Goal: Information Seeking & Learning: Learn about a topic

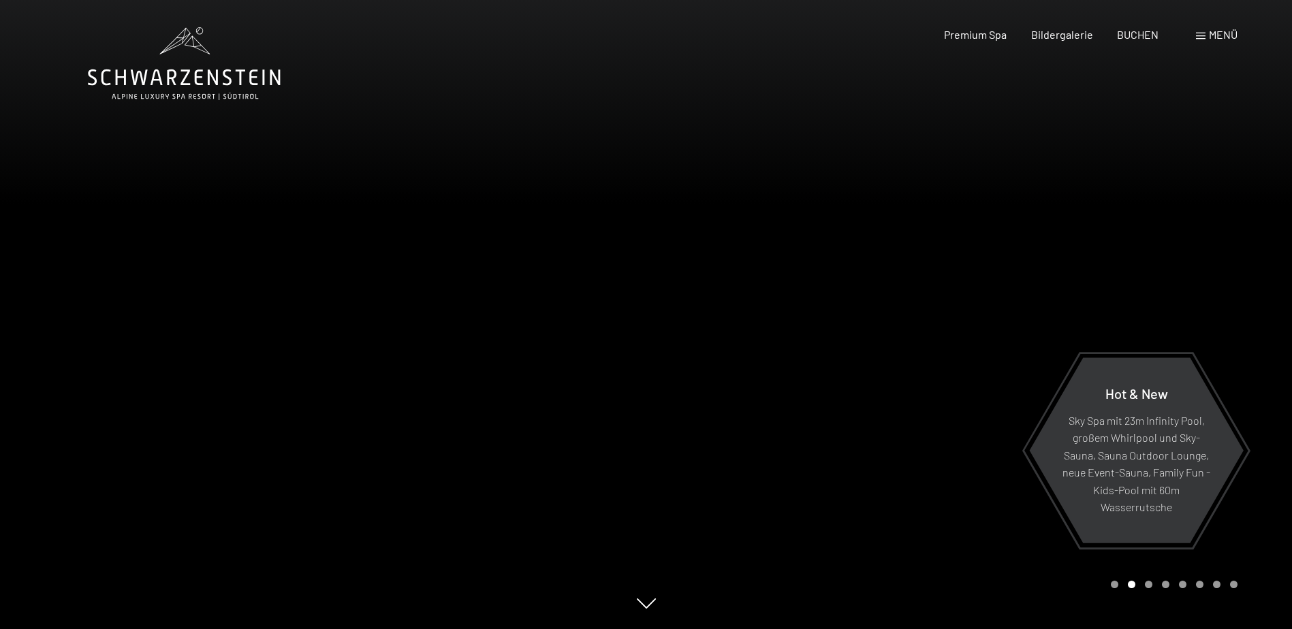
drag, startPoint x: 820, startPoint y: 244, endPoint x: 1194, endPoint y: 163, distance: 382.3
click at [1194, 163] on div at bounding box center [969, 314] width 646 height 629
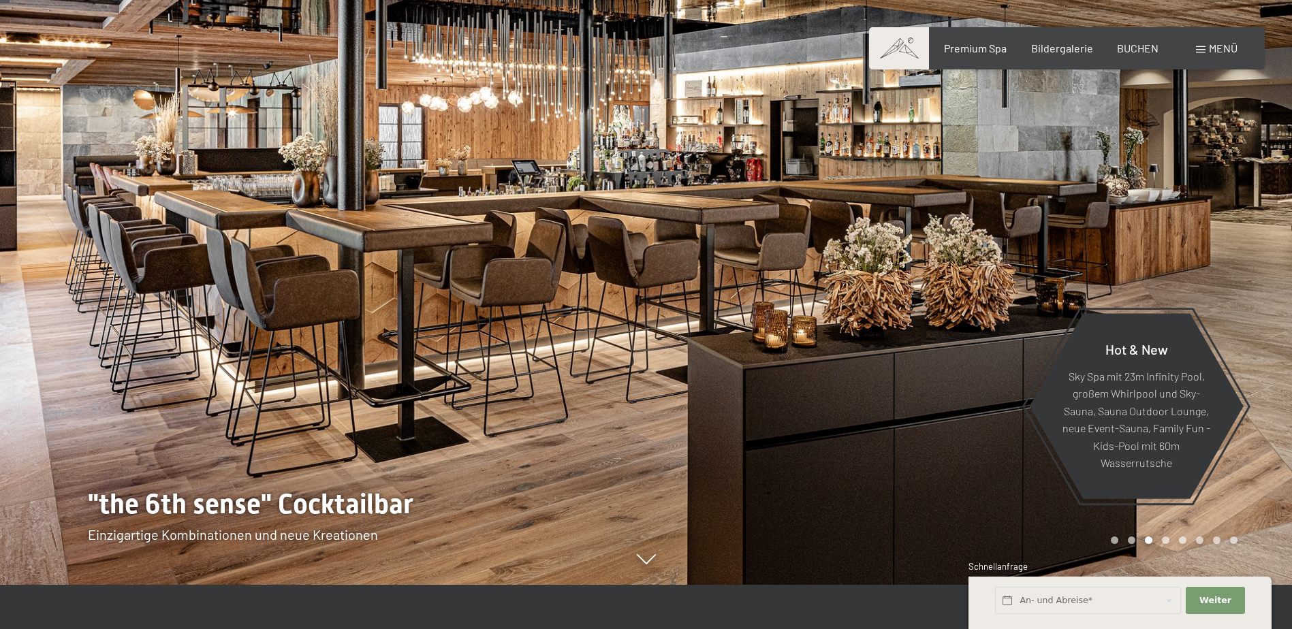
scroll to position [68, 0]
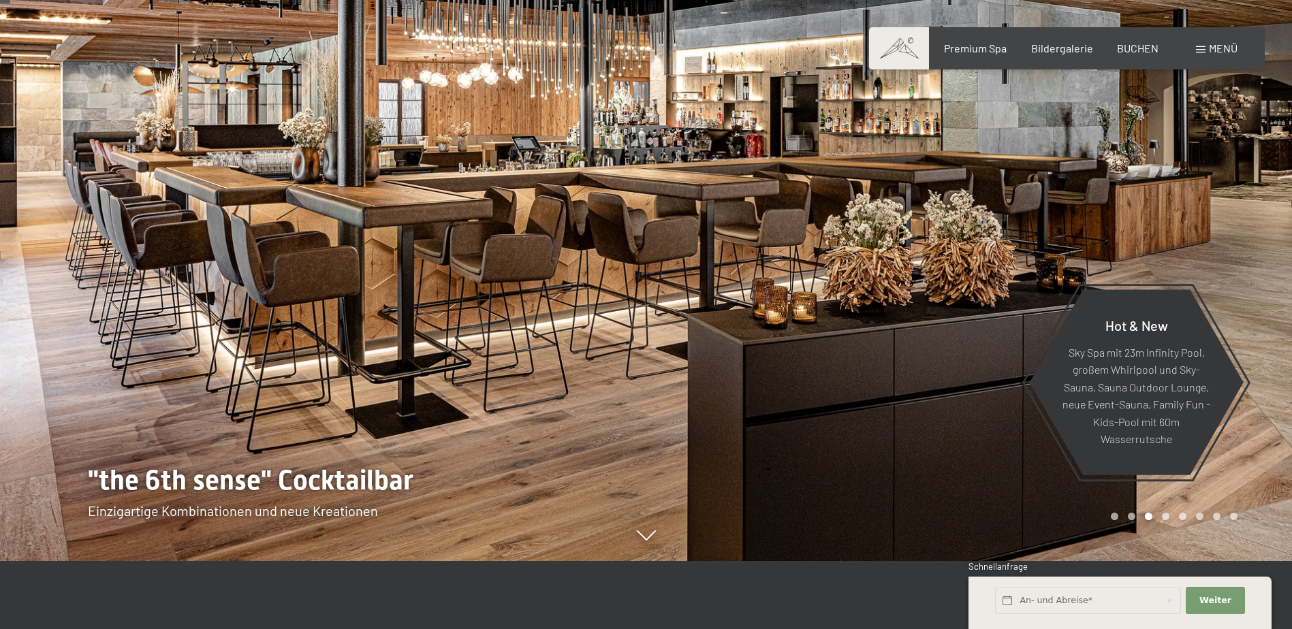
click at [1213, 176] on div at bounding box center [969, 246] width 646 height 629
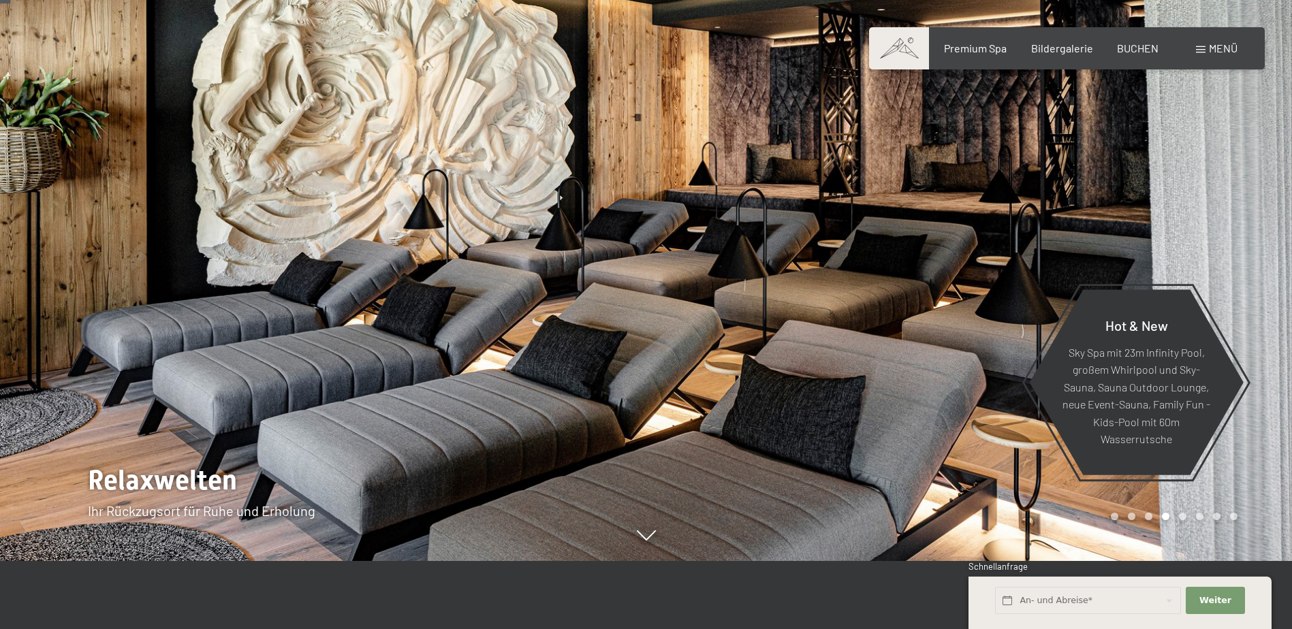
click at [1213, 176] on div at bounding box center [969, 246] width 646 height 629
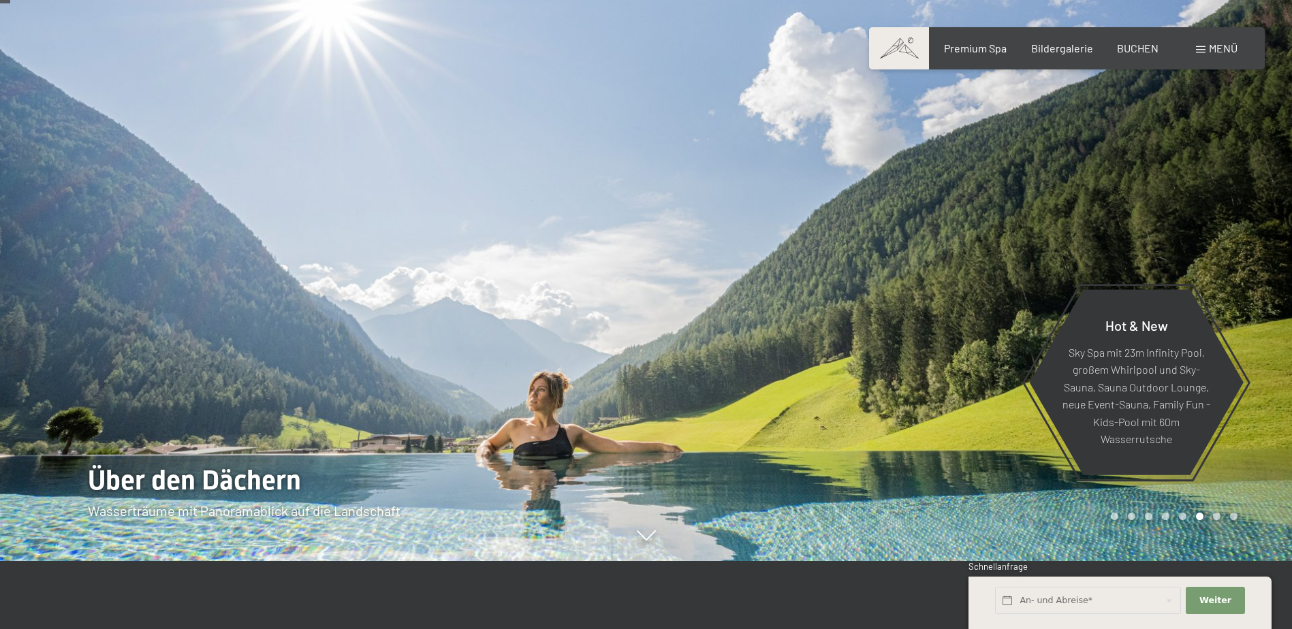
click at [1213, 176] on div at bounding box center [969, 246] width 646 height 629
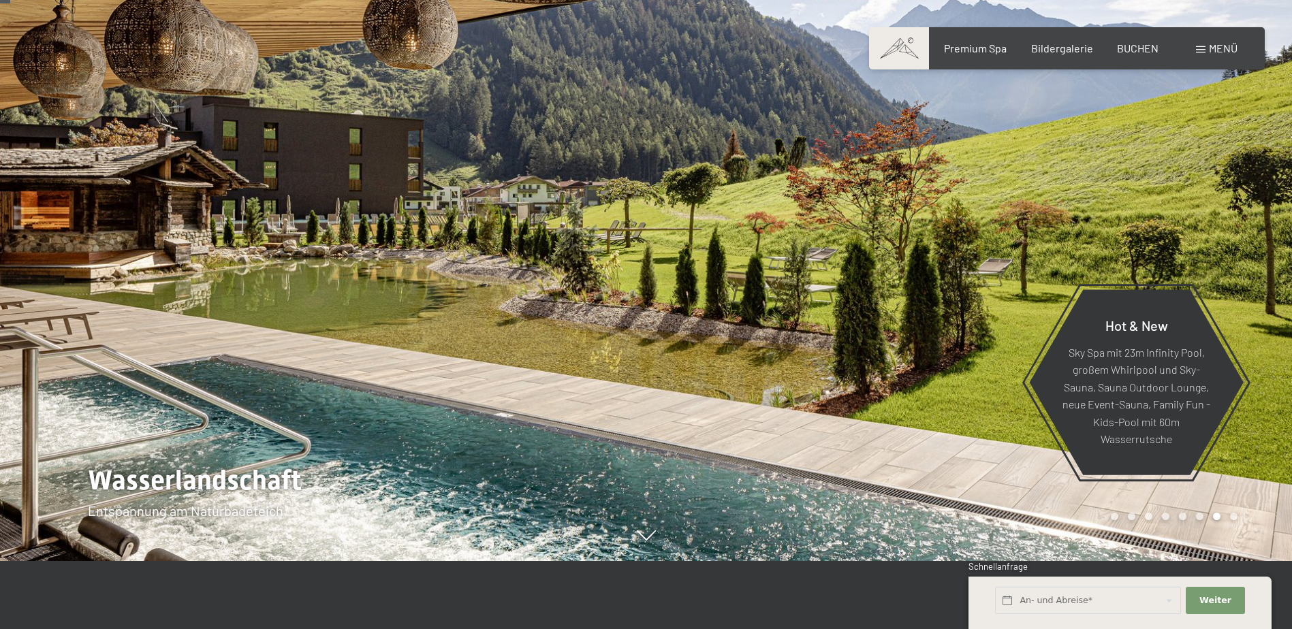
click at [1213, 176] on div at bounding box center [969, 246] width 646 height 629
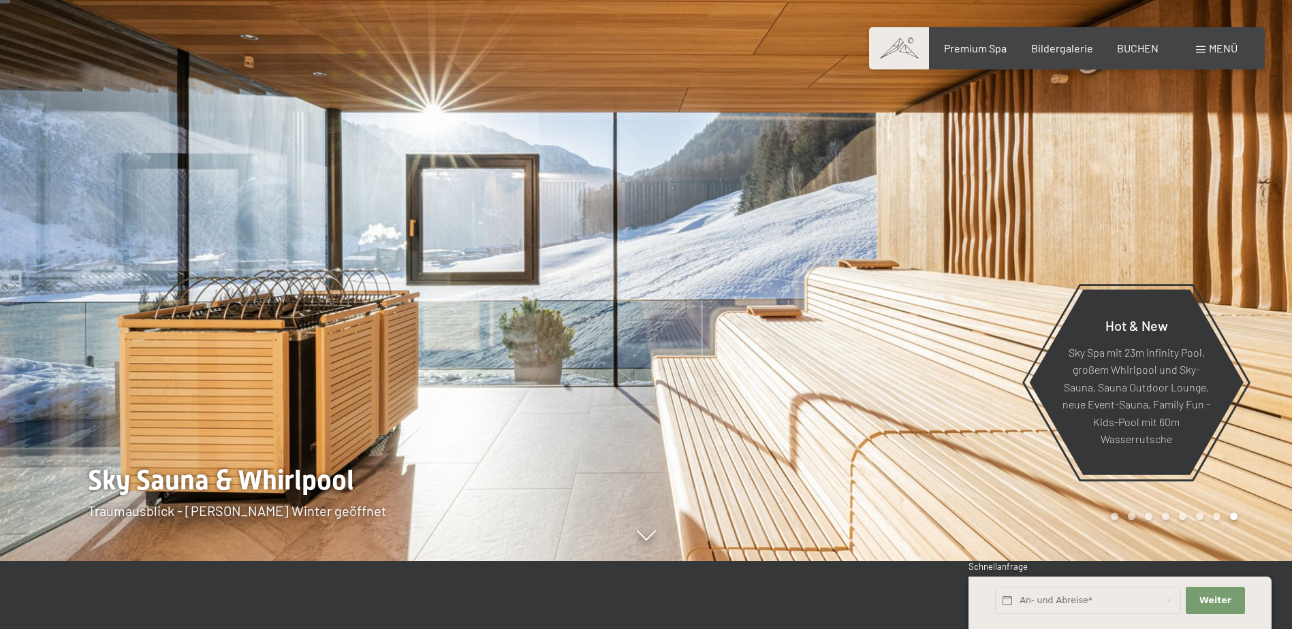
click at [1213, 176] on div at bounding box center [969, 246] width 646 height 629
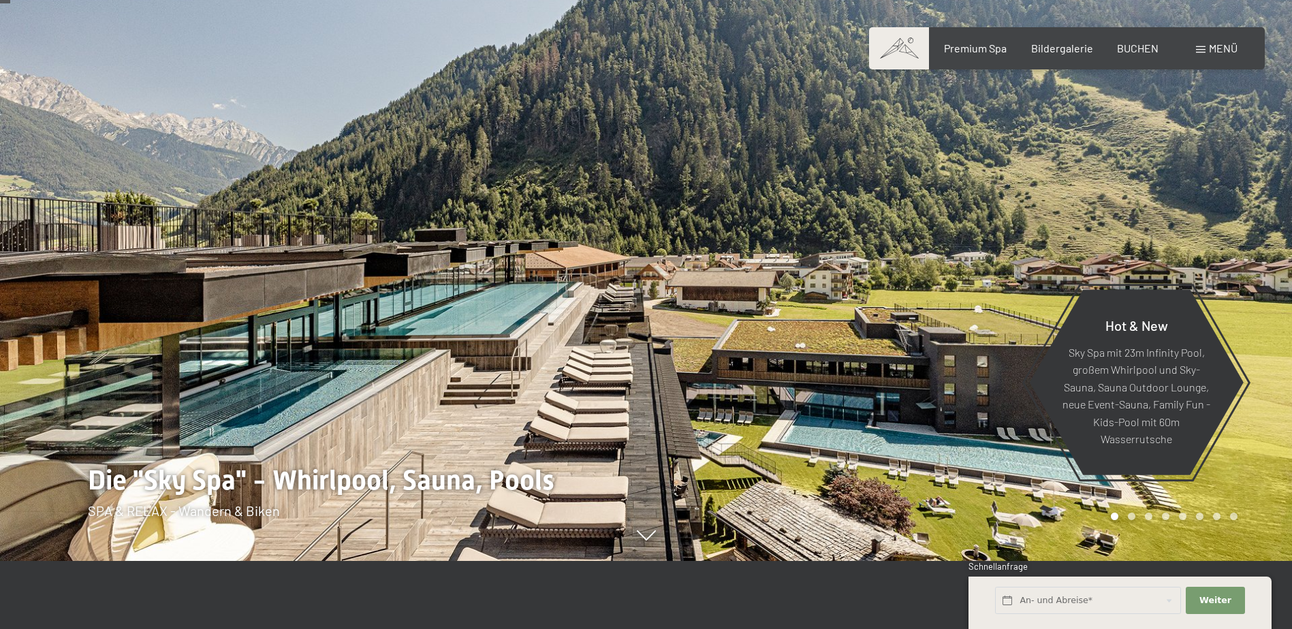
click at [1213, 176] on div at bounding box center [969, 246] width 646 height 629
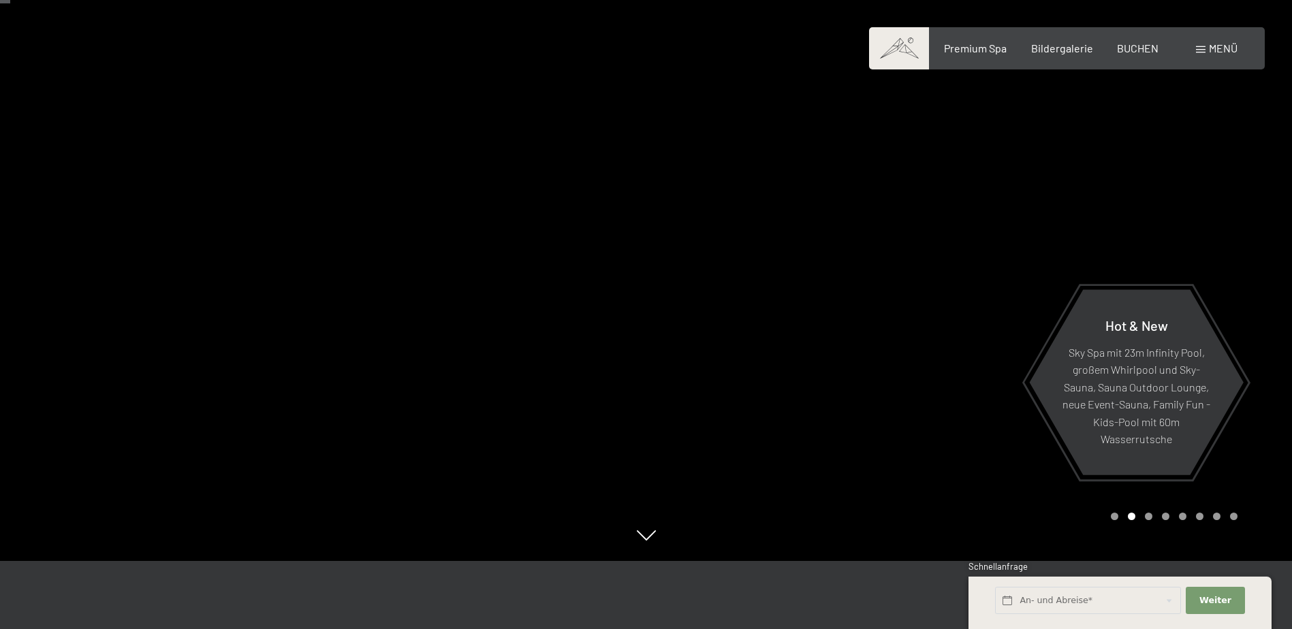
click at [1020, 172] on div at bounding box center [969, 246] width 646 height 629
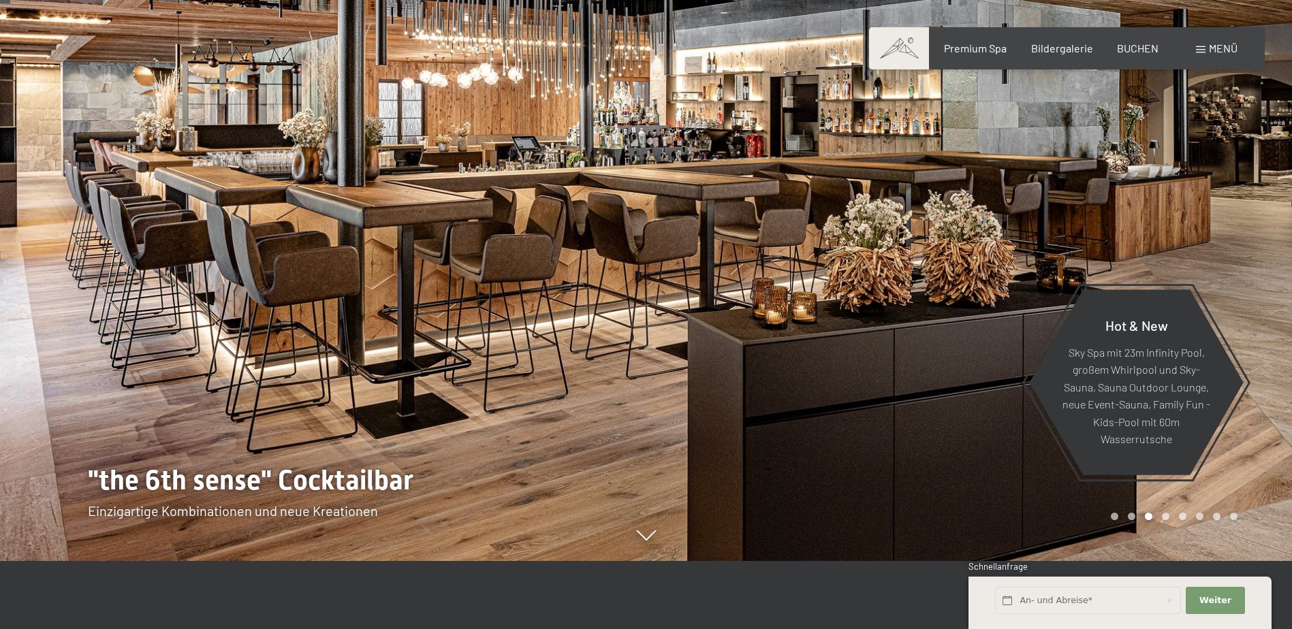
click at [1115, 174] on div at bounding box center [969, 246] width 646 height 629
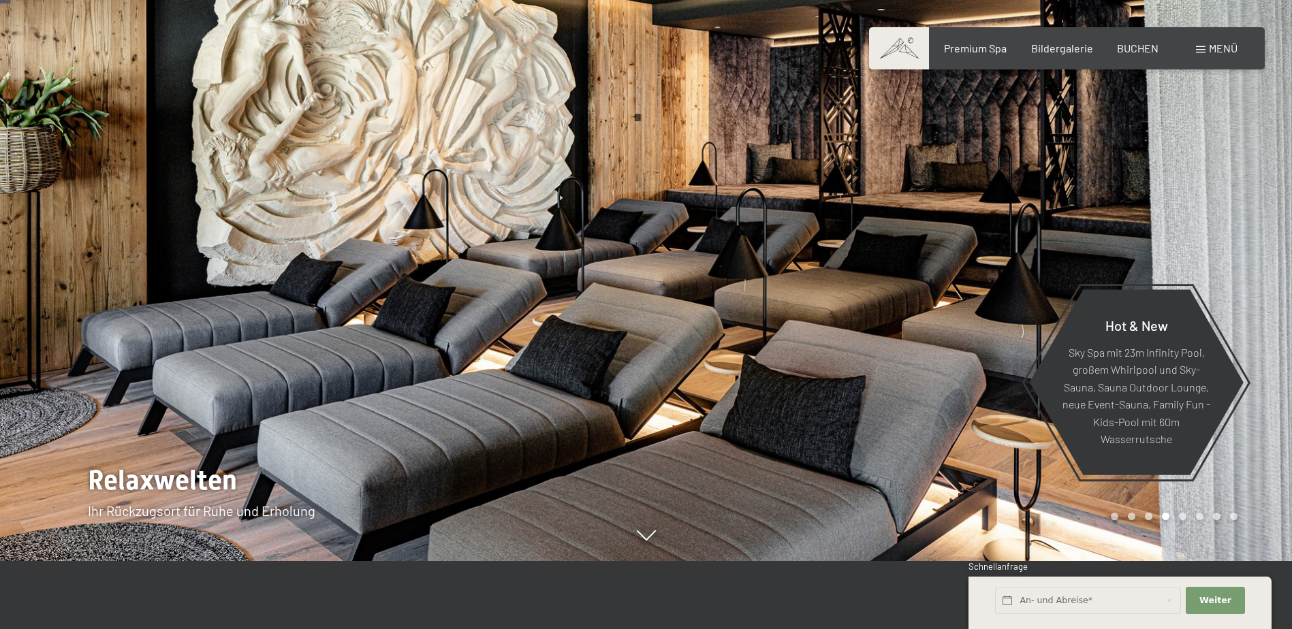
click at [1115, 174] on div at bounding box center [969, 246] width 646 height 629
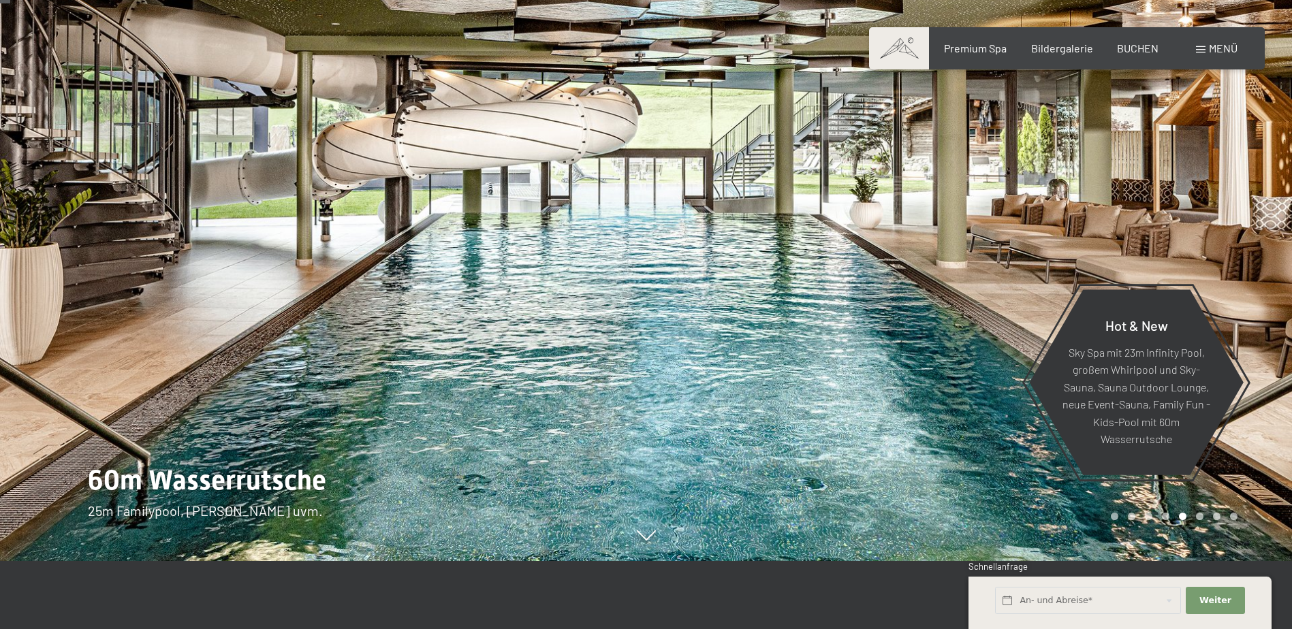
click at [1117, 174] on div at bounding box center [969, 246] width 646 height 629
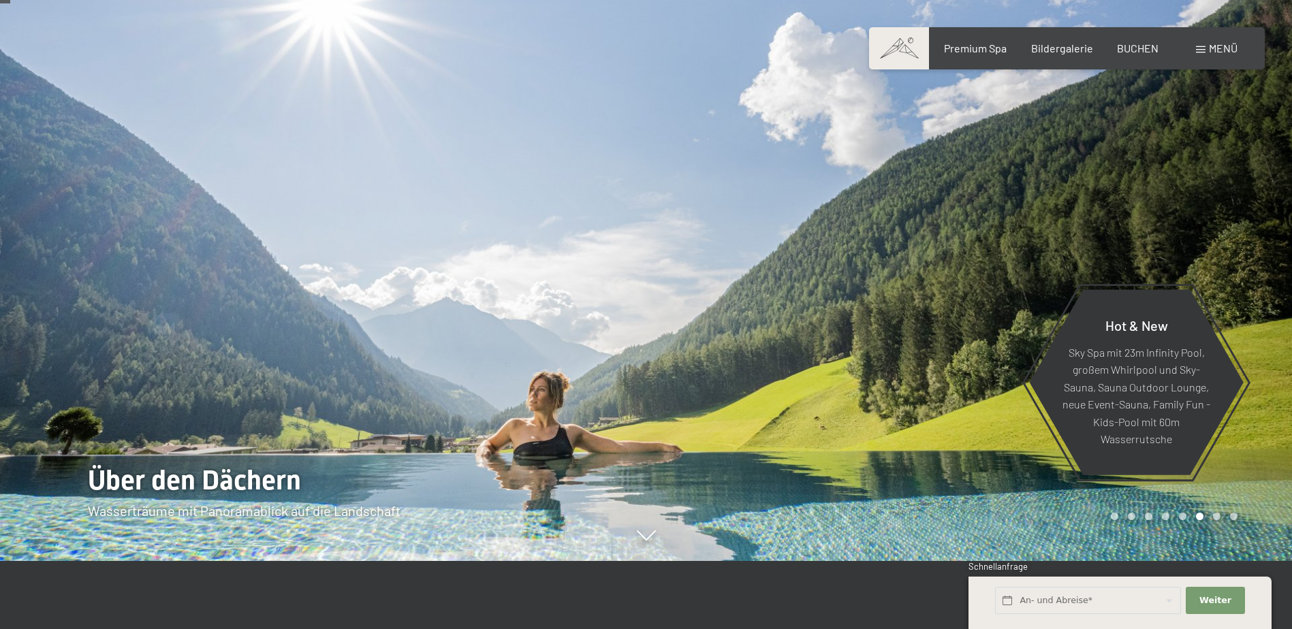
click at [1117, 174] on div at bounding box center [969, 246] width 646 height 629
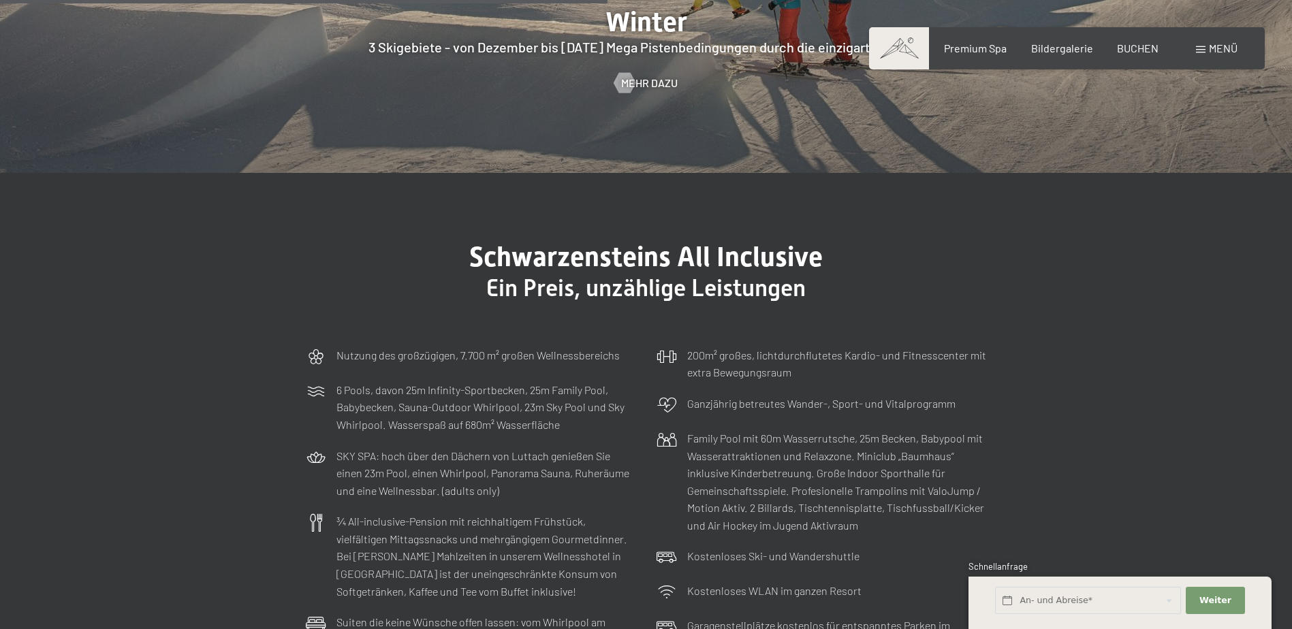
scroll to position [4085, 0]
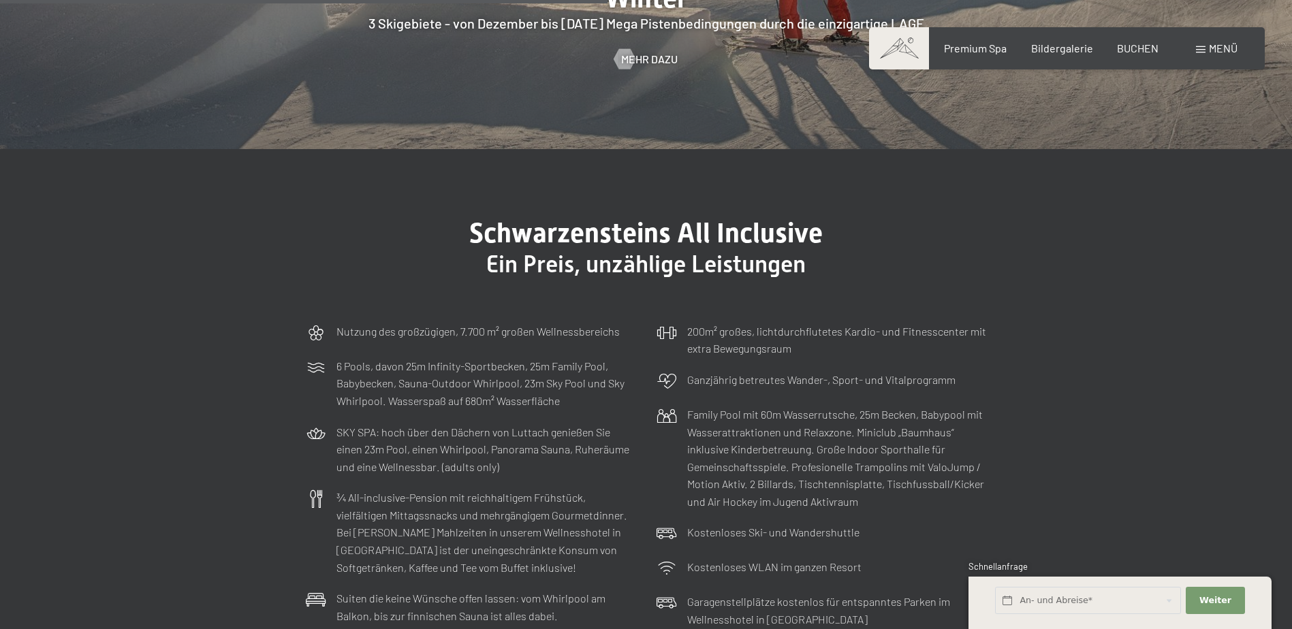
drag, startPoint x: 965, startPoint y: 234, endPoint x: 795, endPoint y: 243, distance: 171.2
click at [795, 251] on span "Ein Preis, unzählige Leistungen" at bounding box center [645, 264] width 319 height 27
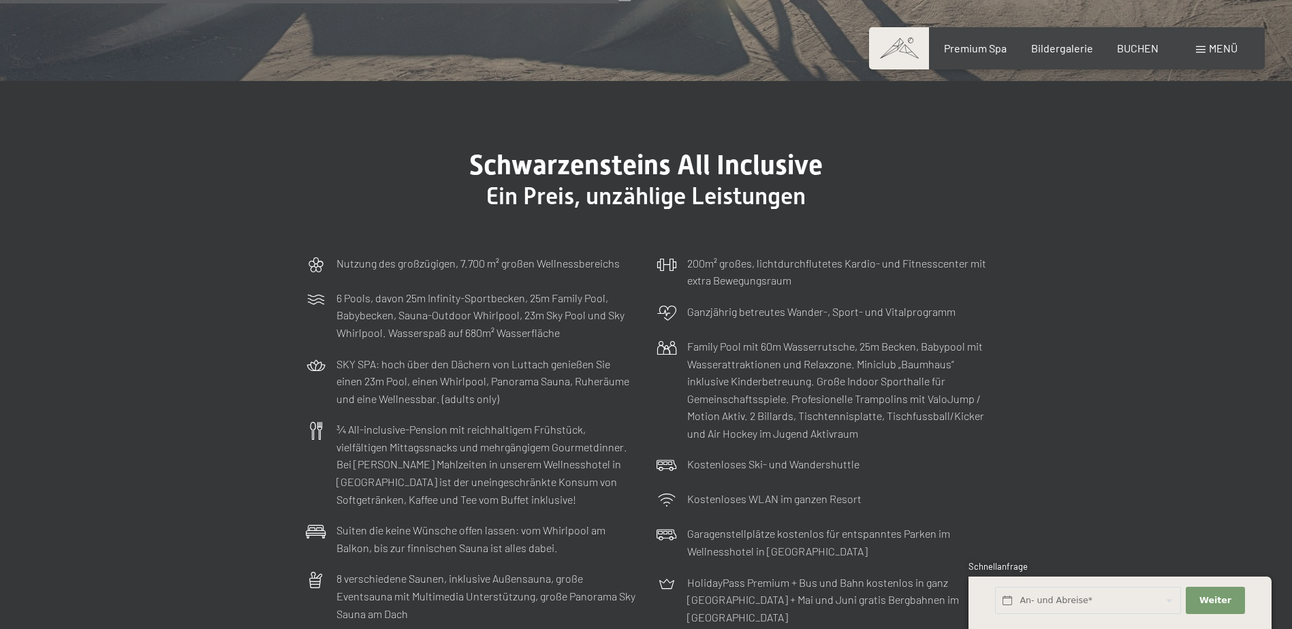
scroll to position [4221, 0]
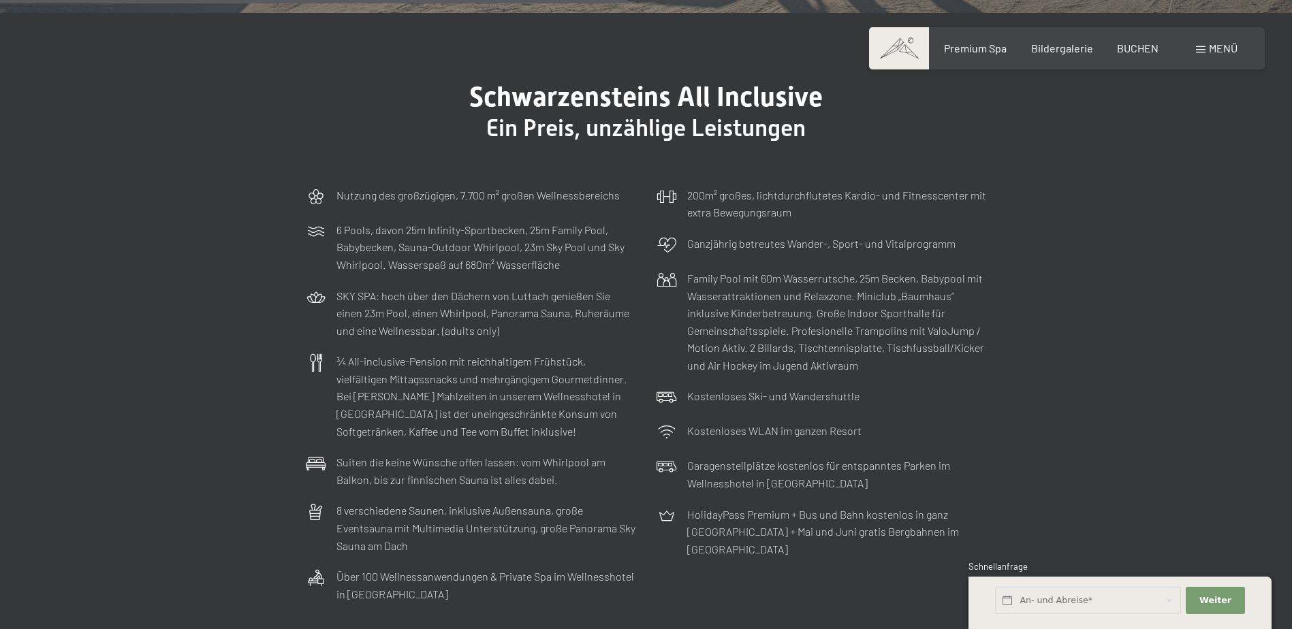
drag, startPoint x: 621, startPoint y: 321, endPoint x: 624, endPoint y: 314, distance: 8.0
click at [624, 314] on p "SKY SPA: hoch über den Dächern von Luttach genießen Sie einen 23m Pool, einen W…" at bounding box center [486, 313] width 300 height 52
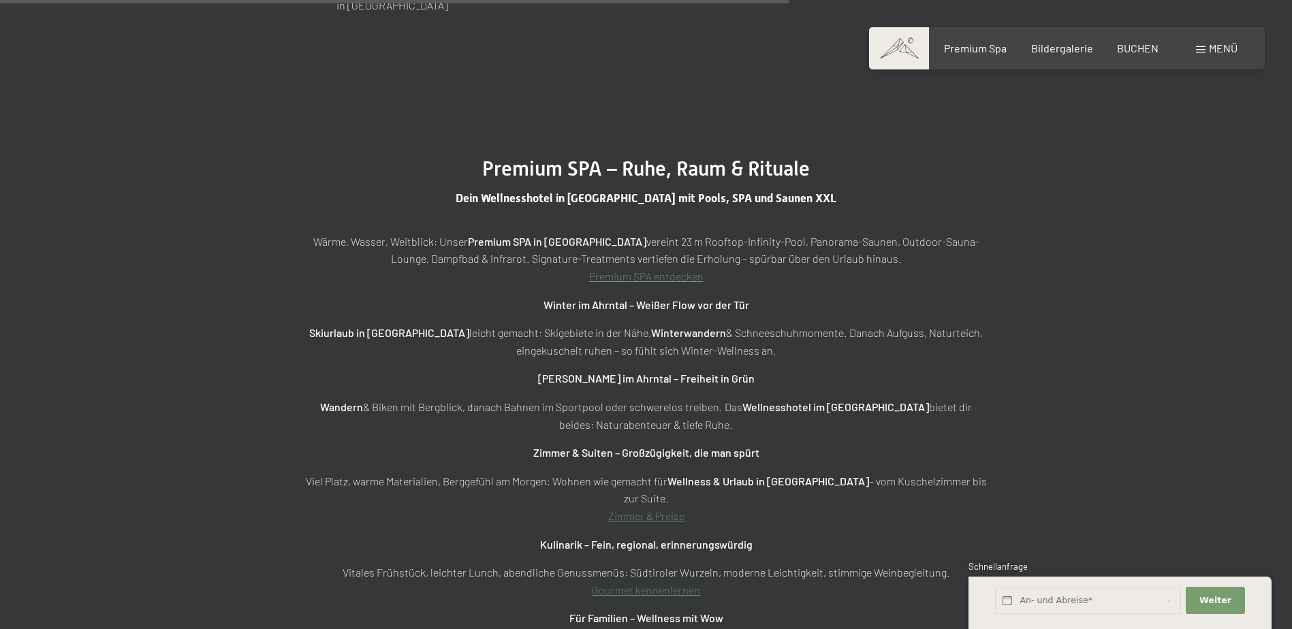
scroll to position [4834, 0]
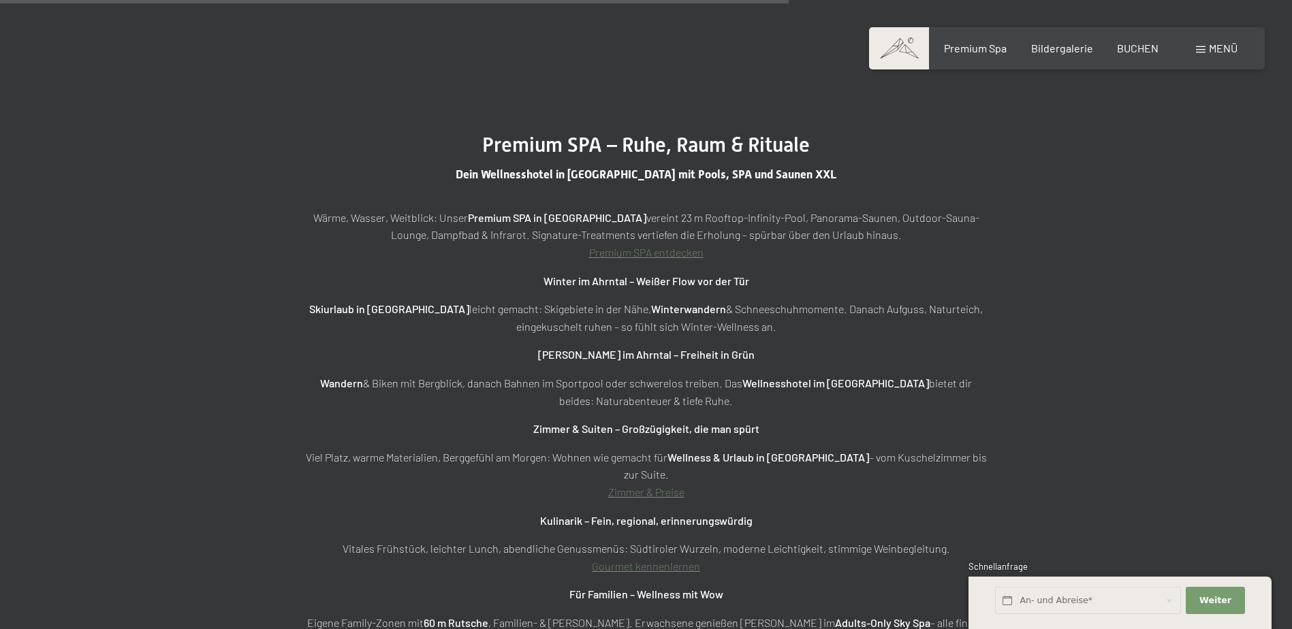
click at [684, 246] on link "Premium SPA entdecken" at bounding box center [646, 252] width 114 height 13
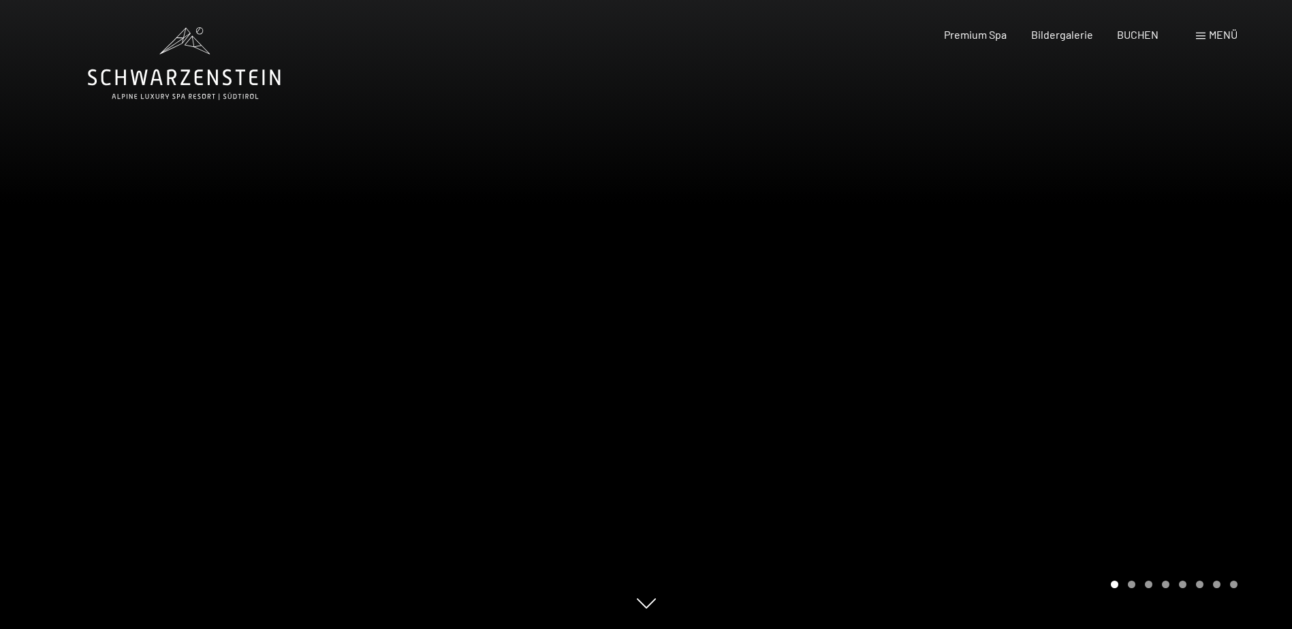
click at [1066, 327] on div at bounding box center [969, 314] width 646 height 629
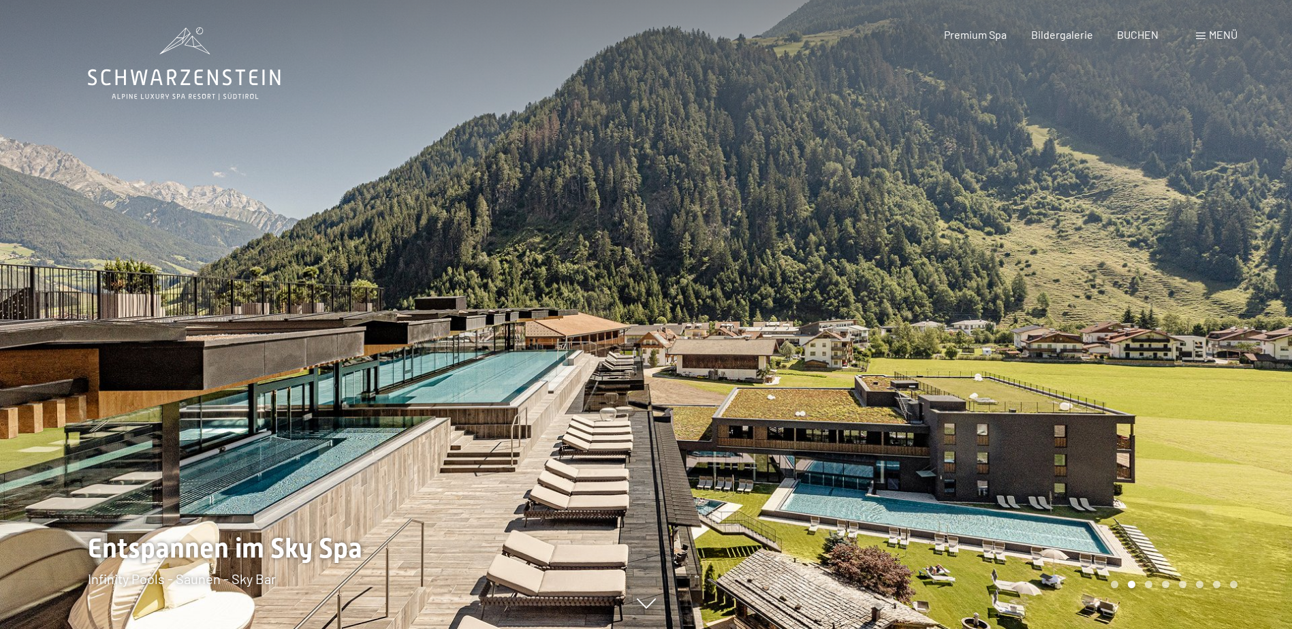
click at [1076, 312] on div at bounding box center [969, 314] width 646 height 629
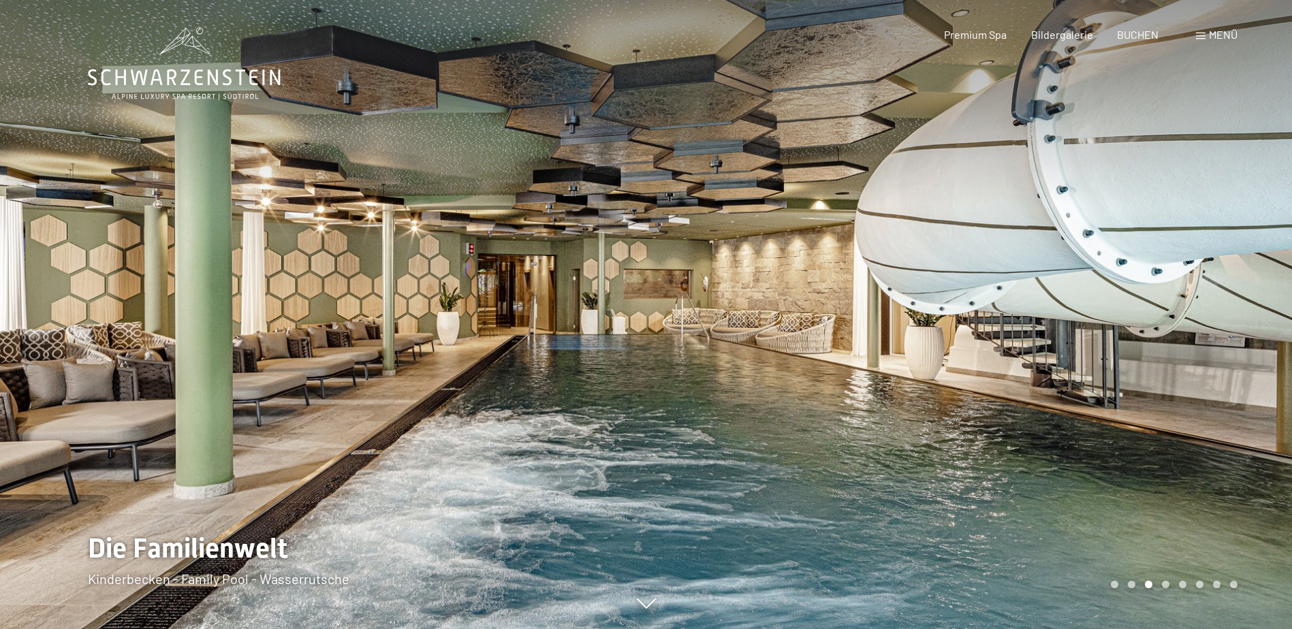
click at [1072, 347] on div at bounding box center [969, 314] width 646 height 629
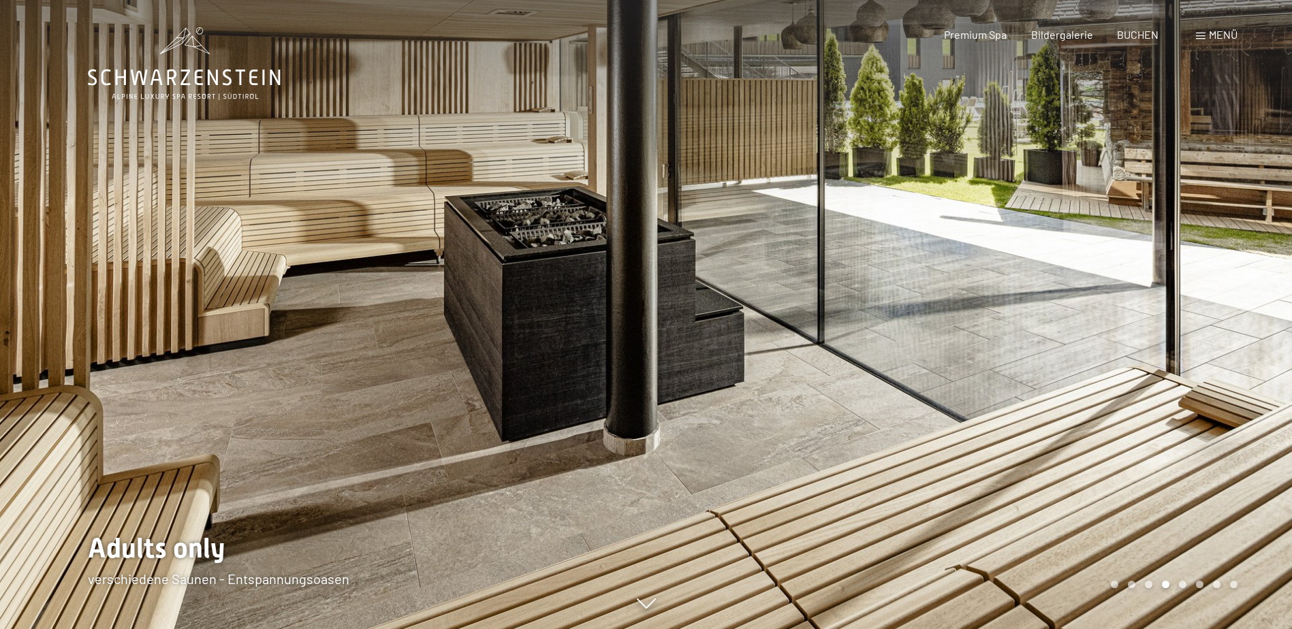
click at [1075, 341] on div at bounding box center [969, 314] width 646 height 629
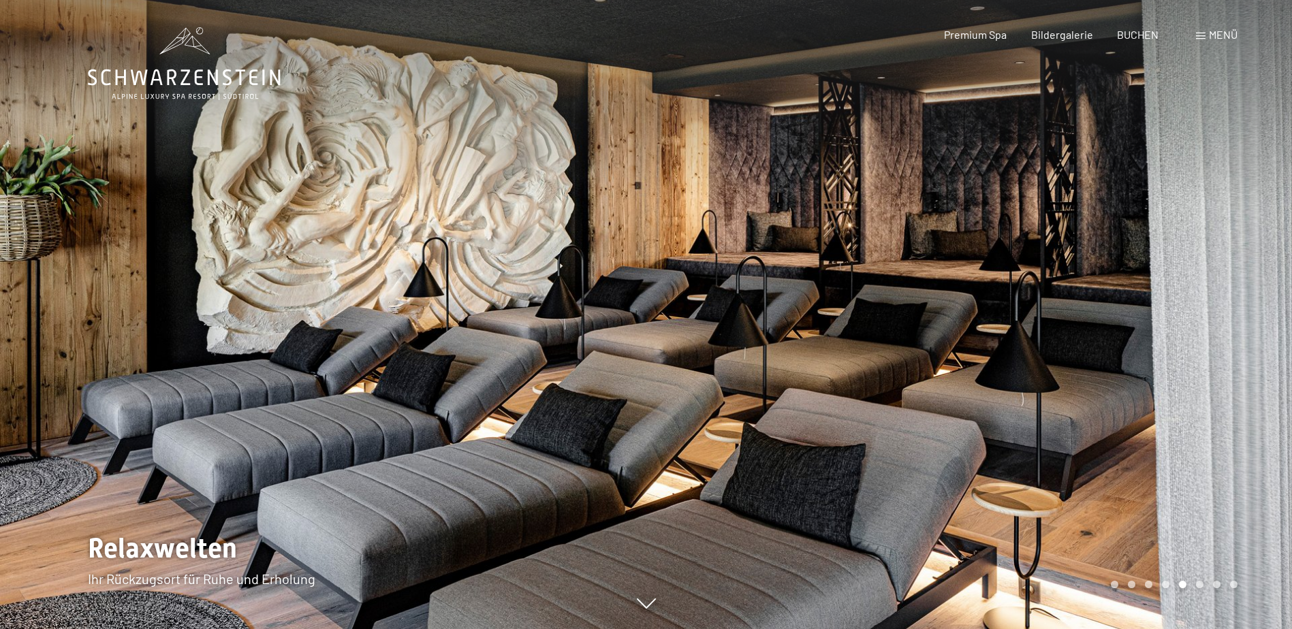
click at [1075, 339] on div at bounding box center [969, 314] width 646 height 629
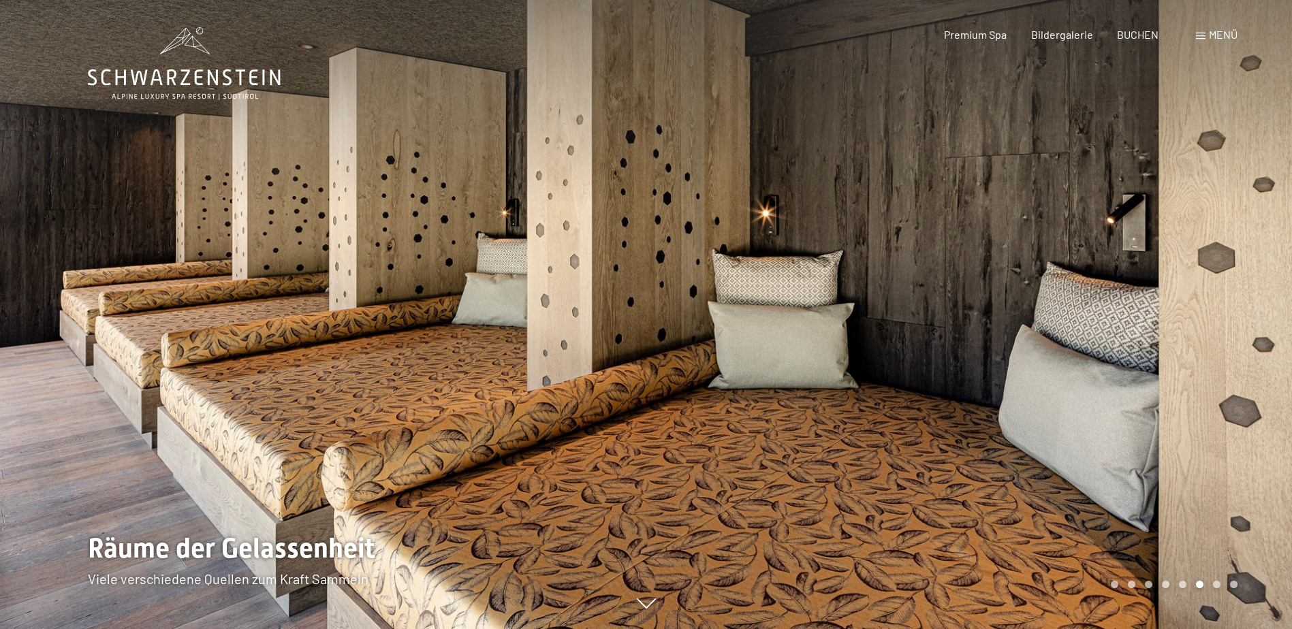
click at [1075, 339] on div at bounding box center [969, 314] width 646 height 629
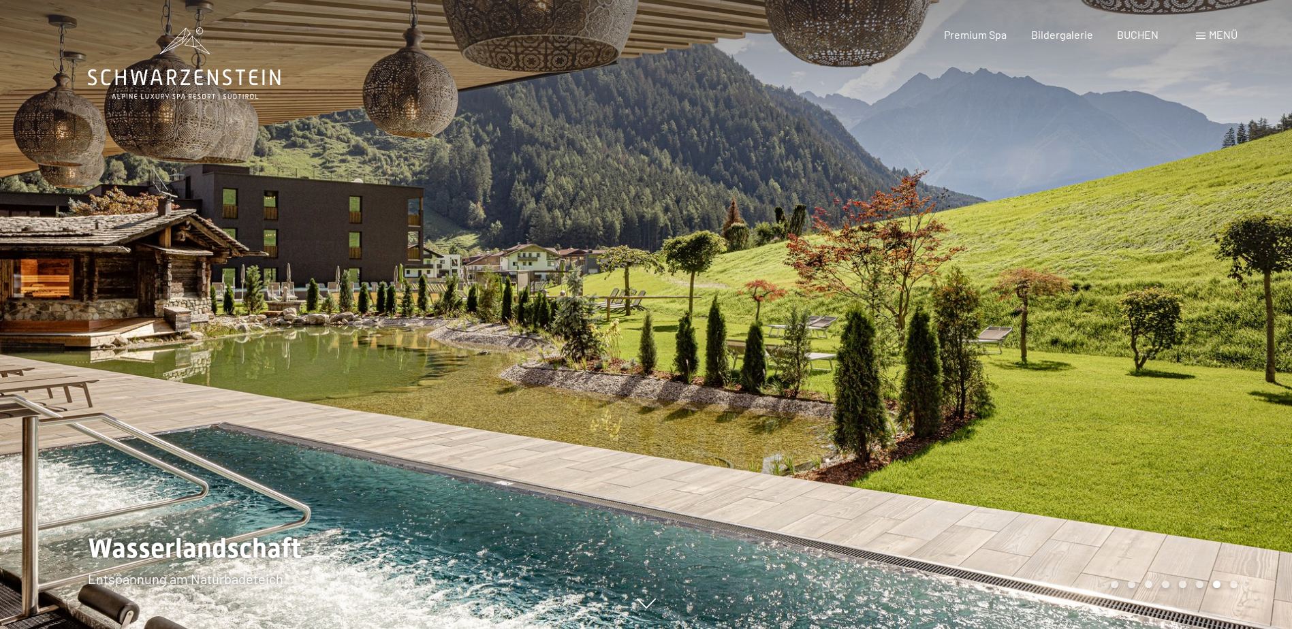
click at [1075, 339] on div at bounding box center [969, 314] width 646 height 629
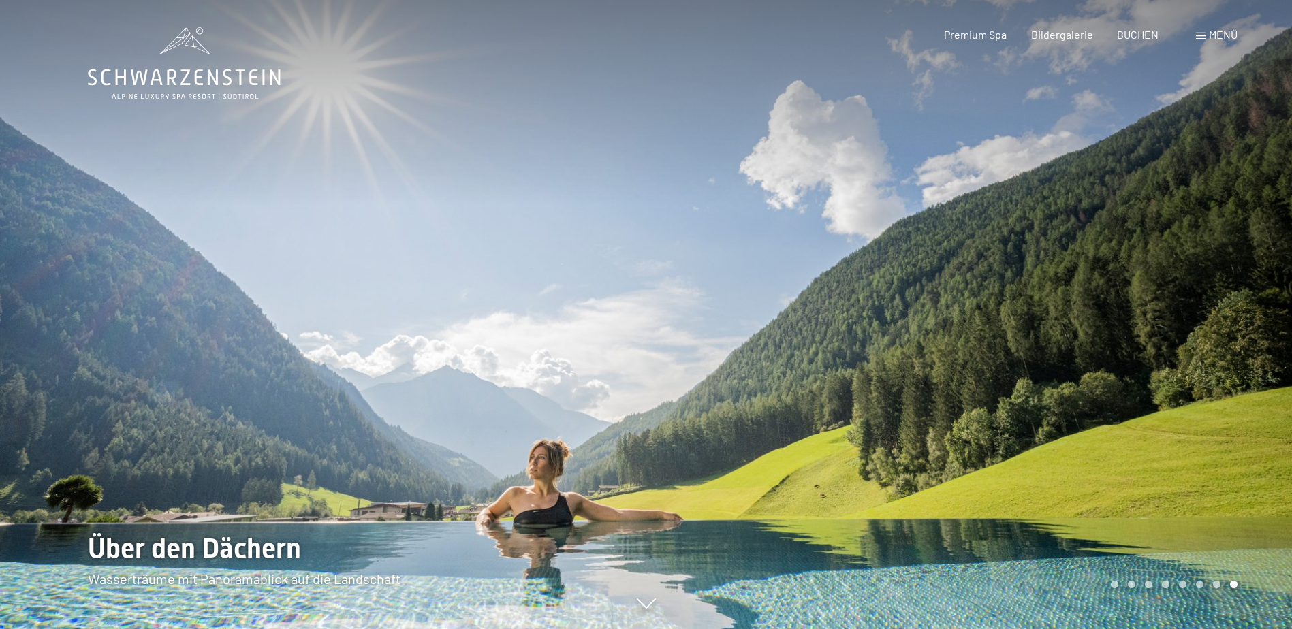
click at [1075, 339] on div at bounding box center [969, 314] width 646 height 629
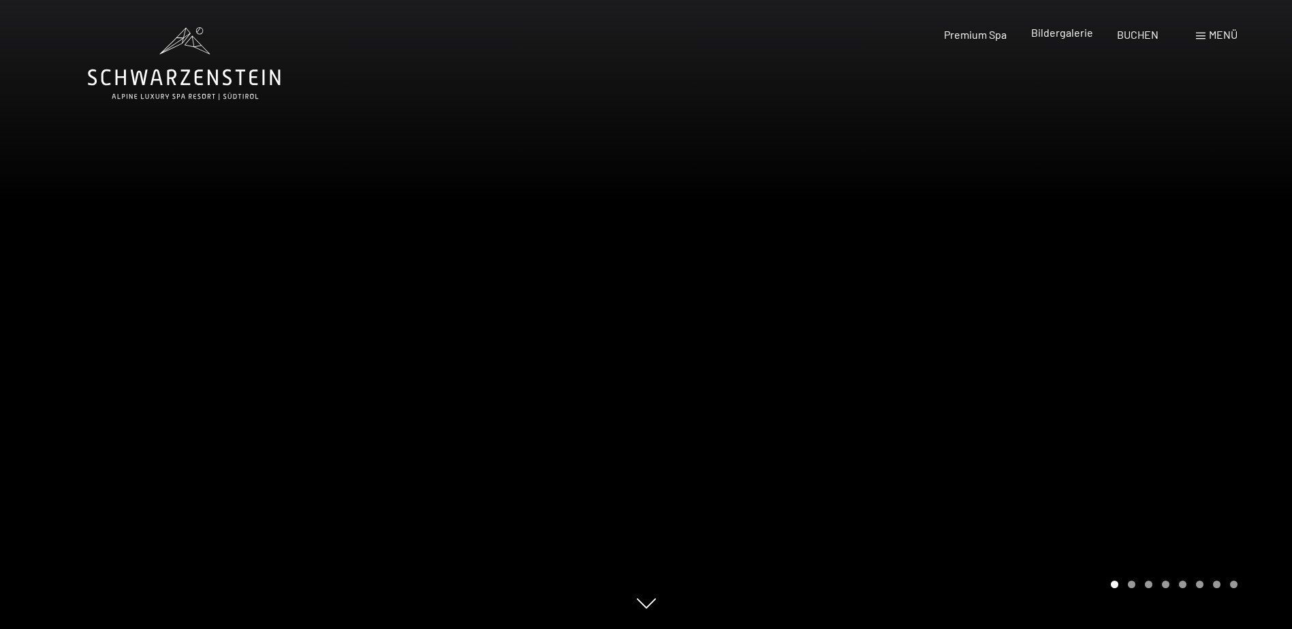
click at [1051, 34] on span "Bildergalerie" at bounding box center [1062, 32] width 62 height 13
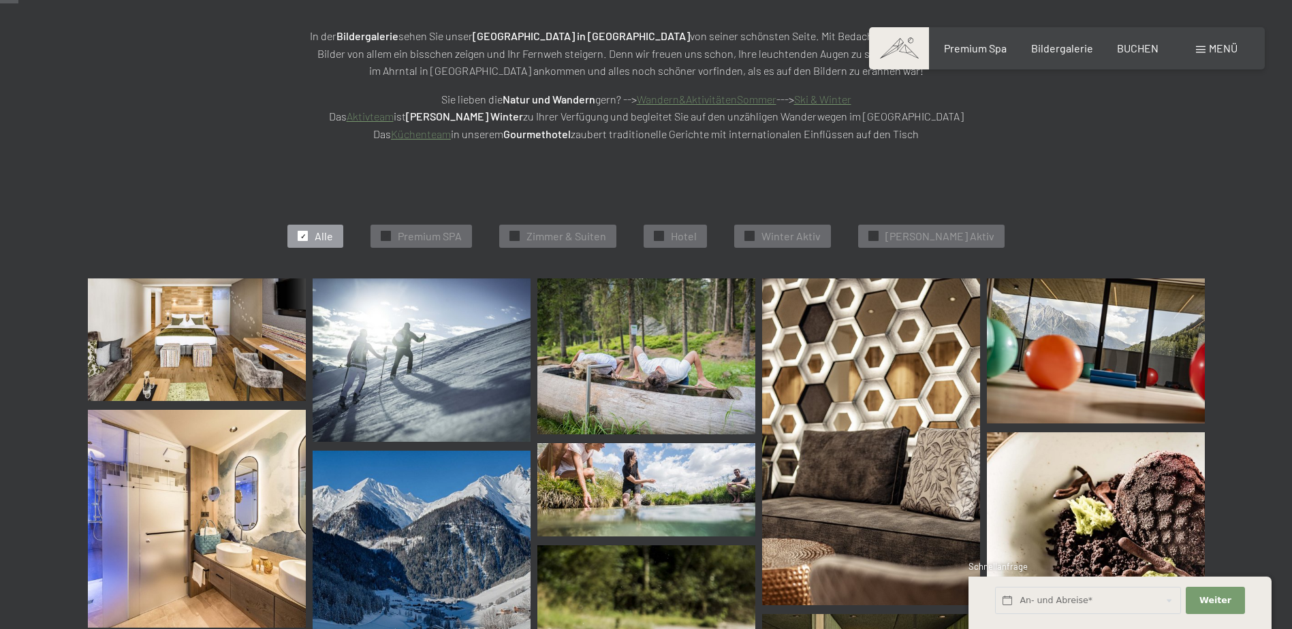
scroll to position [225, 0]
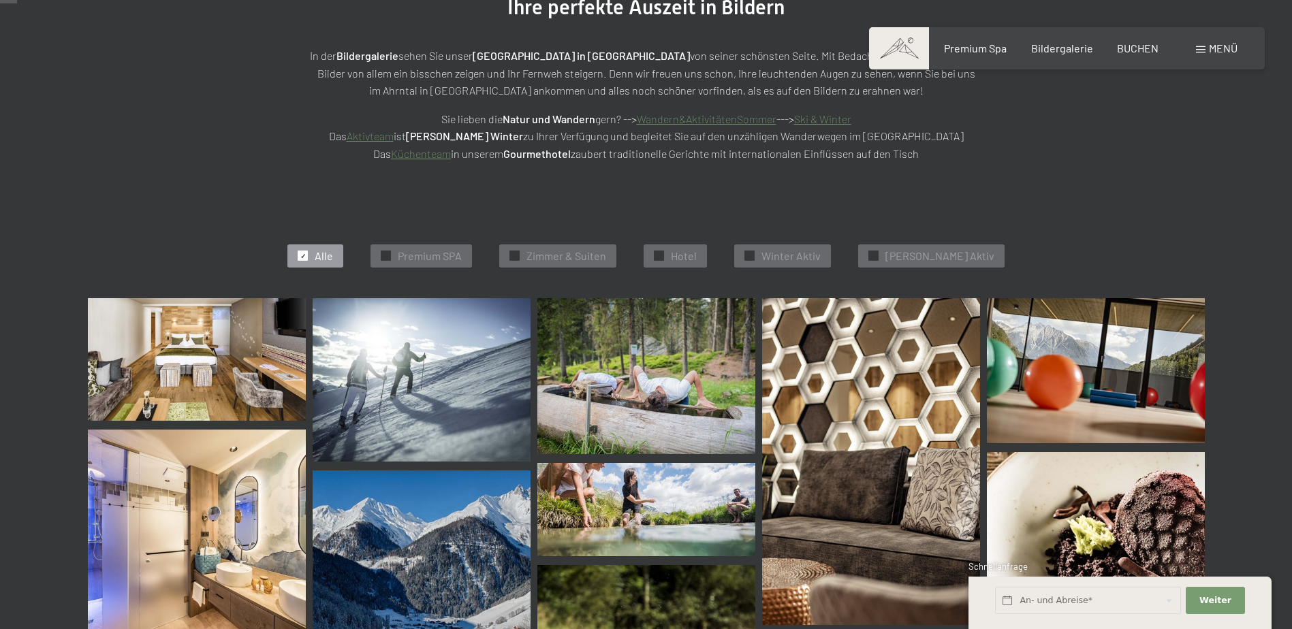
click at [221, 351] on img at bounding box center [197, 359] width 218 height 123
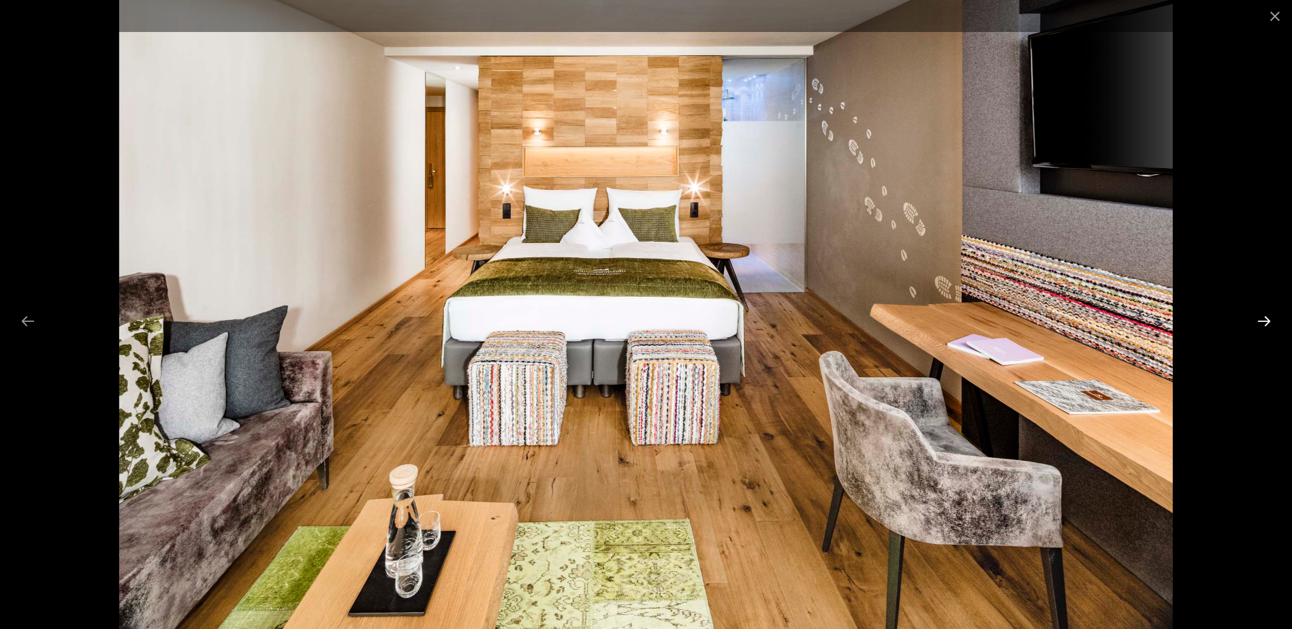
click at [1260, 321] on button "Next slide" at bounding box center [1263, 321] width 29 height 27
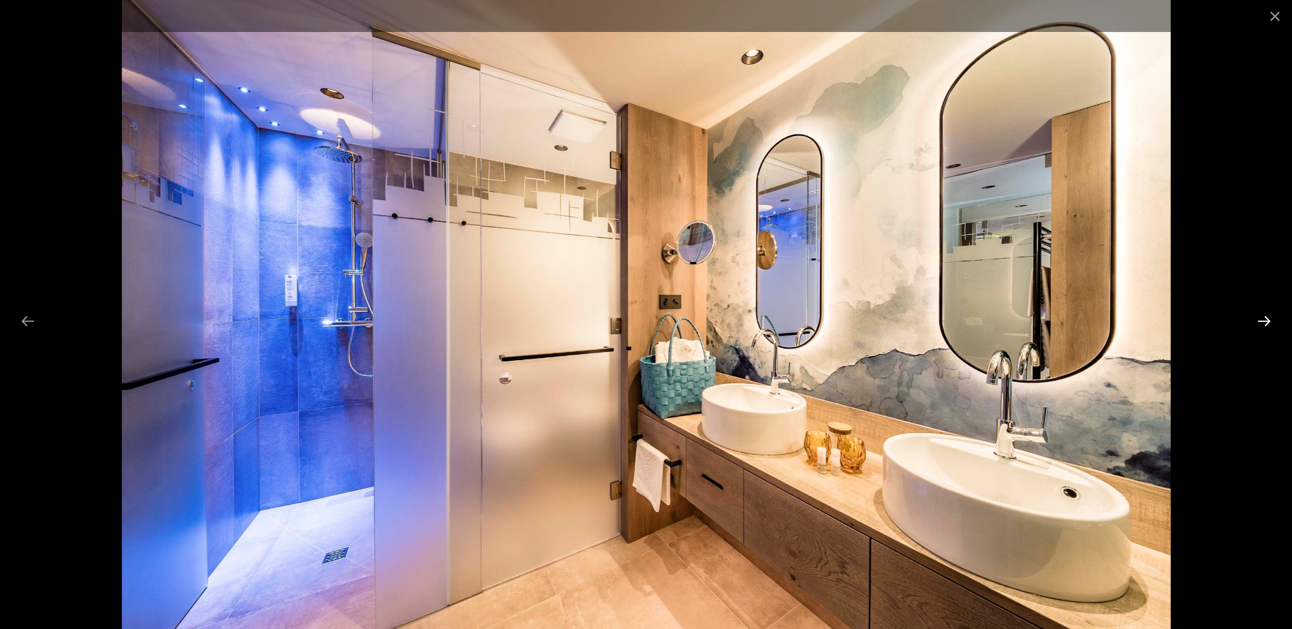
click at [1260, 321] on button "Next slide" at bounding box center [1263, 321] width 29 height 27
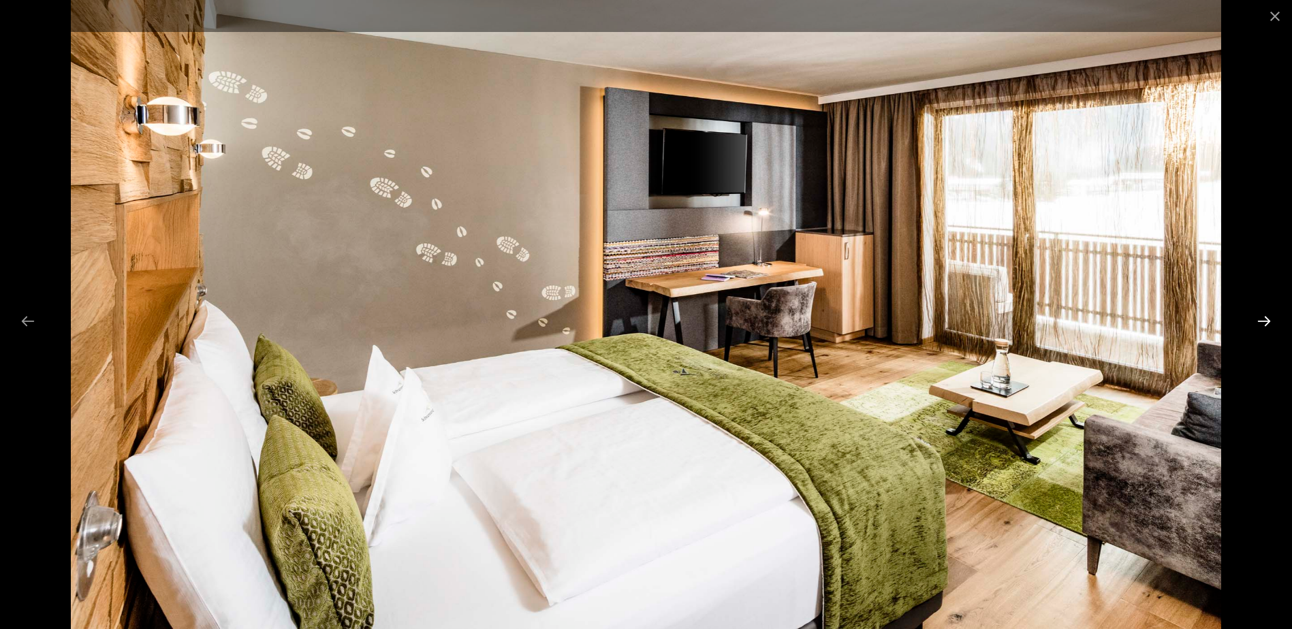
click at [1259, 323] on button "Next slide" at bounding box center [1263, 321] width 29 height 27
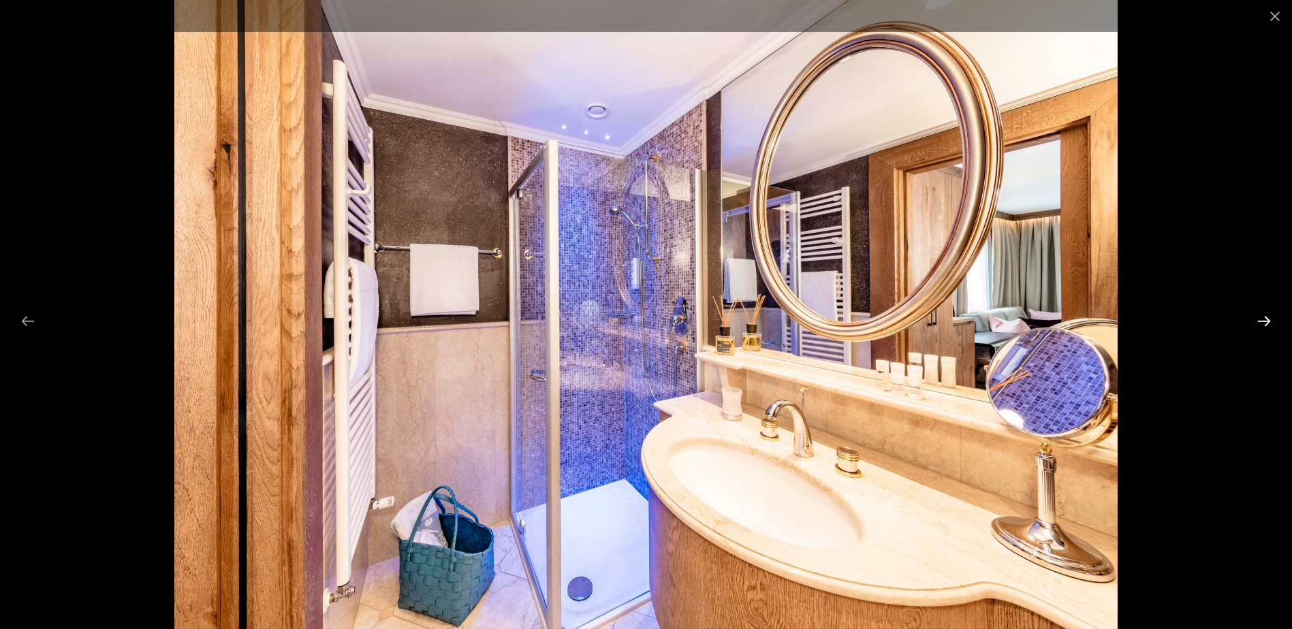
click at [1259, 323] on button "Next slide" at bounding box center [1263, 321] width 29 height 27
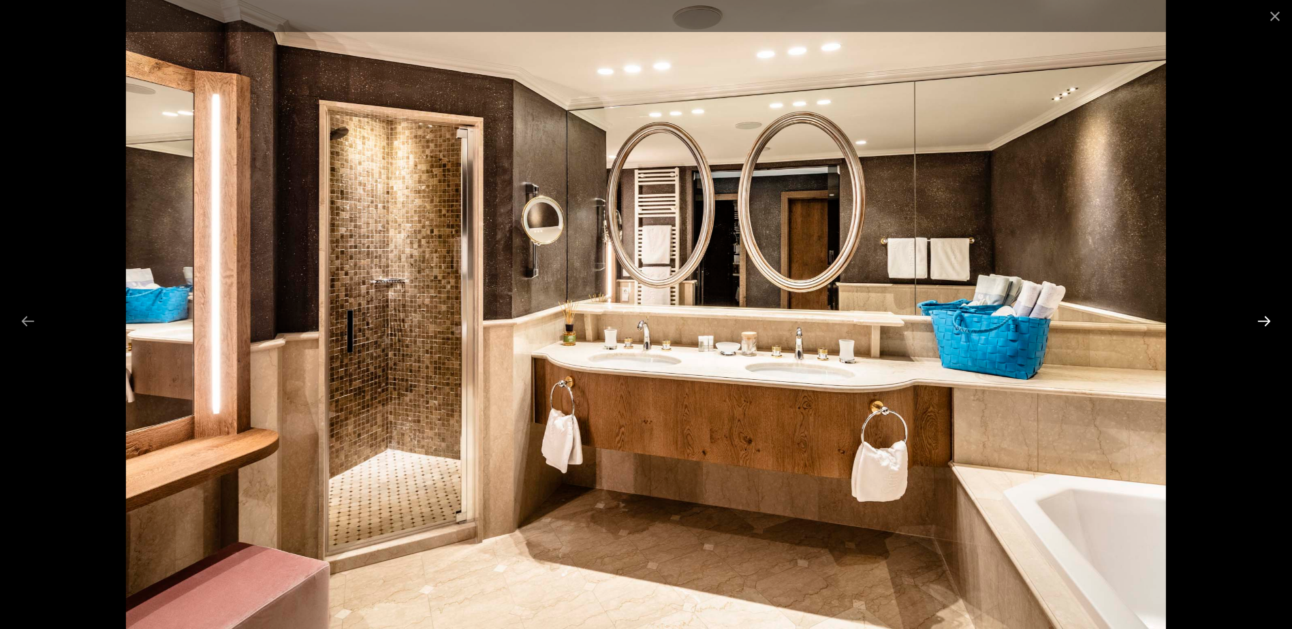
click at [1259, 323] on button "Next slide" at bounding box center [1263, 321] width 29 height 27
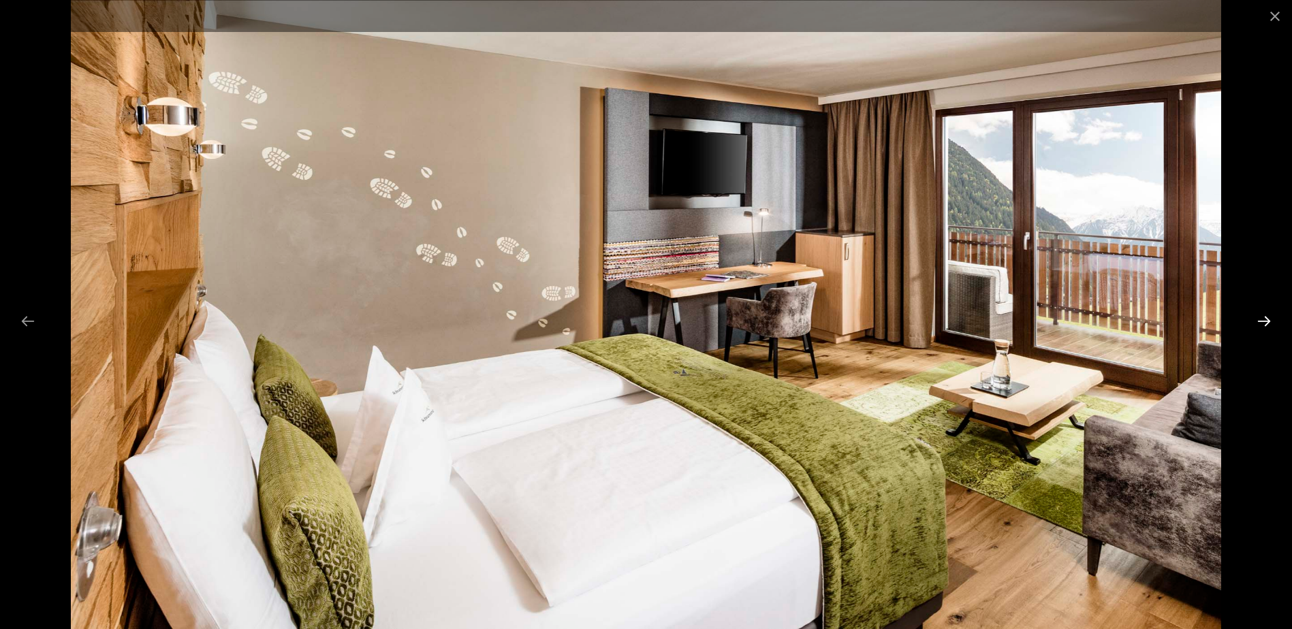
click at [1259, 323] on button "Next slide" at bounding box center [1263, 321] width 29 height 27
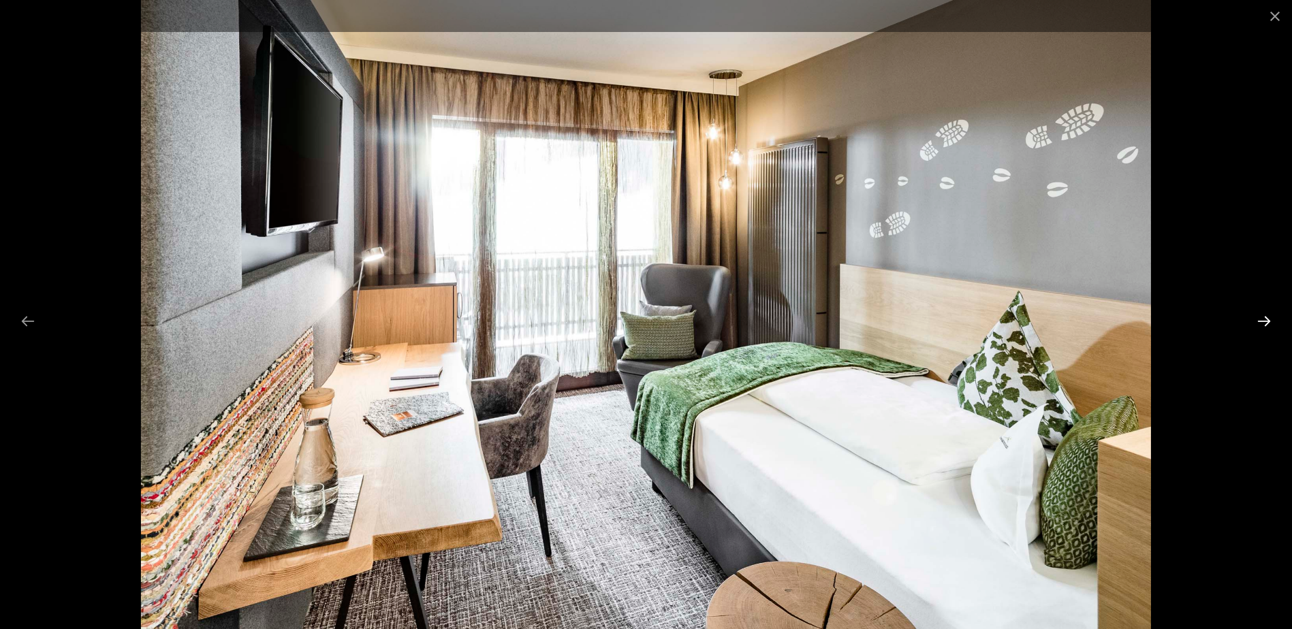
click at [1259, 323] on button "Next slide" at bounding box center [1263, 321] width 29 height 27
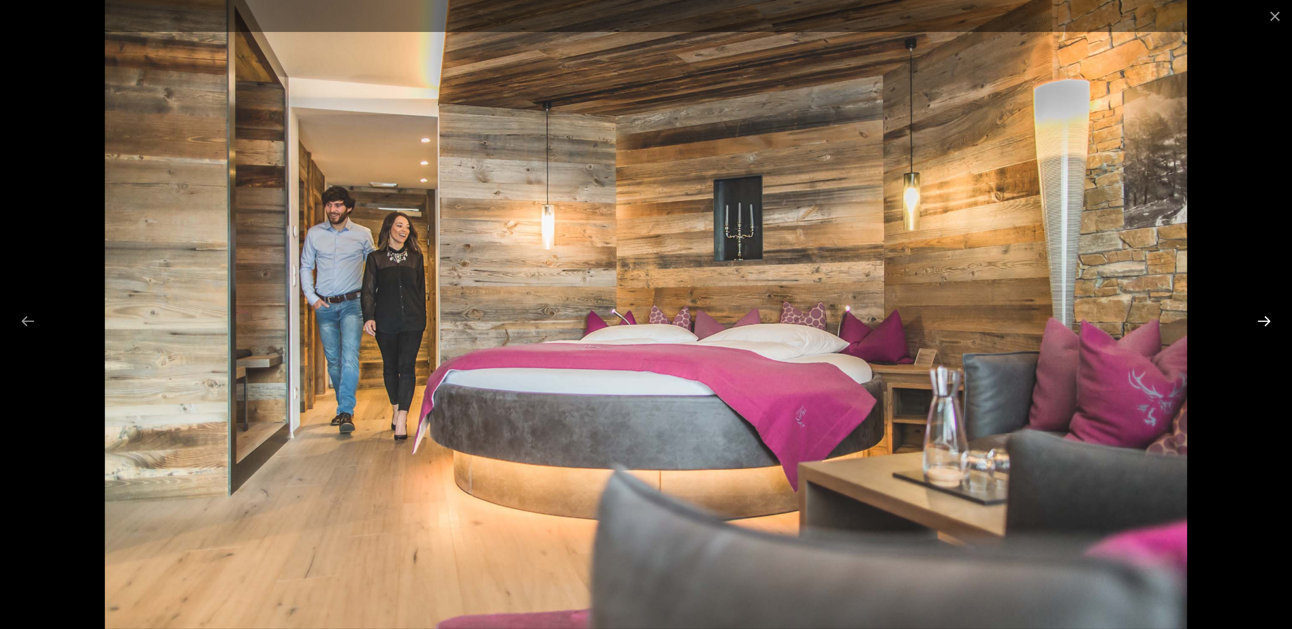
click at [1259, 323] on button "Next slide" at bounding box center [1263, 321] width 29 height 27
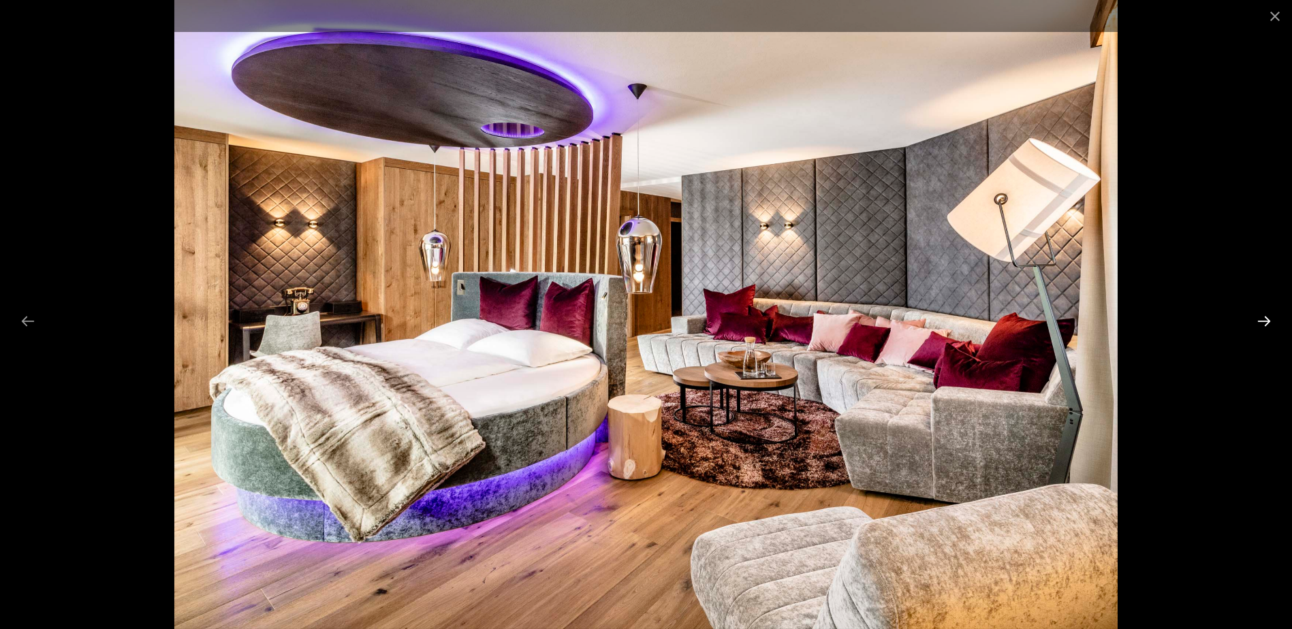
click at [1259, 323] on button "Next slide" at bounding box center [1263, 321] width 29 height 27
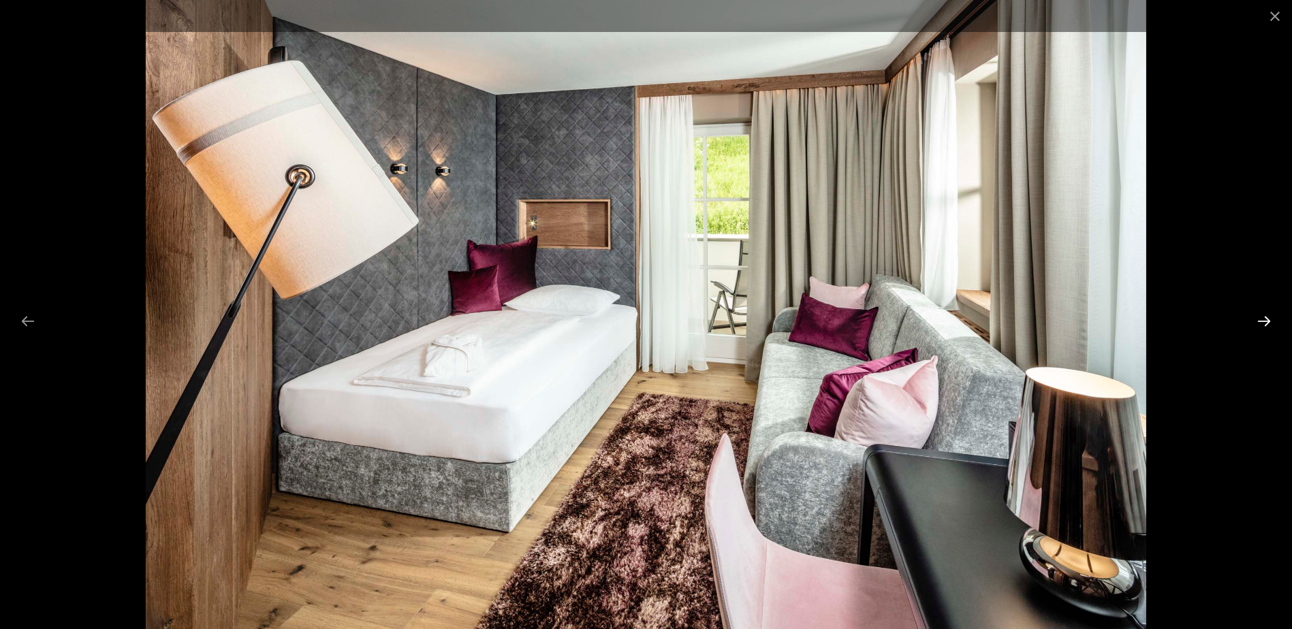
click at [1259, 323] on button "Next slide" at bounding box center [1263, 321] width 29 height 27
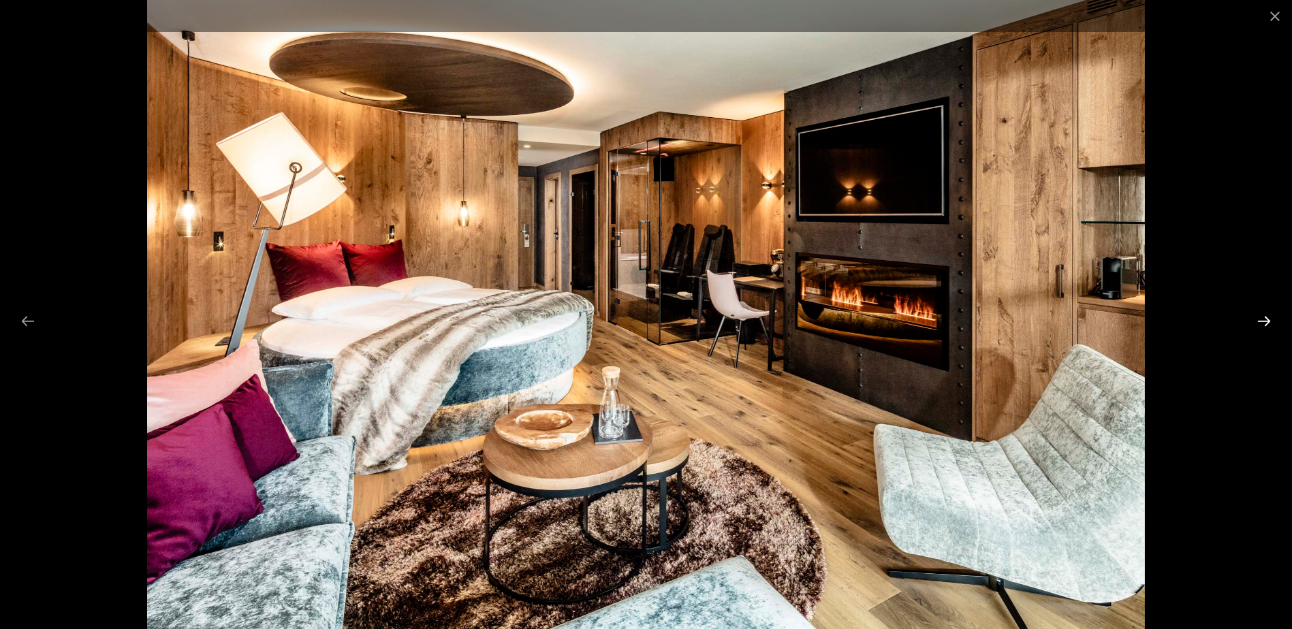
click at [1259, 323] on button "Next slide" at bounding box center [1263, 321] width 29 height 27
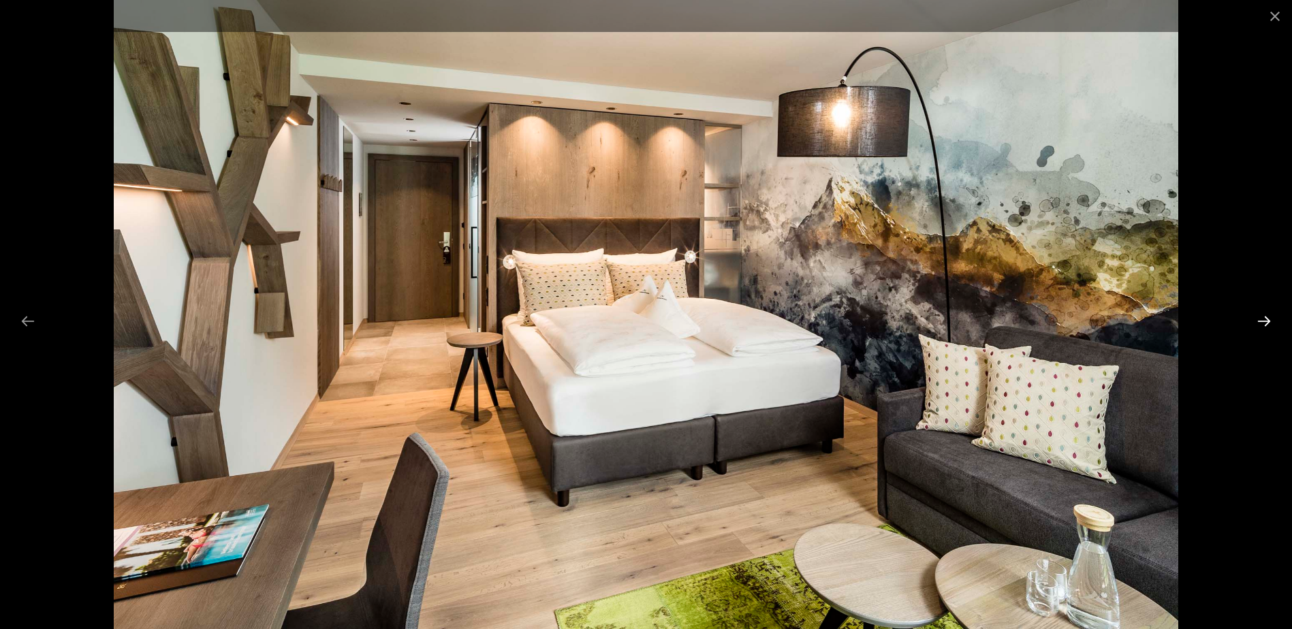
click at [1266, 321] on button "Next slide" at bounding box center [1263, 321] width 29 height 27
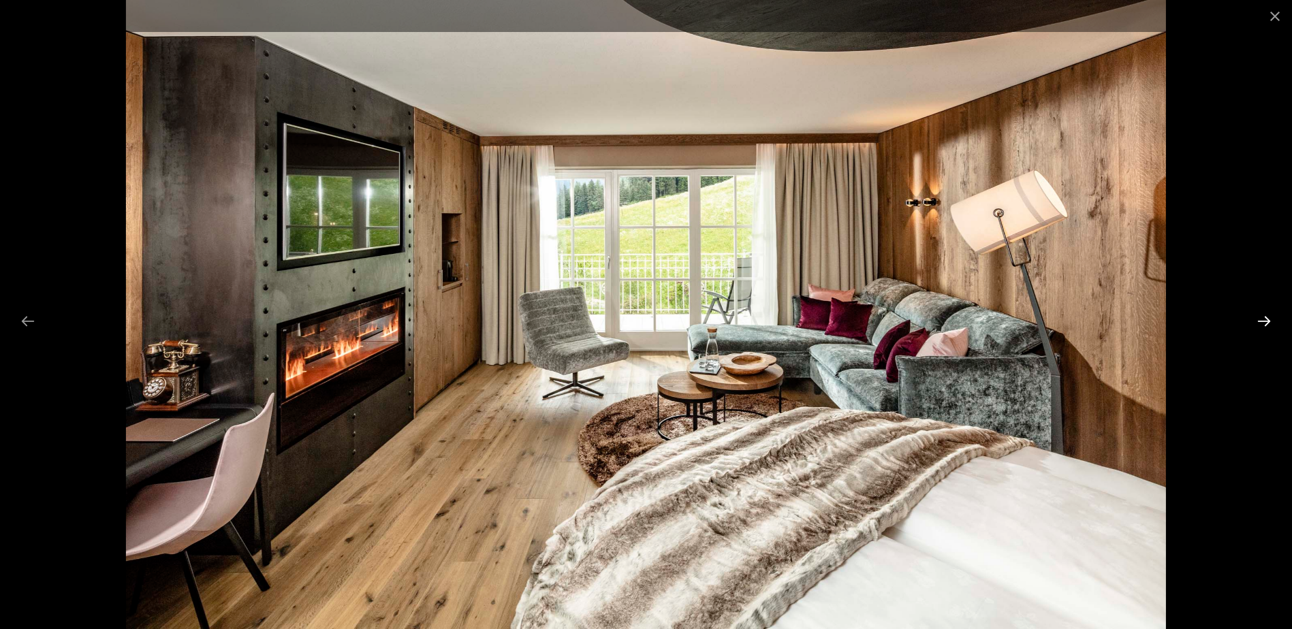
click at [1266, 321] on button "Next slide" at bounding box center [1263, 321] width 29 height 27
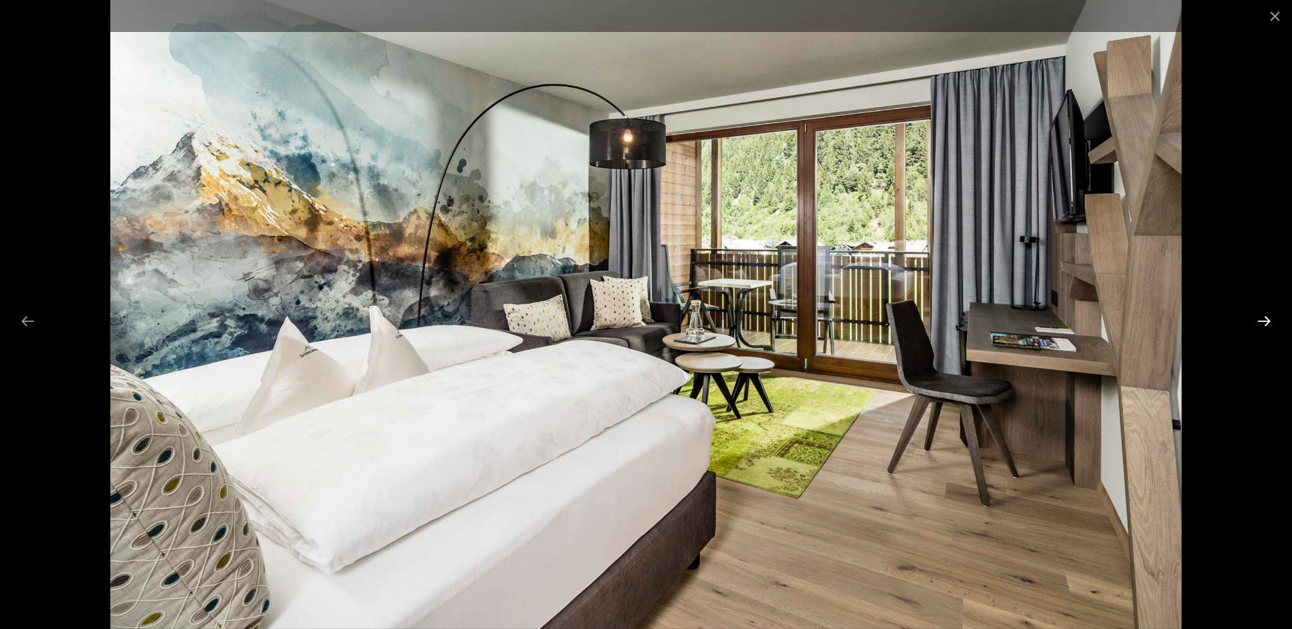
click at [1266, 319] on button "Next slide" at bounding box center [1263, 321] width 29 height 27
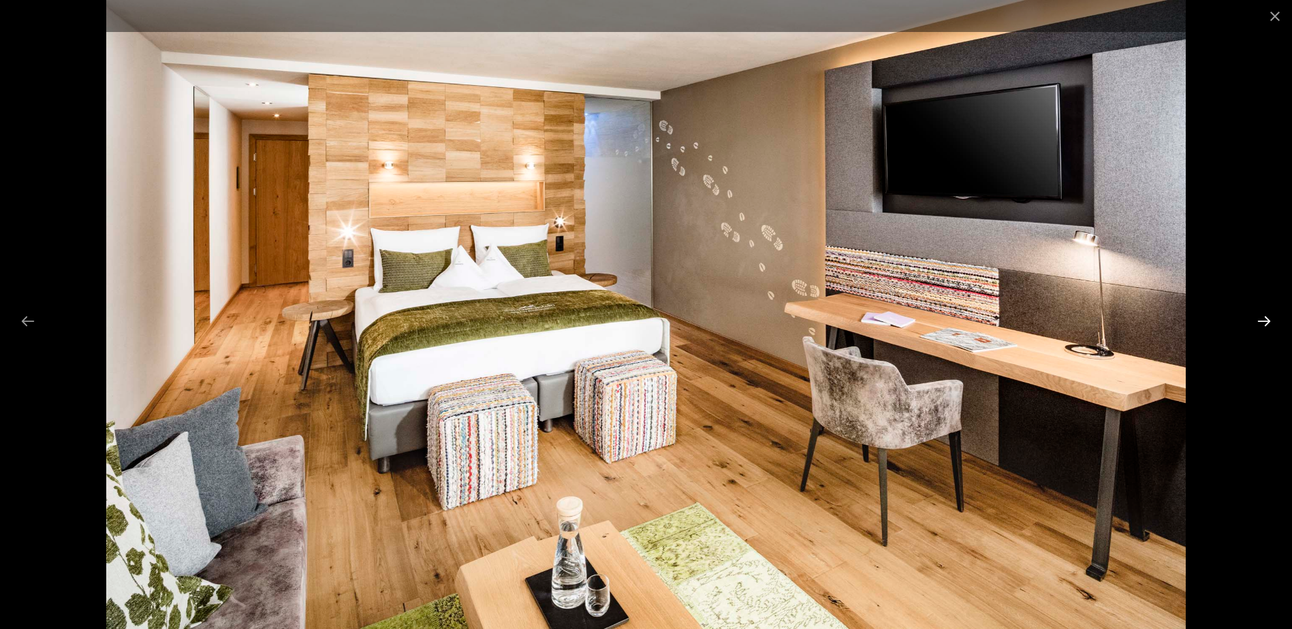
click at [1266, 319] on button "Next slide" at bounding box center [1263, 321] width 29 height 27
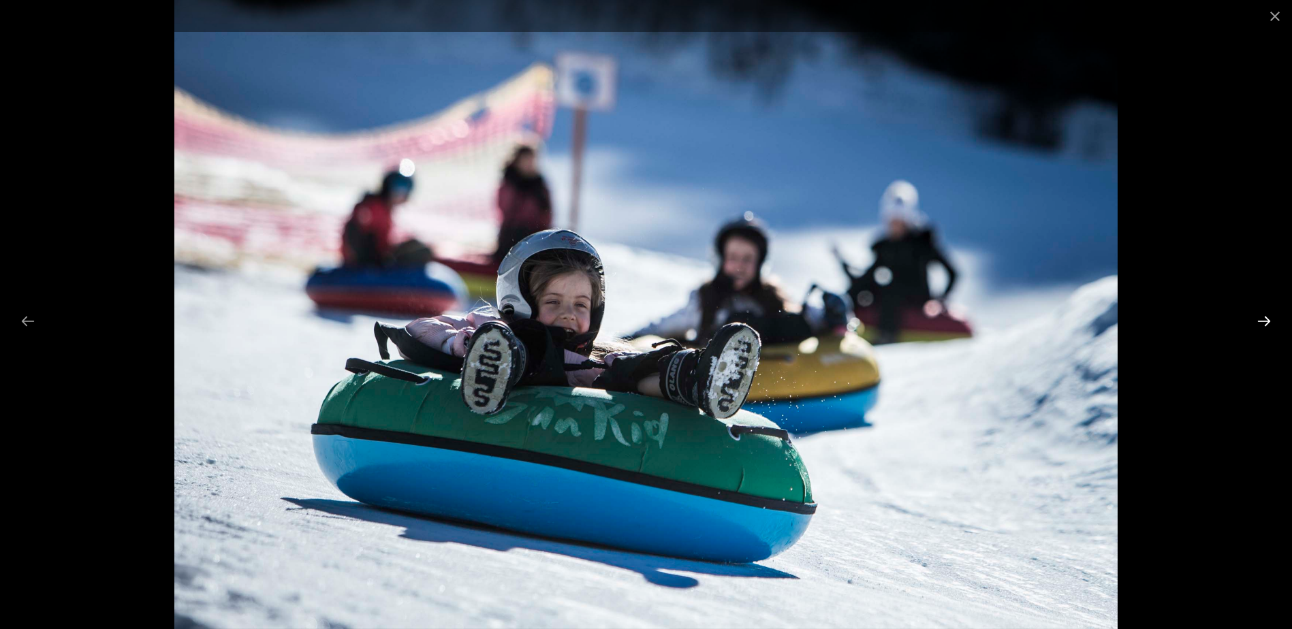
click at [1266, 319] on button "Next slide" at bounding box center [1263, 321] width 29 height 27
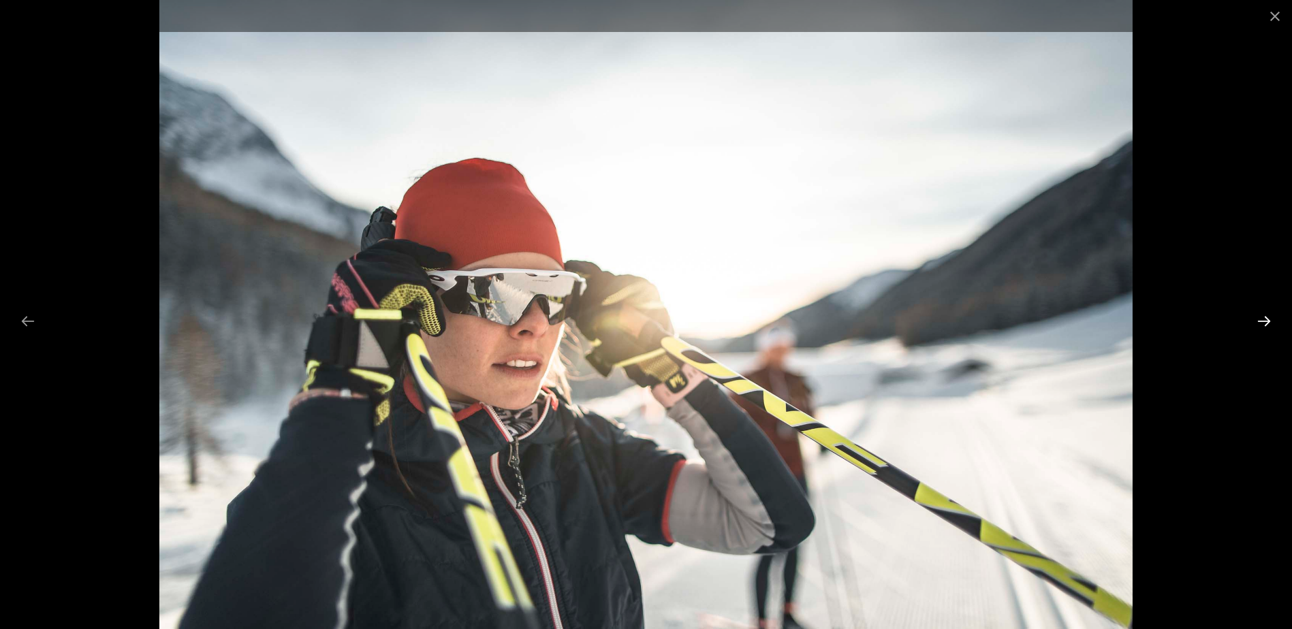
click at [1266, 319] on button "Next slide" at bounding box center [1263, 321] width 29 height 27
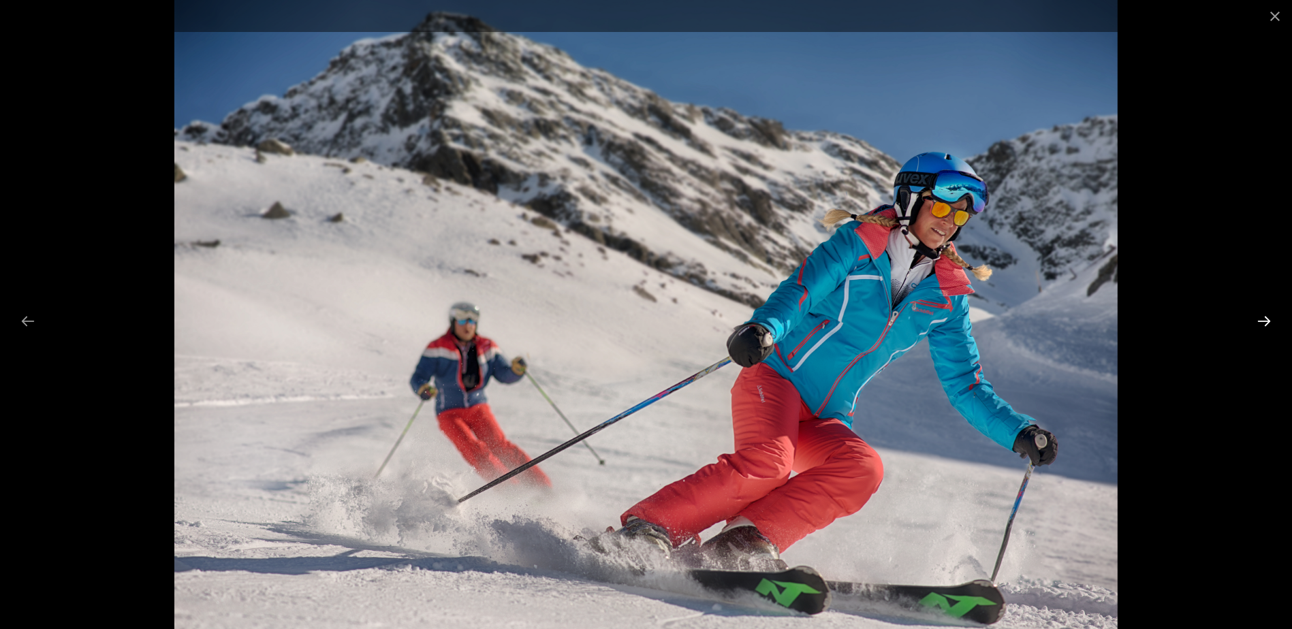
click at [1268, 325] on button "Next slide" at bounding box center [1263, 321] width 29 height 27
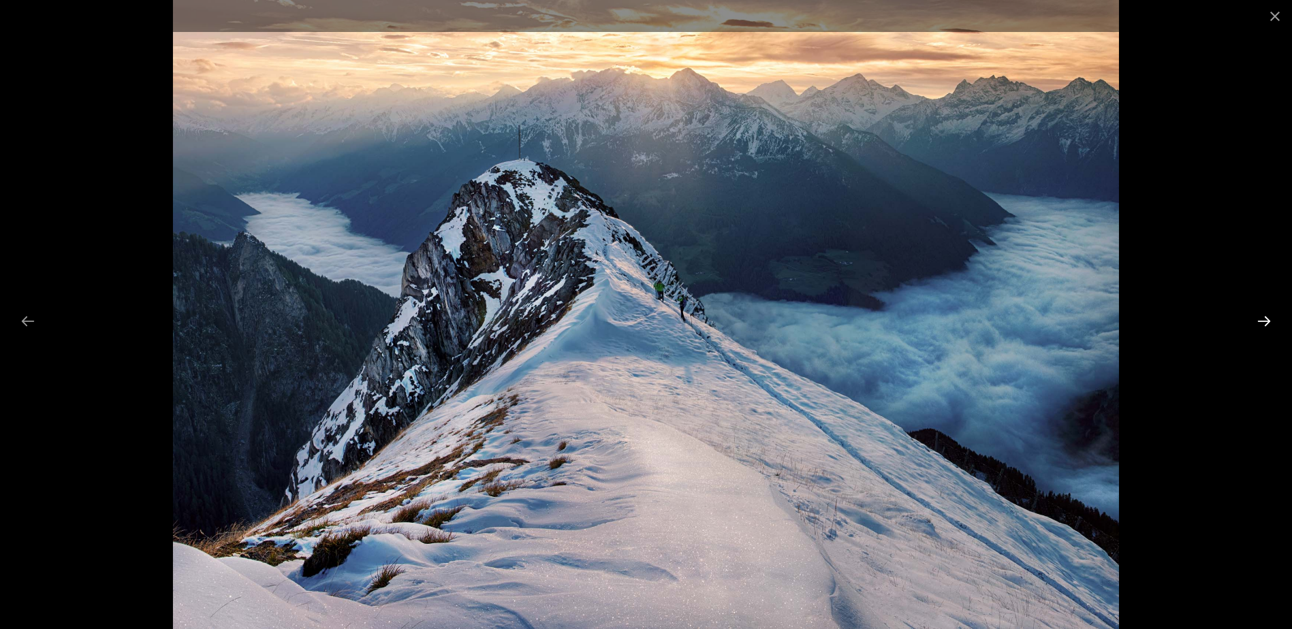
click at [1261, 323] on button "Next slide" at bounding box center [1263, 321] width 29 height 27
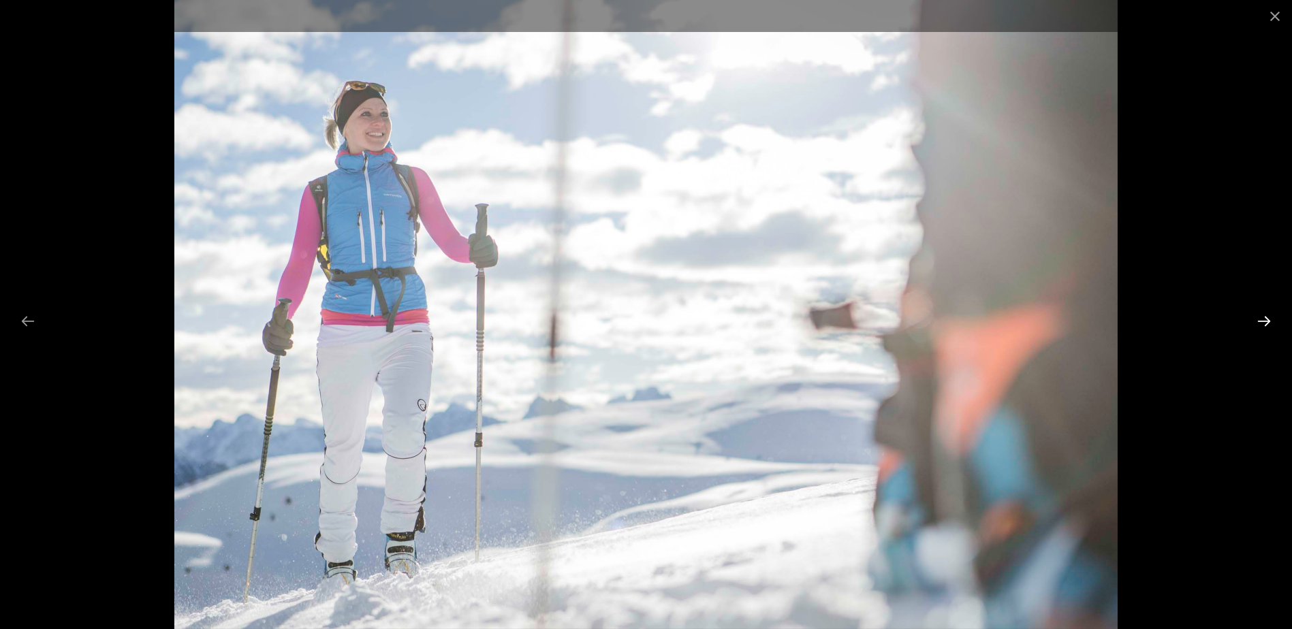
click at [1261, 323] on button "Next slide" at bounding box center [1263, 321] width 29 height 27
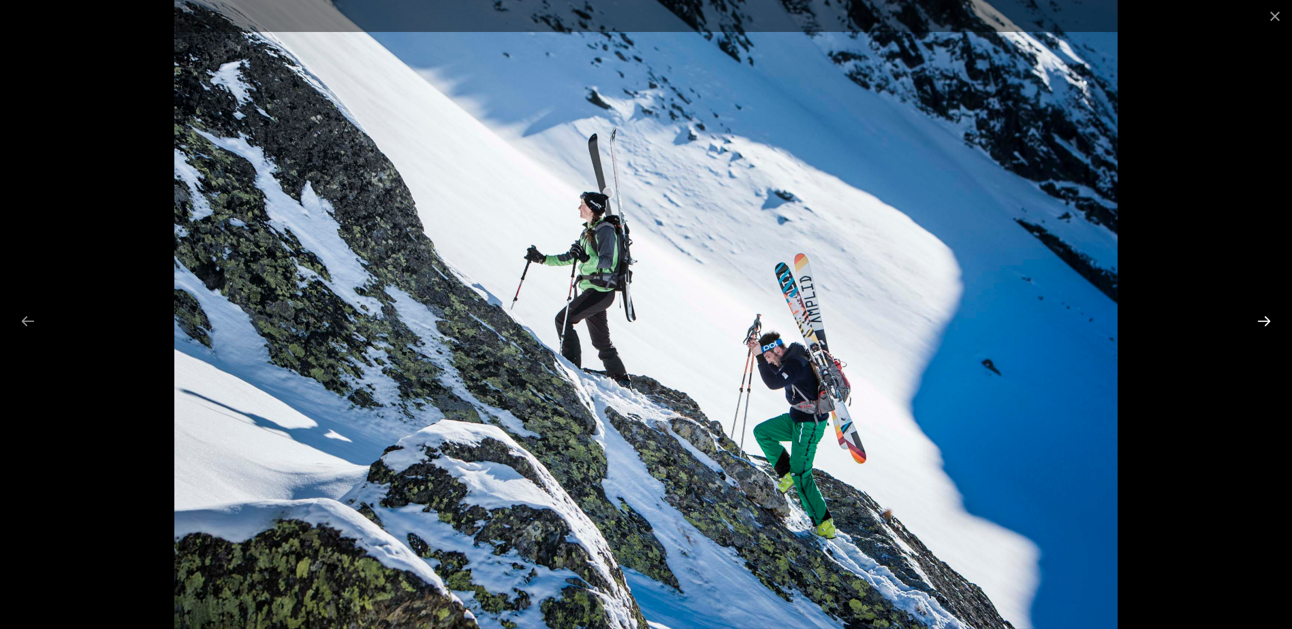
click at [1261, 323] on button "Next slide" at bounding box center [1263, 321] width 29 height 27
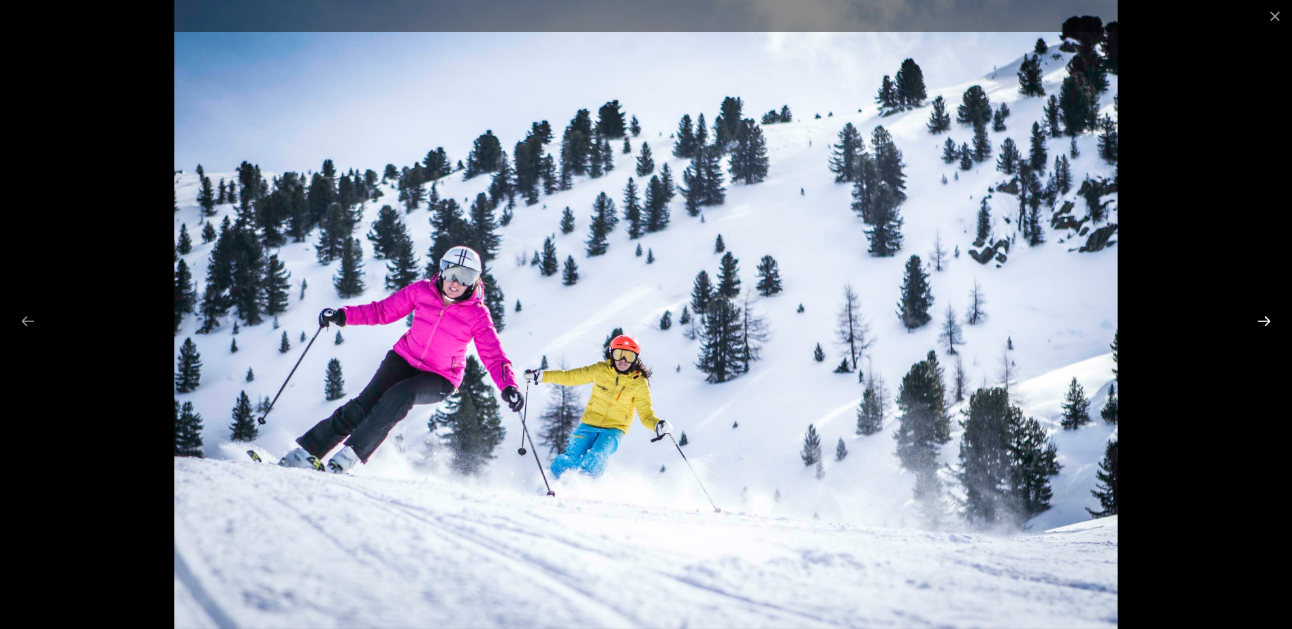
click at [1261, 323] on button "Next slide" at bounding box center [1263, 321] width 29 height 27
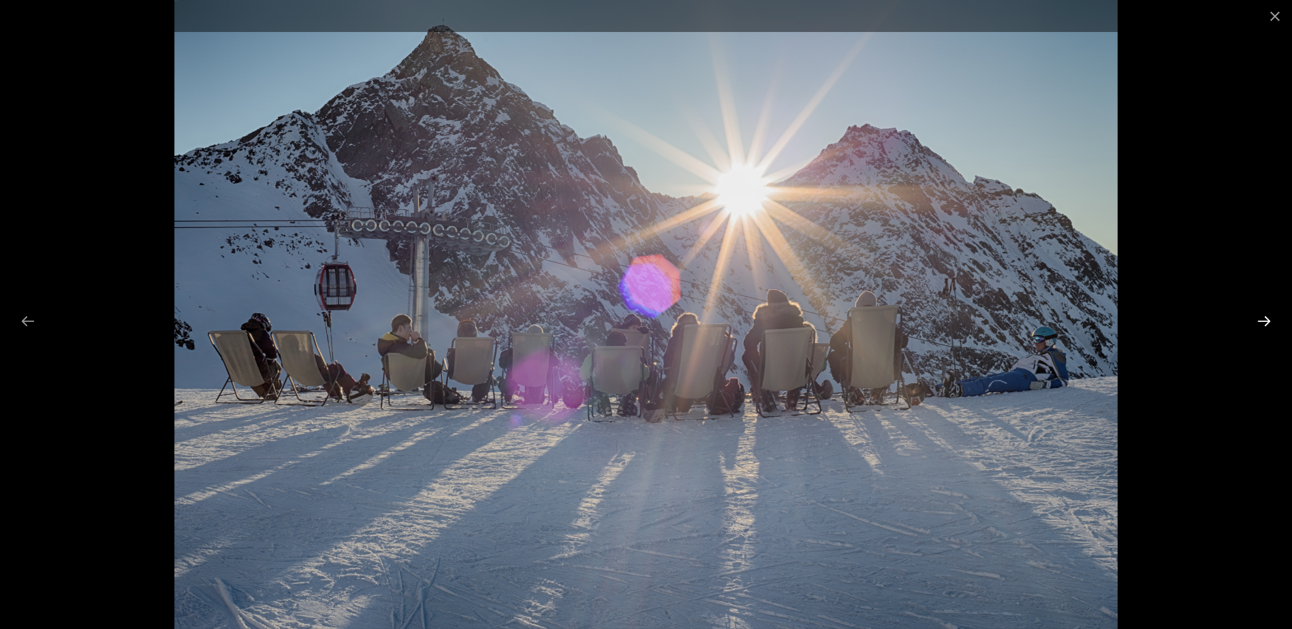
click at [1261, 323] on button "Next slide" at bounding box center [1263, 321] width 29 height 27
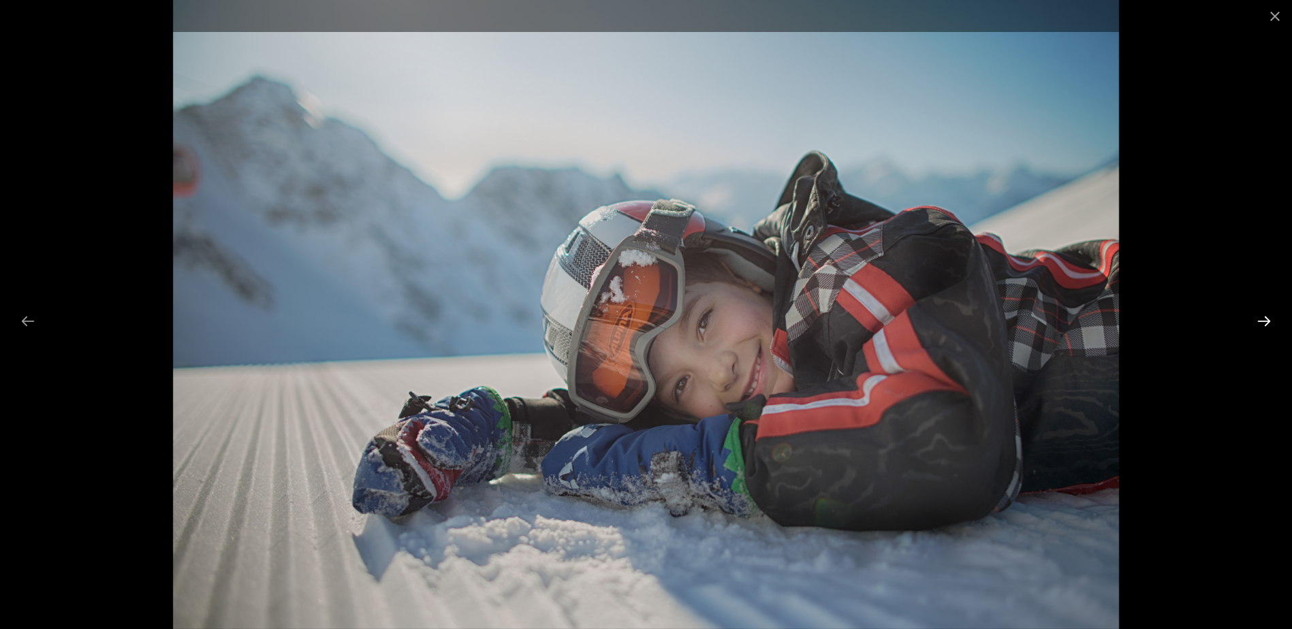
click at [1261, 323] on button "Next slide" at bounding box center [1263, 321] width 29 height 27
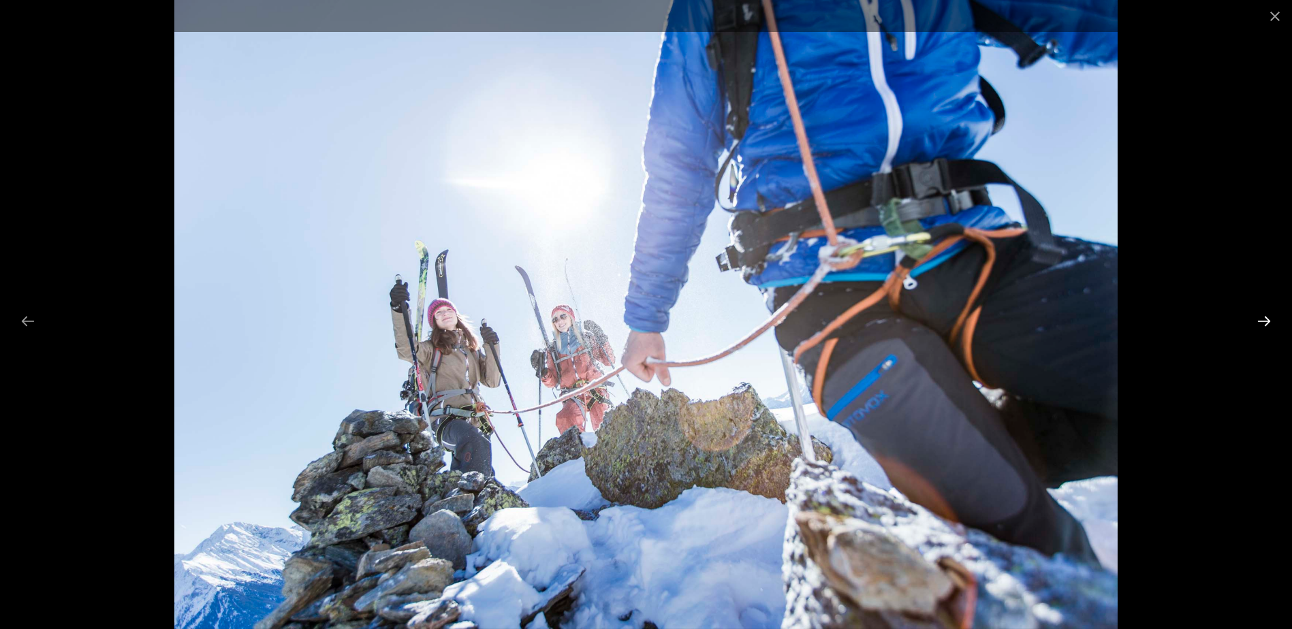
click at [1261, 323] on button "Next slide" at bounding box center [1263, 321] width 29 height 27
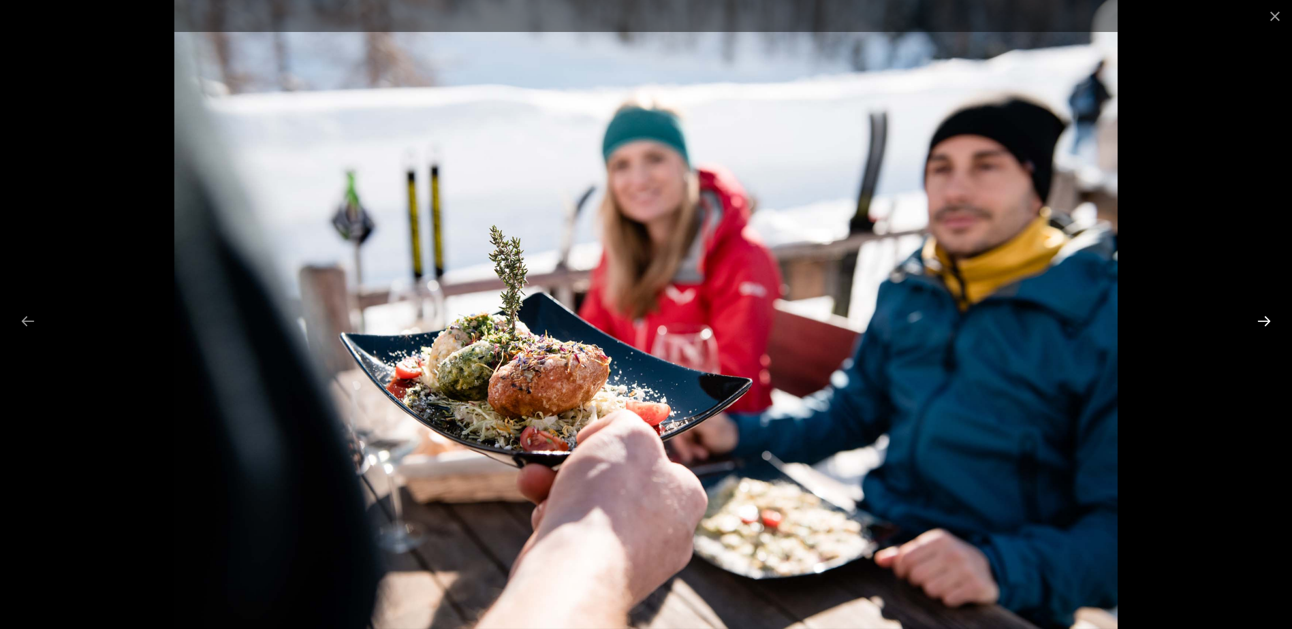
click at [1261, 323] on button "Next slide" at bounding box center [1263, 321] width 29 height 27
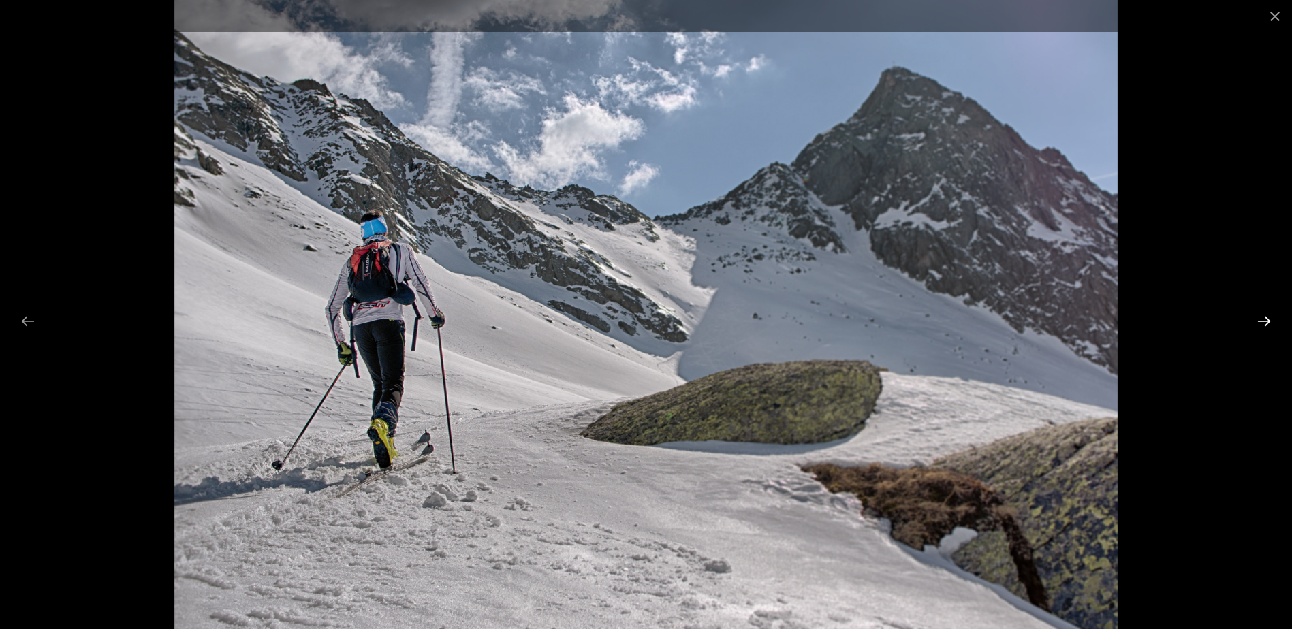
click at [1261, 323] on button "Next slide" at bounding box center [1263, 321] width 29 height 27
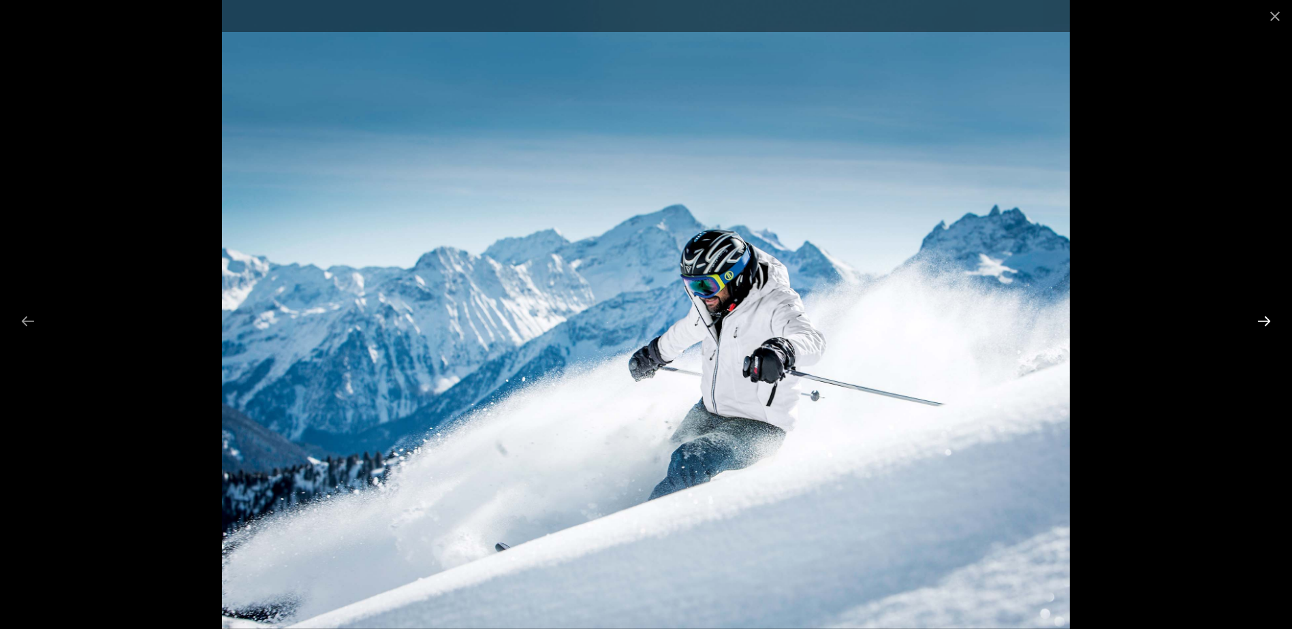
click at [1261, 323] on button "Next slide" at bounding box center [1263, 321] width 29 height 27
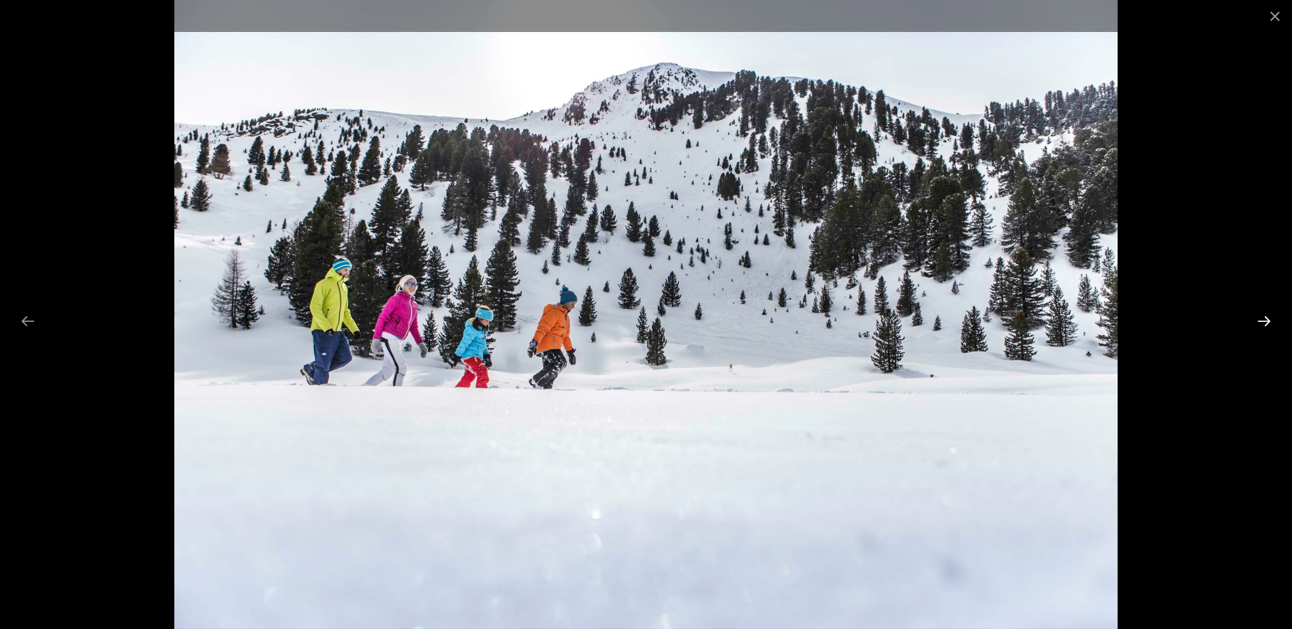
click at [1261, 323] on button "Next slide" at bounding box center [1263, 321] width 29 height 27
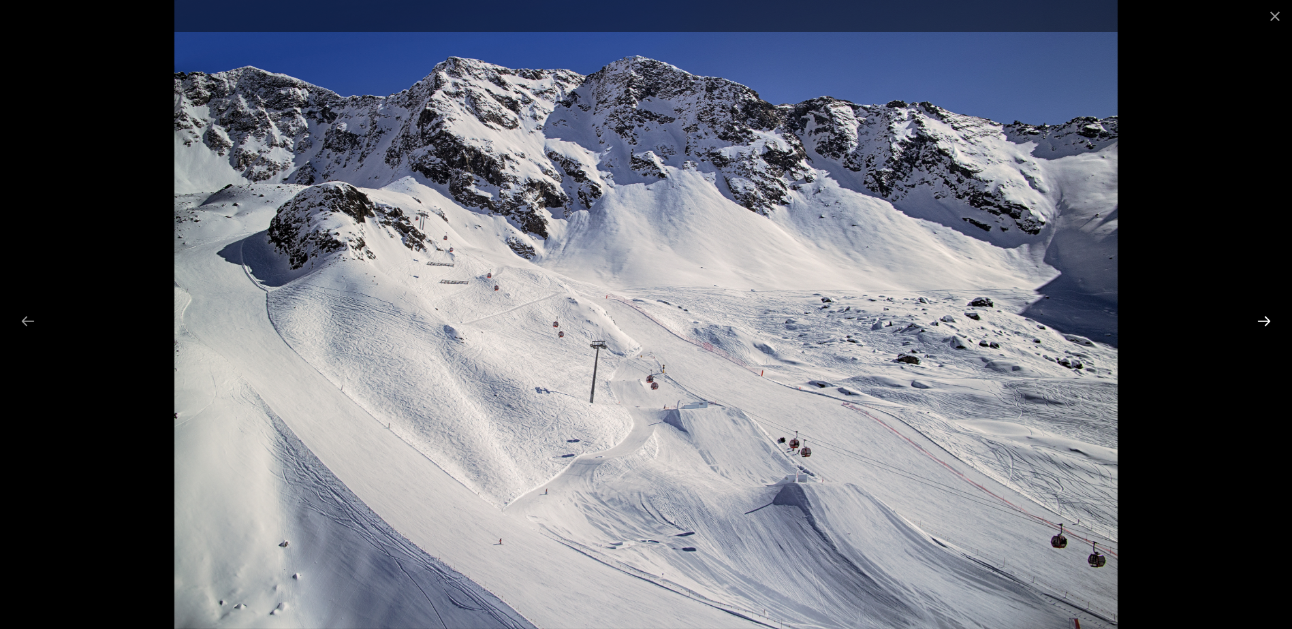
click at [1261, 323] on button "Next slide" at bounding box center [1263, 321] width 29 height 27
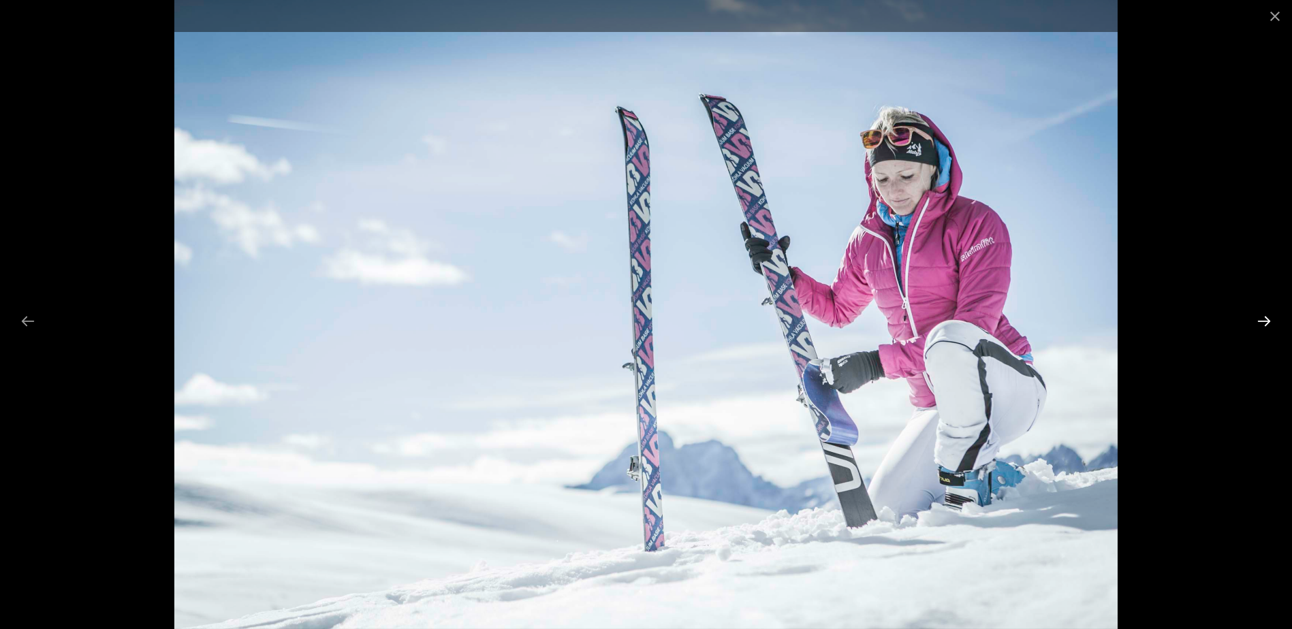
click at [1261, 323] on button "Next slide" at bounding box center [1263, 321] width 29 height 27
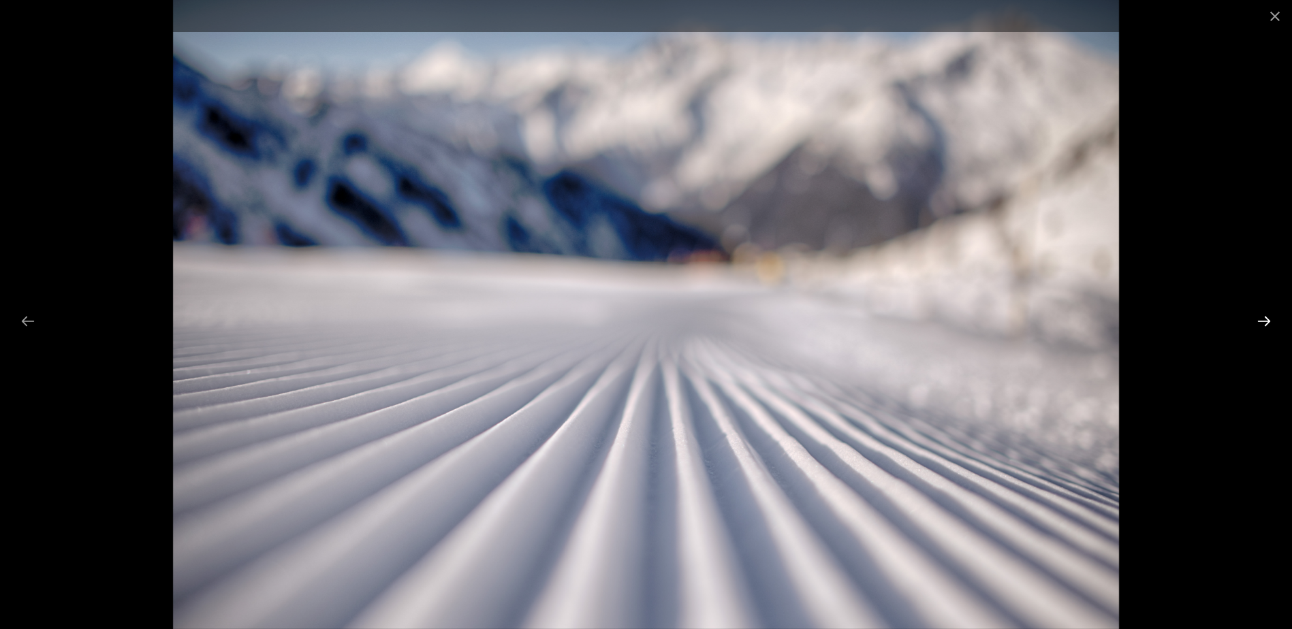
click at [1261, 323] on button "Next slide" at bounding box center [1263, 321] width 29 height 27
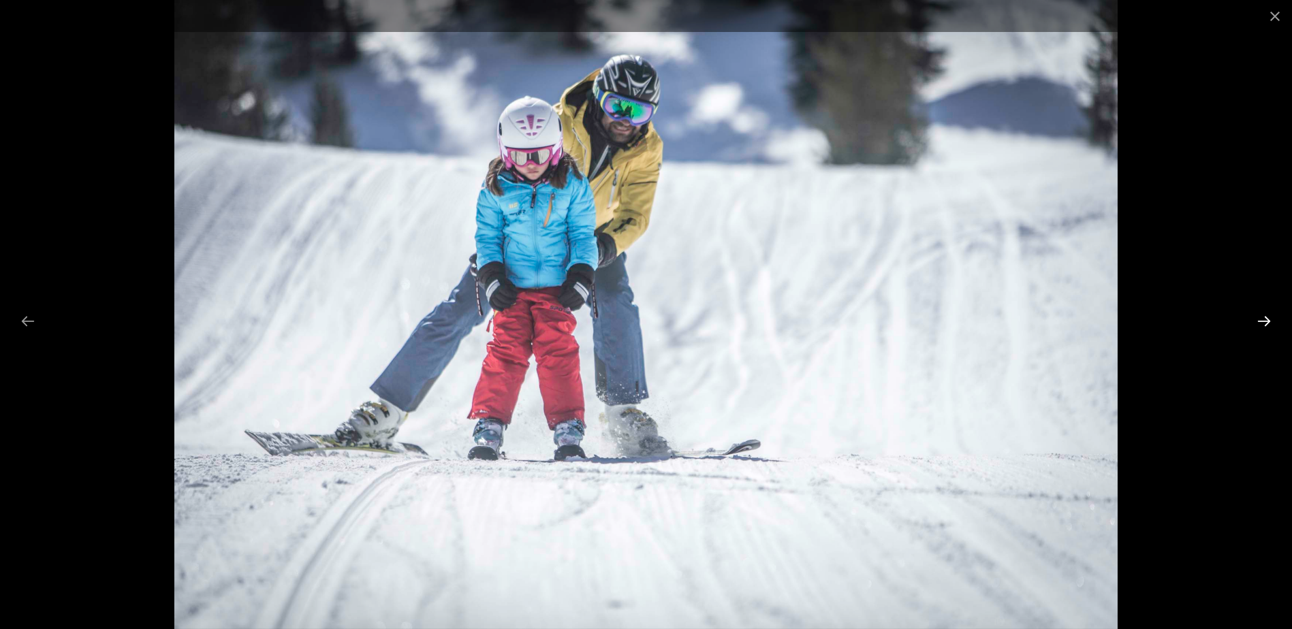
click at [1261, 323] on button "Next slide" at bounding box center [1263, 321] width 29 height 27
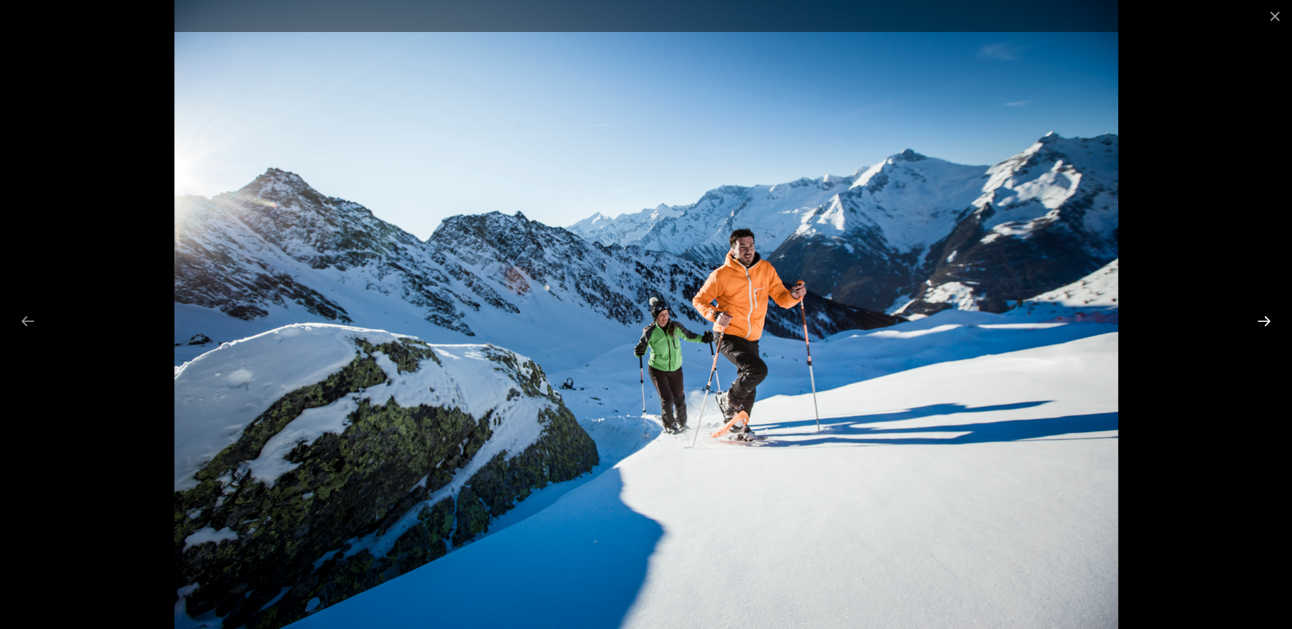
click at [1261, 323] on button "Next slide" at bounding box center [1263, 321] width 29 height 27
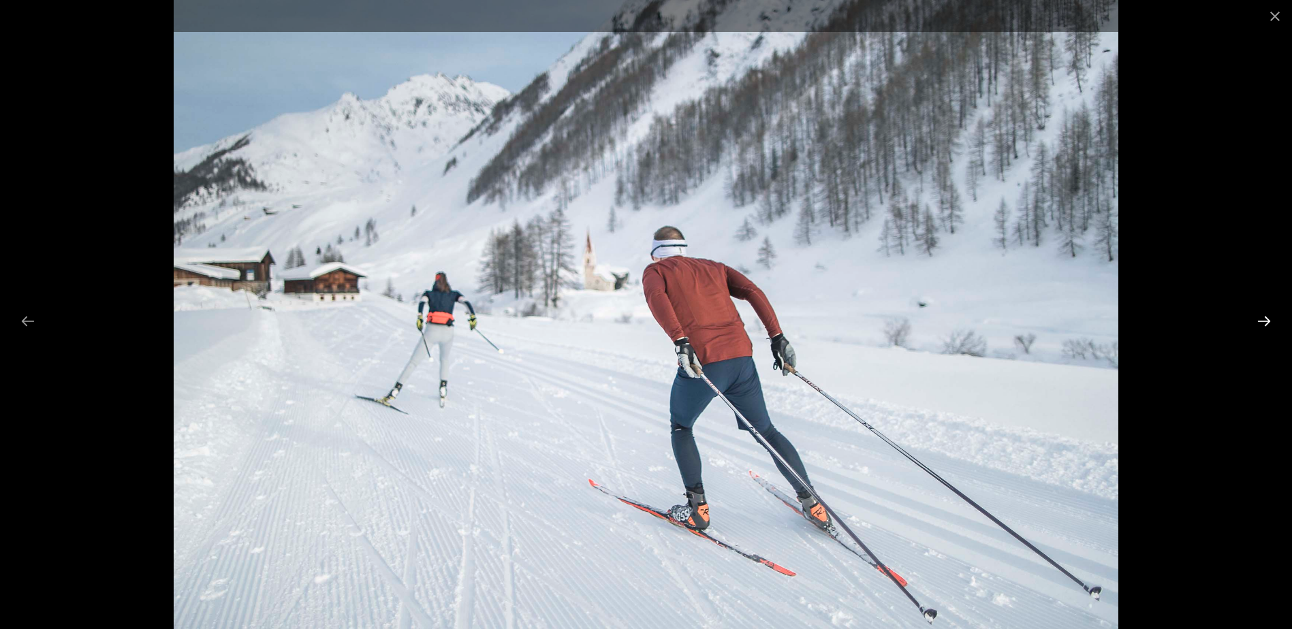
click at [1261, 323] on button "Next slide" at bounding box center [1263, 321] width 29 height 27
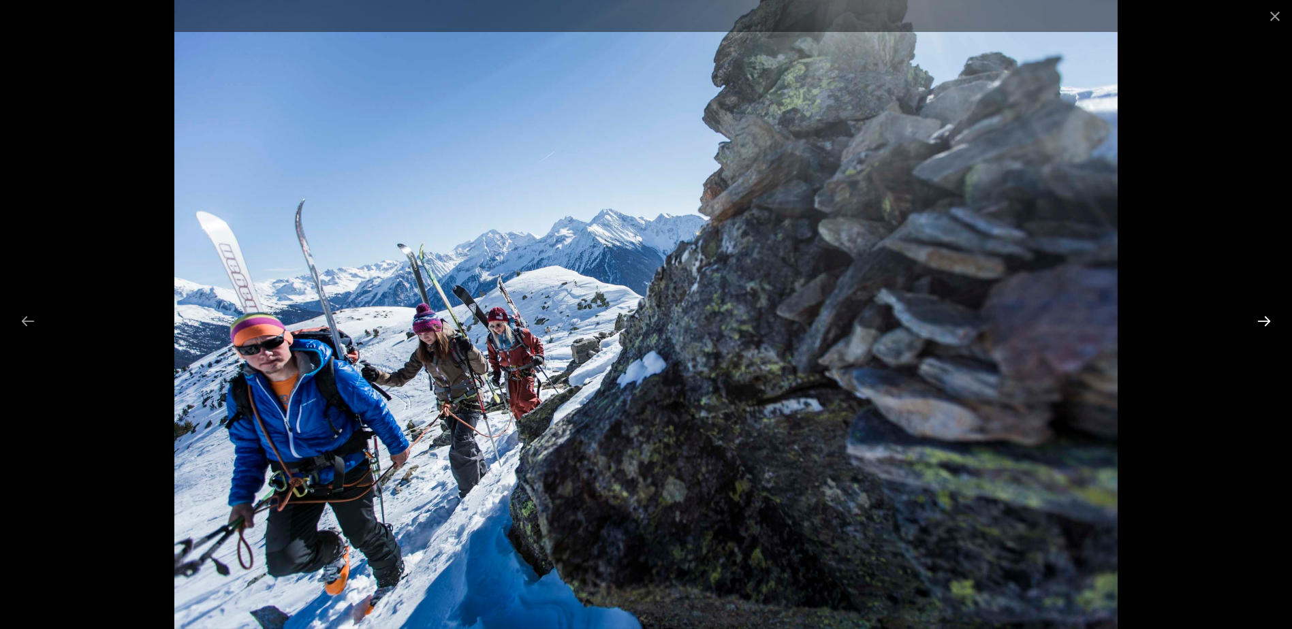
click at [1261, 323] on button "Next slide" at bounding box center [1263, 321] width 29 height 27
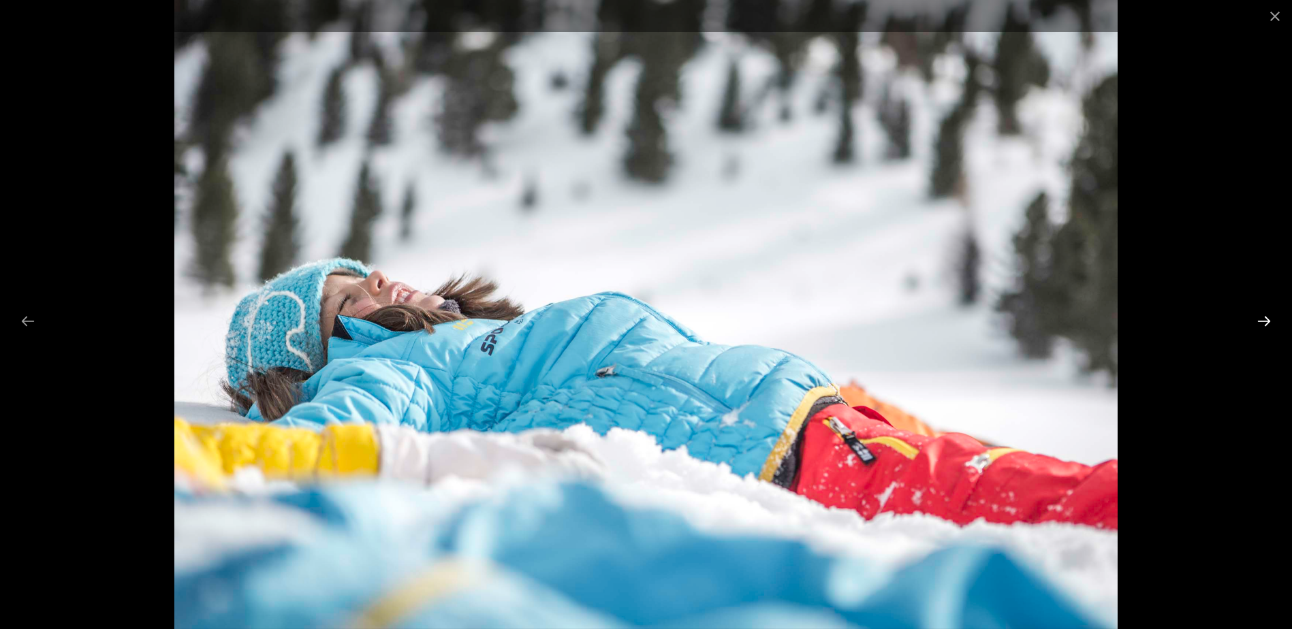
click at [1261, 323] on button "Next slide" at bounding box center [1263, 321] width 29 height 27
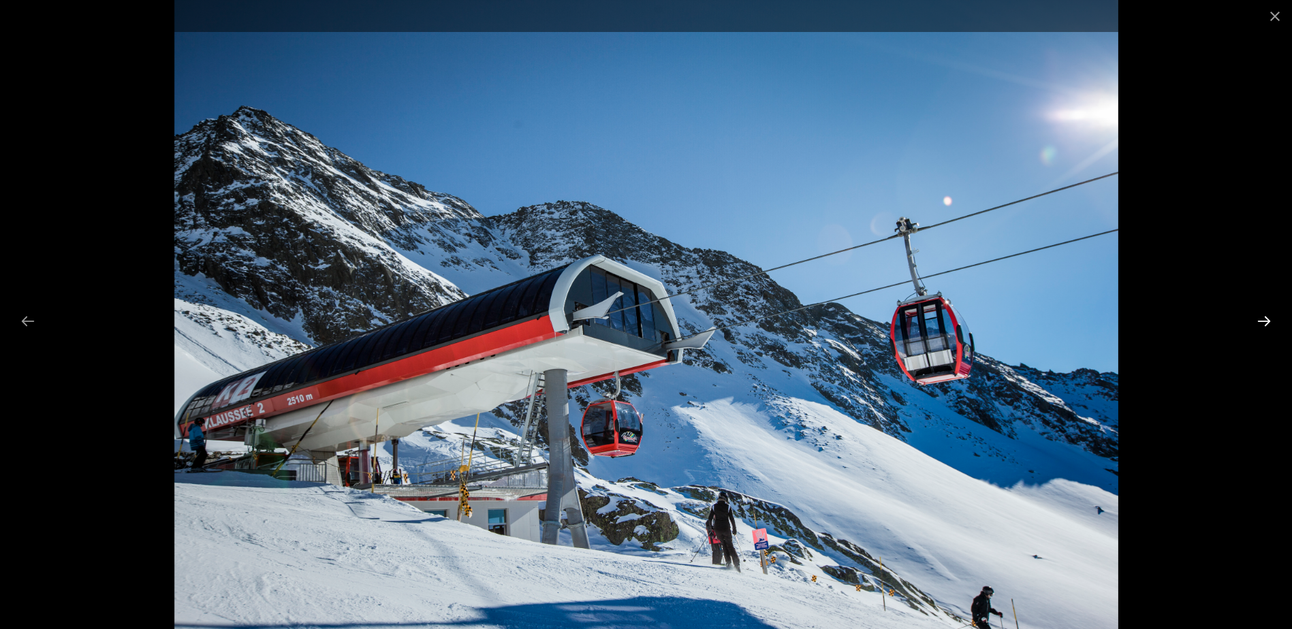
click at [1261, 323] on button "Next slide" at bounding box center [1263, 321] width 29 height 27
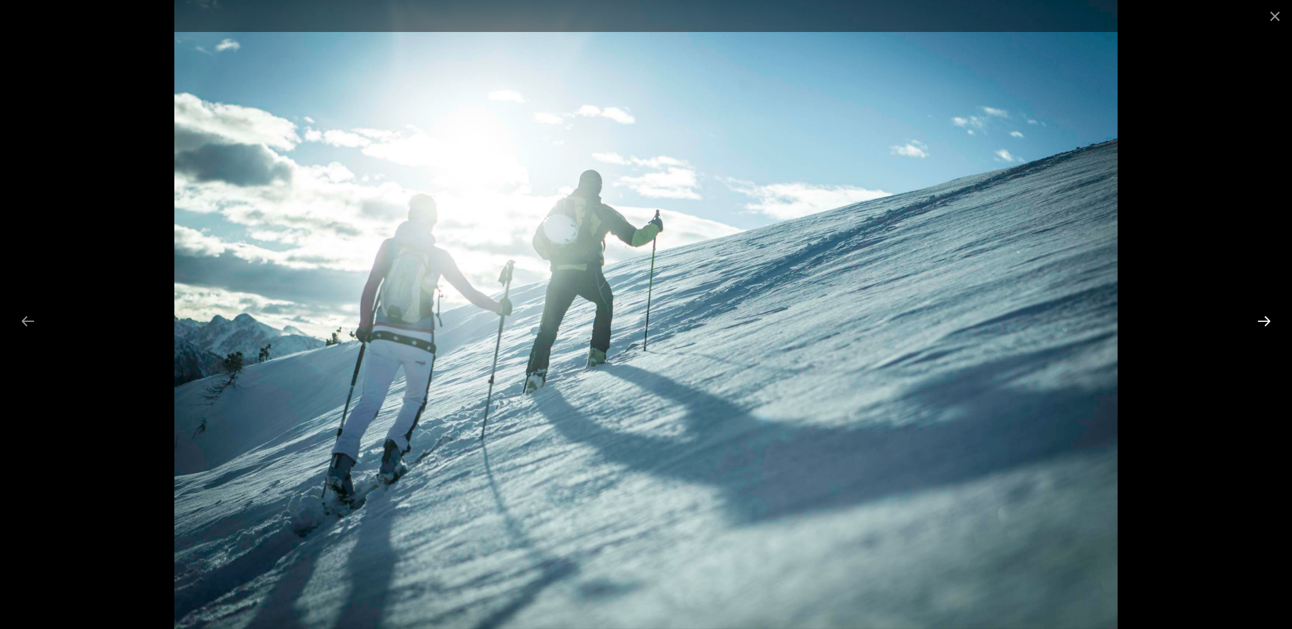
click at [1261, 323] on button "Next slide" at bounding box center [1263, 321] width 29 height 27
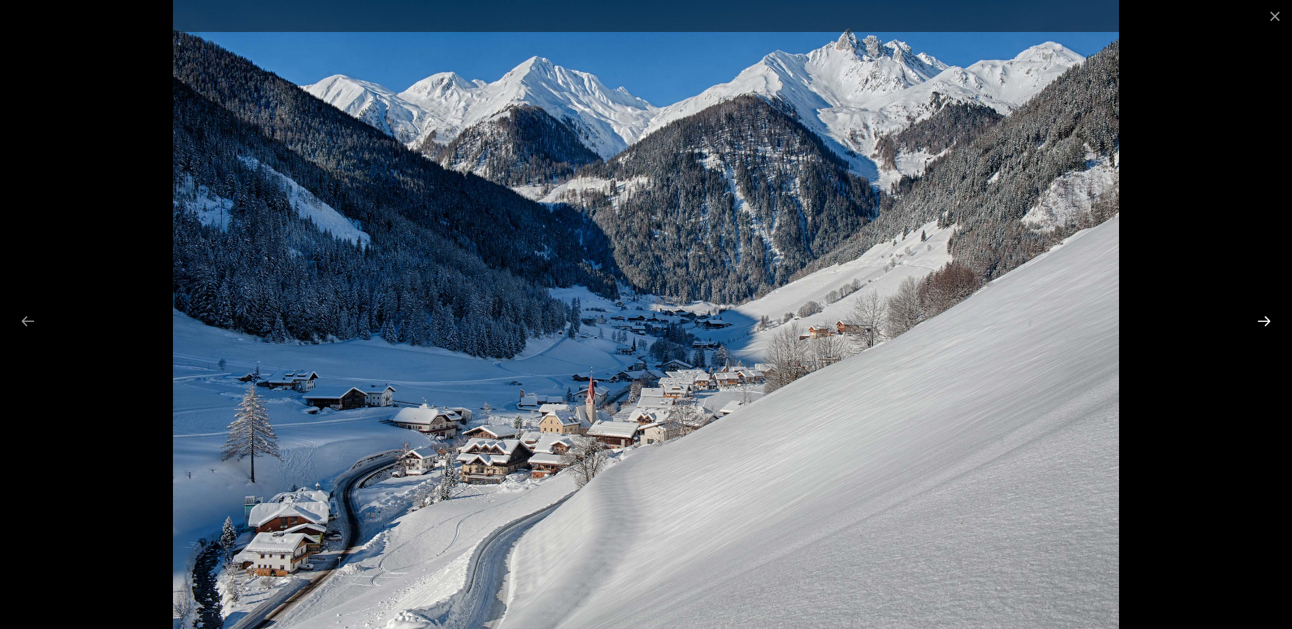
click at [1261, 323] on button "Next slide" at bounding box center [1263, 321] width 29 height 27
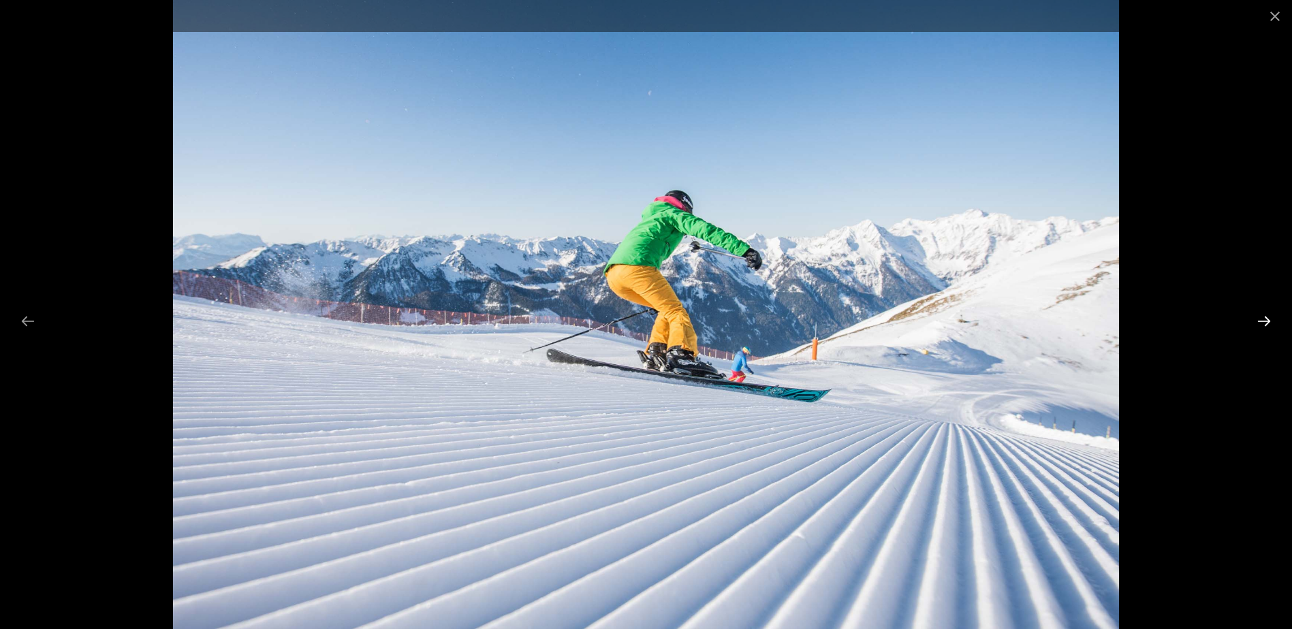
click at [1261, 323] on button "Next slide" at bounding box center [1263, 321] width 29 height 27
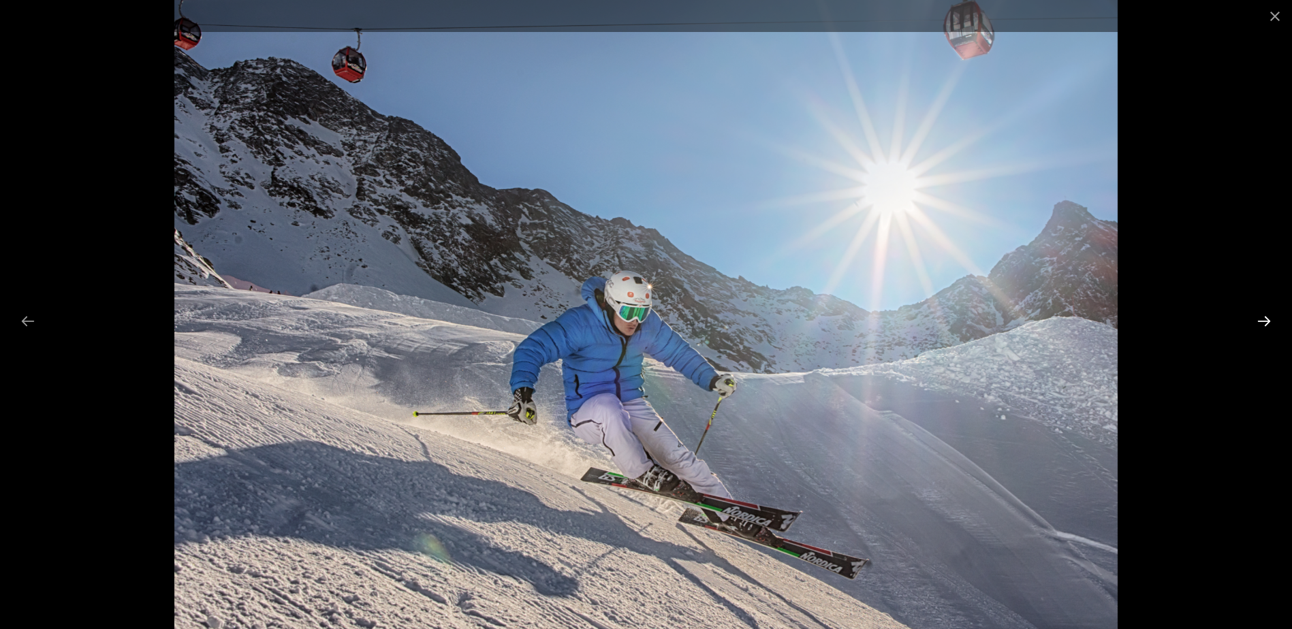
click at [1261, 323] on button "Next slide" at bounding box center [1263, 321] width 29 height 27
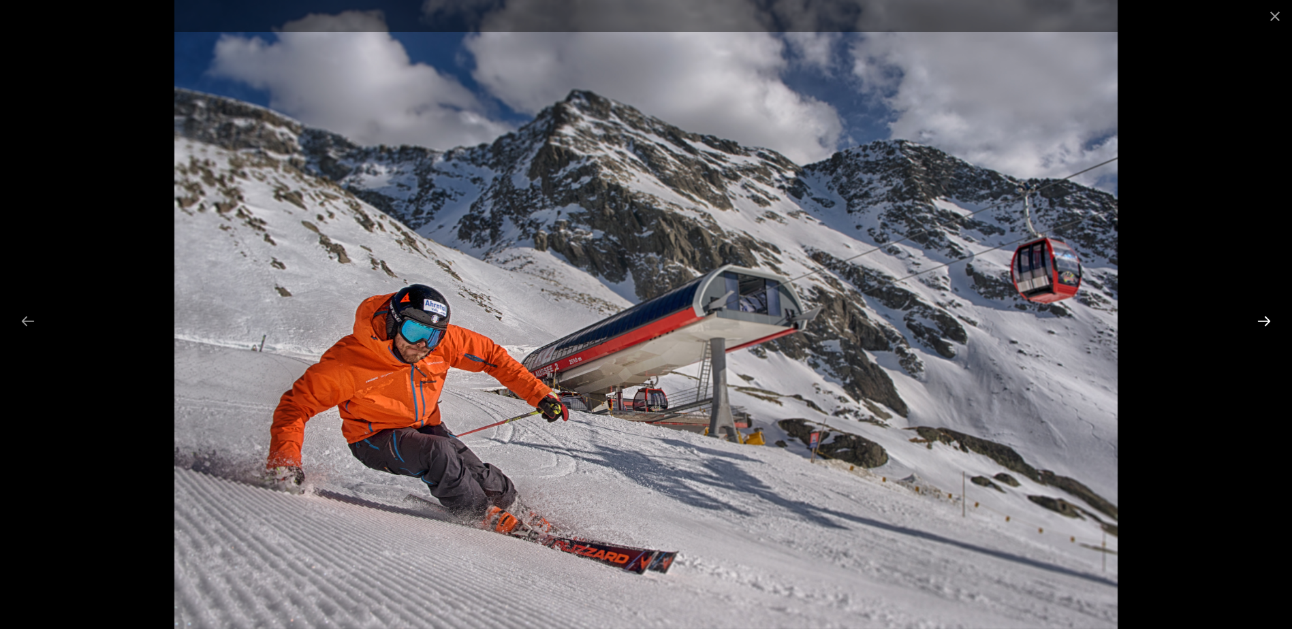
click at [1261, 323] on button "Next slide" at bounding box center [1263, 321] width 29 height 27
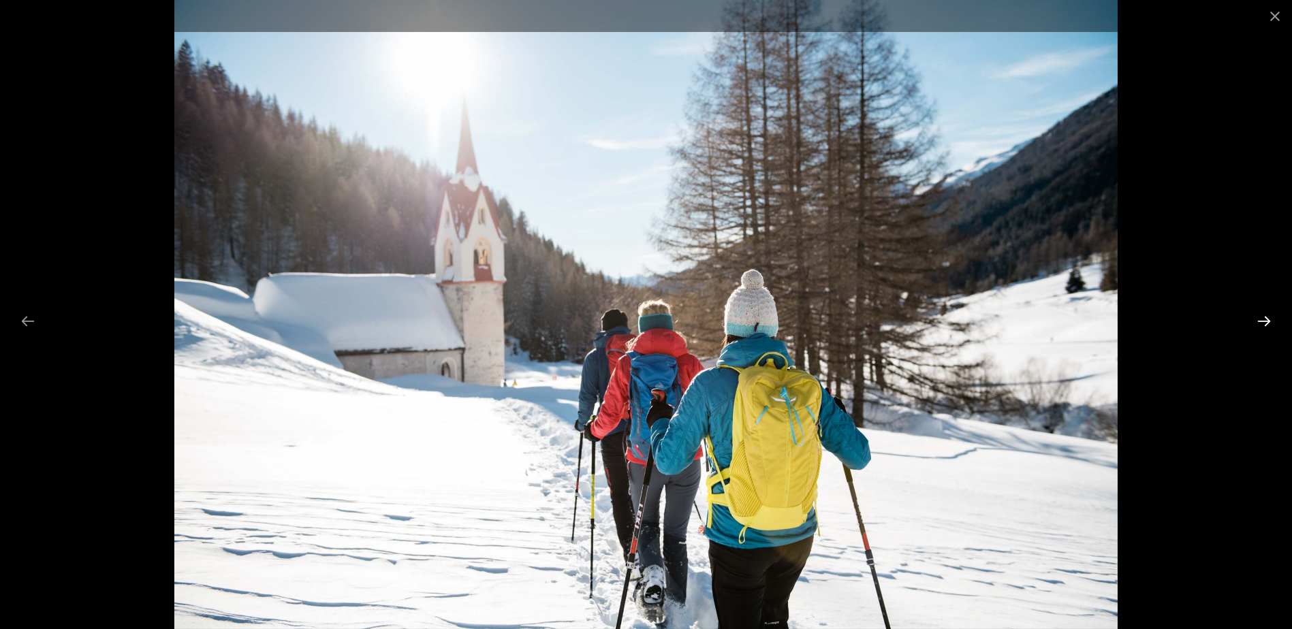
click at [1261, 323] on button "Next slide" at bounding box center [1263, 321] width 29 height 27
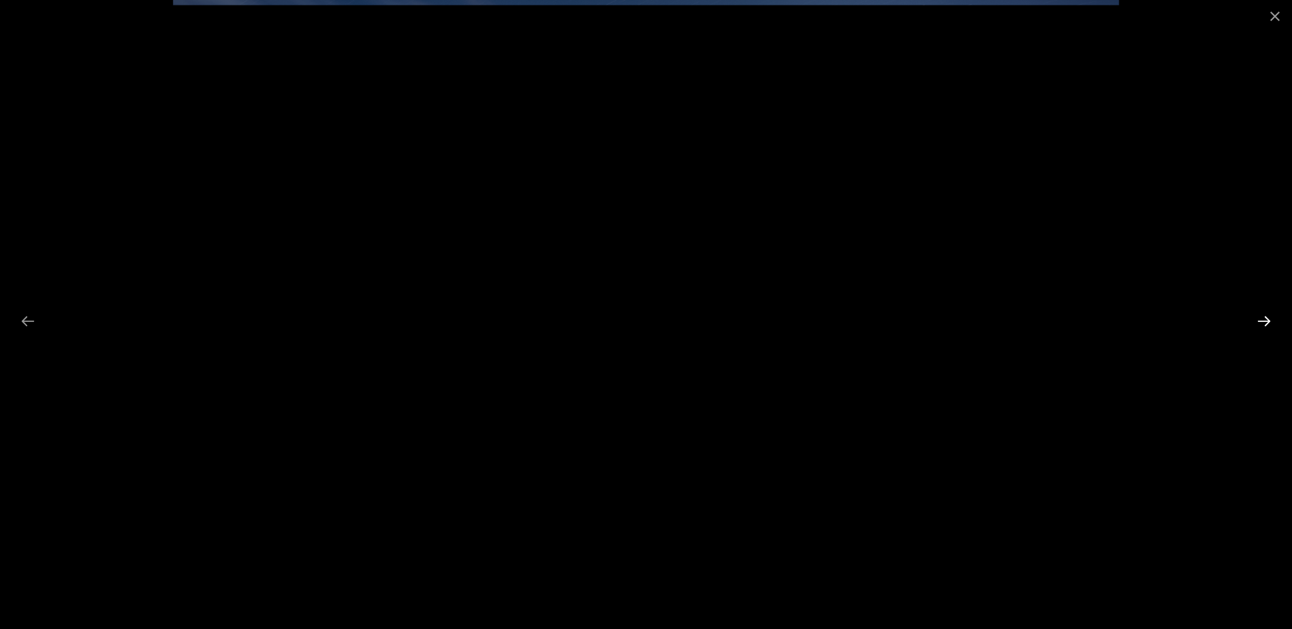
click at [1261, 323] on button "Next slide" at bounding box center [1263, 321] width 29 height 27
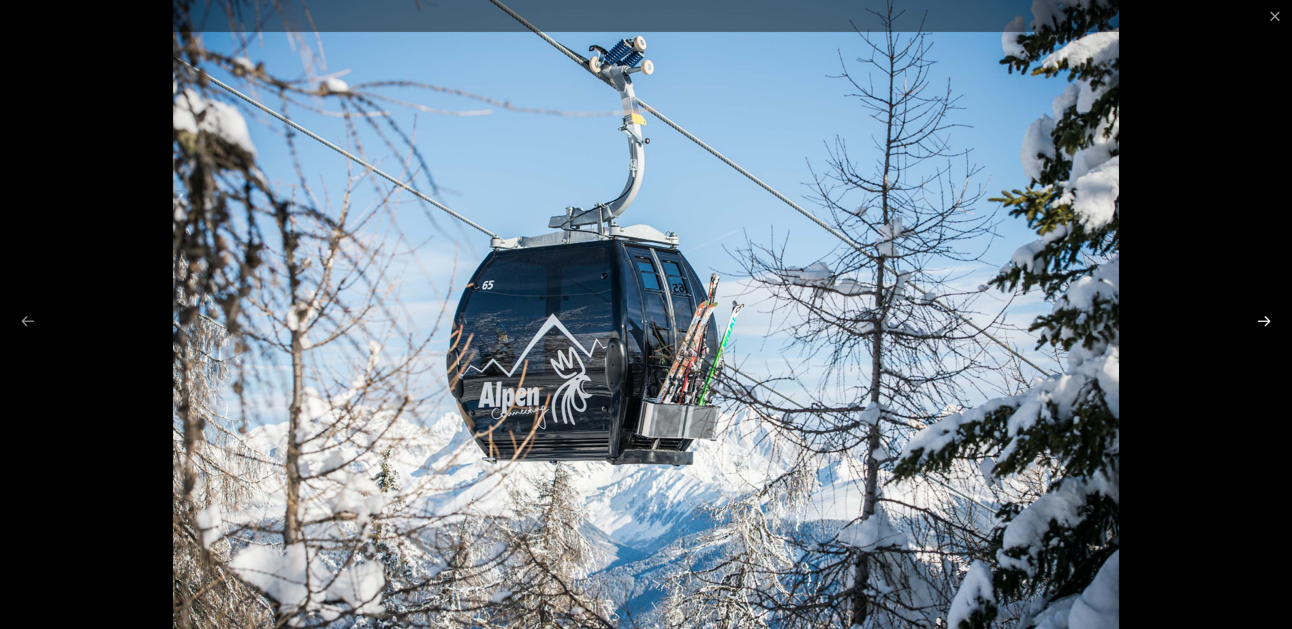
click at [1261, 323] on button "Next slide" at bounding box center [1263, 321] width 29 height 27
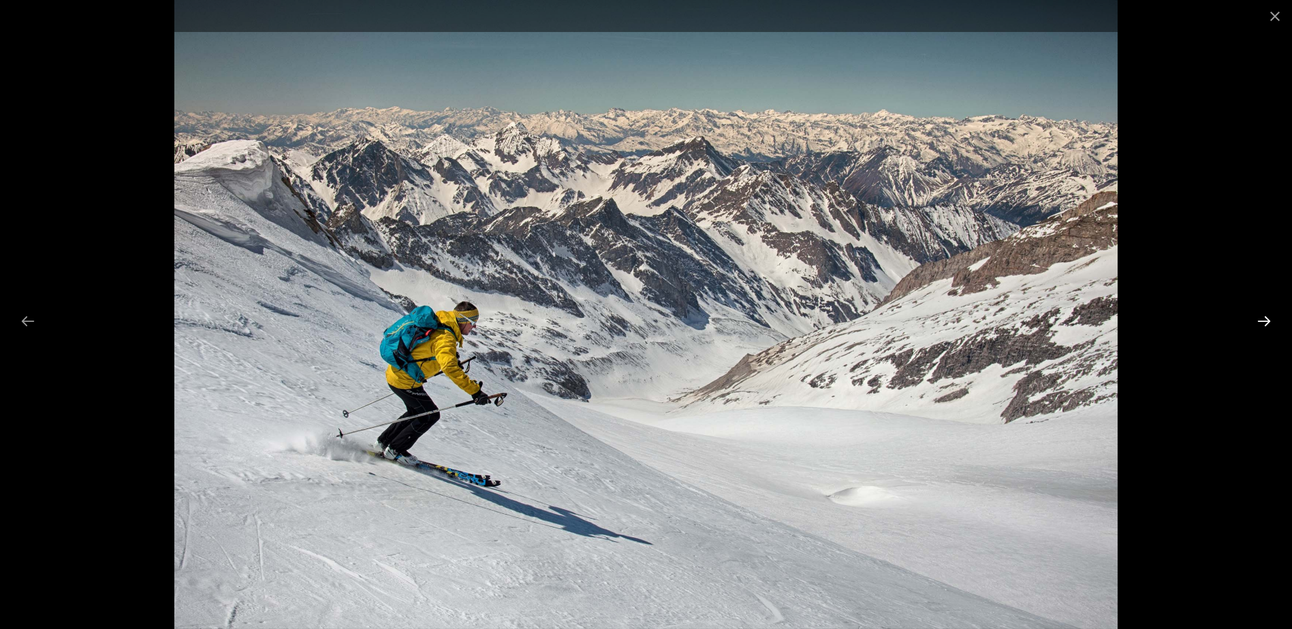
click at [1261, 323] on button "Next slide" at bounding box center [1263, 321] width 29 height 27
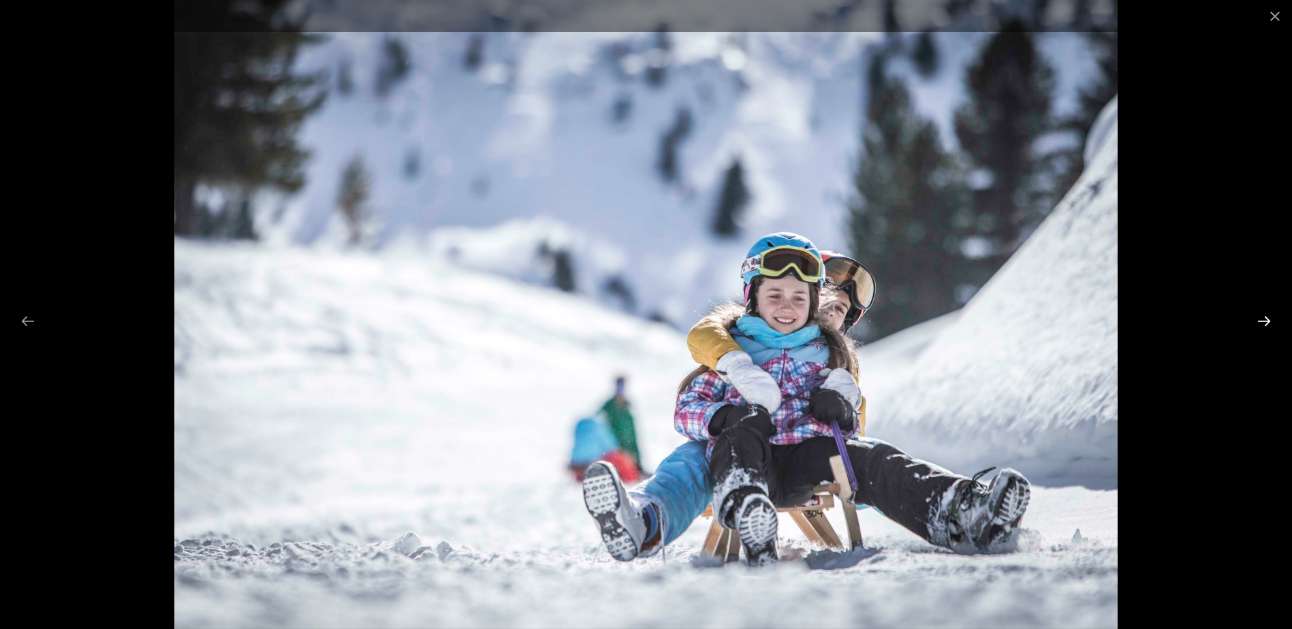
click at [1261, 323] on button "Next slide" at bounding box center [1263, 321] width 29 height 27
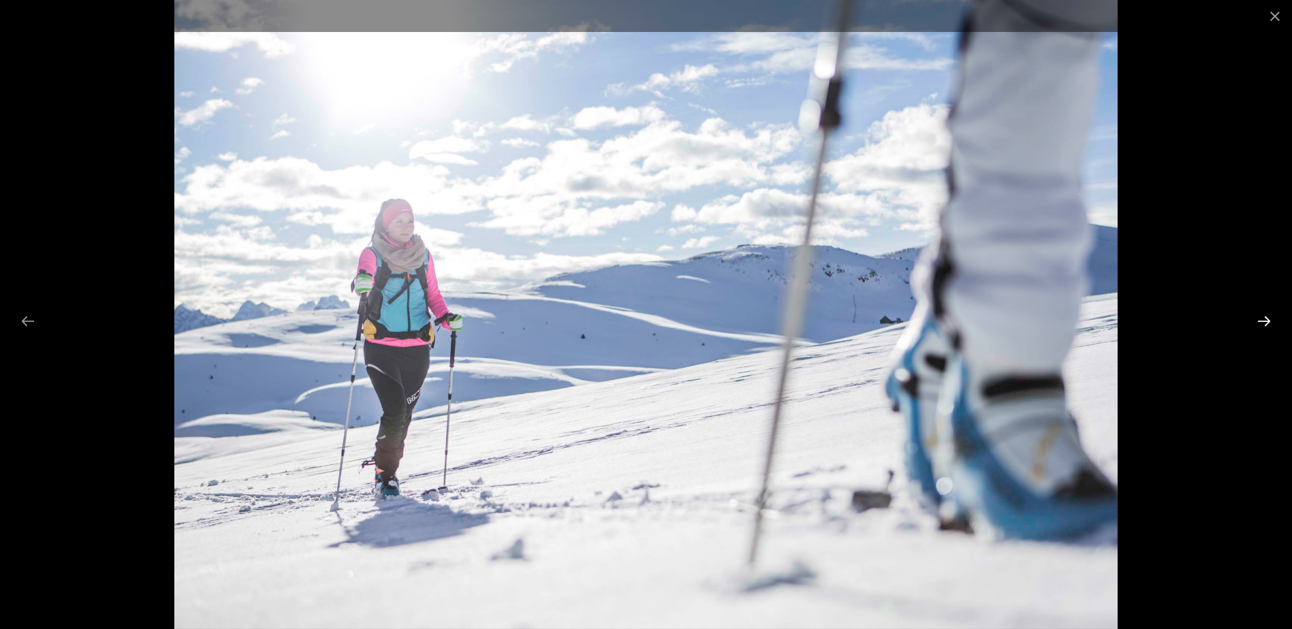
click at [1261, 323] on button "Next slide" at bounding box center [1263, 321] width 29 height 27
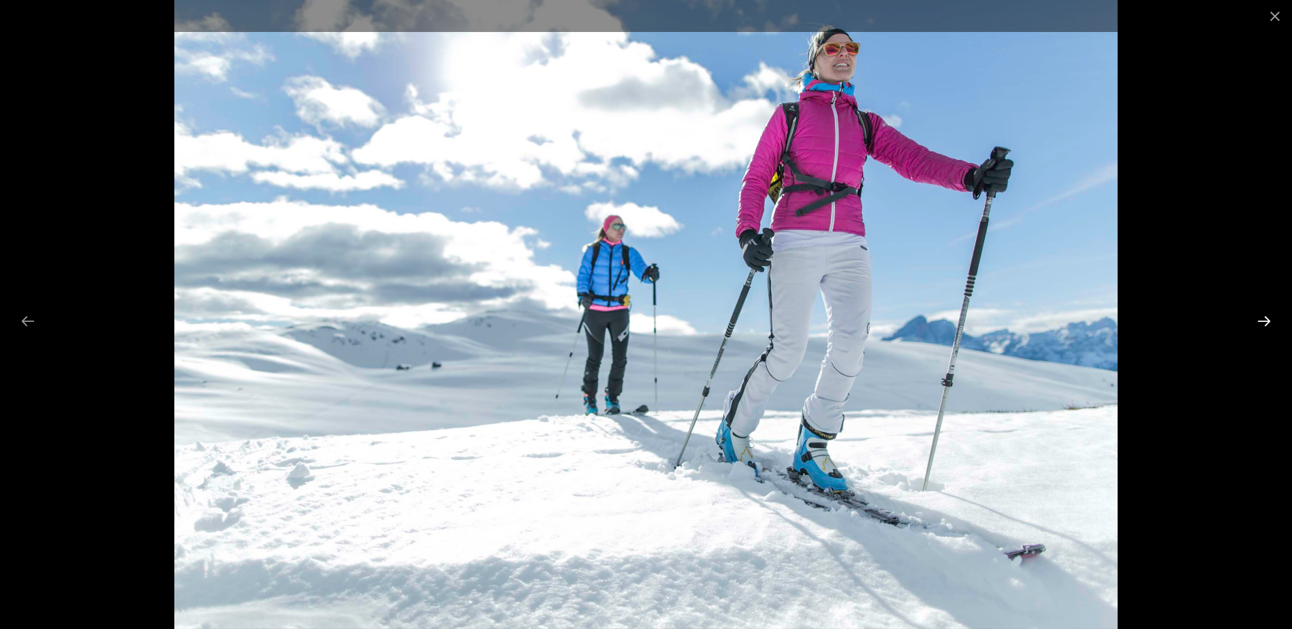
click at [1261, 323] on button "Next slide" at bounding box center [1263, 321] width 29 height 27
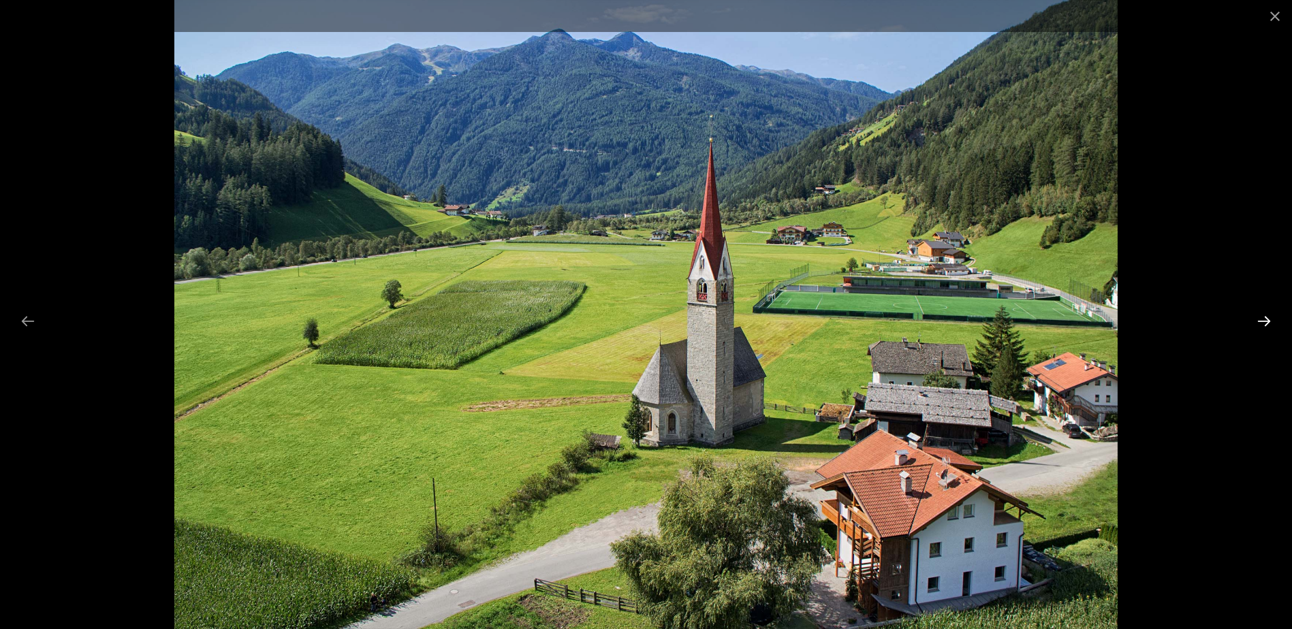
click at [1261, 323] on button "Next slide" at bounding box center [1263, 321] width 29 height 27
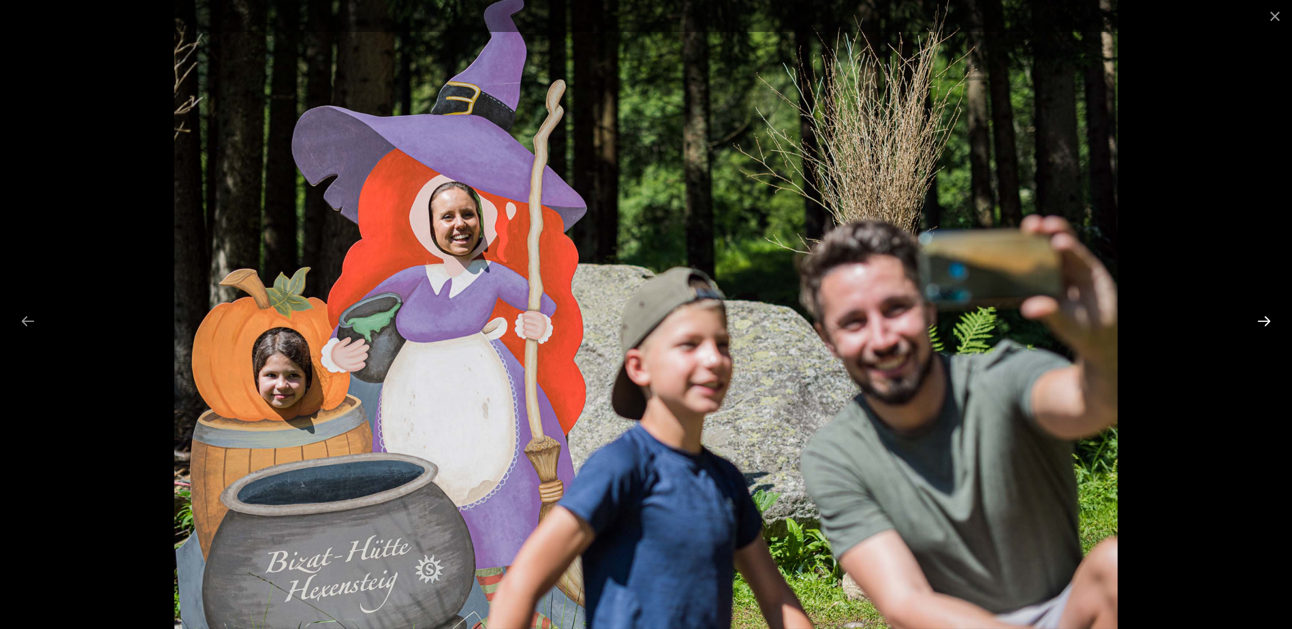
click at [1261, 323] on button "Next slide" at bounding box center [1263, 321] width 29 height 27
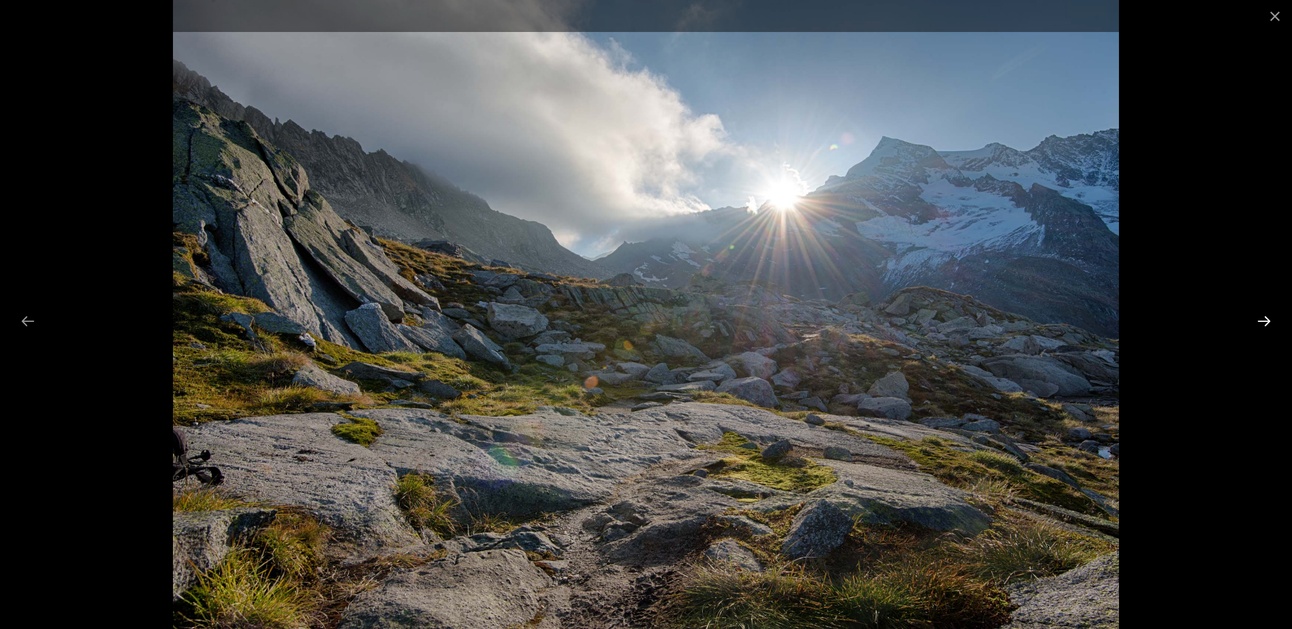
click at [1261, 323] on button "Next slide" at bounding box center [1263, 321] width 29 height 27
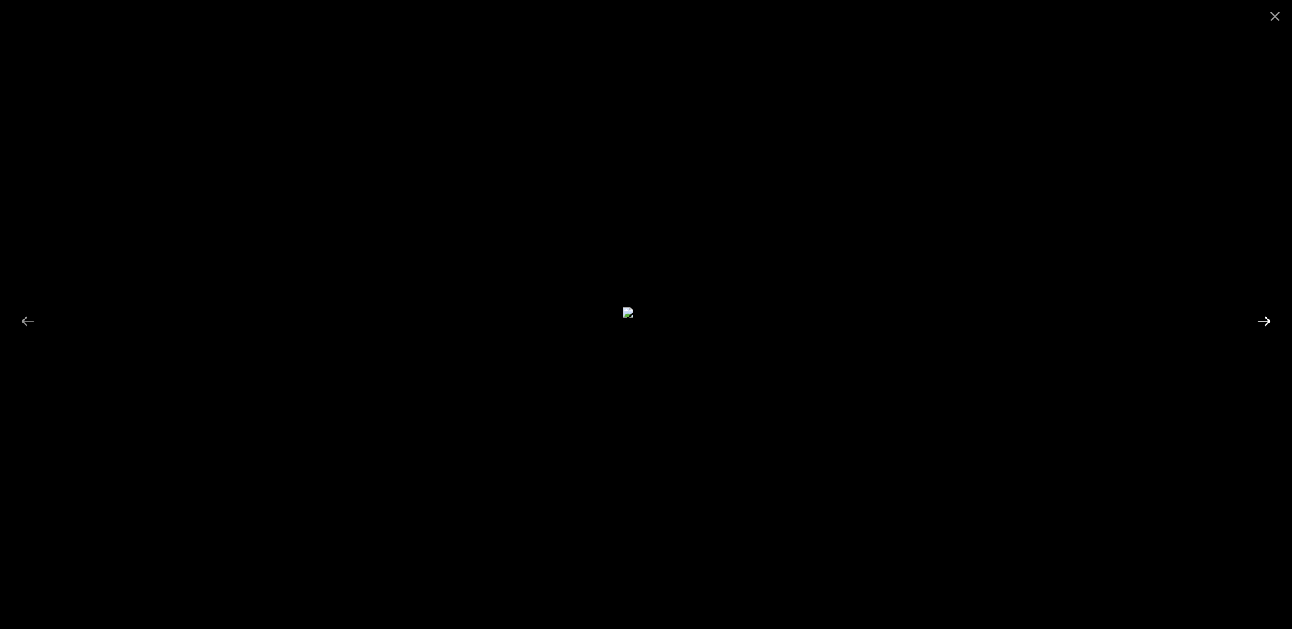
click at [1261, 323] on button "Next slide" at bounding box center [1263, 321] width 29 height 27
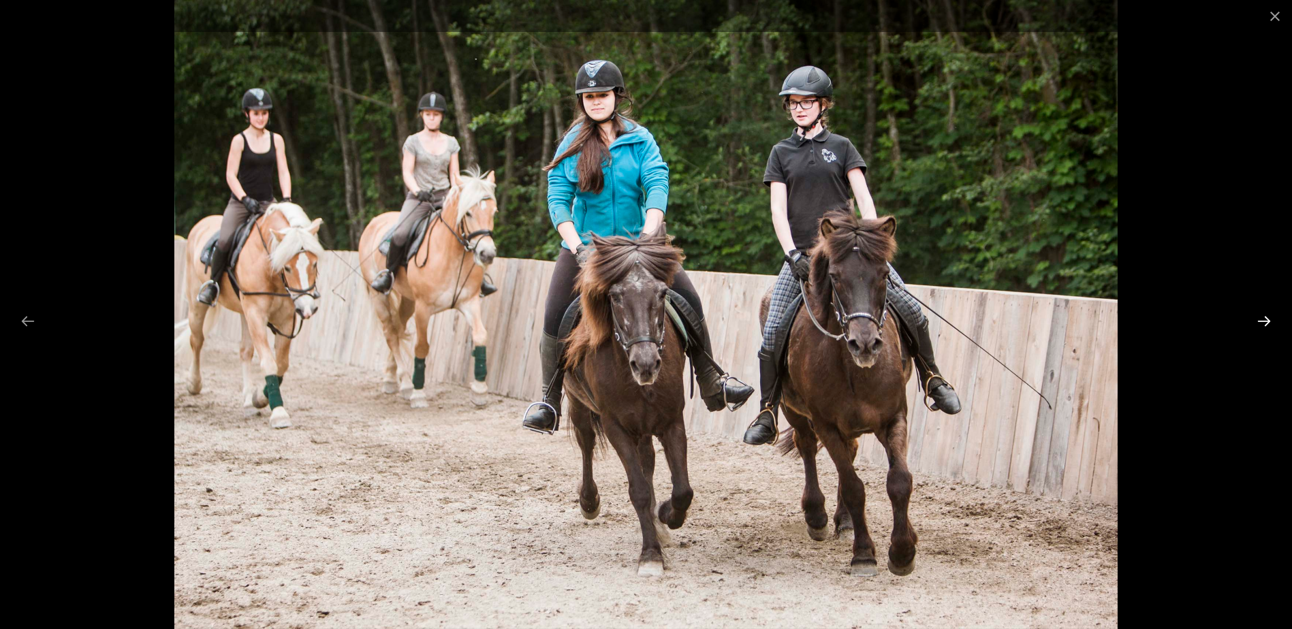
click at [1261, 323] on button "Next slide" at bounding box center [1263, 321] width 29 height 27
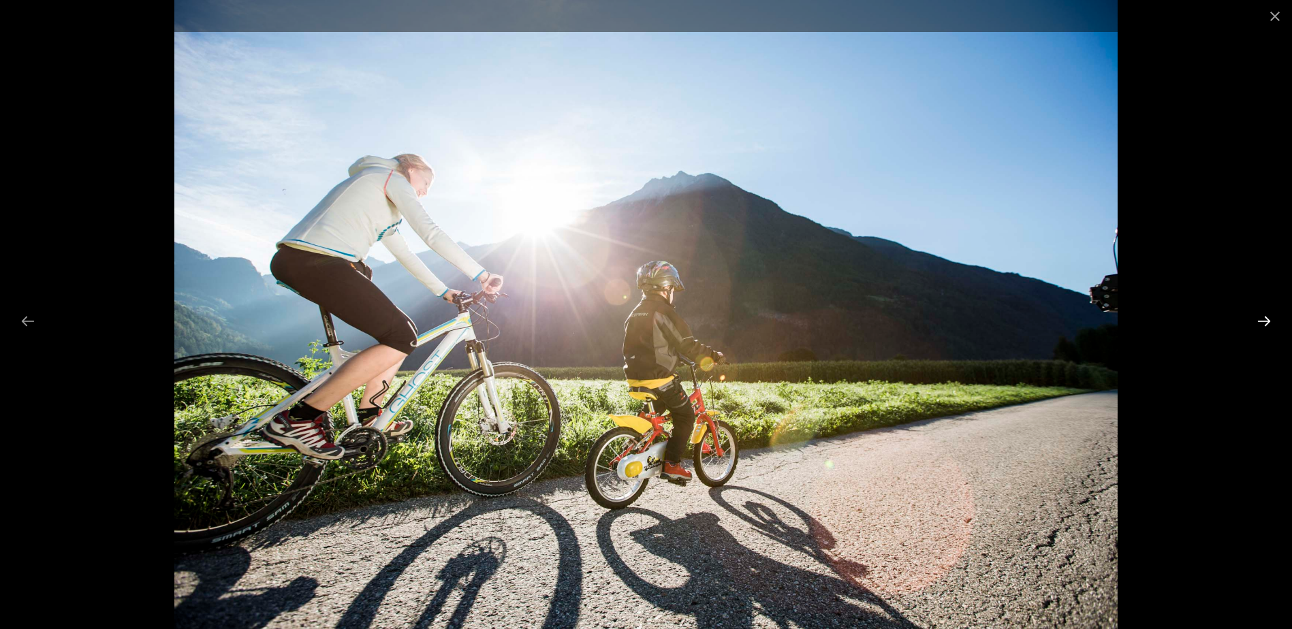
click at [1261, 323] on button "Next slide" at bounding box center [1263, 321] width 29 height 27
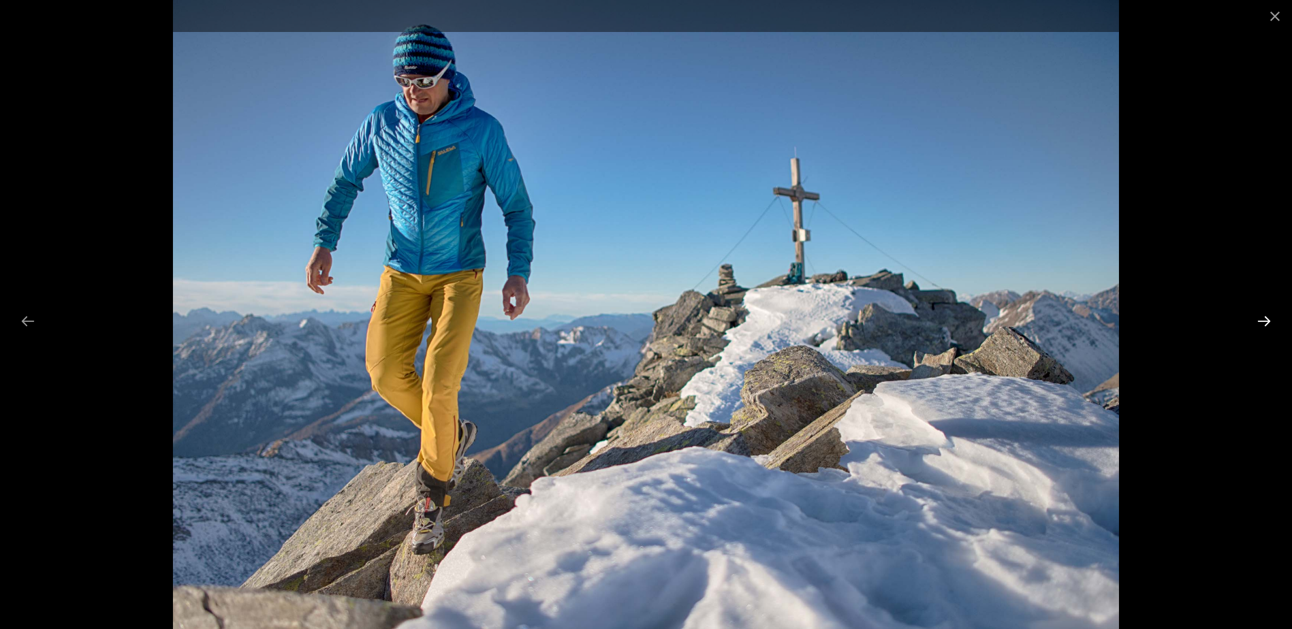
click at [1261, 323] on button "Next slide" at bounding box center [1263, 321] width 29 height 27
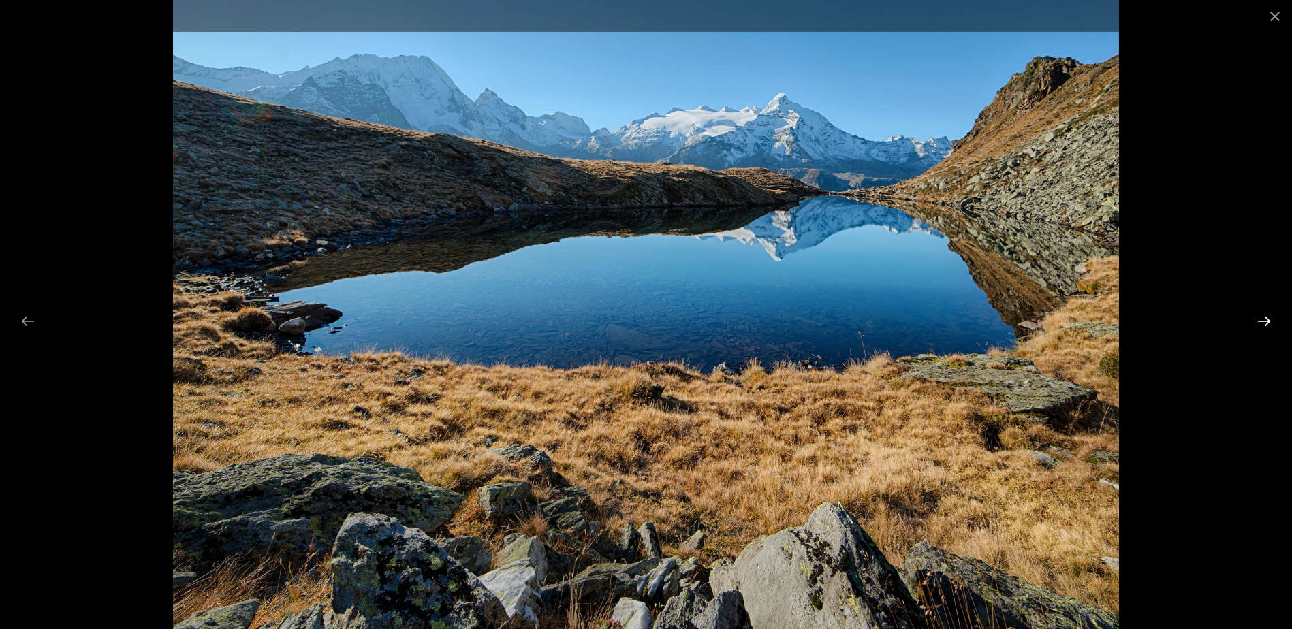
click at [1261, 323] on button "Next slide" at bounding box center [1263, 321] width 29 height 27
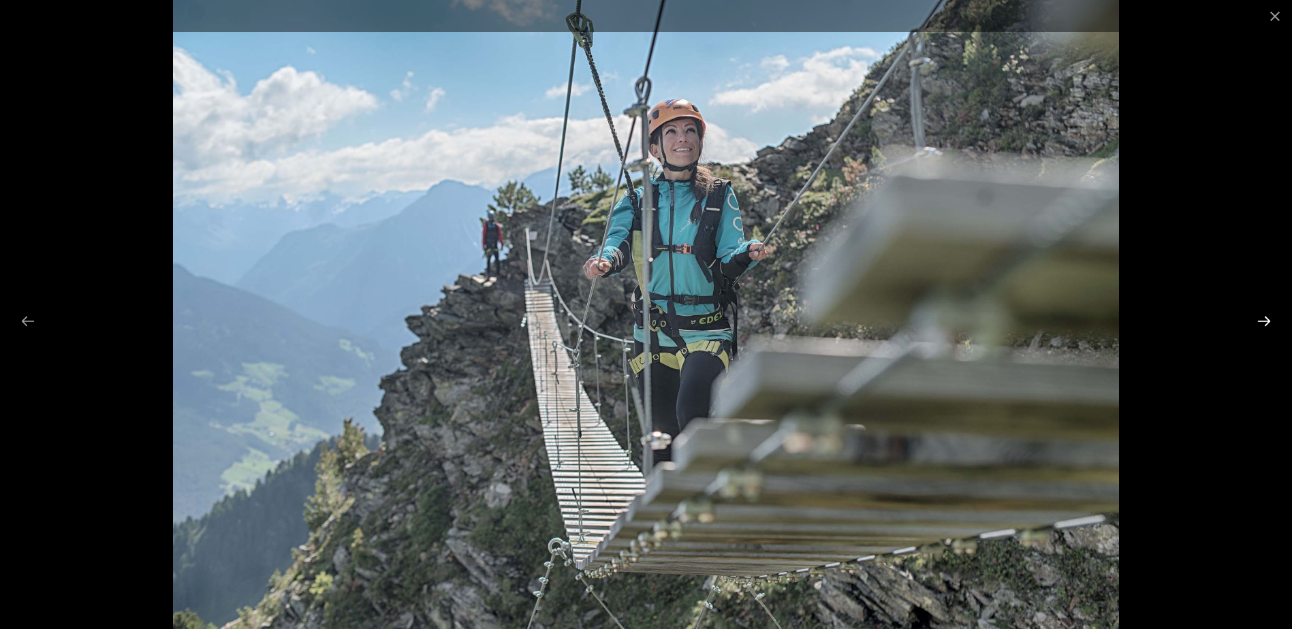
click at [1261, 323] on button "Next slide" at bounding box center [1263, 321] width 29 height 27
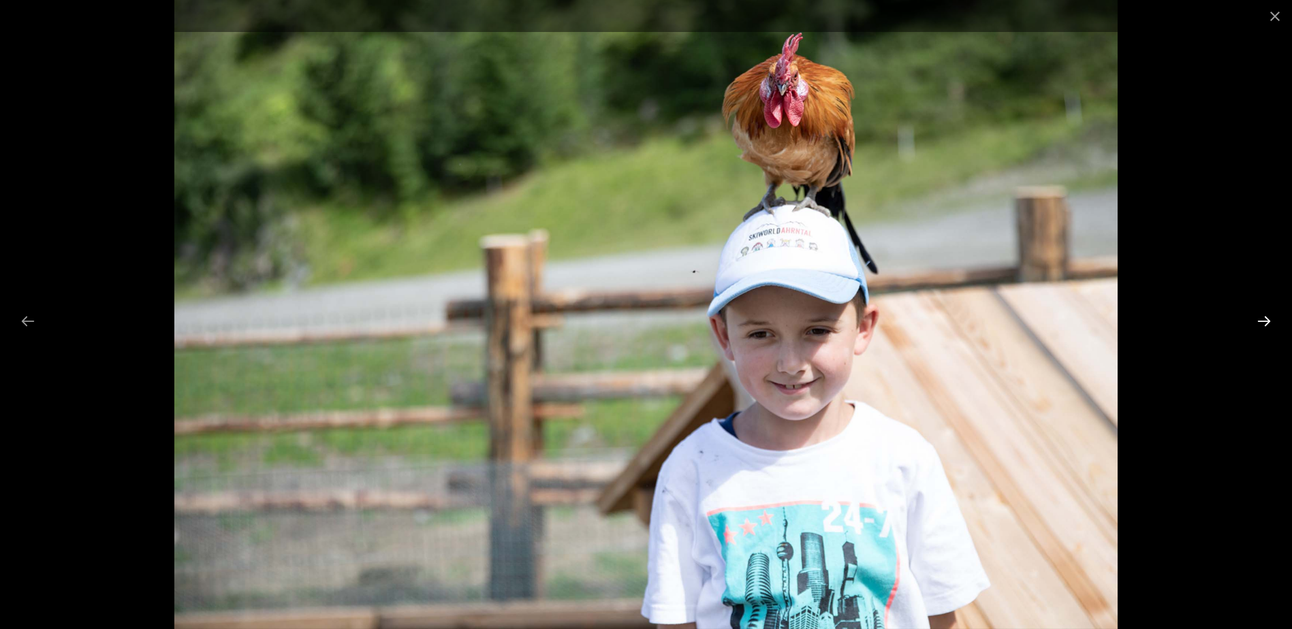
click at [1261, 323] on button "Next slide" at bounding box center [1263, 321] width 29 height 27
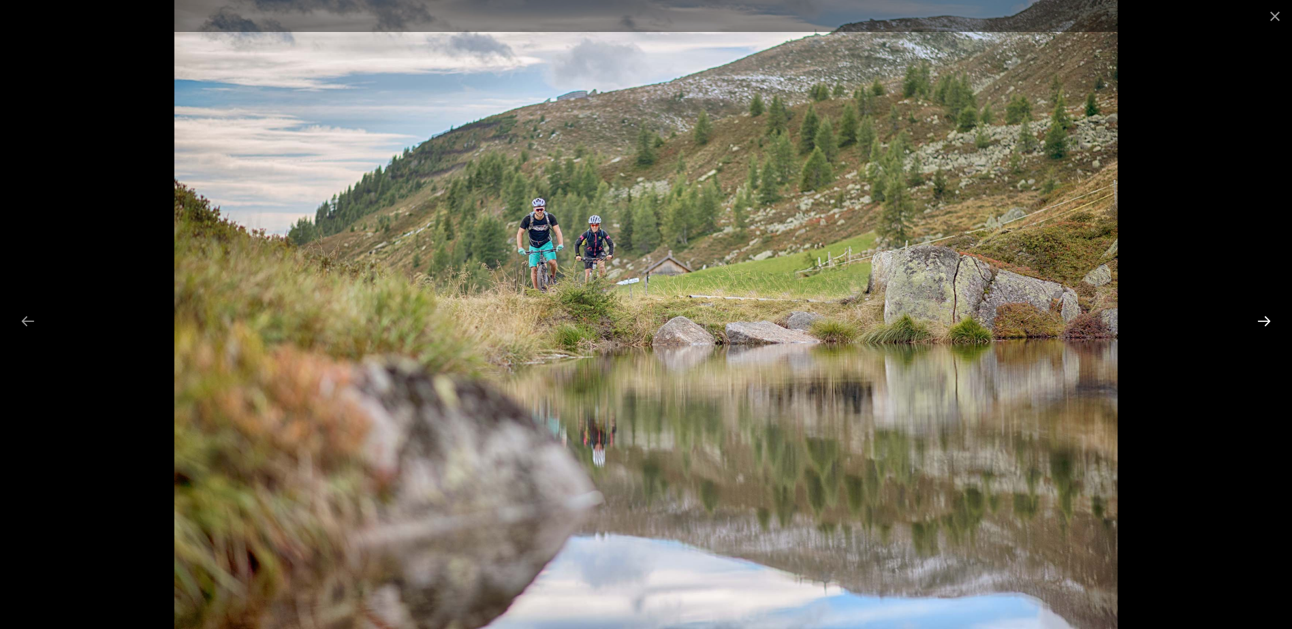
click at [1261, 323] on button "Next slide" at bounding box center [1263, 321] width 29 height 27
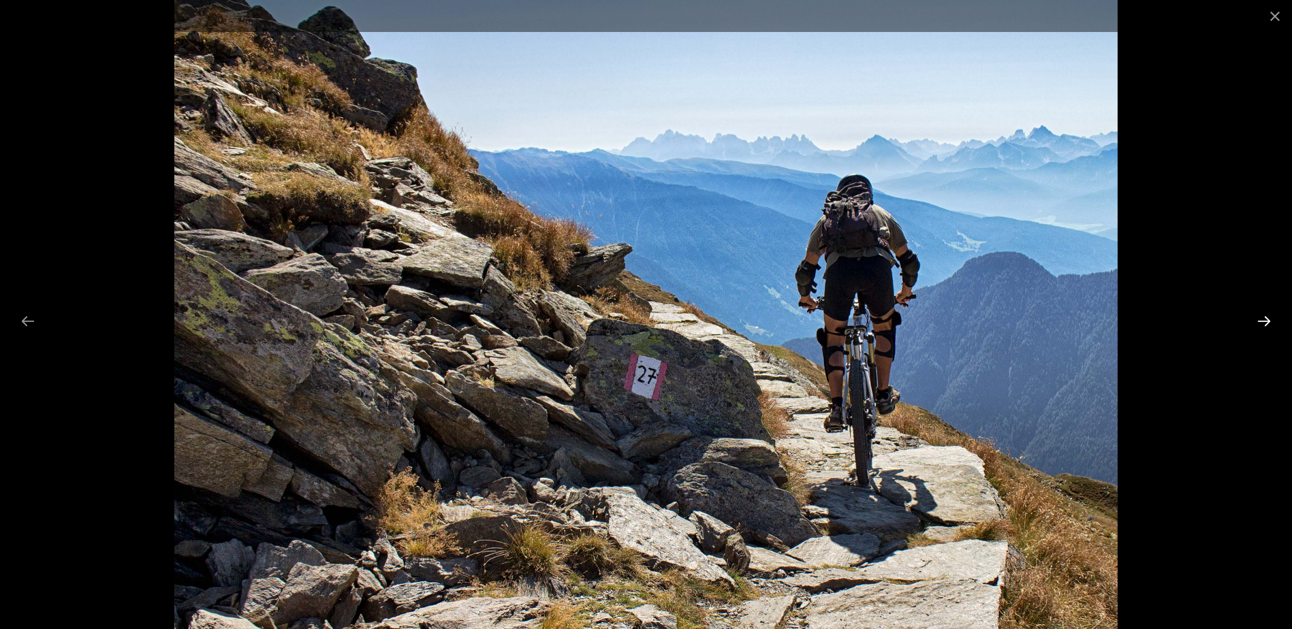
click at [1261, 323] on button "Next slide" at bounding box center [1263, 321] width 29 height 27
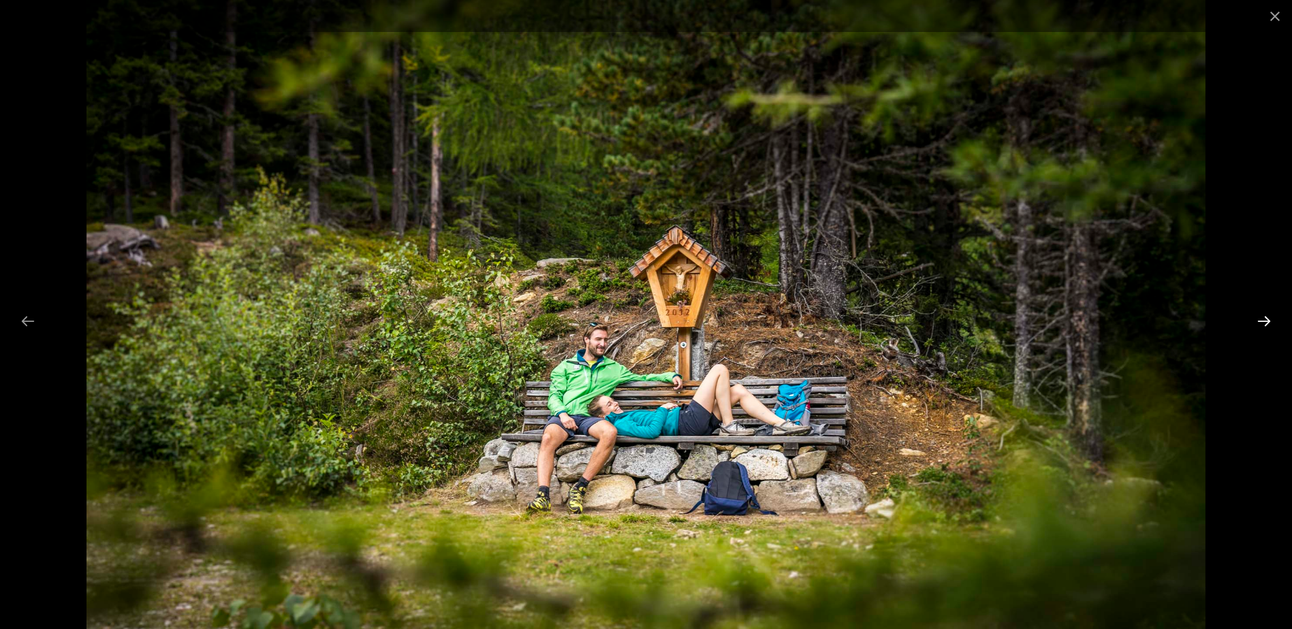
click at [1261, 323] on button "Next slide" at bounding box center [1263, 321] width 29 height 27
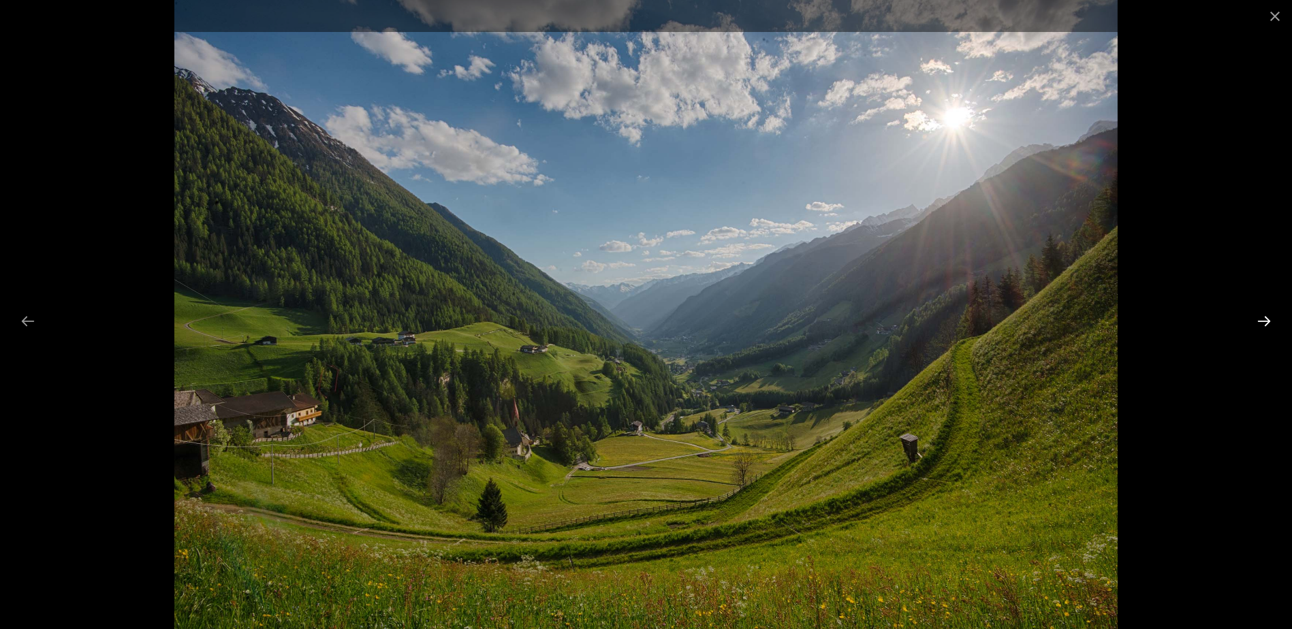
click at [1261, 323] on button "Next slide" at bounding box center [1263, 321] width 29 height 27
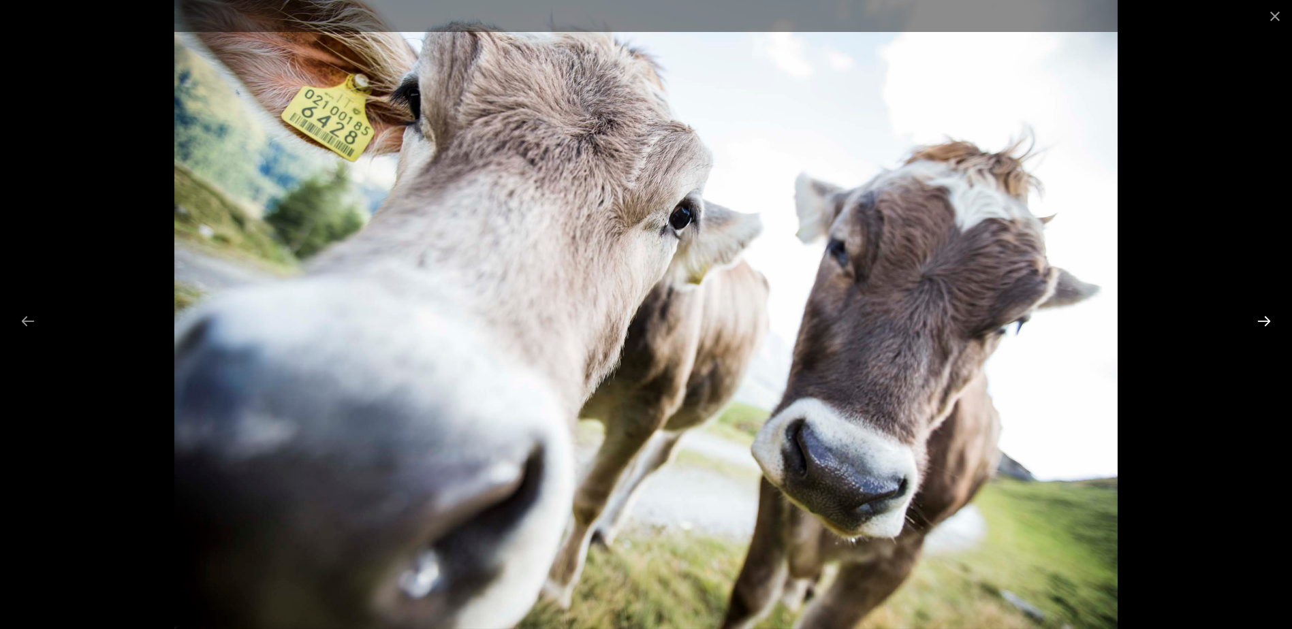
click at [1261, 323] on button "Next slide" at bounding box center [1263, 321] width 29 height 27
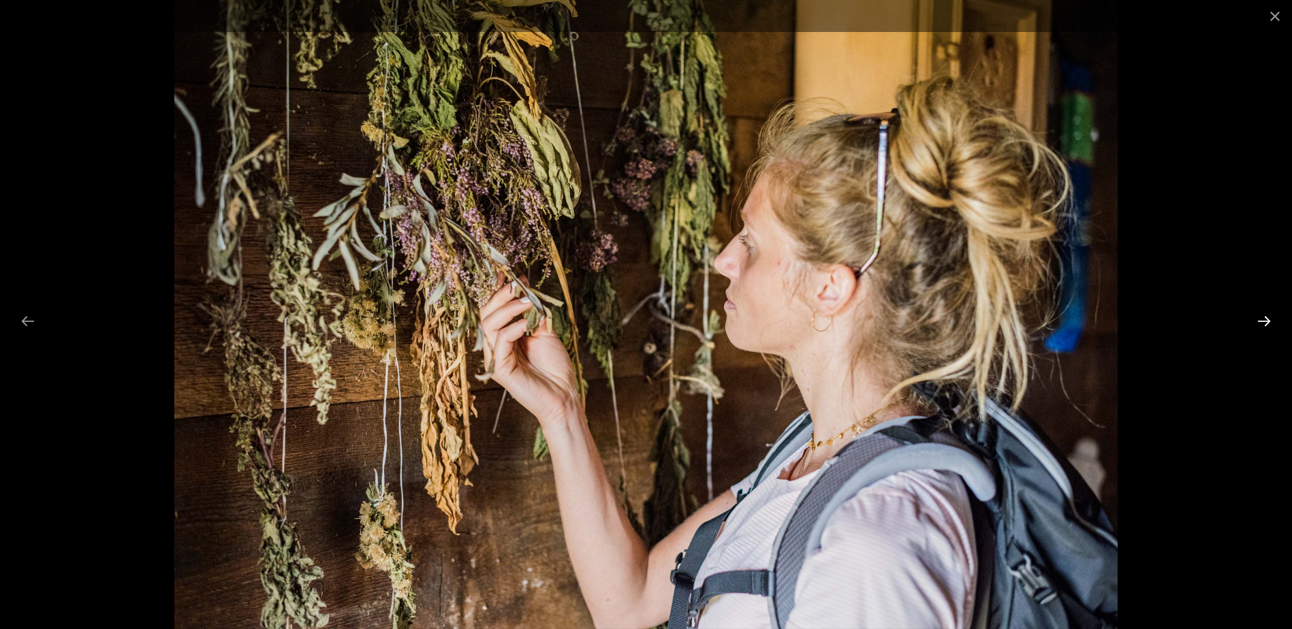
click at [1261, 323] on button "Next slide" at bounding box center [1263, 321] width 29 height 27
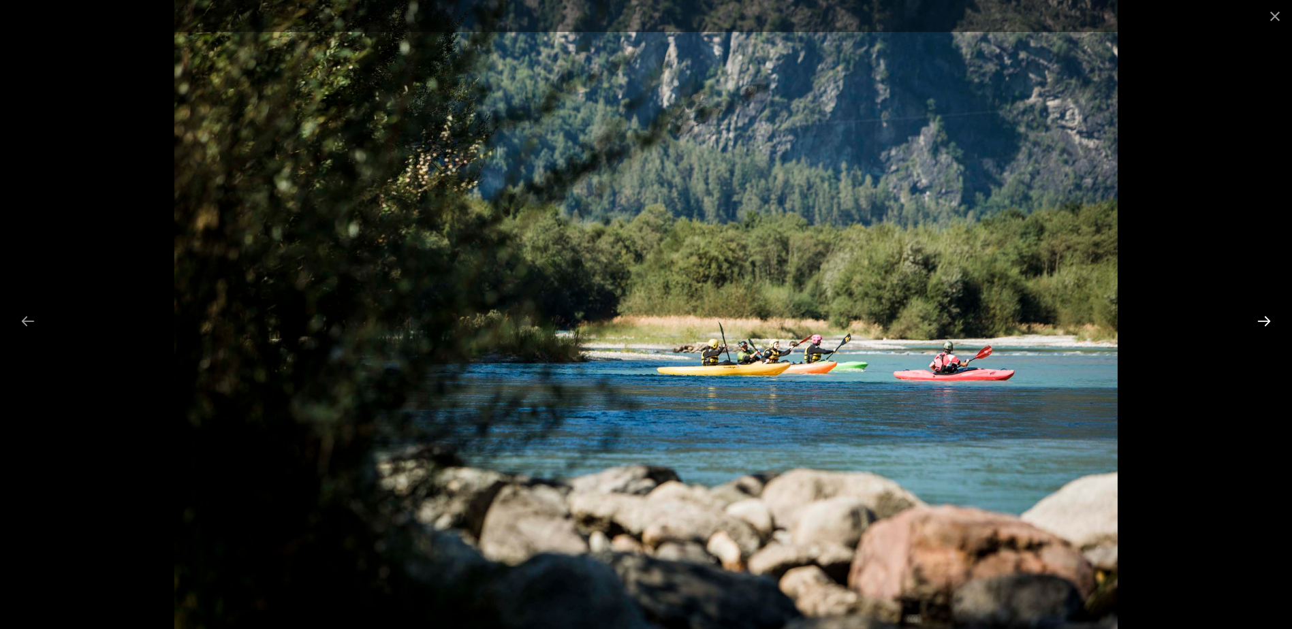
click at [1261, 323] on button "Next slide" at bounding box center [1263, 321] width 29 height 27
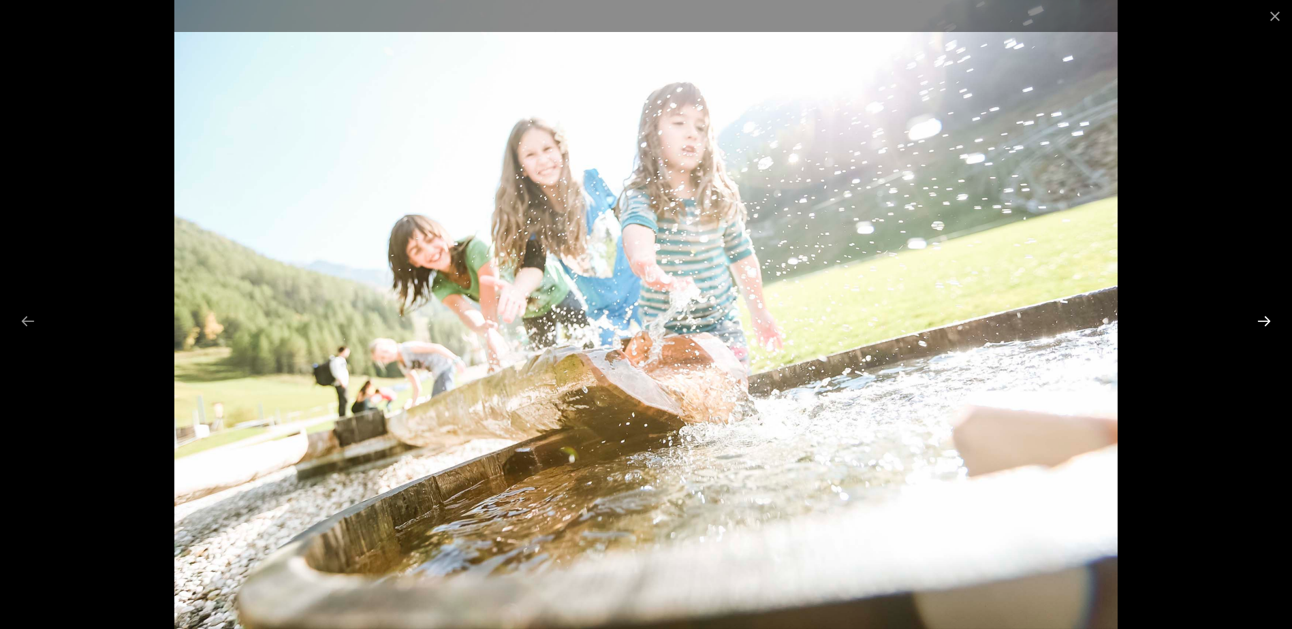
click at [1261, 323] on button "Next slide" at bounding box center [1263, 321] width 29 height 27
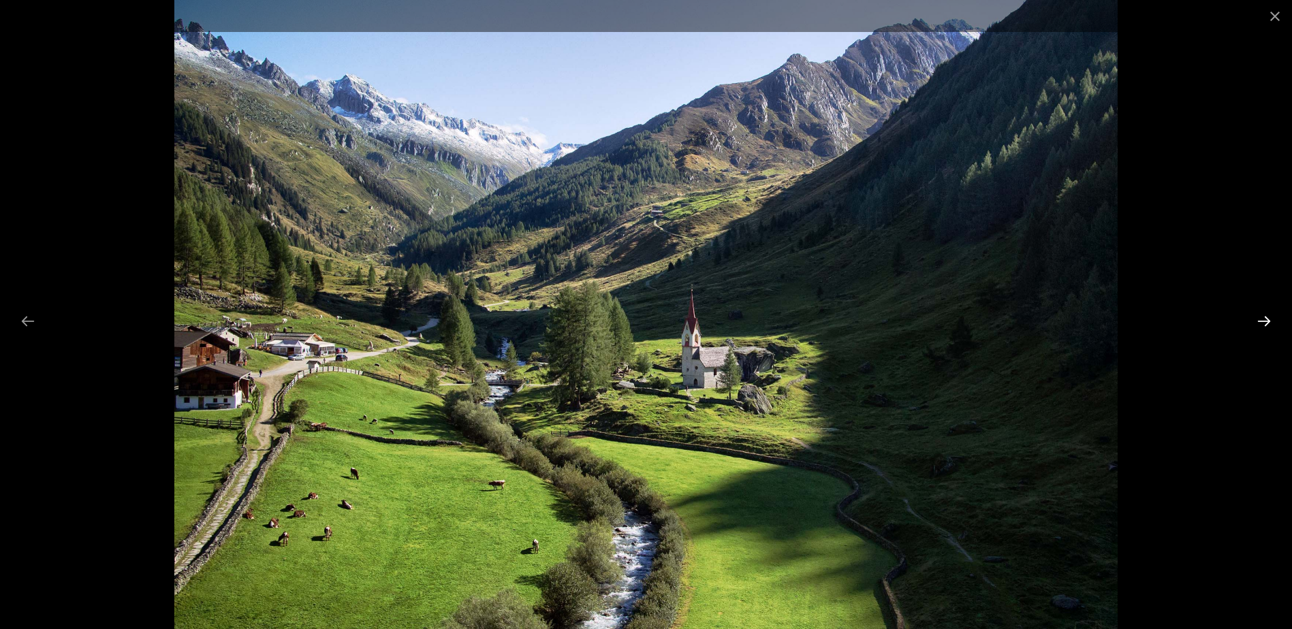
click at [1261, 323] on button "Next slide" at bounding box center [1263, 321] width 29 height 27
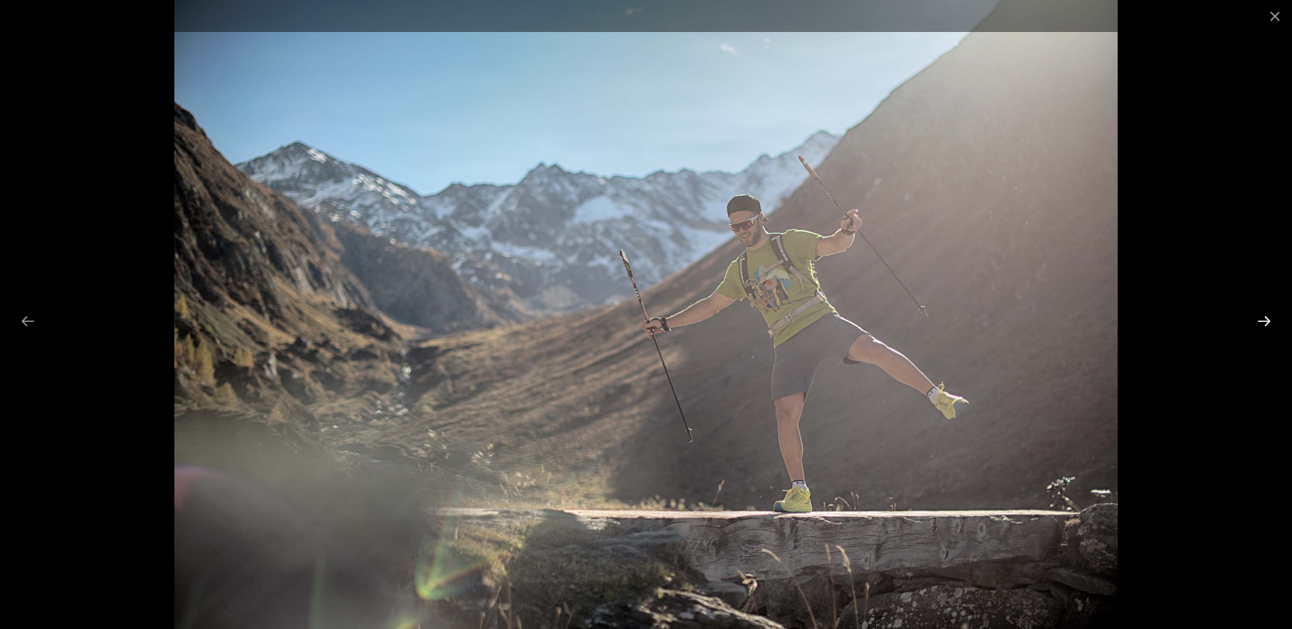
click at [1261, 323] on button "Next slide" at bounding box center [1263, 321] width 29 height 27
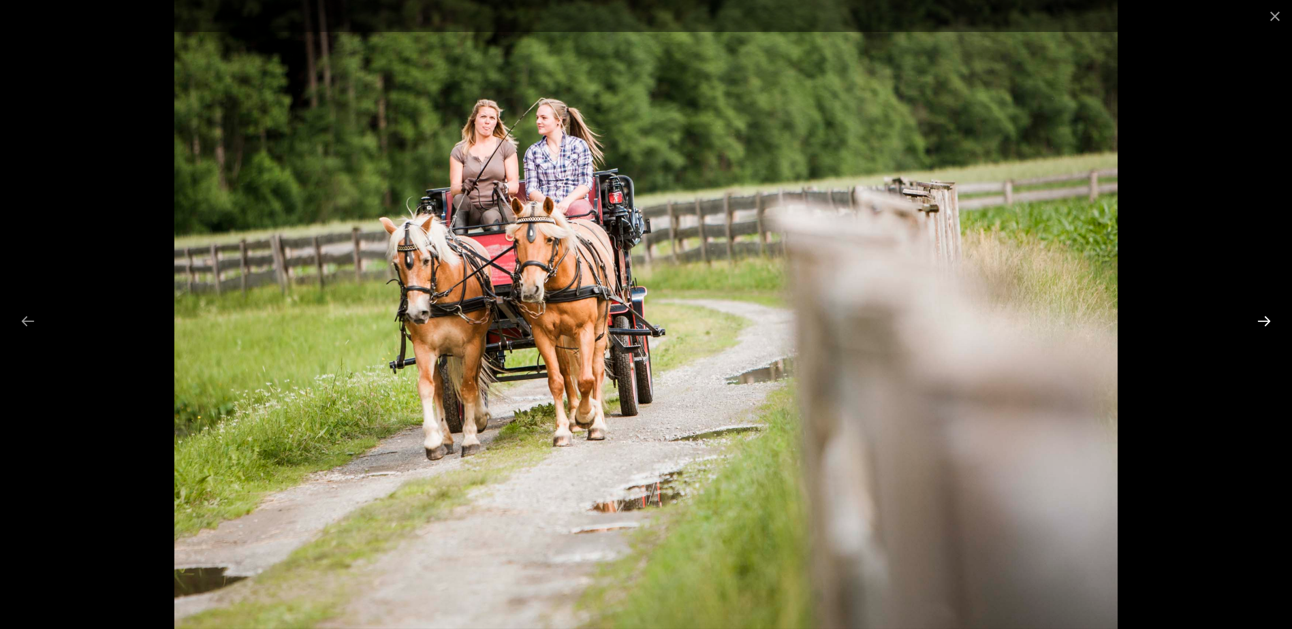
click at [1261, 323] on button "Next slide" at bounding box center [1263, 321] width 29 height 27
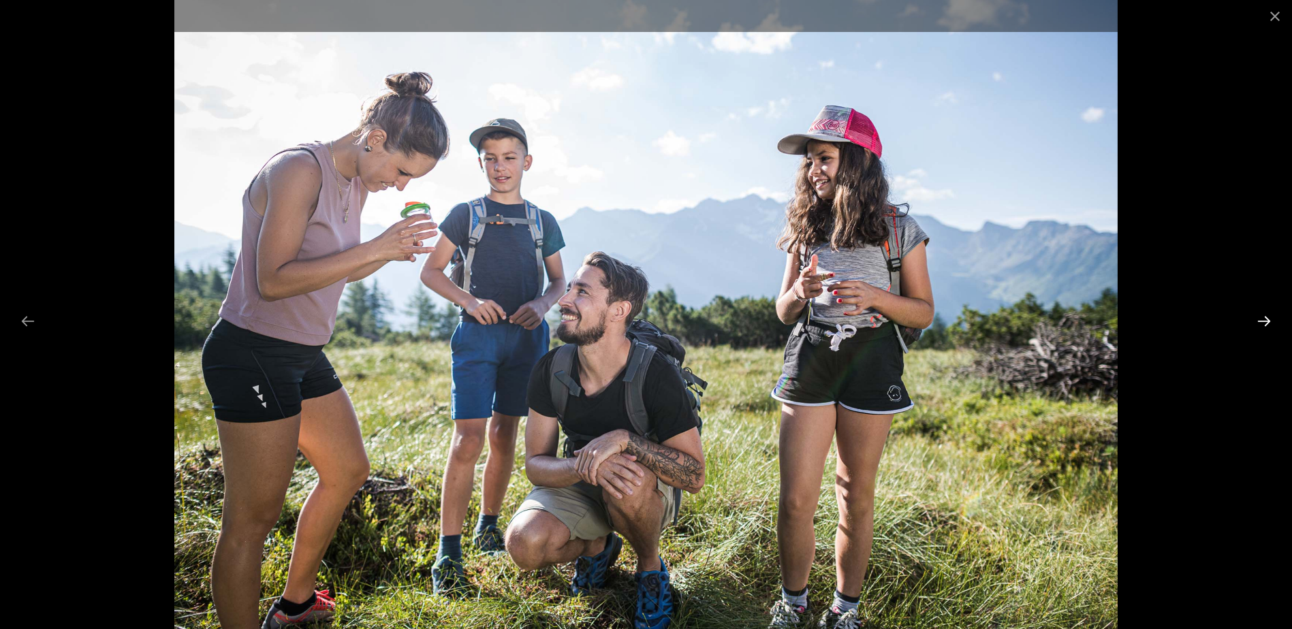
click at [1261, 323] on button "Next slide" at bounding box center [1263, 321] width 29 height 27
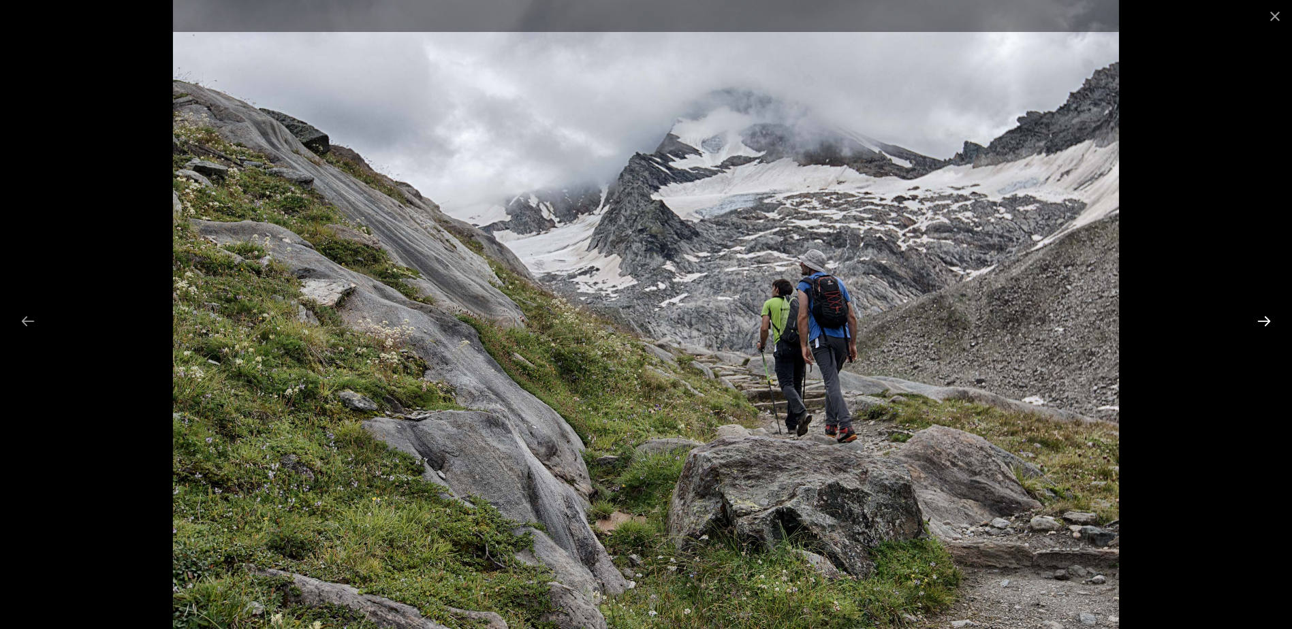
click at [1261, 323] on button "Next slide" at bounding box center [1263, 321] width 29 height 27
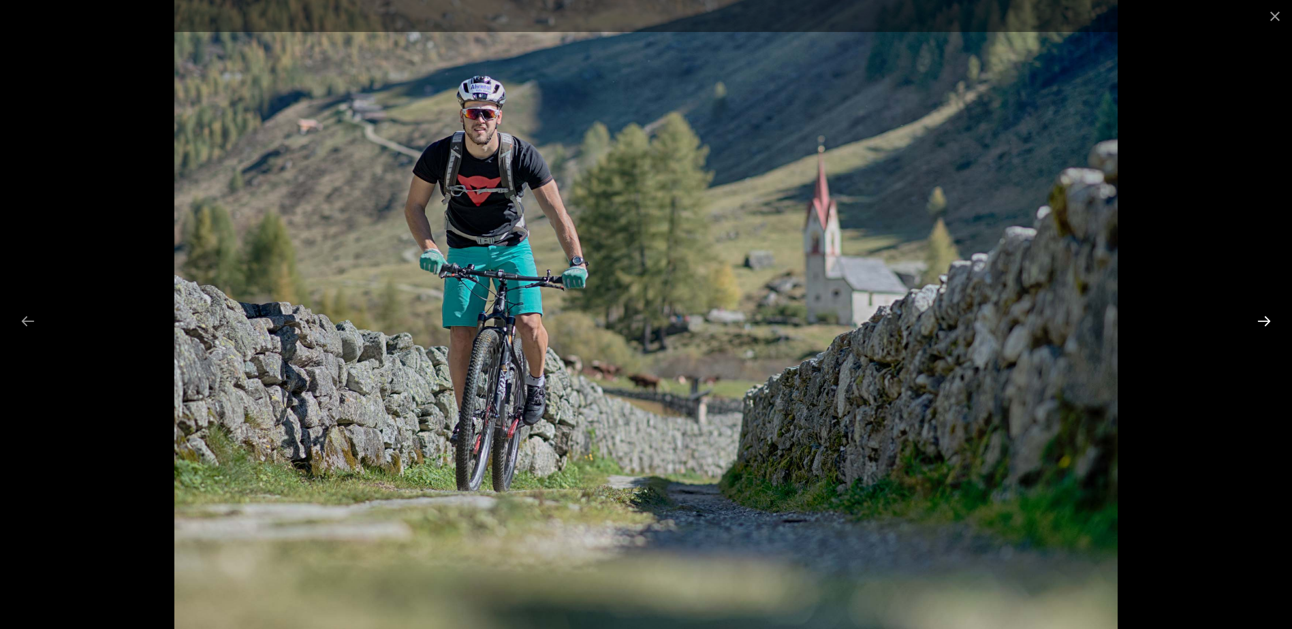
click at [1261, 323] on button "Next slide" at bounding box center [1263, 321] width 29 height 27
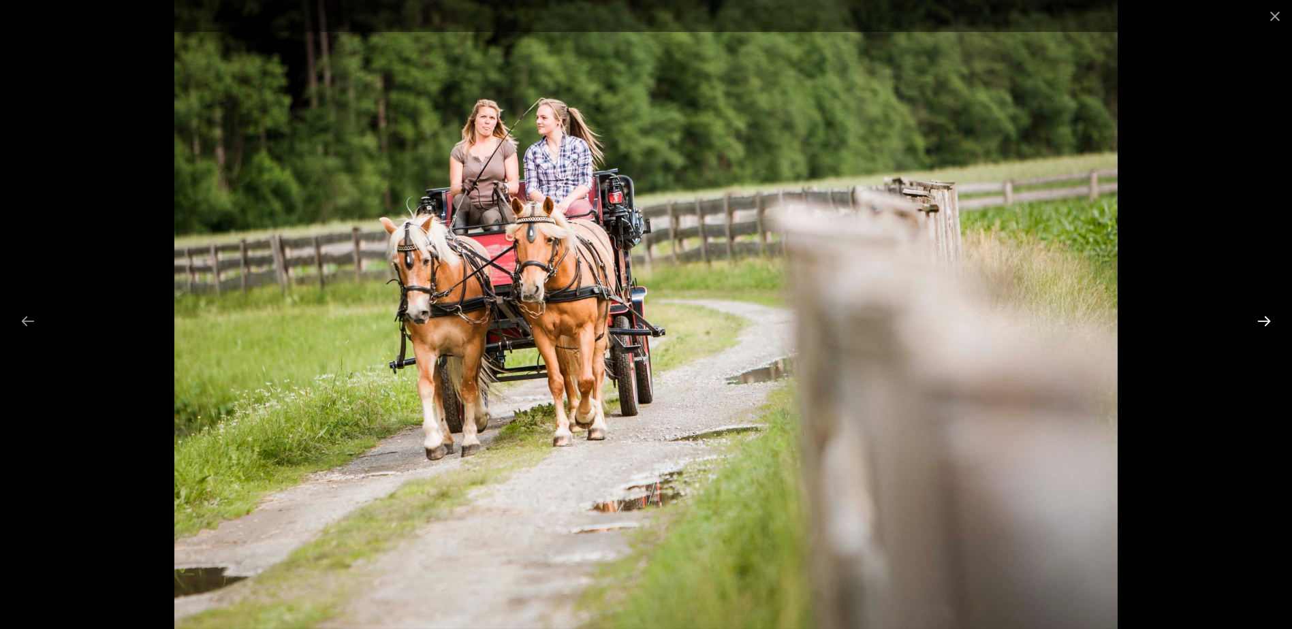
click at [1261, 323] on button "Next slide" at bounding box center [1263, 321] width 29 height 27
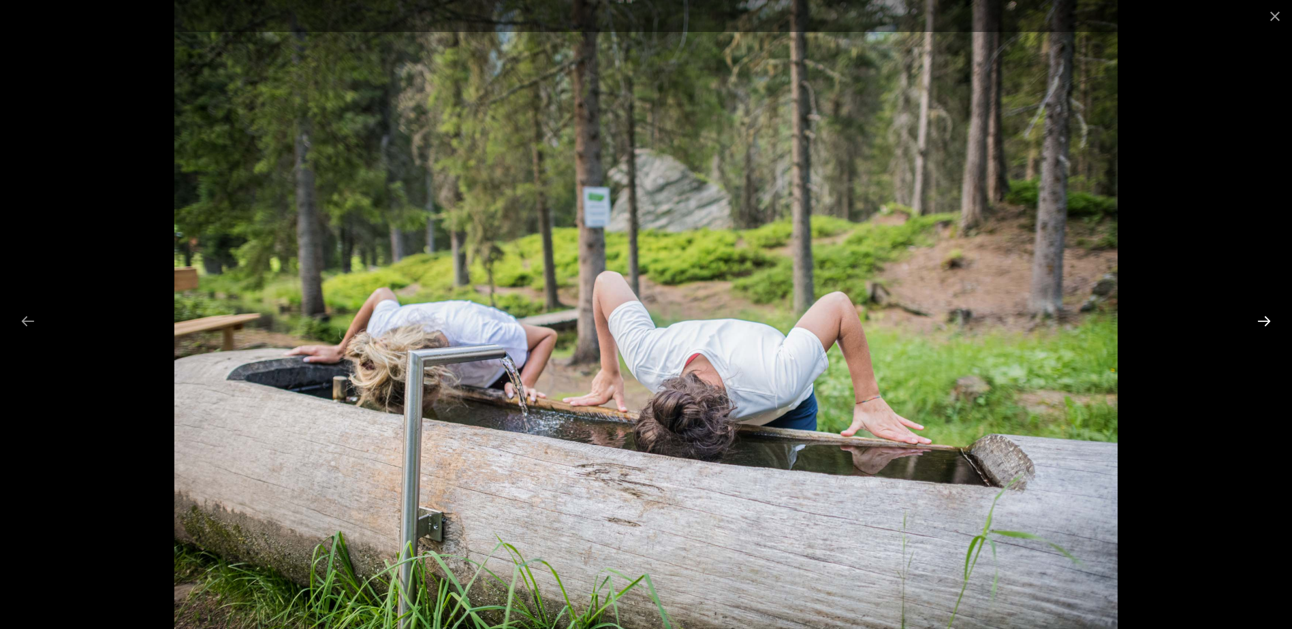
click at [1261, 323] on button "Next slide" at bounding box center [1263, 321] width 29 height 27
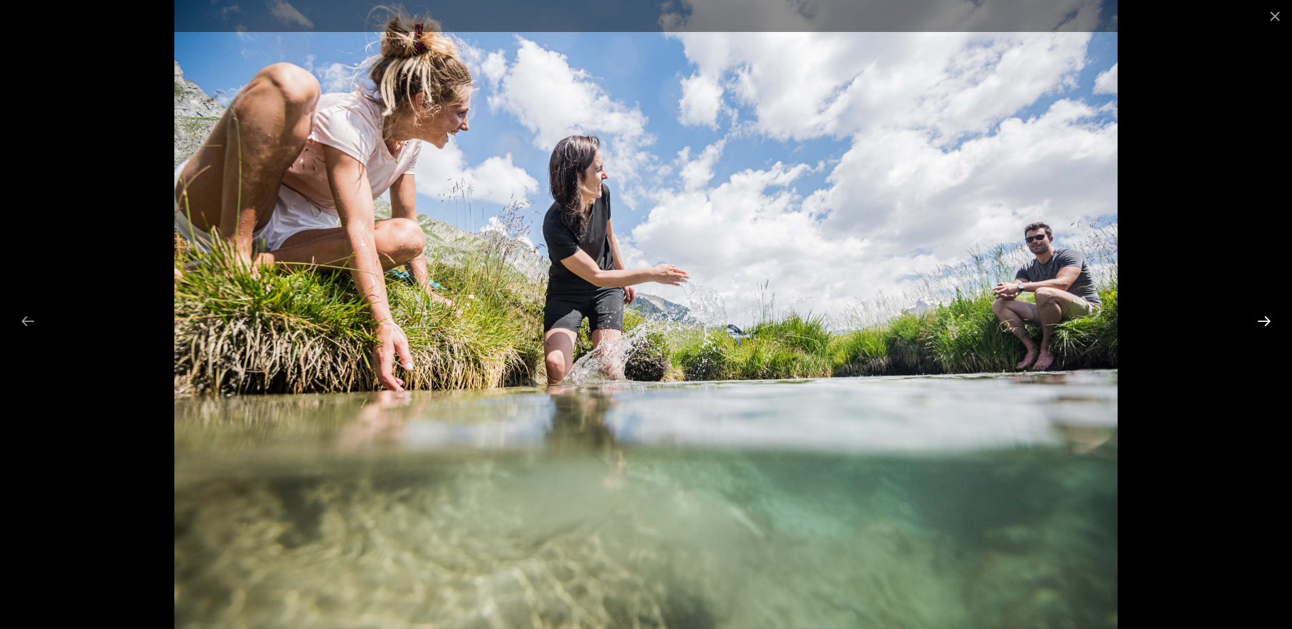
click at [1261, 323] on button "Next slide" at bounding box center [1263, 321] width 29 height 27
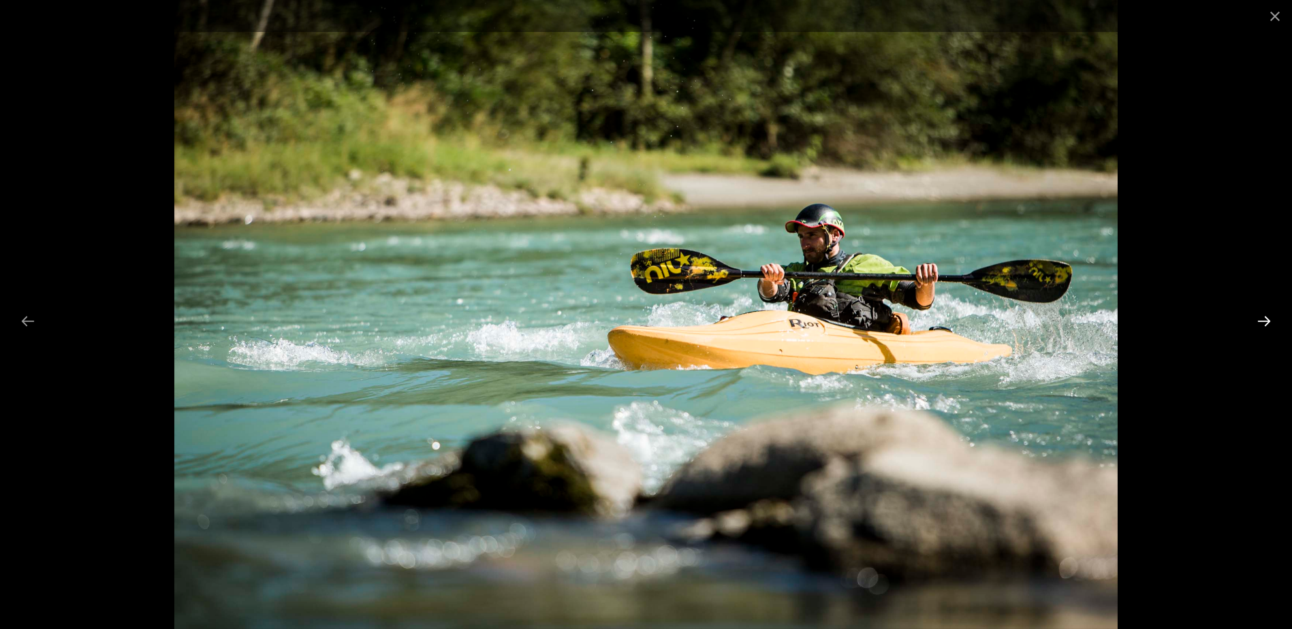
click at [1261, 323] on button "Next slide" at bounding box center [1263, 321] width 29 height 27
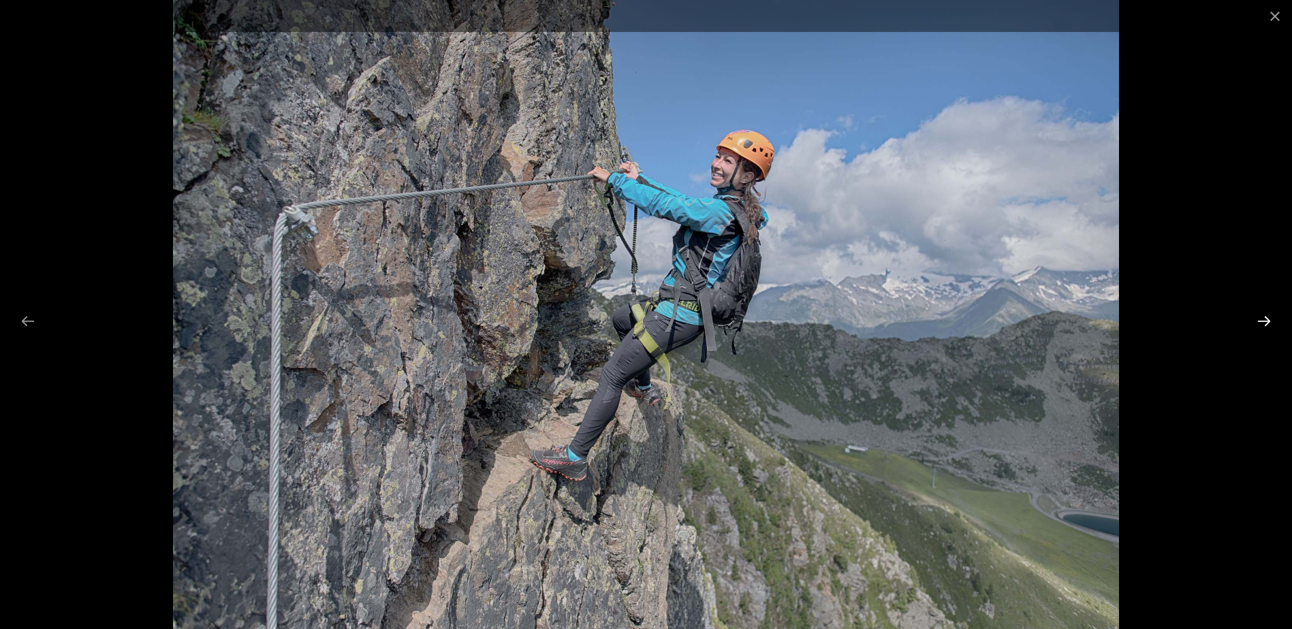
click at [1261, 323] on button "Next slide" at bounding box center [1263, 321] width 29 height 27
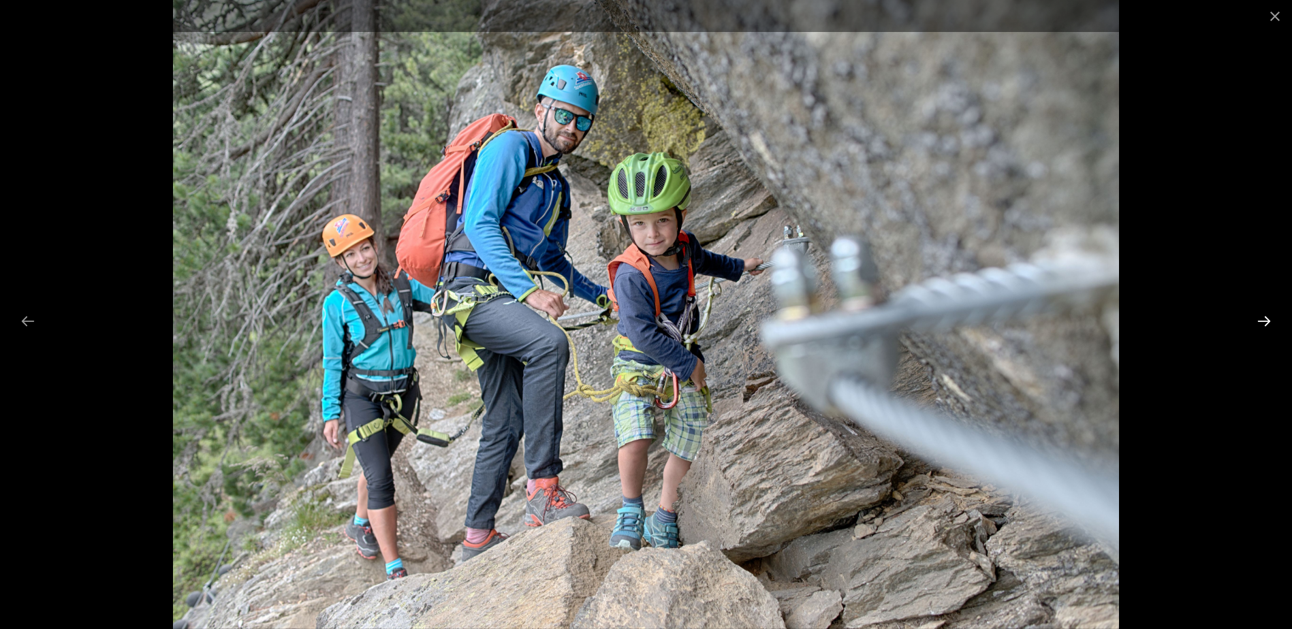
click at [1261, 323] on button "Next slide" at bounding box center [1263, 321] width 29 height 27
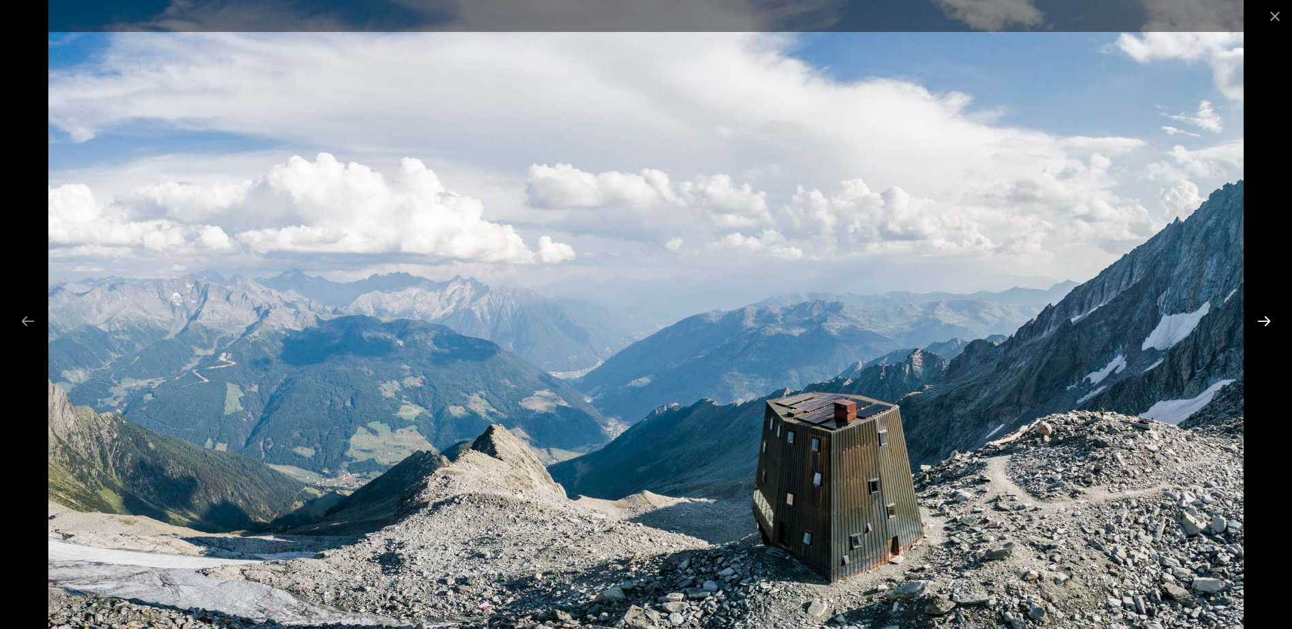
click at [1261, 323] on button "Next slide" at bounding box center [1263, 321] width 29 height 27
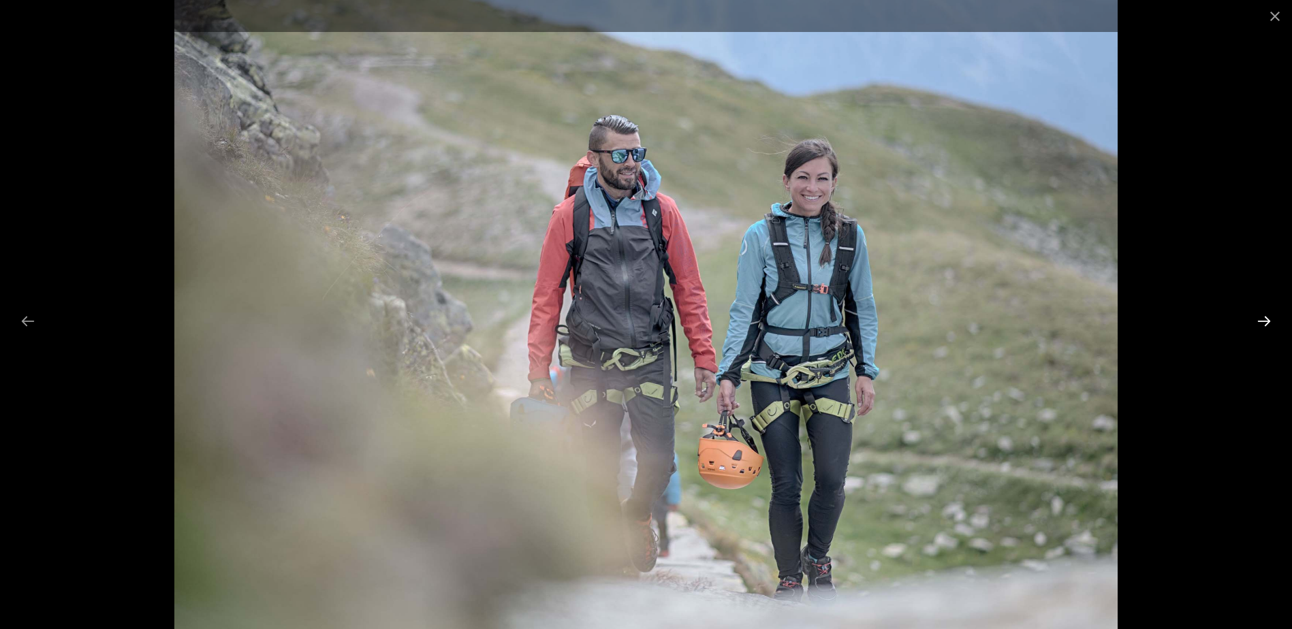
click at [1261, 323] on button "Next slide" at bounding box center [1263, 321] width 29 height 27
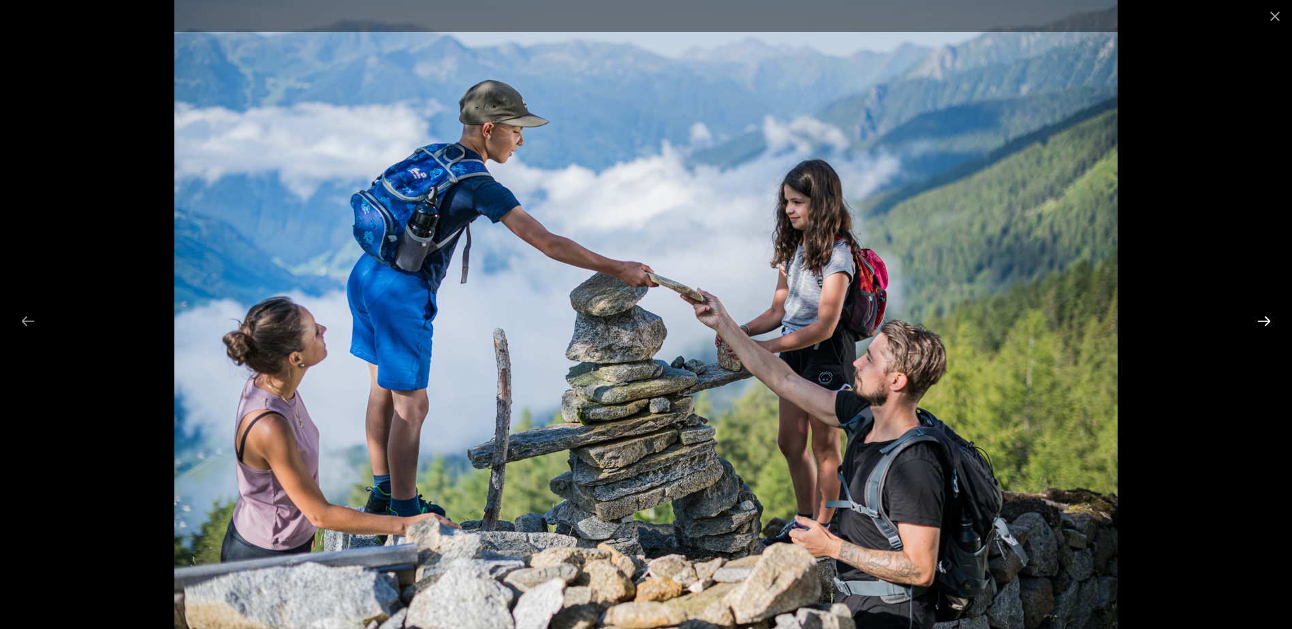
click at [1261, 323] on button "Next slide" at bounding box center [1263, 321] width 29 height 27
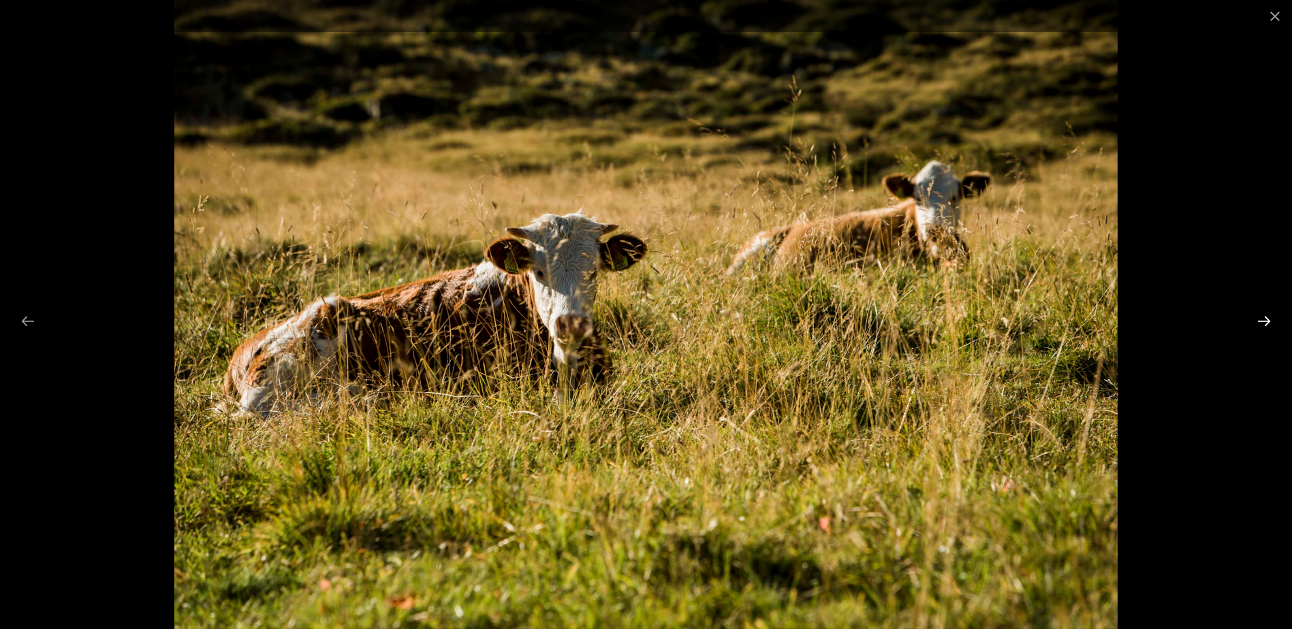
click at [1261, 323] on button "Next slide" at bounding box center [1263, 321] width 29 height 27
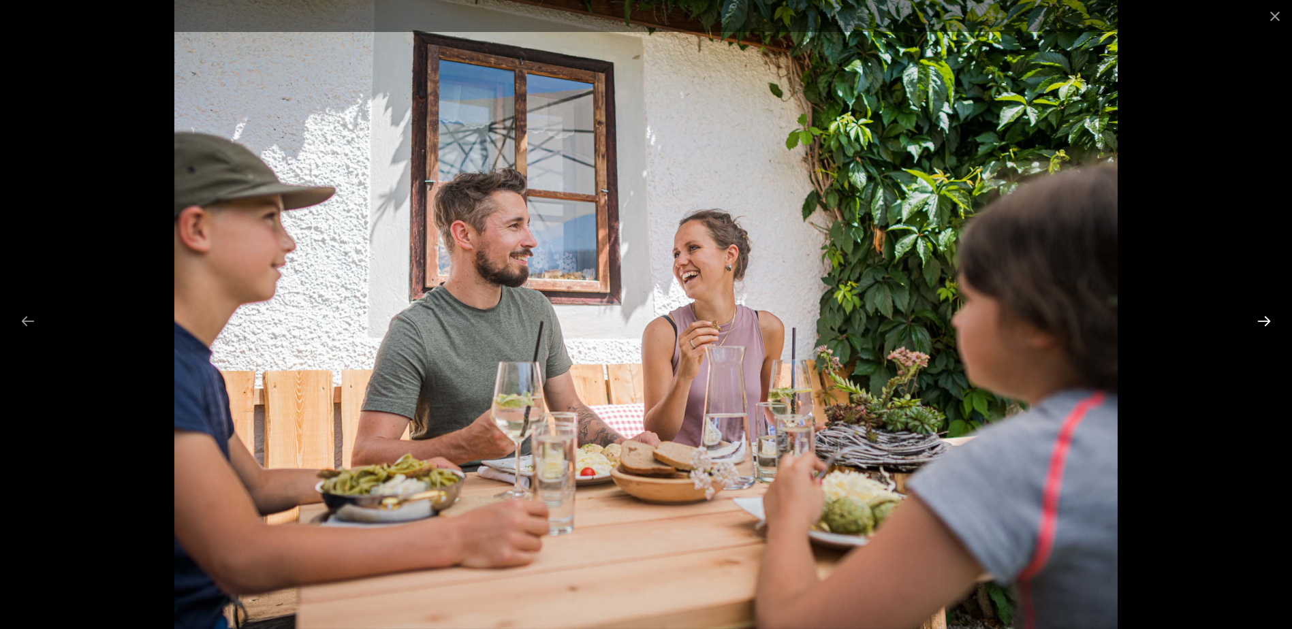
click at [1261, 323] on button "Next slide" at bounding box center [1263, 321] width 29 height 27
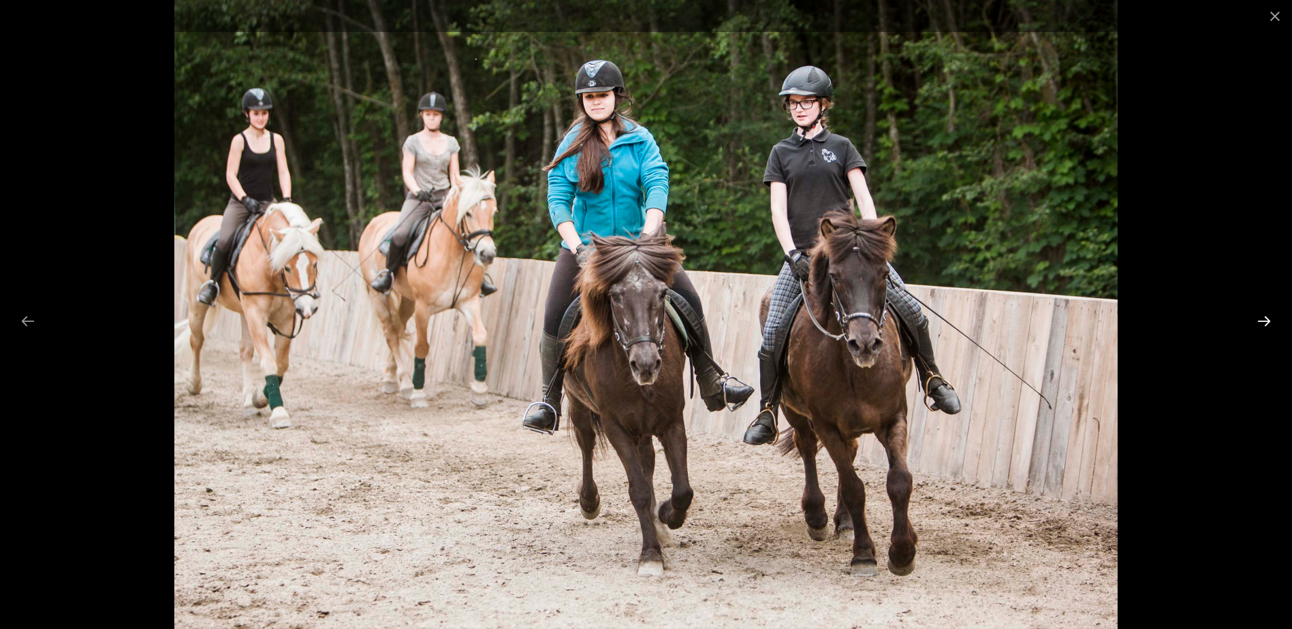
click at [1261, 323] on button "Next slide" at bounding box center [1263, 321] width 29 height 27
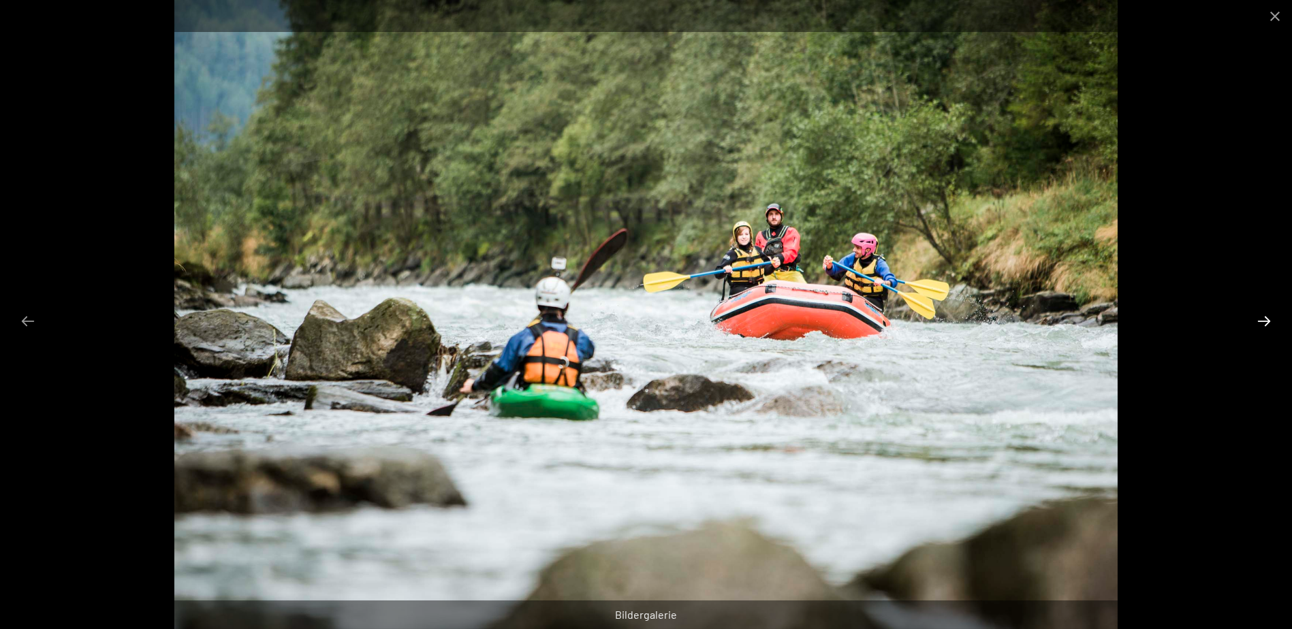
click at [1261, 323] on button "Next slide" at bounding box center [1263, 321] width 29 height 27
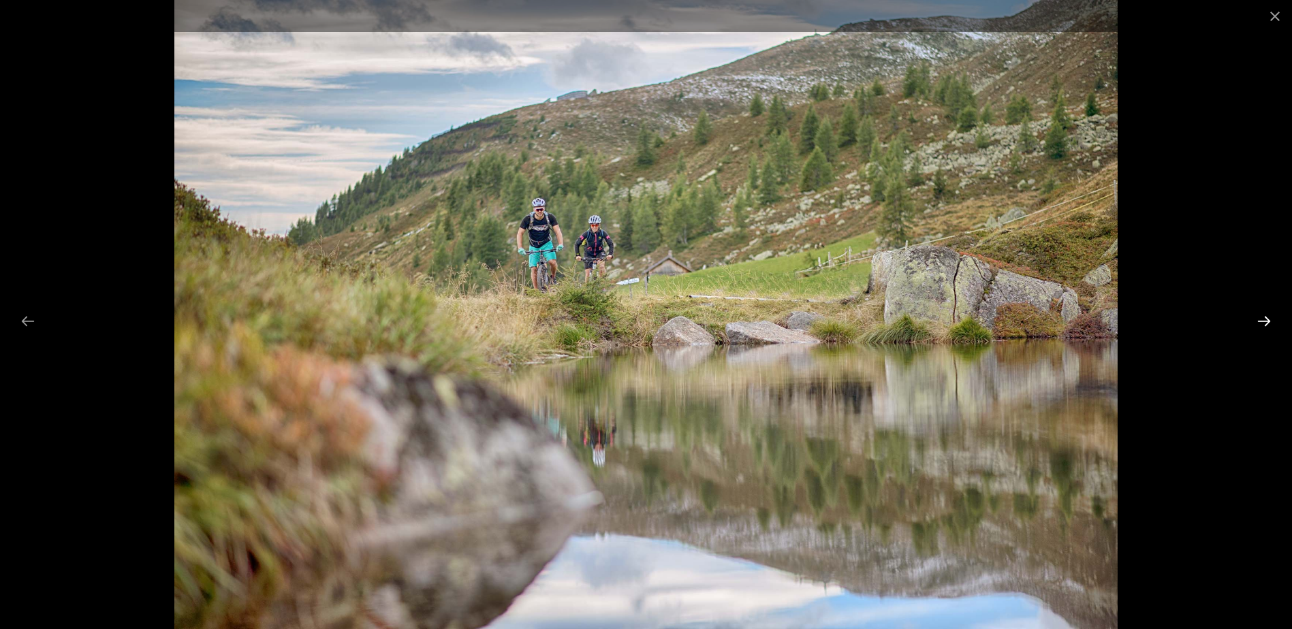
click at [1261, 323] on button "Next slide" at bounding box center [1263, 321] width 29 height 27
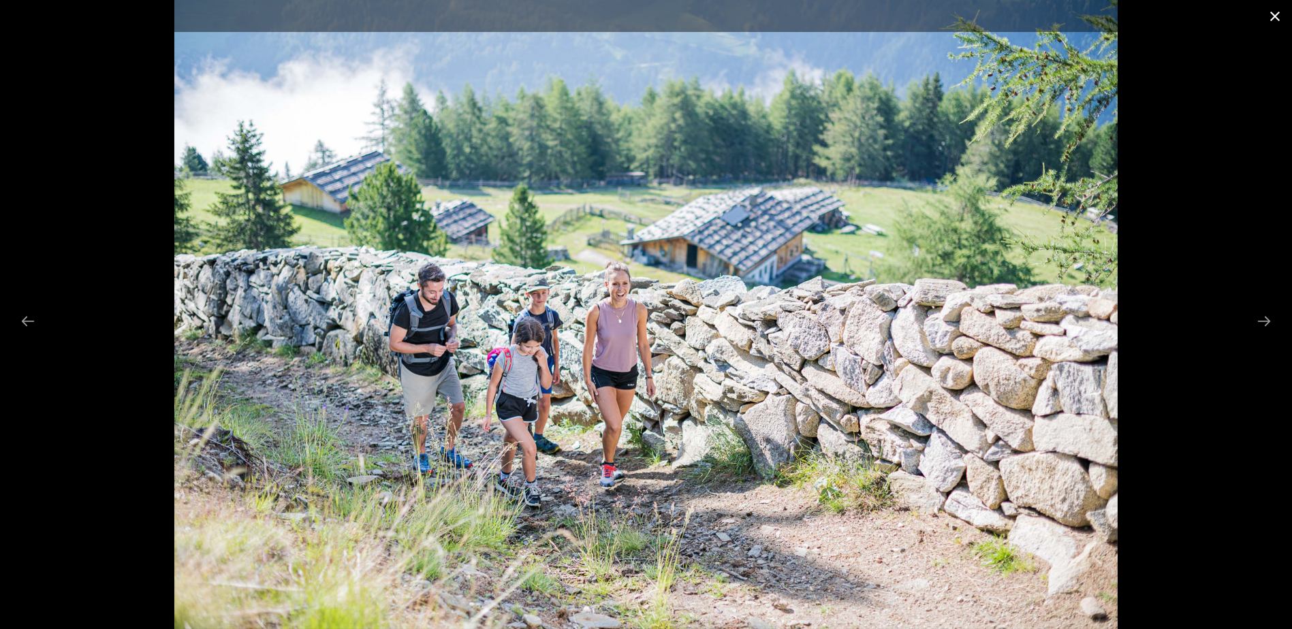
click at [1276, 9] on button "Close gallery" at bounding box center [1274, 16] width 34 height 32
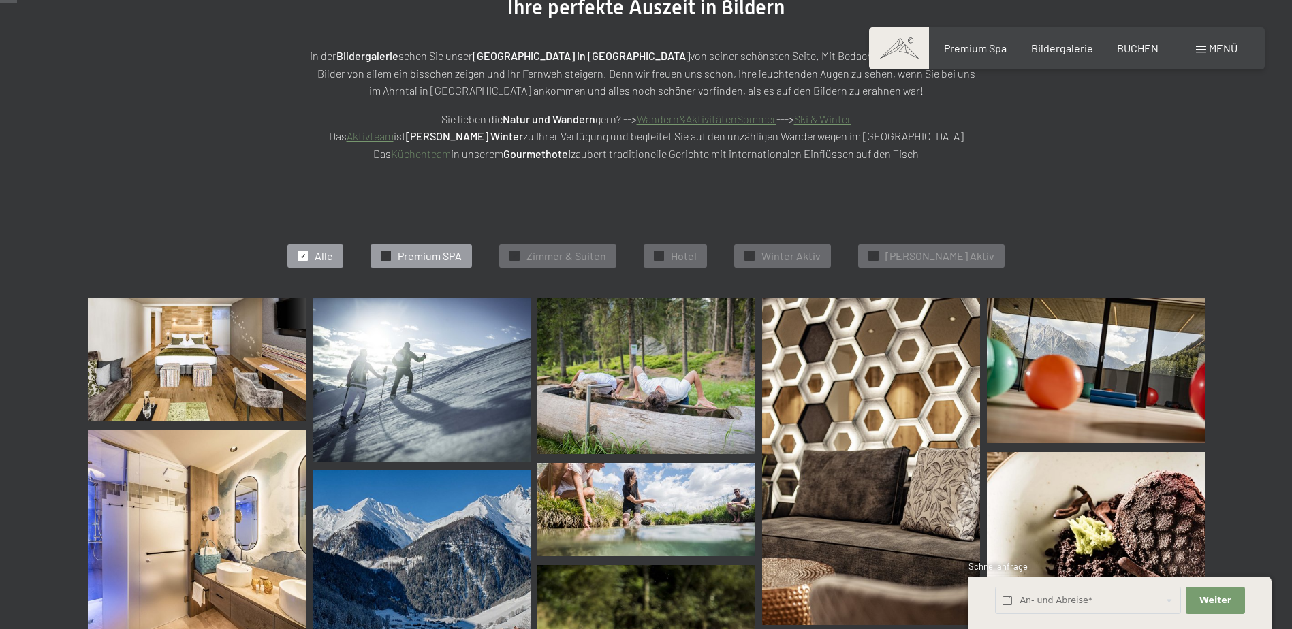
click at [443, 258] on span "Premium SPA" at bounding box center [430, 256] width 64 height 15
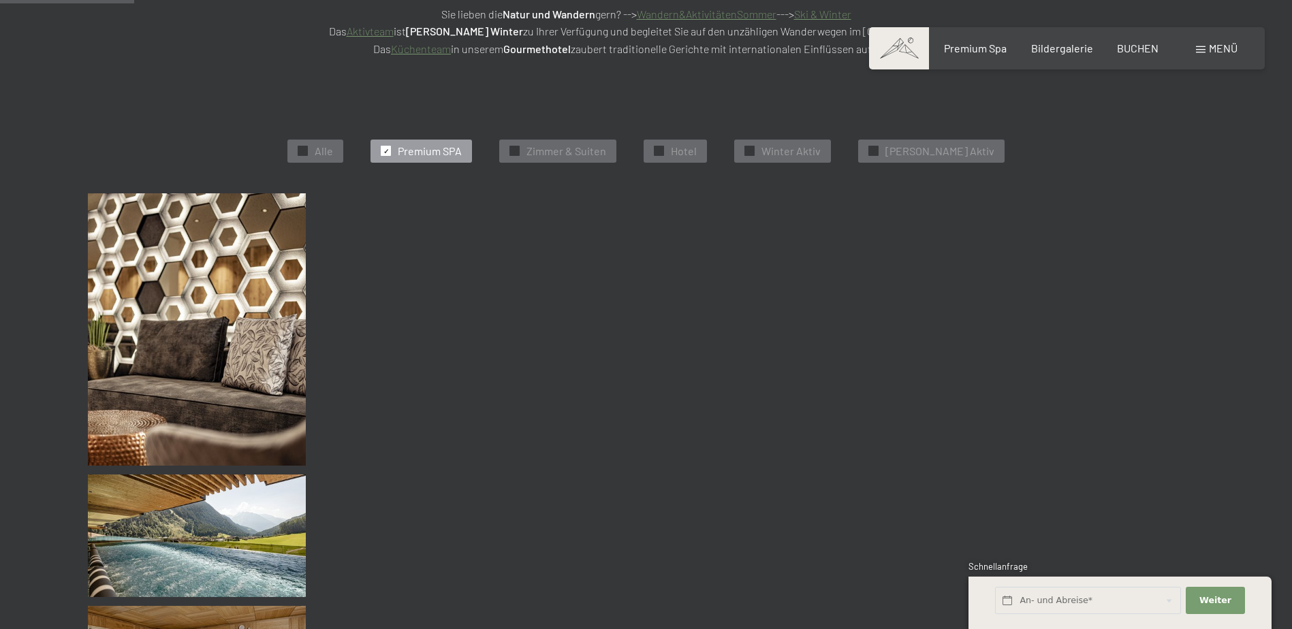
scroll to position [343, 0]
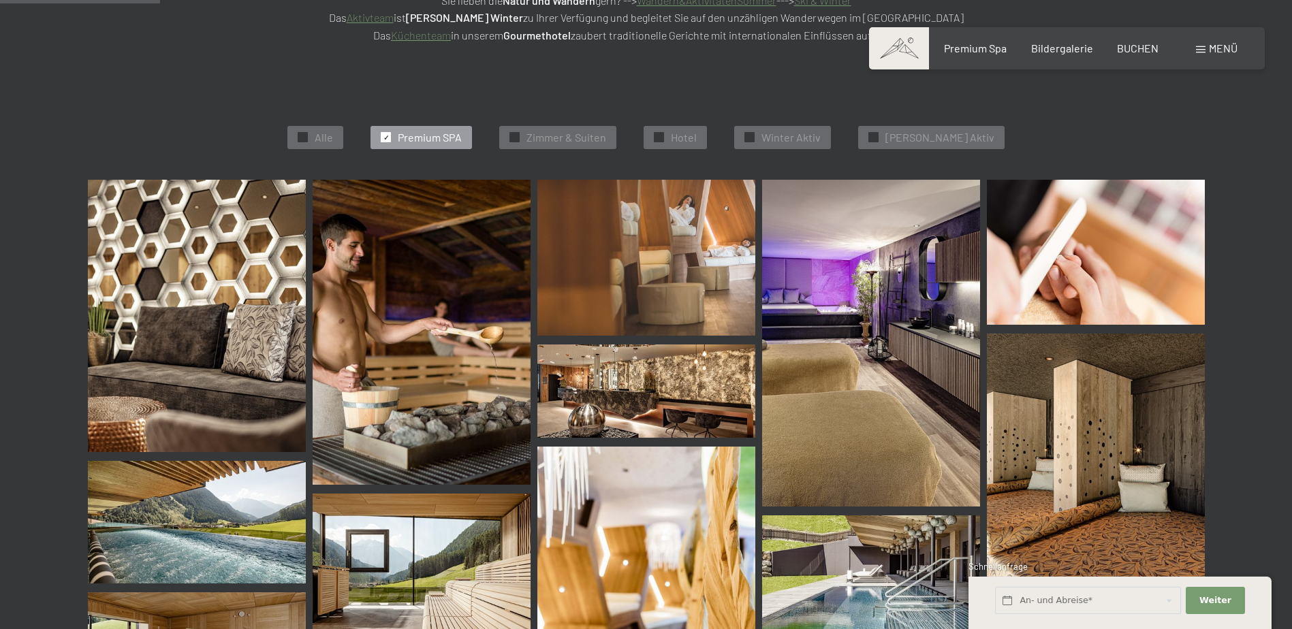
click at [156, 301] on img at bounding box center [197, 316] width 218 height 272
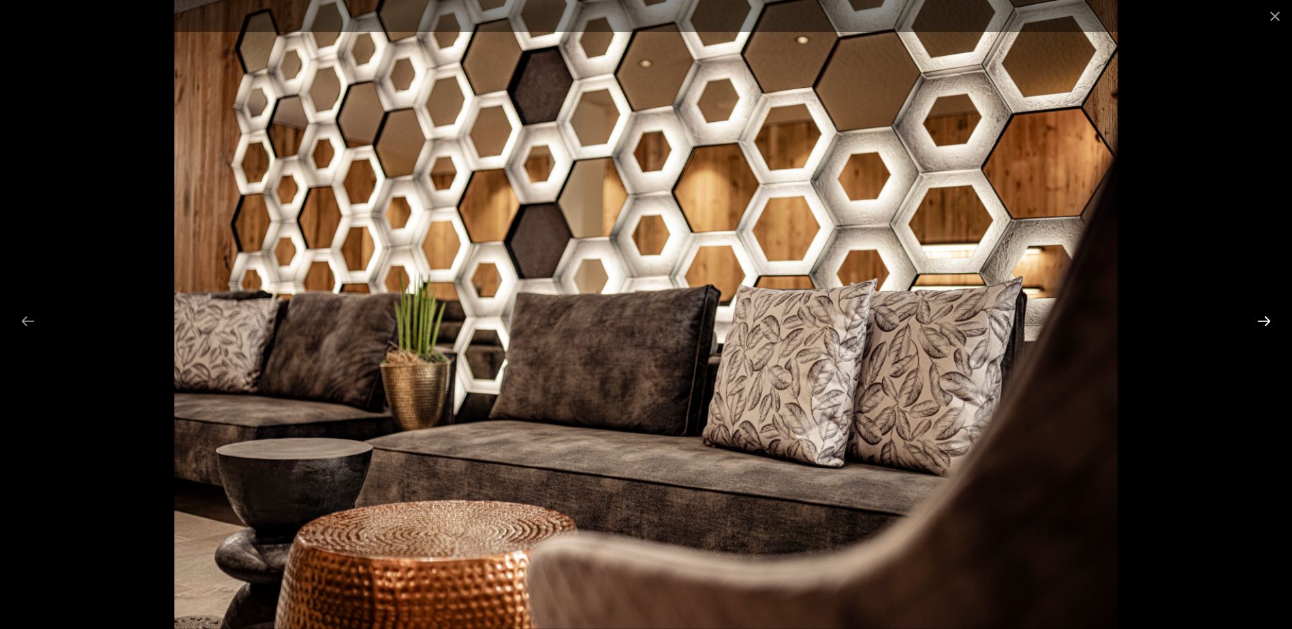
click at [1260, 316] on button "Next slide" at bounding box center [1263, 321] width 29 height 27
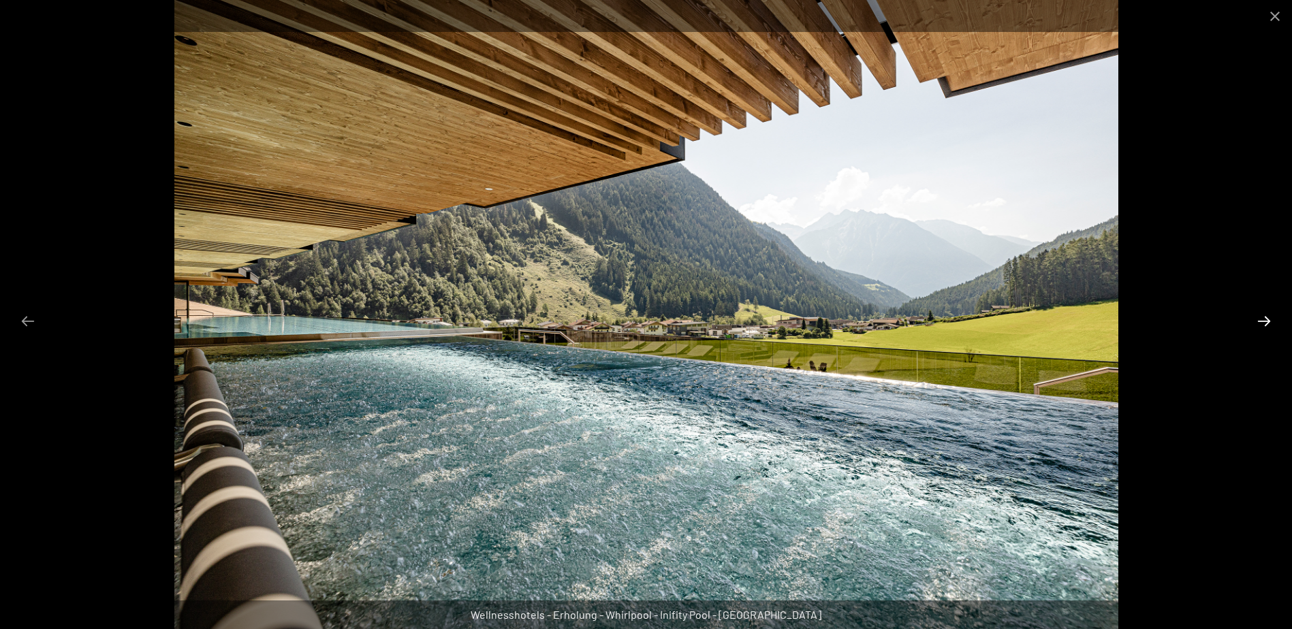
click at [1260, 316] on button "Next slide" at bounding box center [1263, 321] width 29 height 27
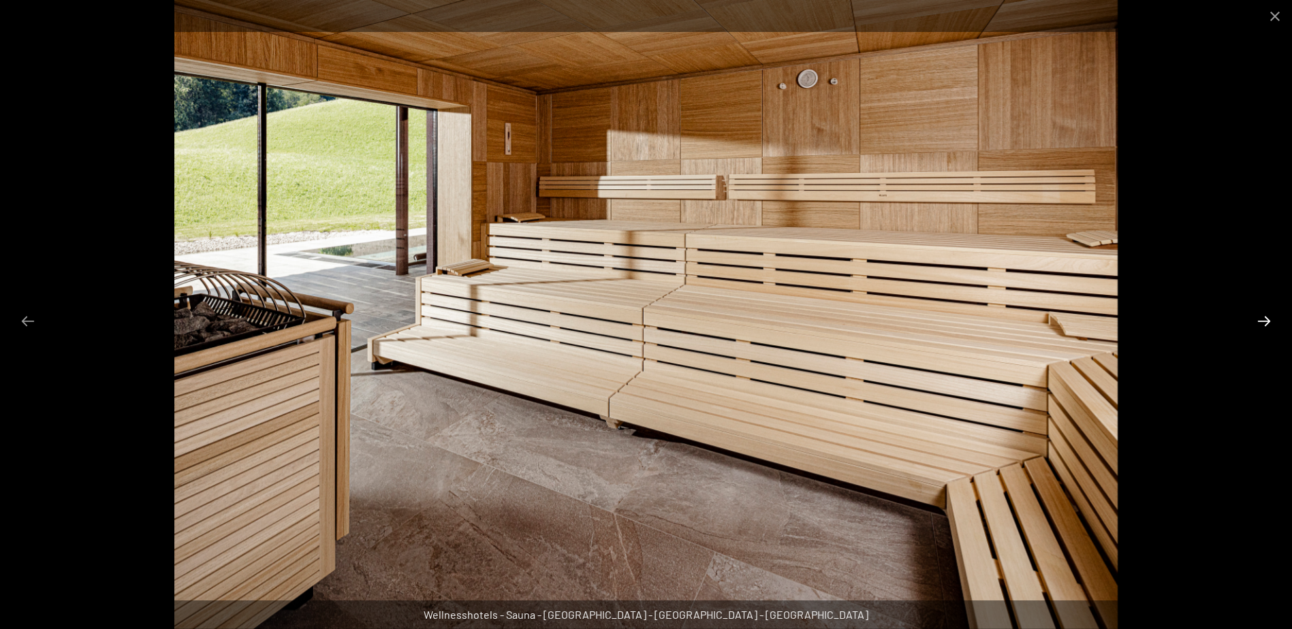
click at [1260, 316] on button "Next slide" at bounding box center [1263, 321] width 29 height 27
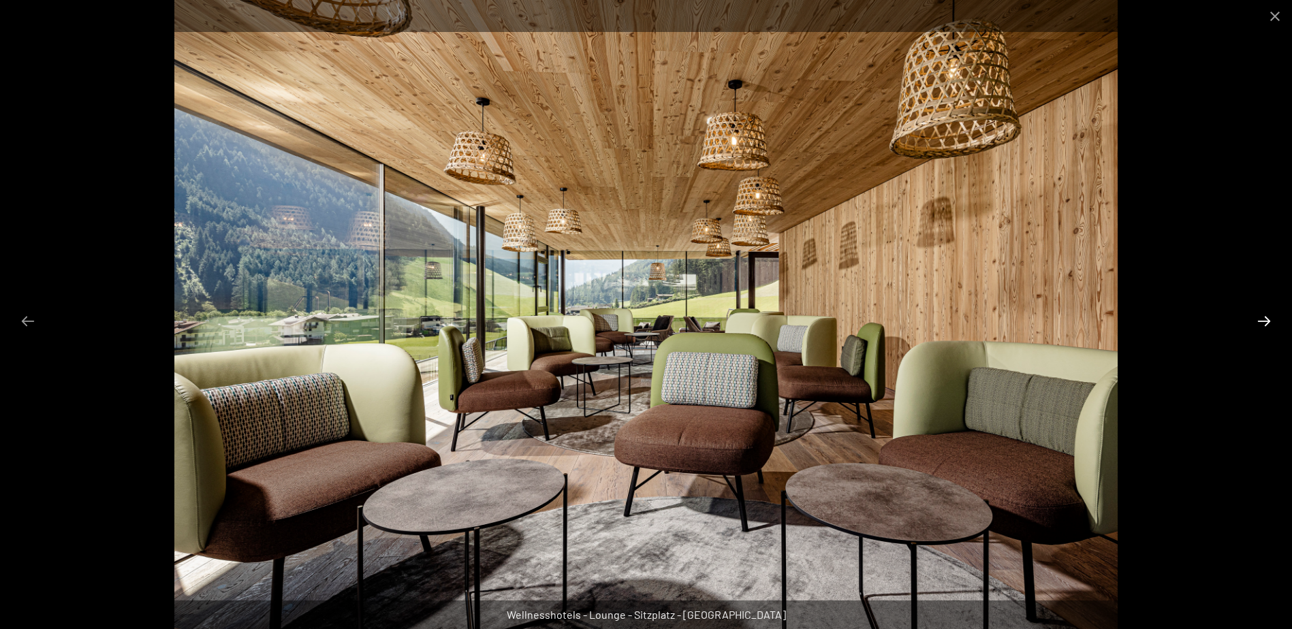
click at [1260, 319] on button "Next slide" at bounding box center [1263, 321] width 29 height 27
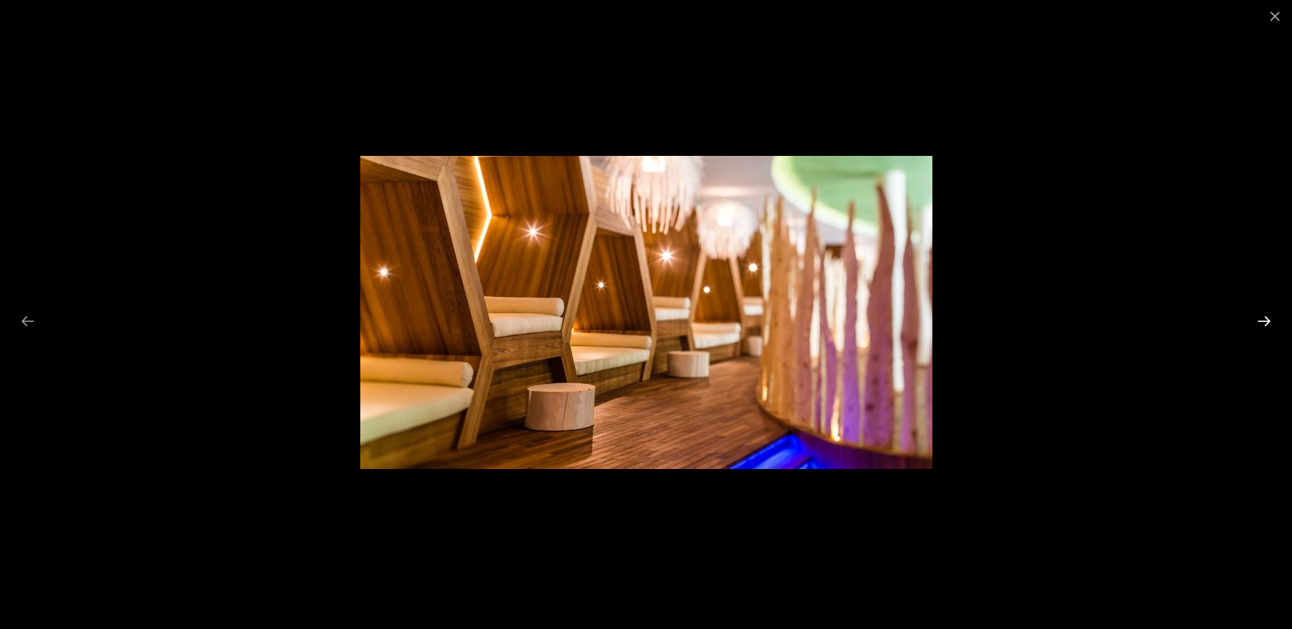
click at [1260, 319] on button "Next slide" at bounding box center [1263, 321] width 29 height 27
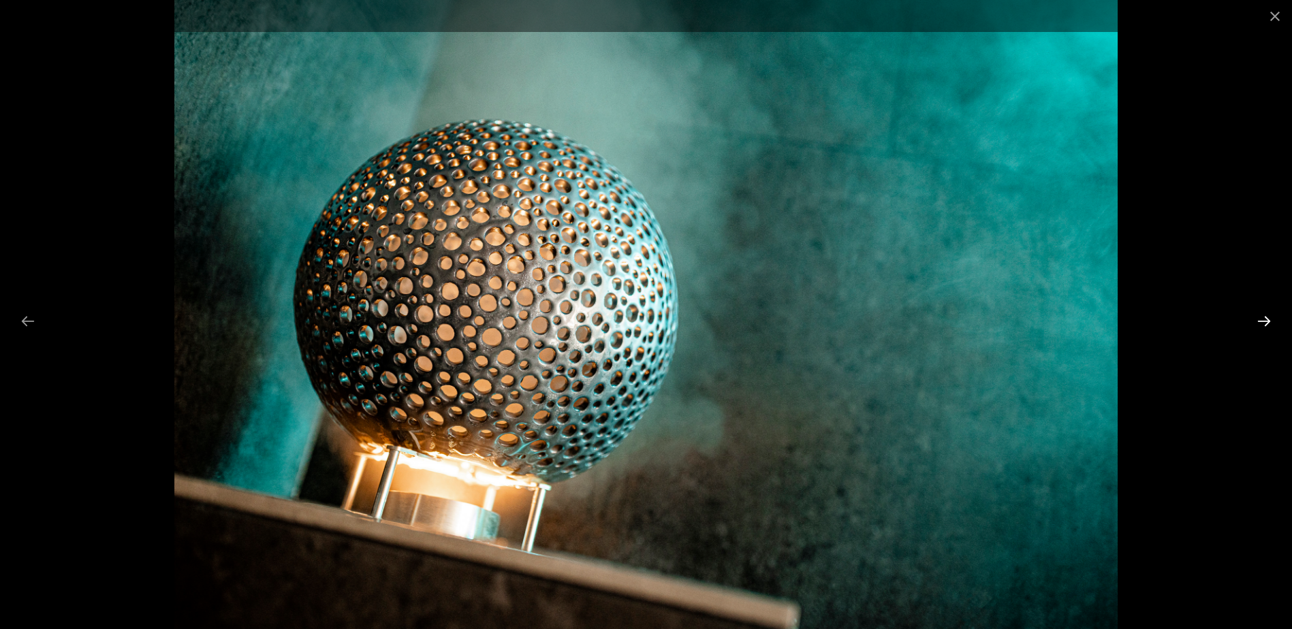
click at [1260, 319] on button "Next slide" at bounding box center [1263, 321] width 29 height 27
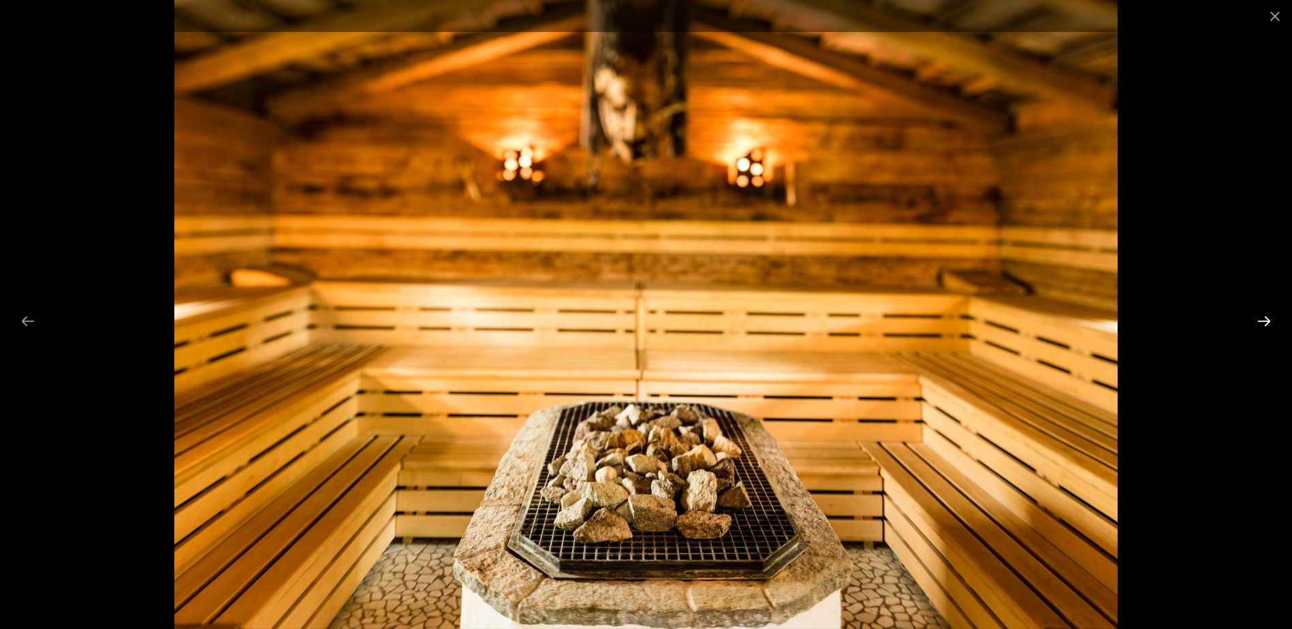
click at [1260, 319] on button "Next slide" at bounding box center [1263, 321] width 29 height 27
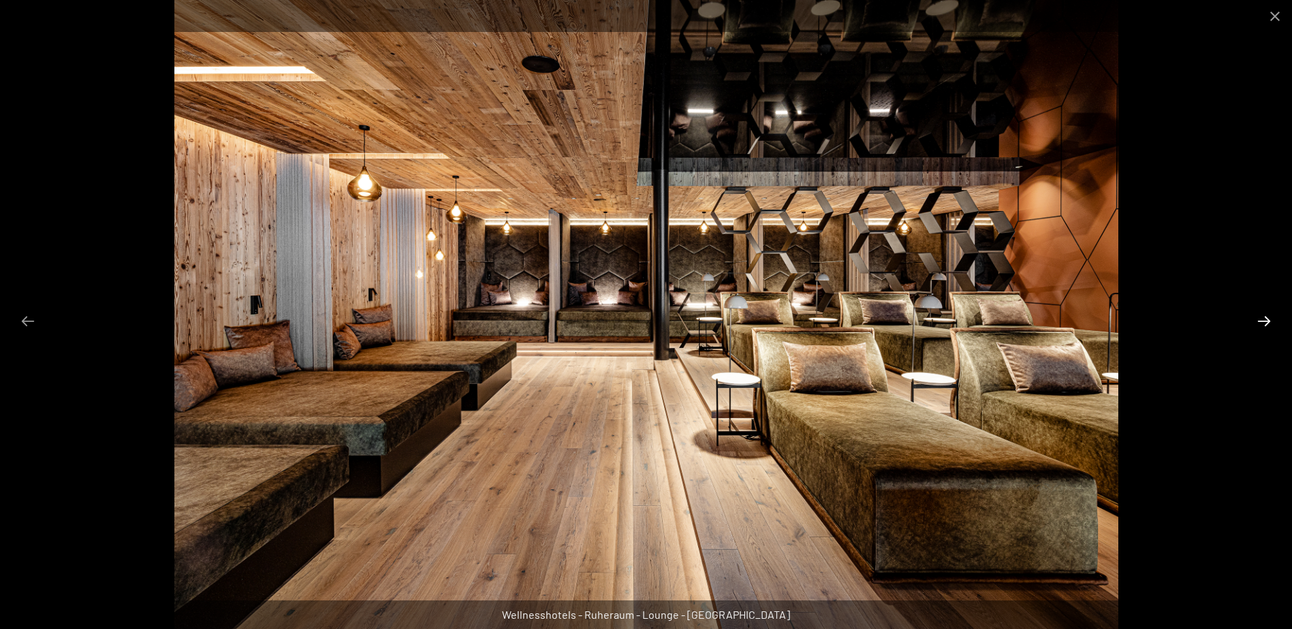
click at [1260, 319] on button "Next slide" at bounding box center [1263, 321] width 29 height 27
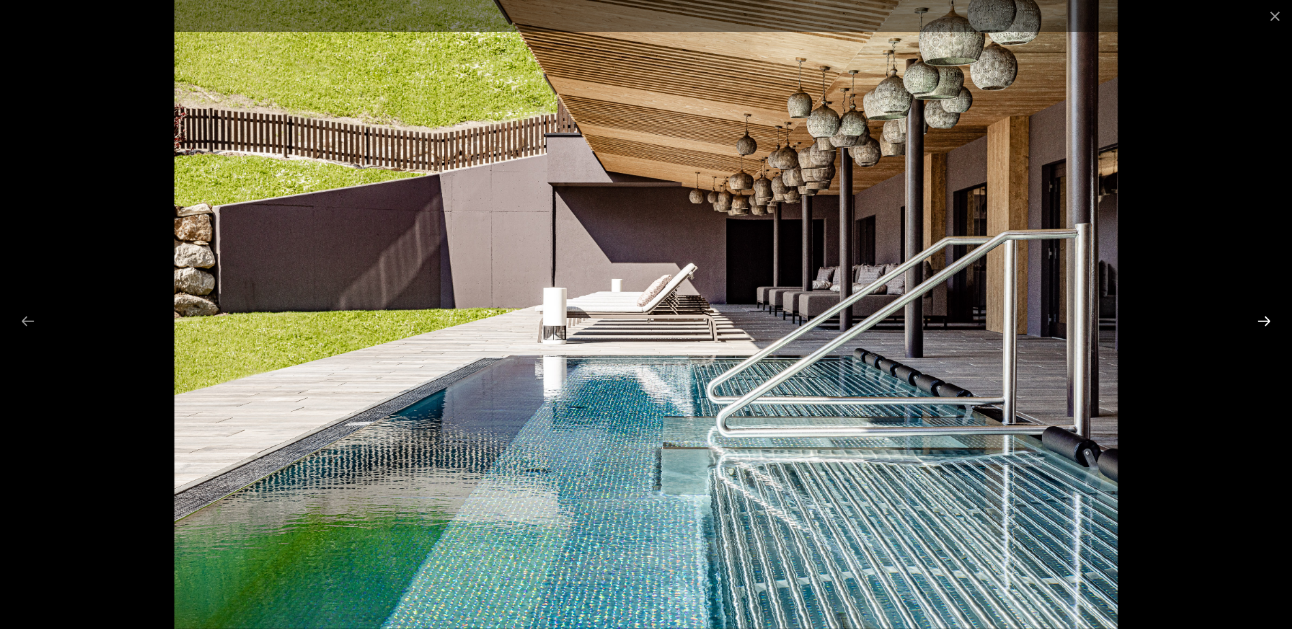
click at [1260, 319] on button "Next slide" at bounding box center [1263, 321] width 29 height 27
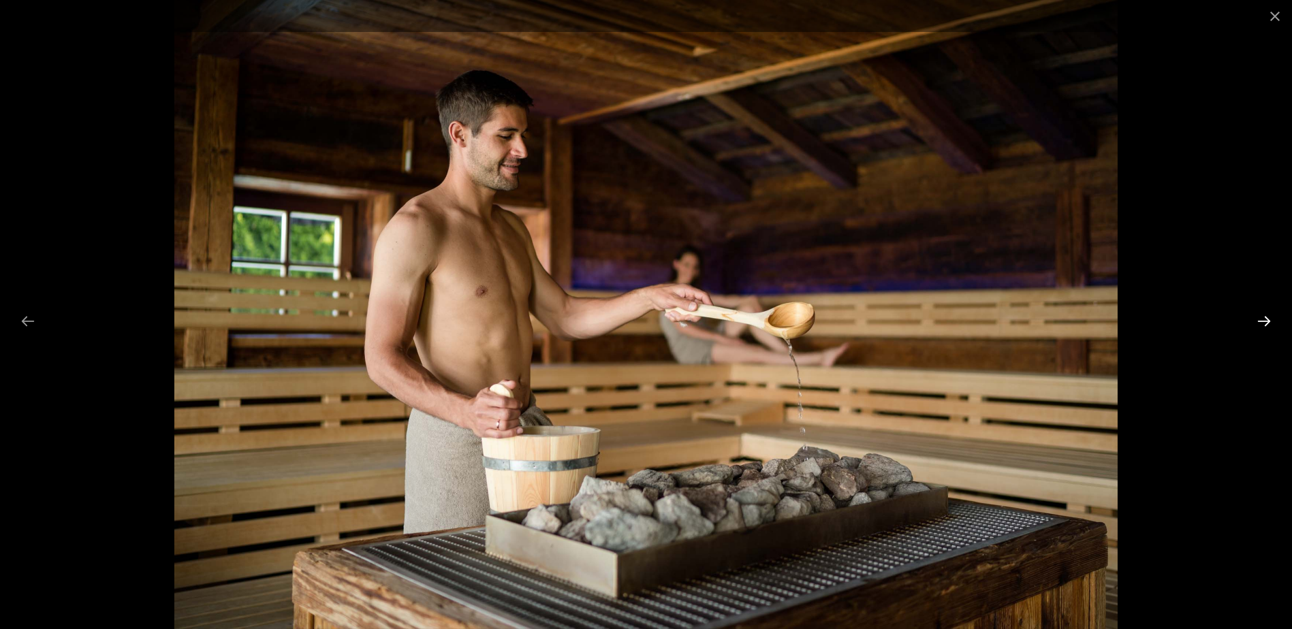
click at [1260, 319] on button "Next slide" at bounding box center [1263, 321] width 29 height 27
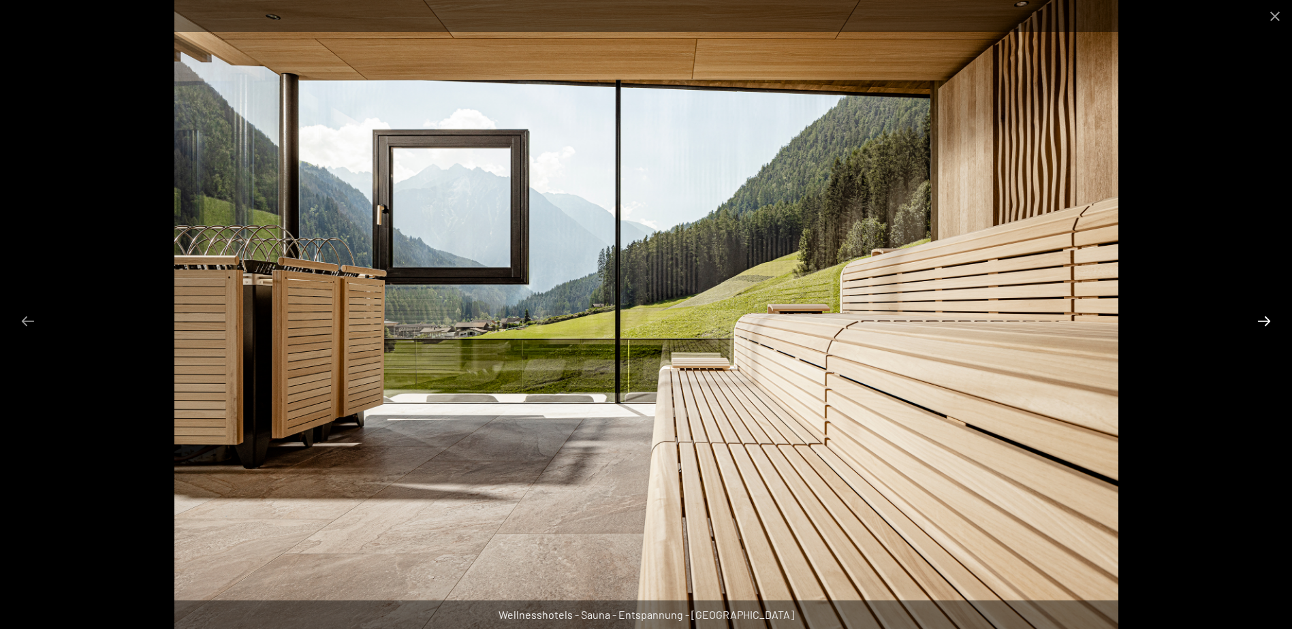
click at [1260, 319] on button "Next slide" at bounding box center [1263, 321] width 29 height 27
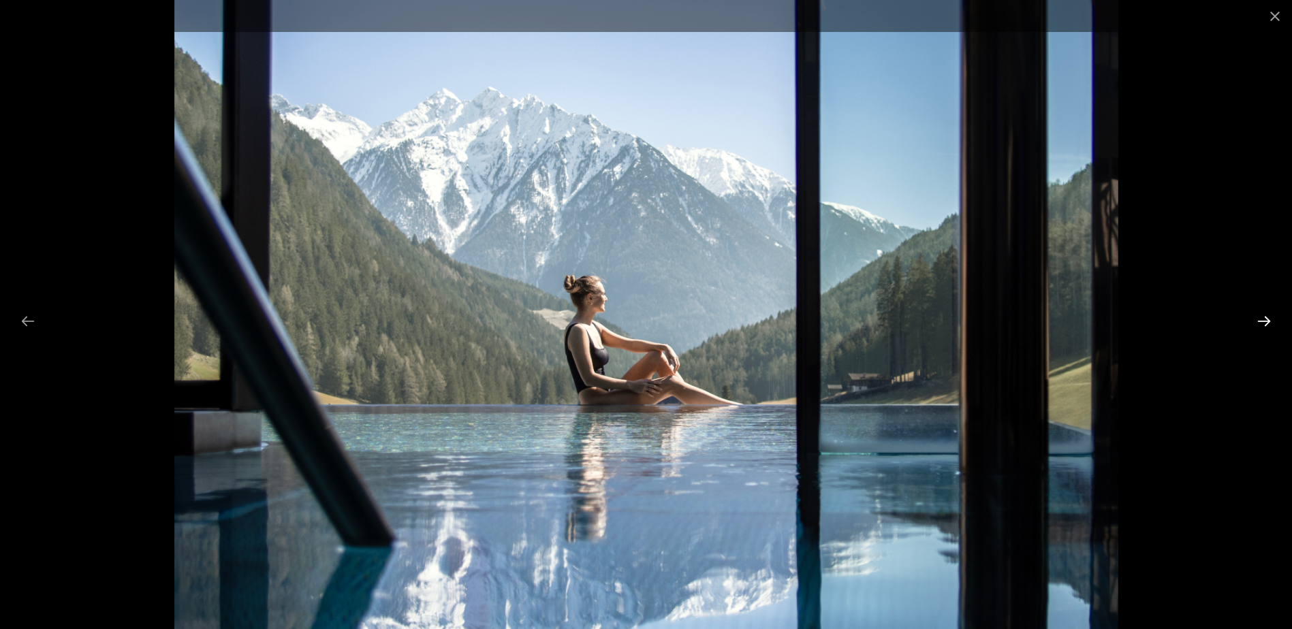
click at [1260, 319] on button "Next slide" at bounding box center [1263, 321] width 29 height 27
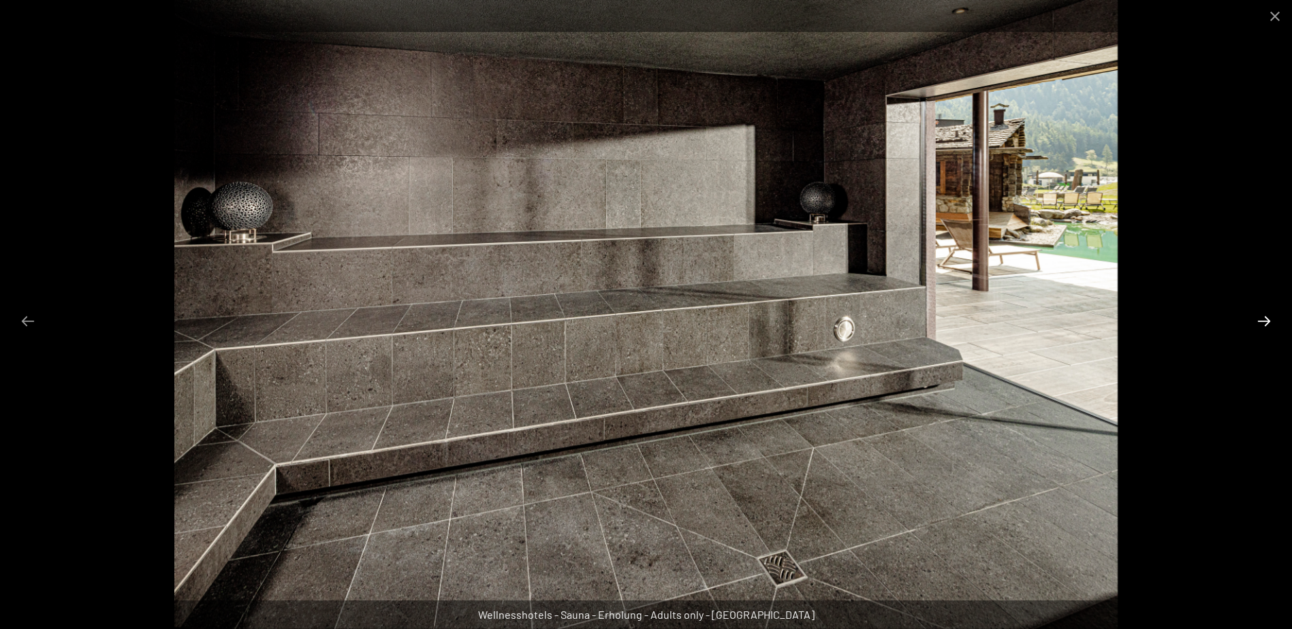
click at [1260, 319] on button "Next slide" at bounding box center [1263, 321] width 29 height 27
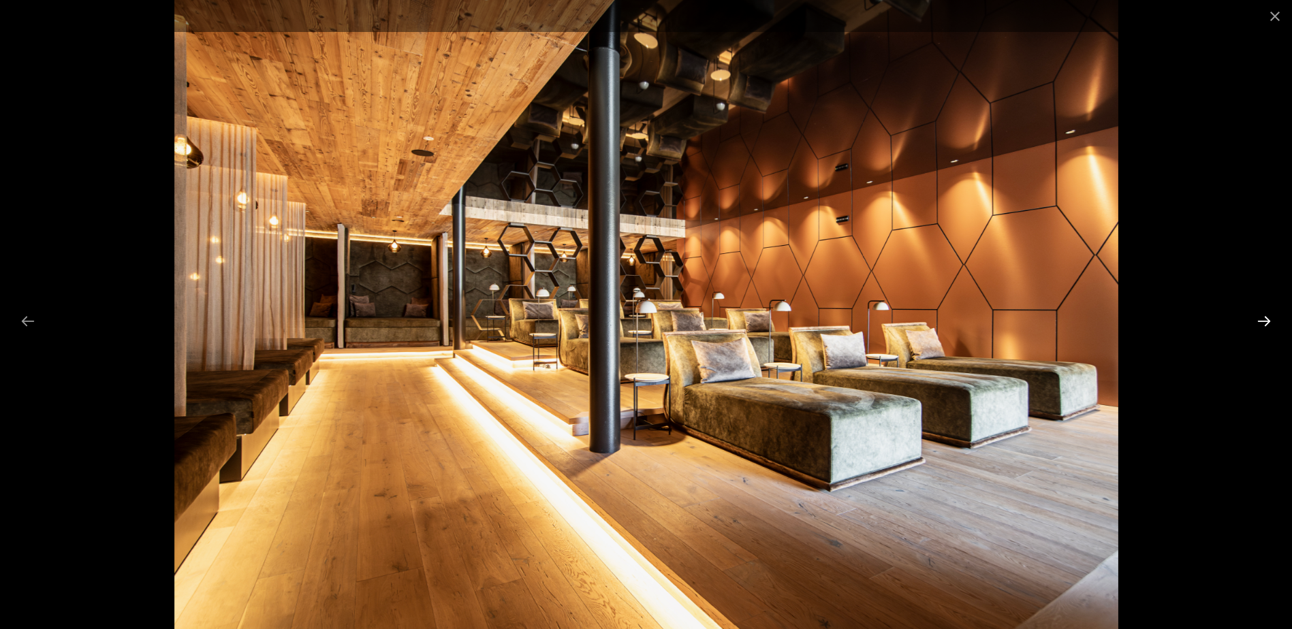
click at [1260, 319] on button "Next slide" at bounding box center [1263, 321] width 29 height 27
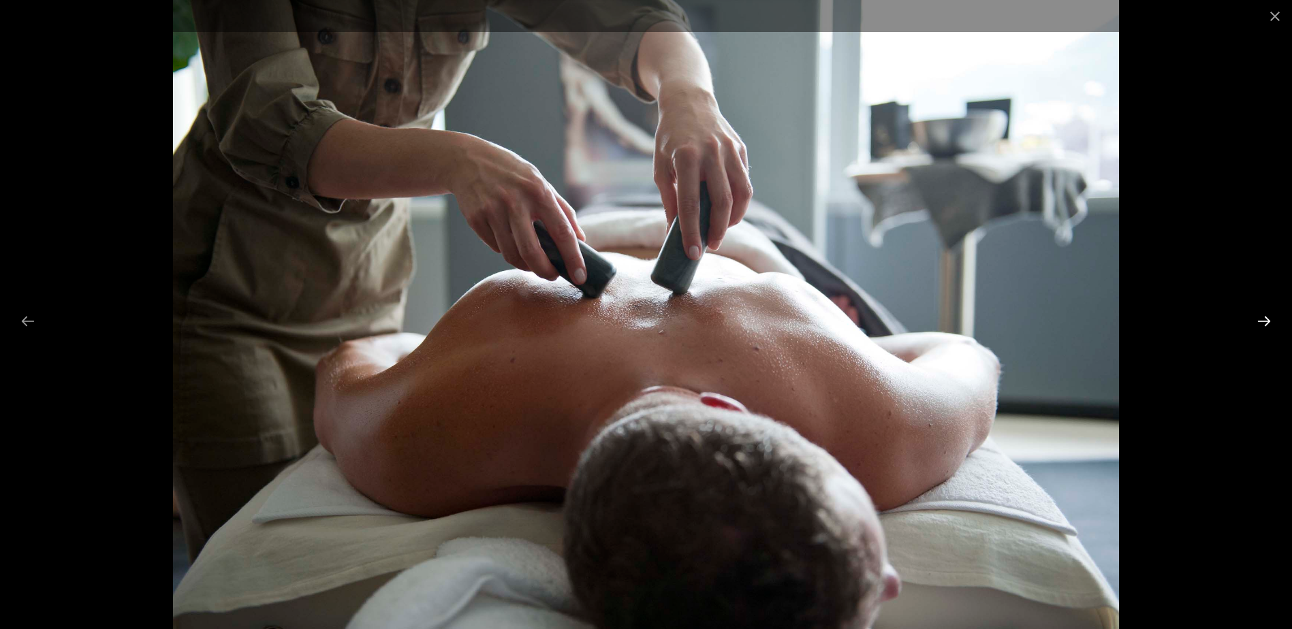
click at [1260, 319] on button "Next slide" at bounding box center [1263, 321] width 29 height 27
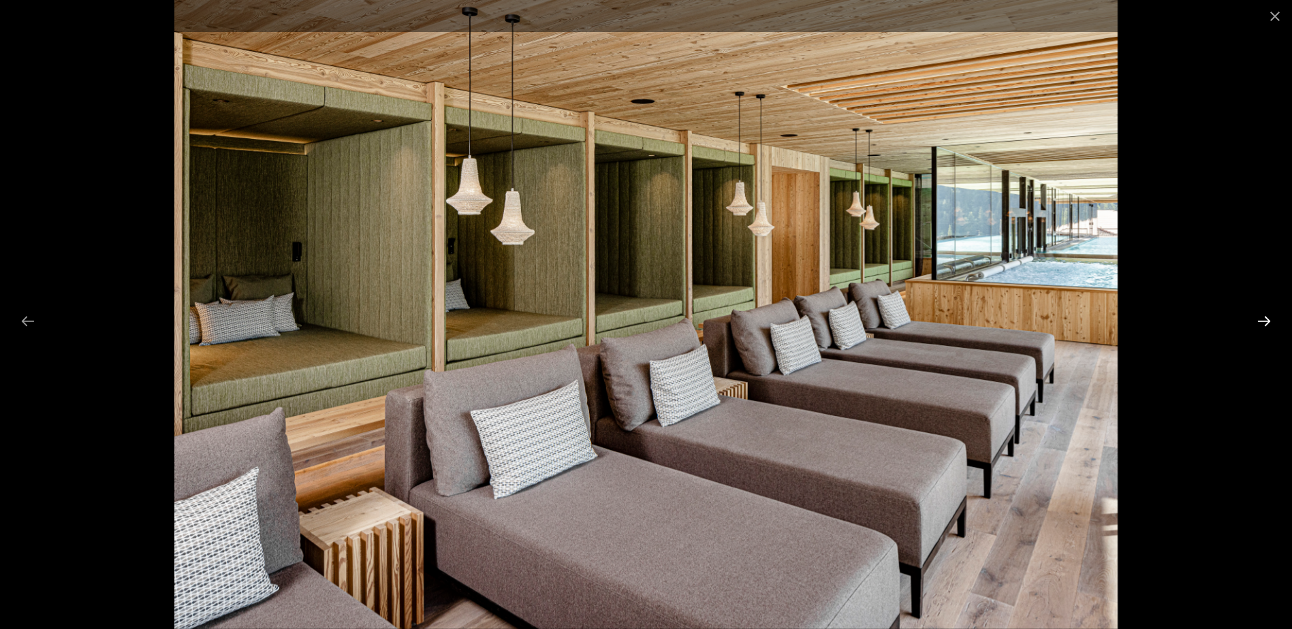
click at [1260, 319] on button "Next slide" at bounding box center [1263, 321] width 29 height 27
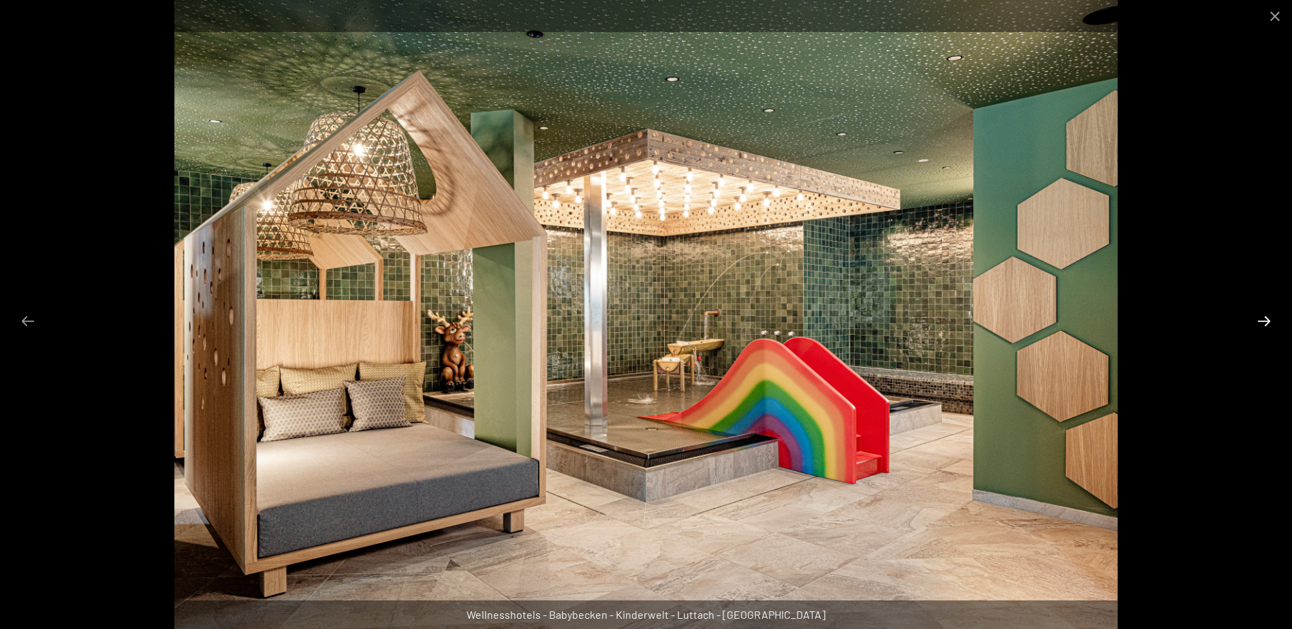
click at [1260, 319] on button "Next slide" at bounding box center [1263, 321] width 29 height 27
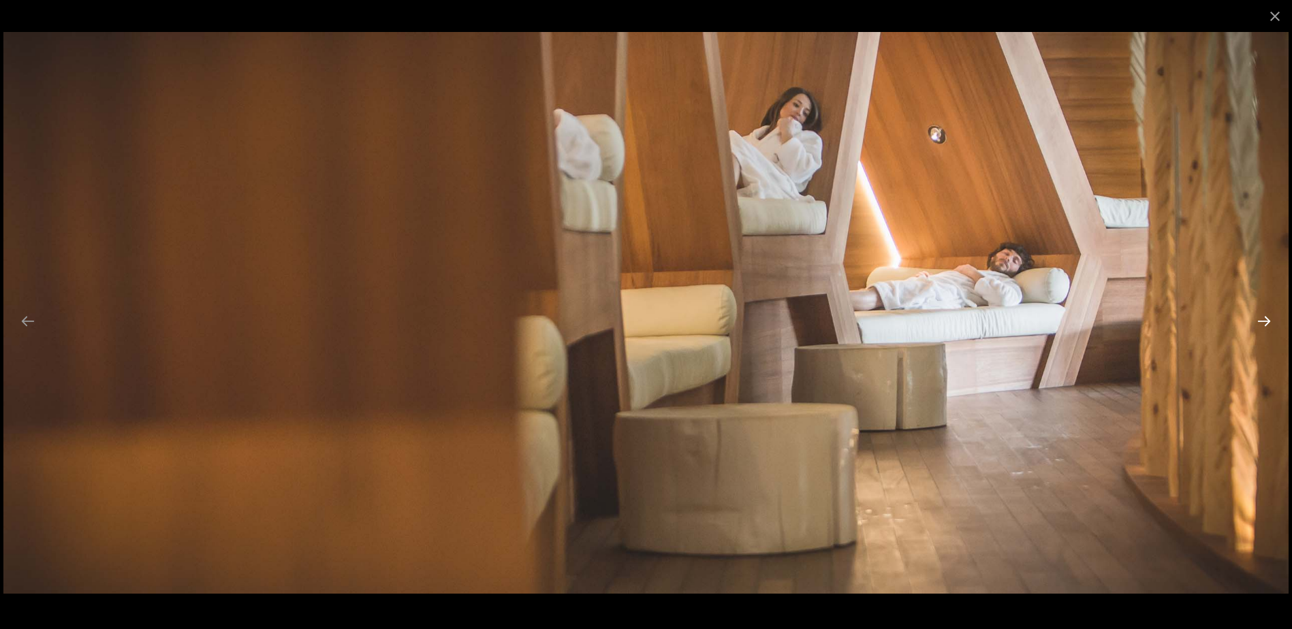
click at [1260, 319] on button "Next slide" at bounding box center [1263, 321] width 29 height 27
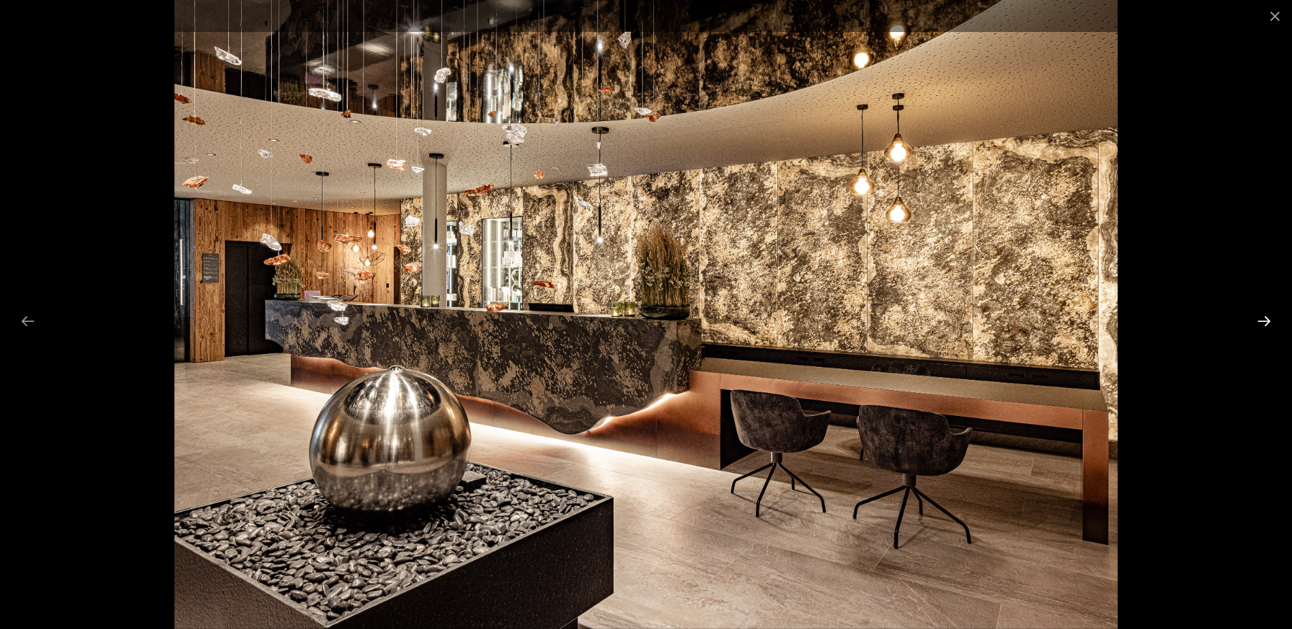
click at [1260, 319] on button "Next slide" at bounding box center [1263, 321] width 29 height 27
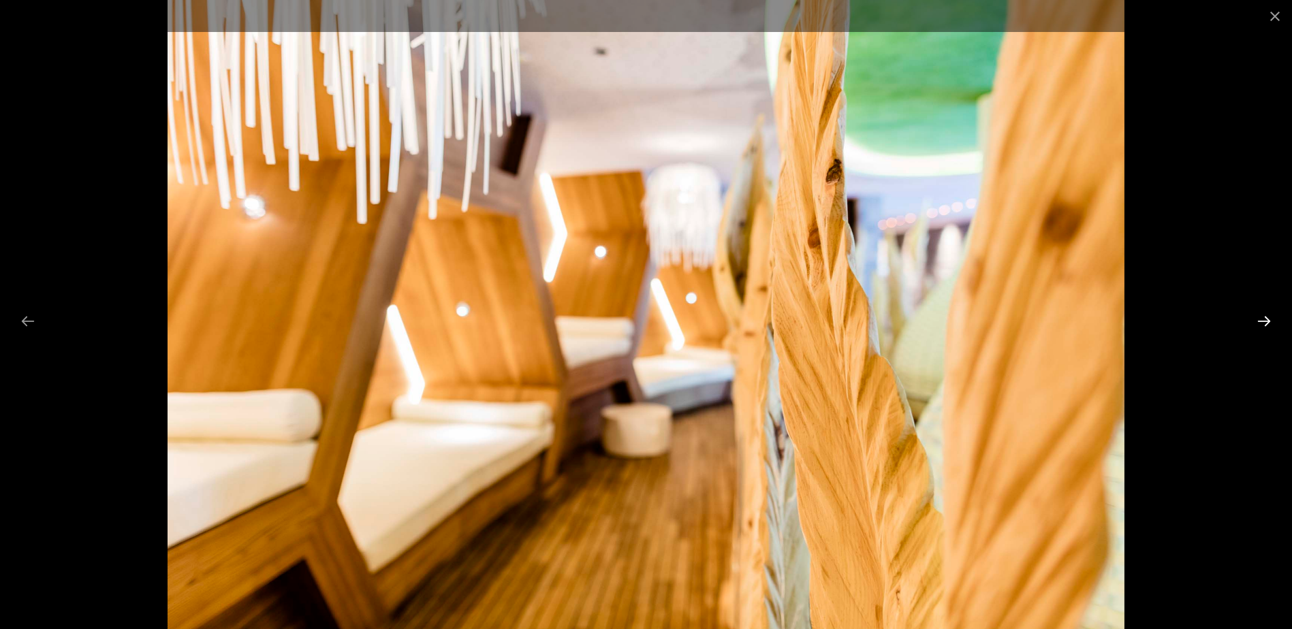
click at [1260, 319] on button "Next slide" at bounding box center [1263, 321] width 29 height 27
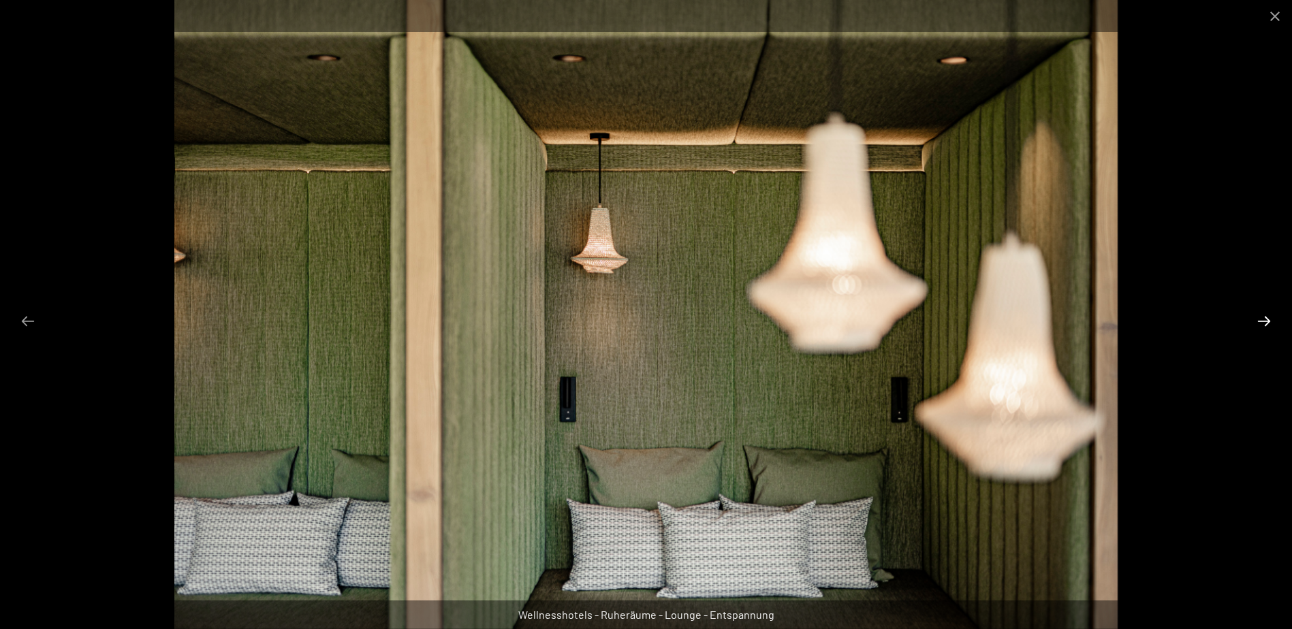
click at [1260, 319] on button "Next slide" at bounding box center [1263, 321] width 29 height 27
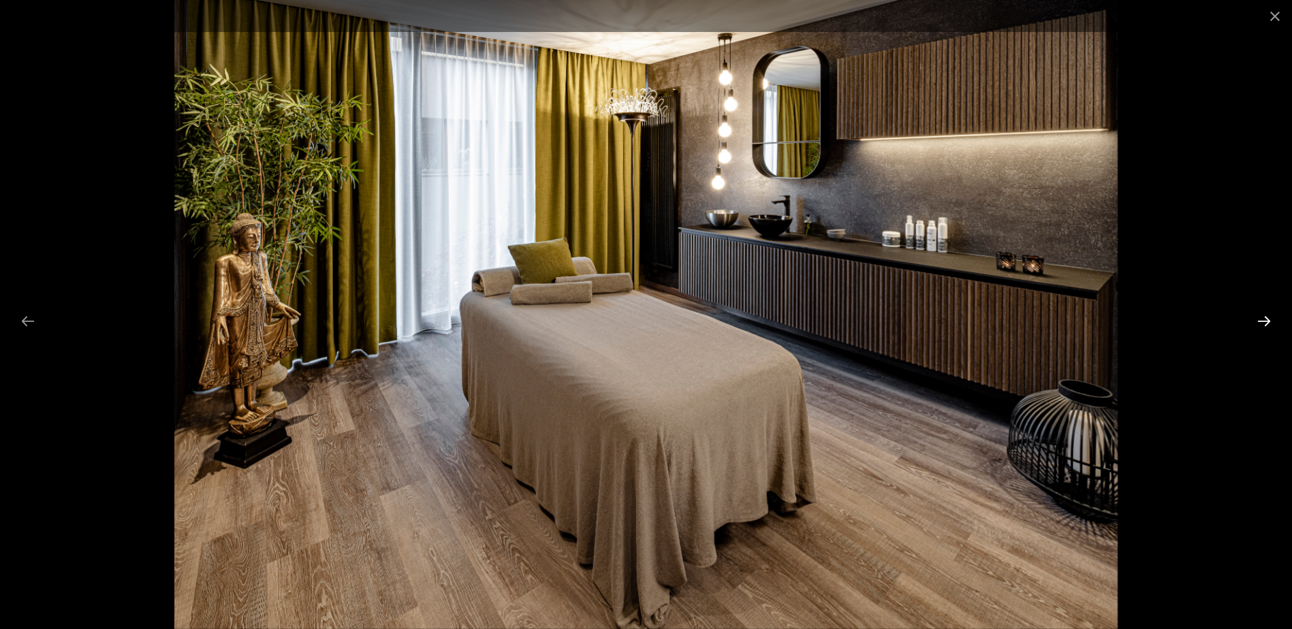
click at [1260, 319] on button "Next slide" at bounding box center [1263, 321] width 29 height 27
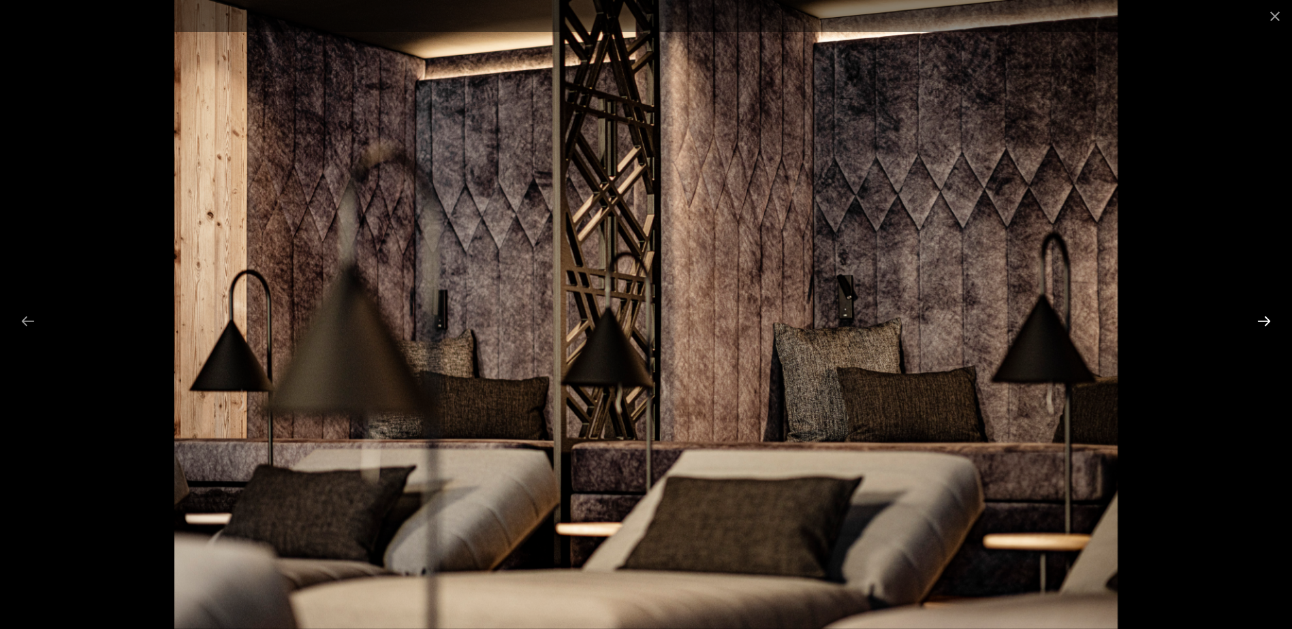
click at [1260, 319] on button "Next slide" at bounding box center [1263, 321] width 29 height 27
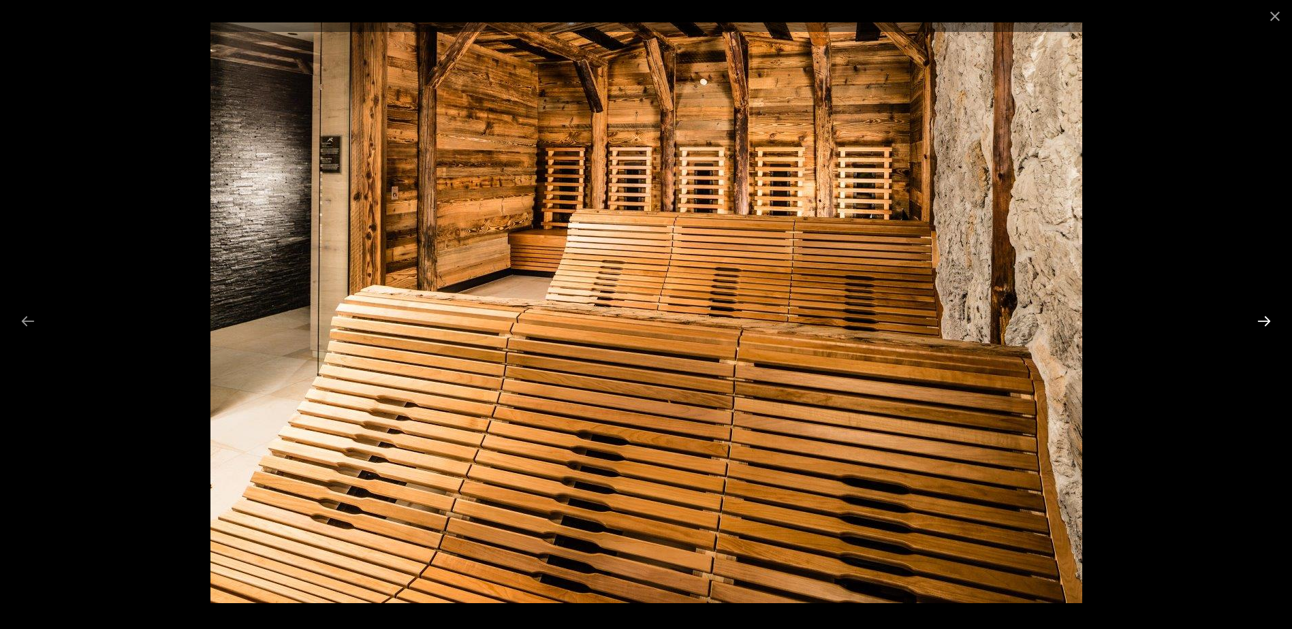
click at [1260, 319] on button "Next slide" at bounding box center [1263, 321] width 29 height 27
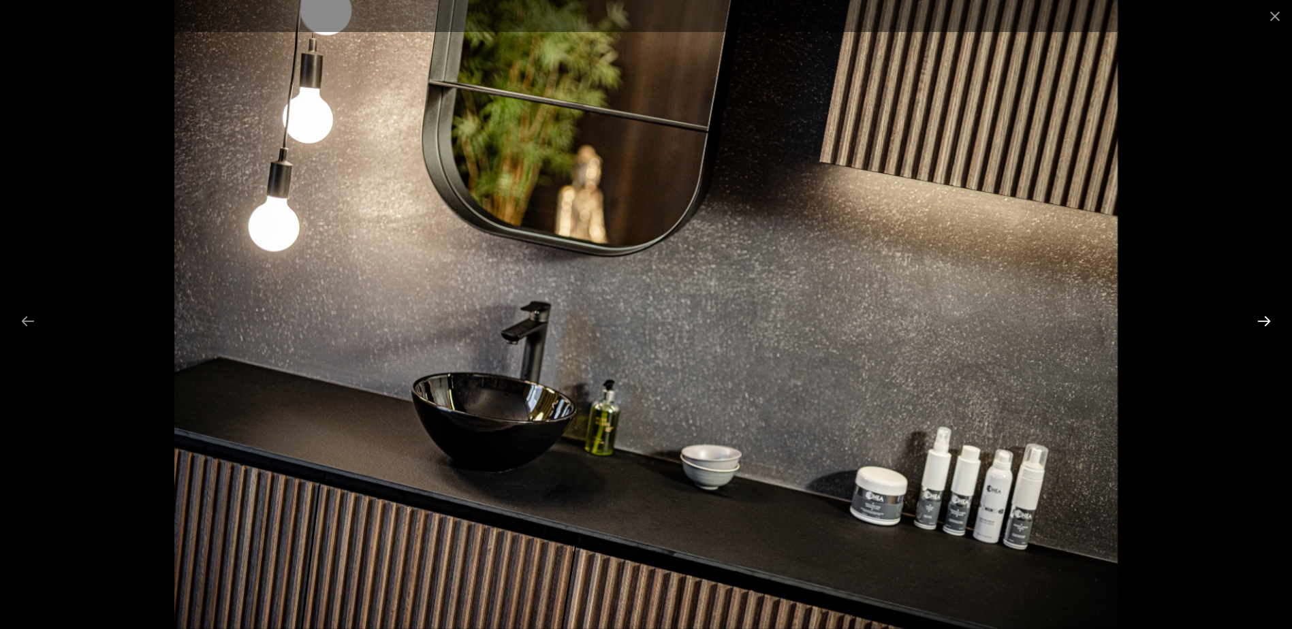
click at [1260, 319] on button "Next slide" at bounding box center [1263, 321] width 29 height 27
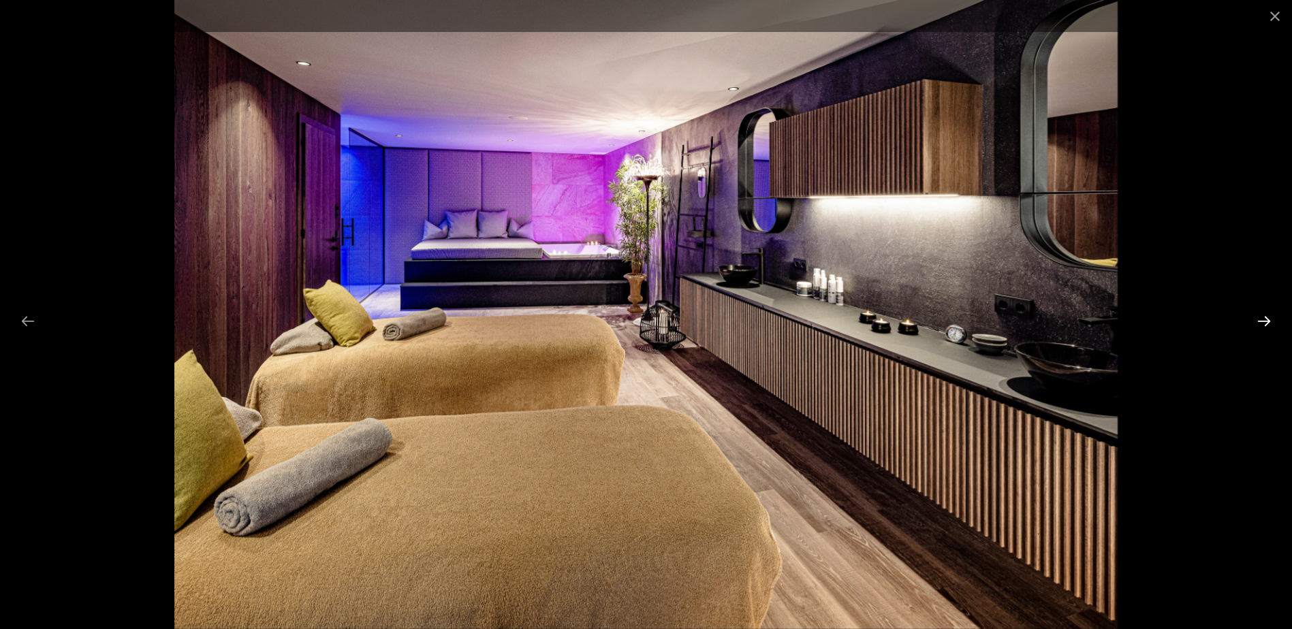
click at [1261, 321] on button "Next slide" at bounding box center [1263, 321] width 29 height 27
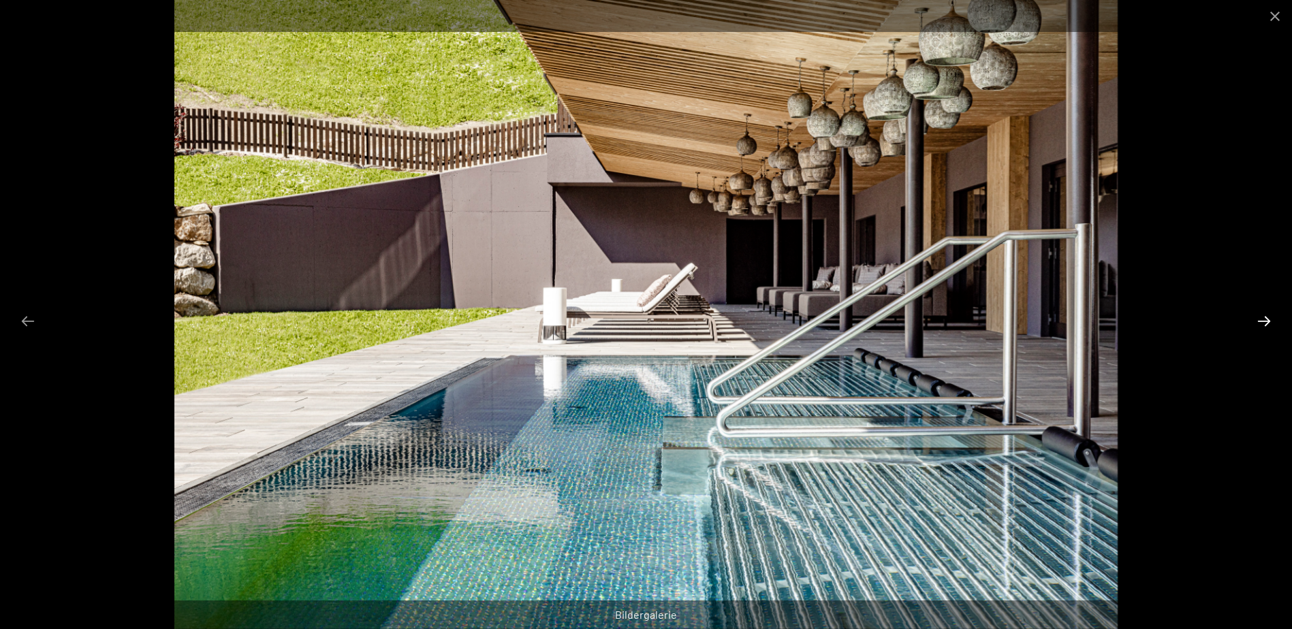
click at [1261, 321] on button "Next slide" at bounding box center [1263, 321] width 29 height 27
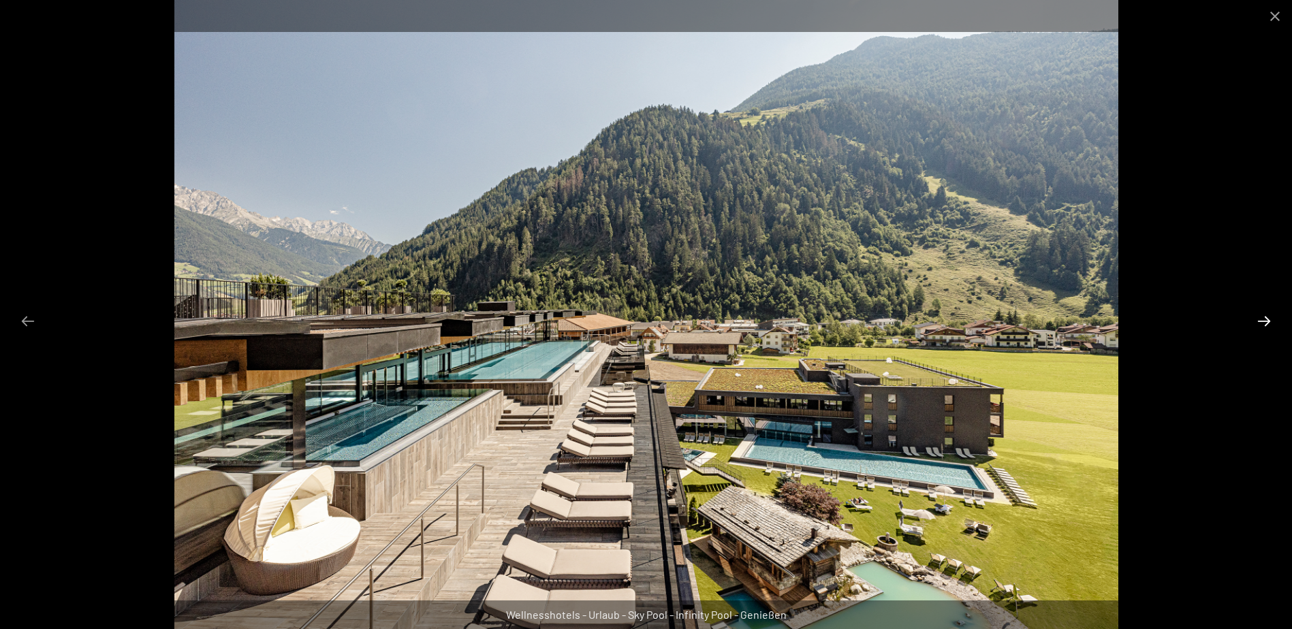
click at [1266, 318] on button "Next slide" at bounding box center [1263, 321] width 29 height 27
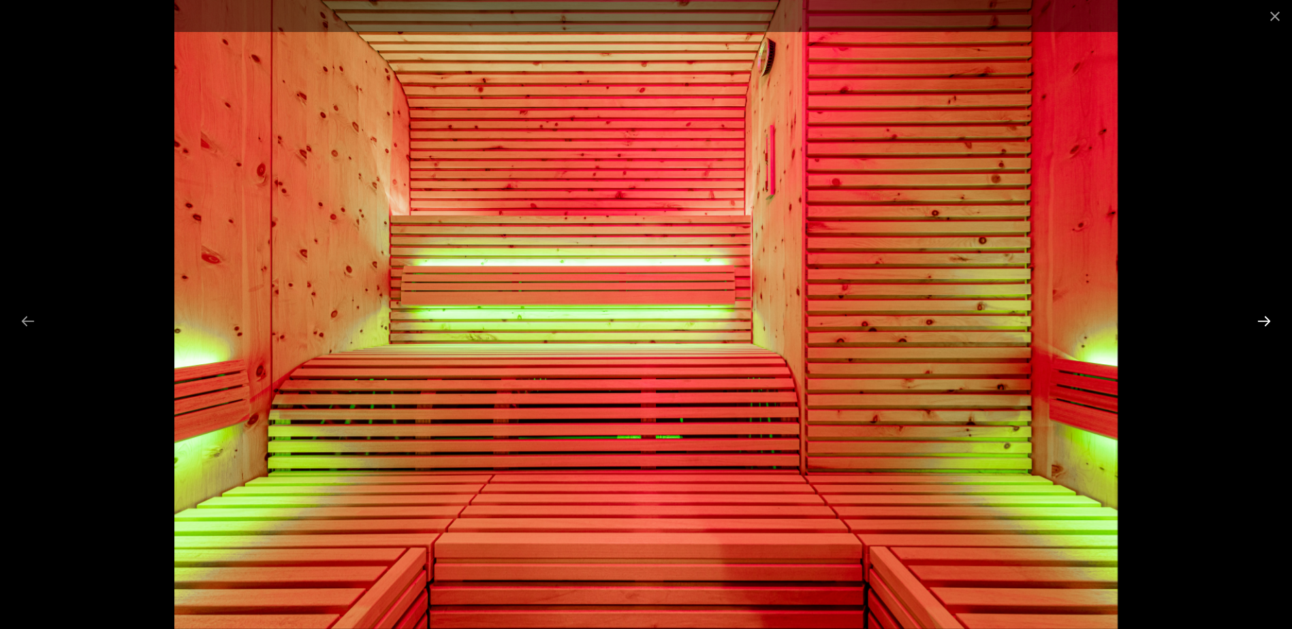
click at [1266, 318] on button "Next slide" at bounding box center [1263, 321] width 29 height 27
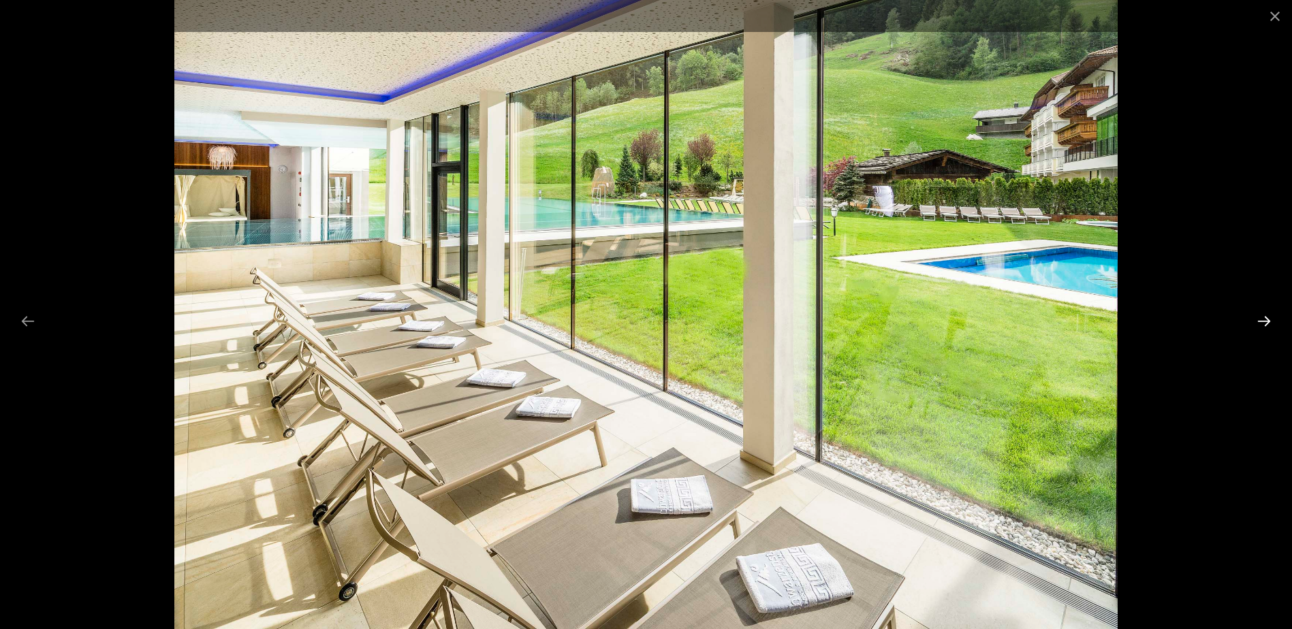
click at [1266, 318] on button "Next slide" at bounding box center [1263, 321] width 29 height 27
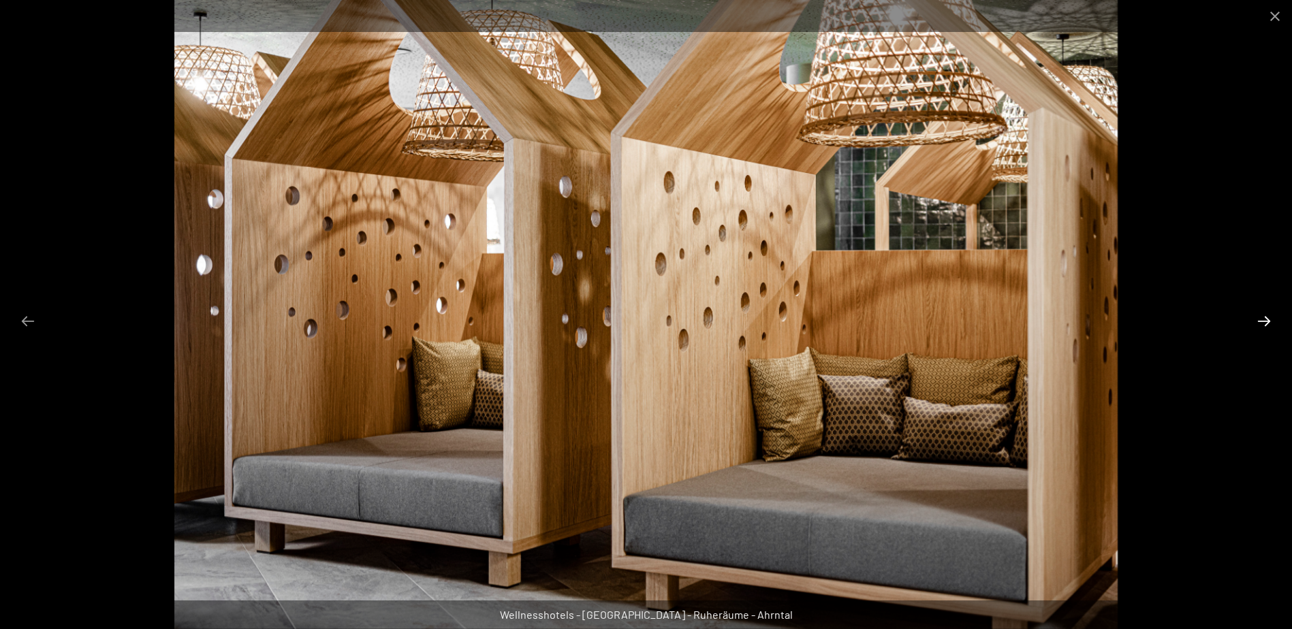
click at [1266, 317] on button "Next slide" at bounding box center [1263, 321] width 29 height 27
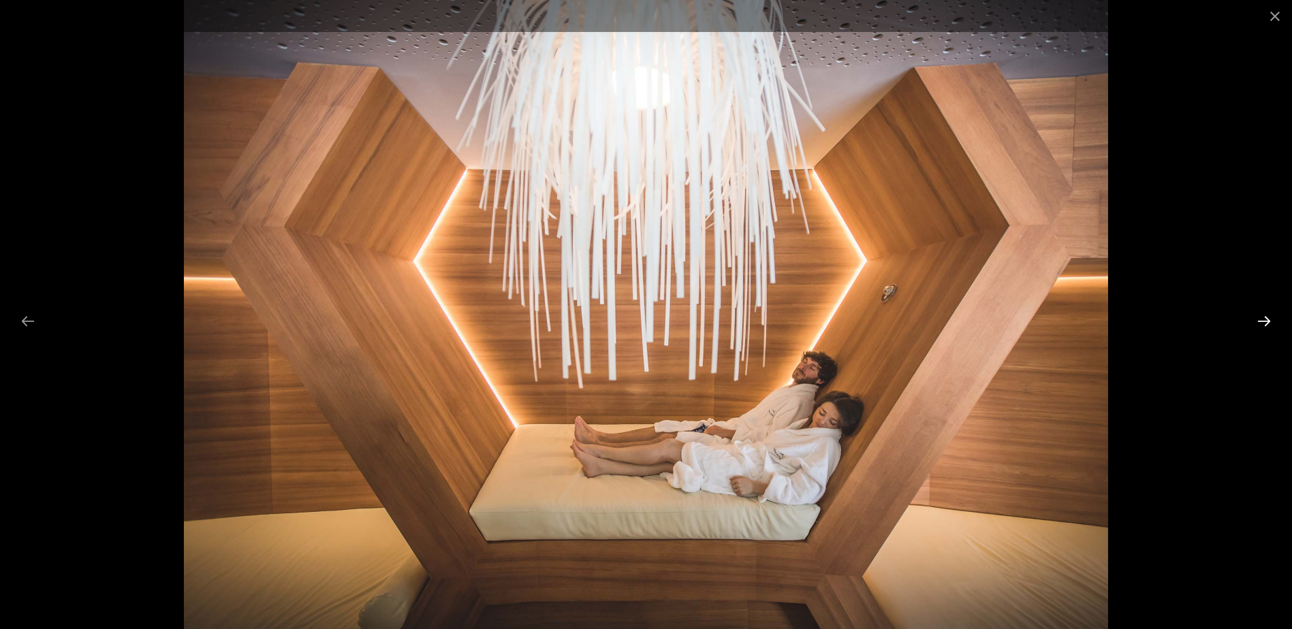
click at [1266, 317] on button "Next slide" at bounding box center [1263, 321] width 29 height 27
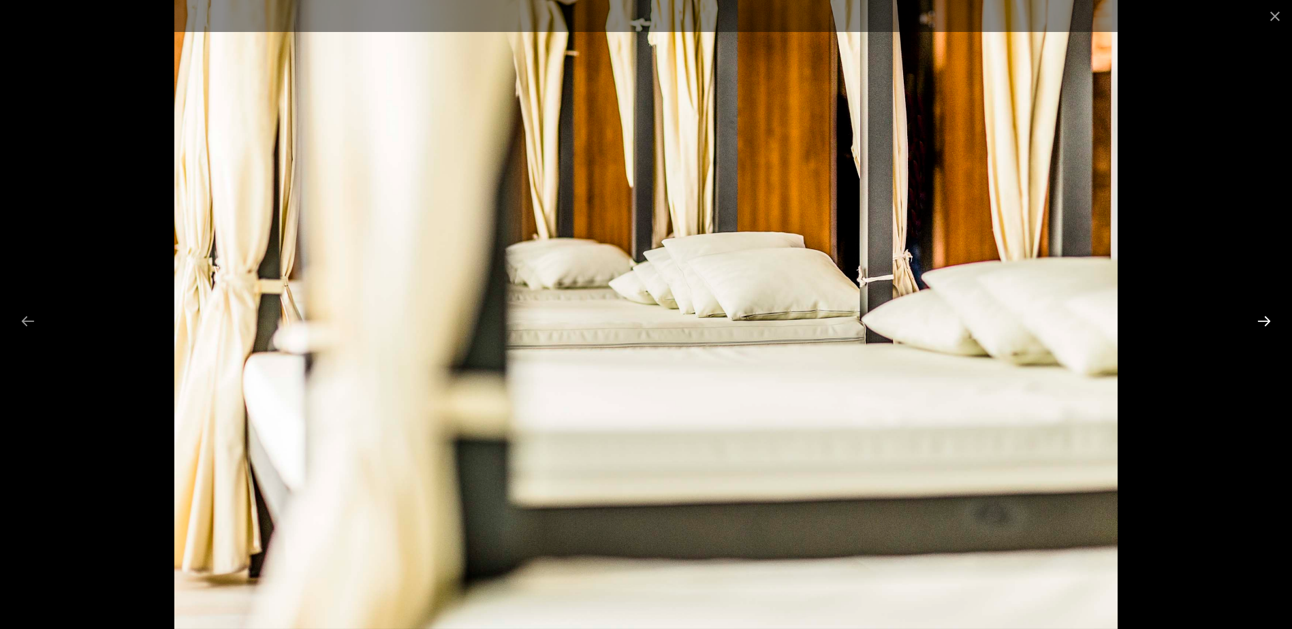
click at [1266, 317] on button "Next slide" at bounding box center [1263, 321] width 29 height 27
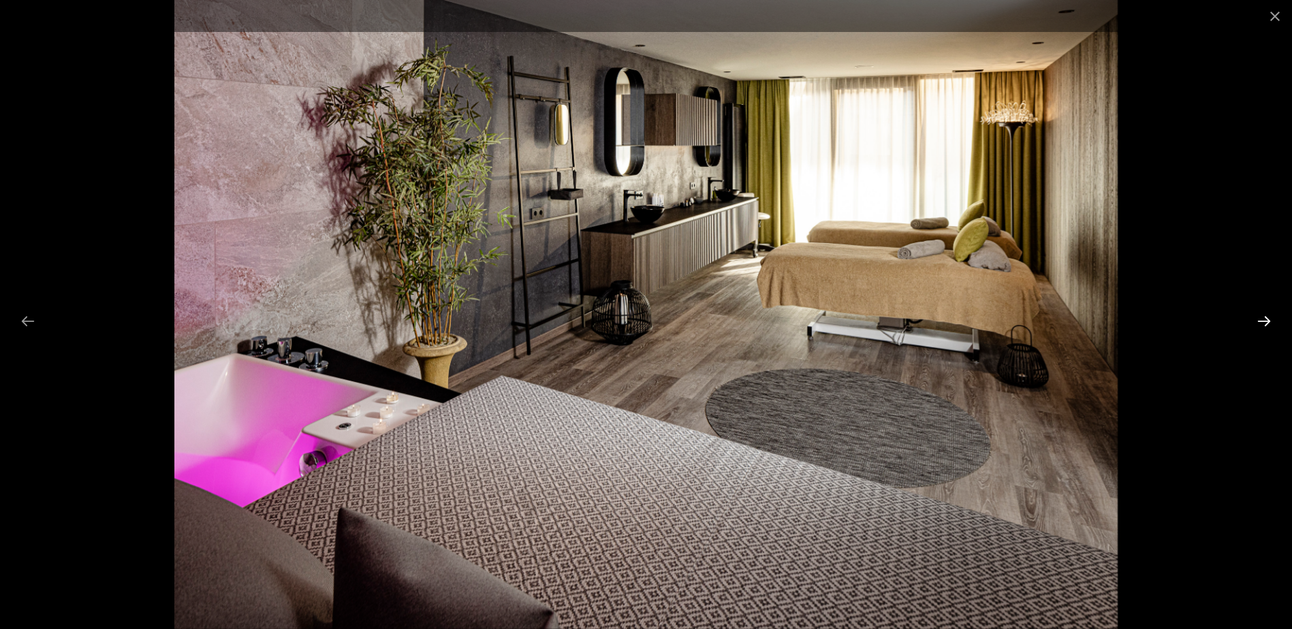
click at [1266, 317] on button "Next slide" at bounding box center [1263, 321] width 29 height 27
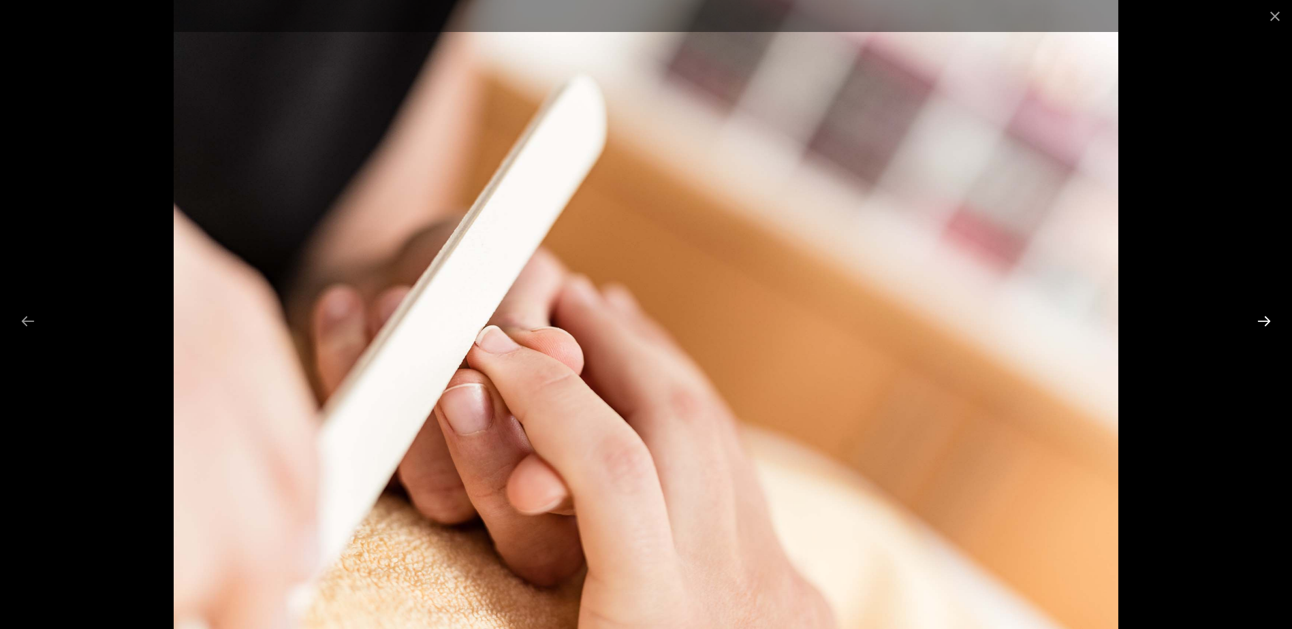
click at [1266, 317] on button "Next slide" at bounding box center [1263, 321] width 29 height 27
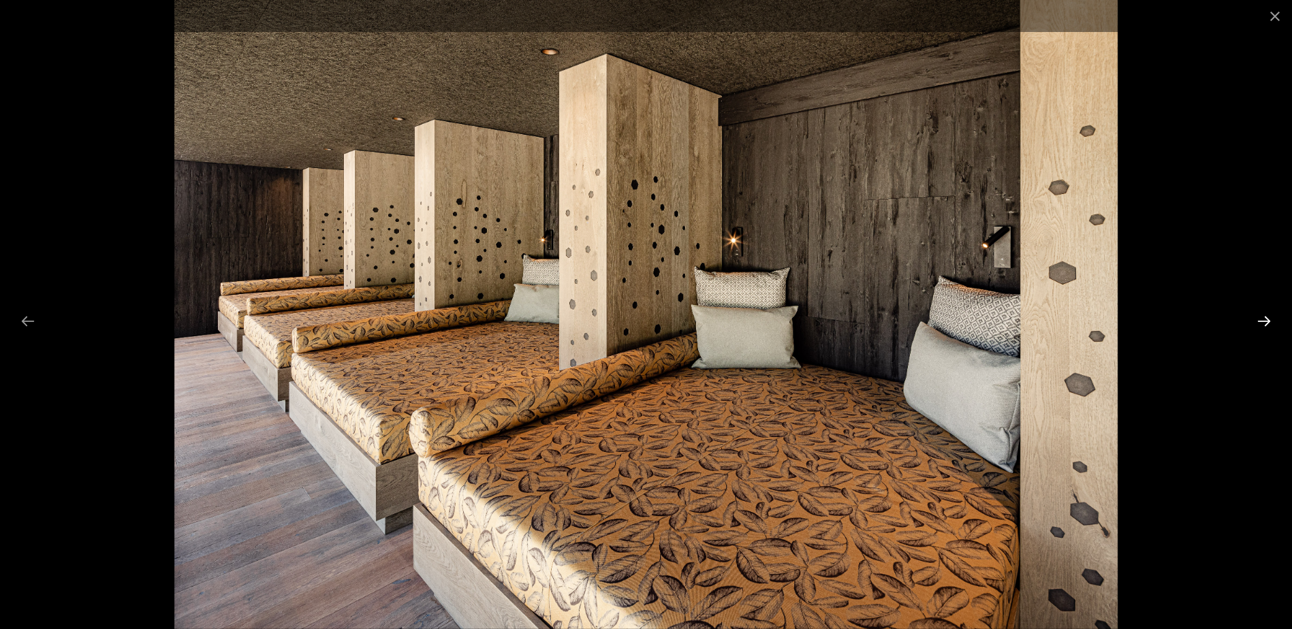
click at [1266, 317] on button "Next slide" at bounding box center [1263, 321] width 29 height 27
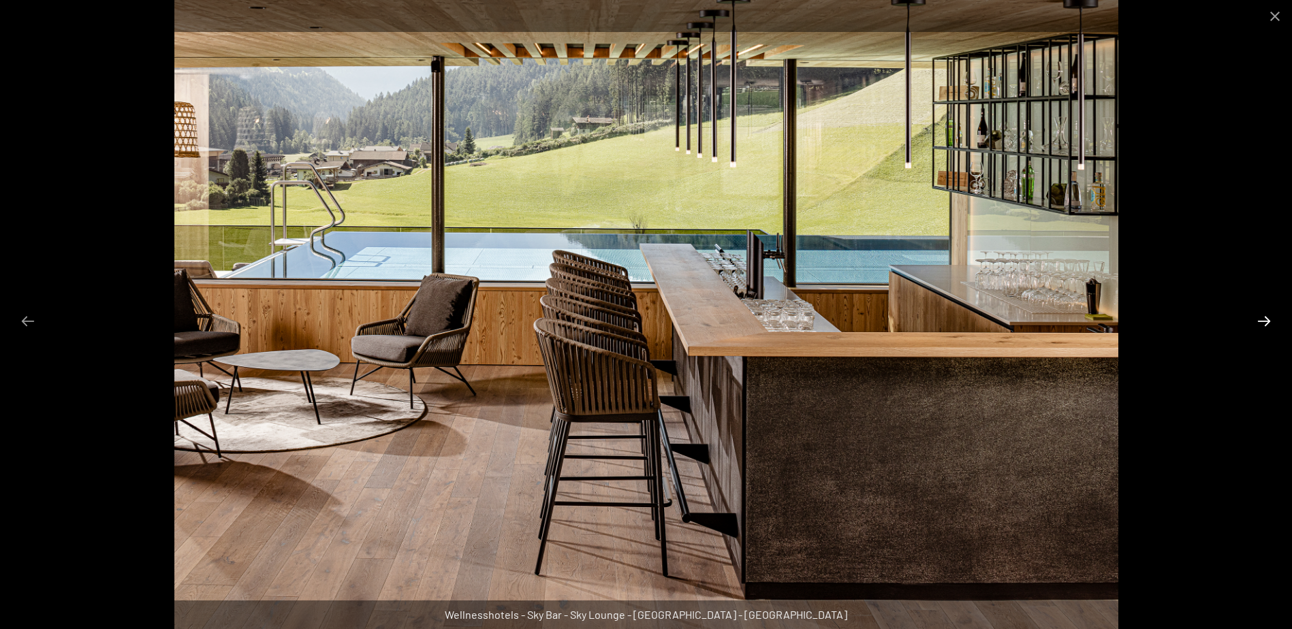
click at [1270, 318] on button "Next slide" at bounding box center [1263, 321] width 29 height 27
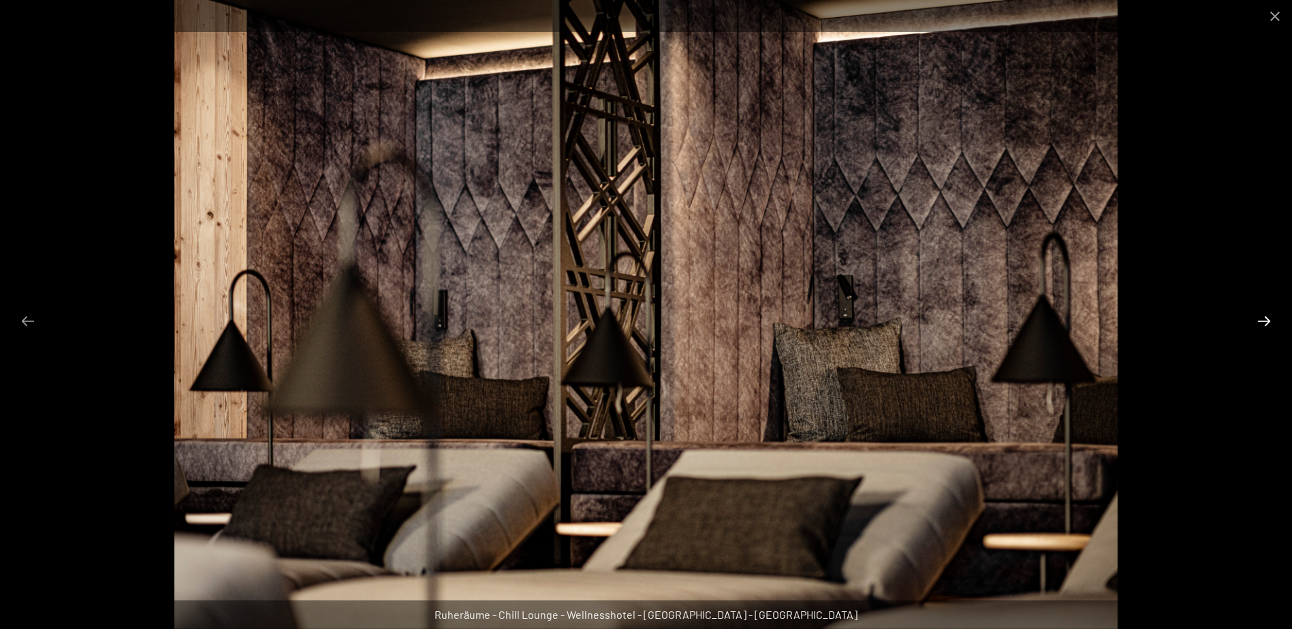
click at [1269, 318] on button "Next slide" at bounding box center [1263, 321] width 29 height 27
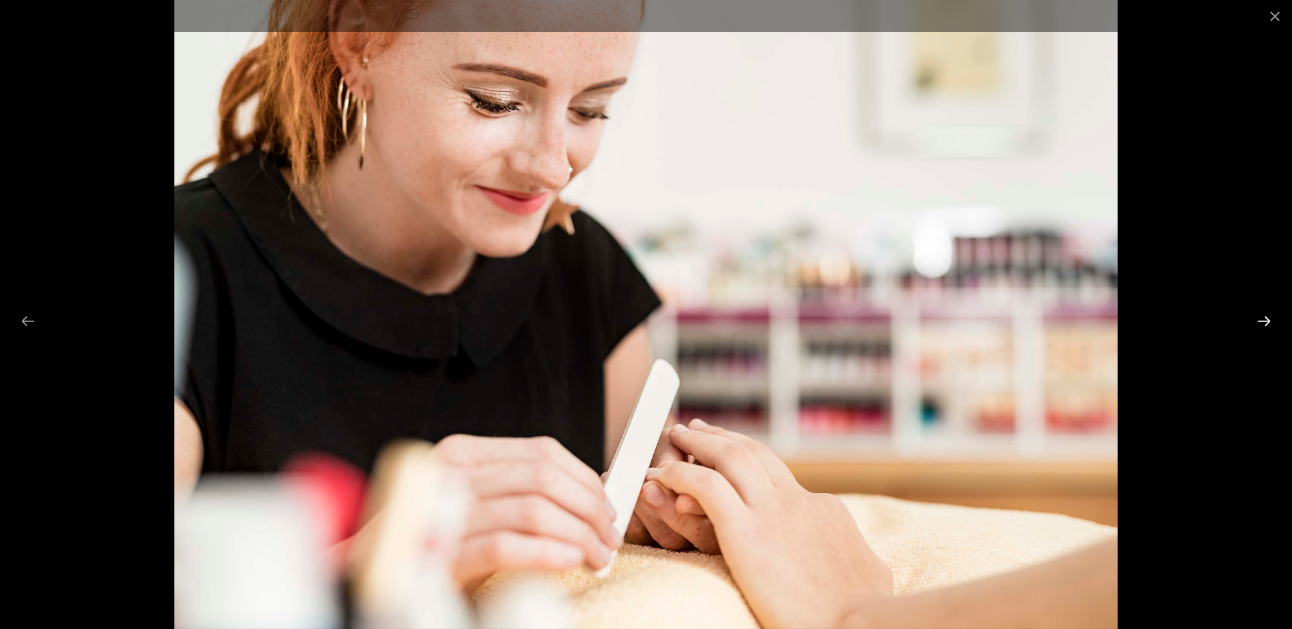
click at [1268, 317] on button "Next slide" at bounding box center [1263, 321] width 29 height 27
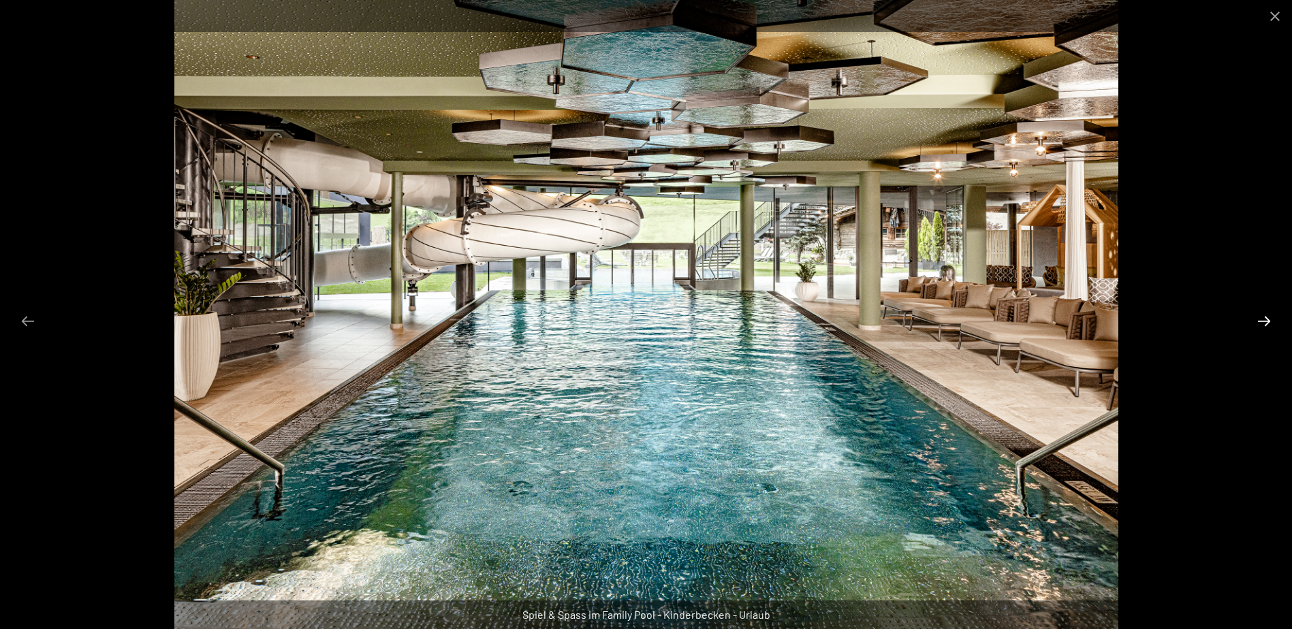
click at [1268, 317] on button "Next slide" at bounding box center [1263, 321] width 29 height 27
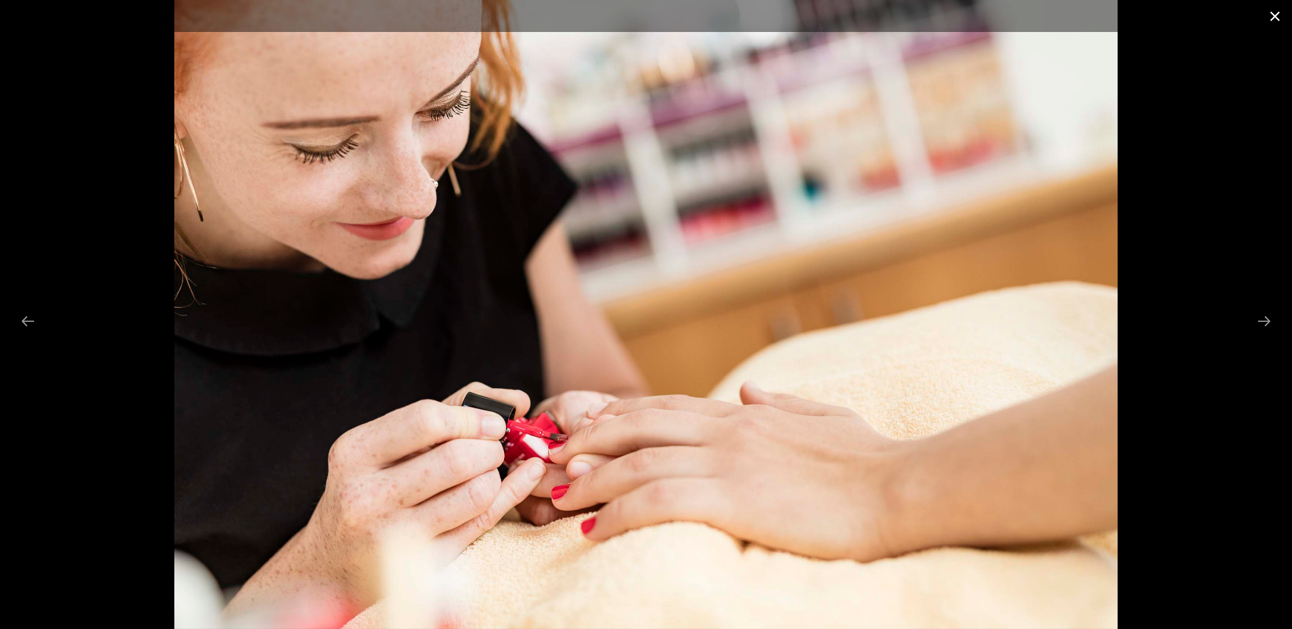
click at [1275, 14] on button "Close gallery" at bounding box center [1274, 16] width 34 height 32
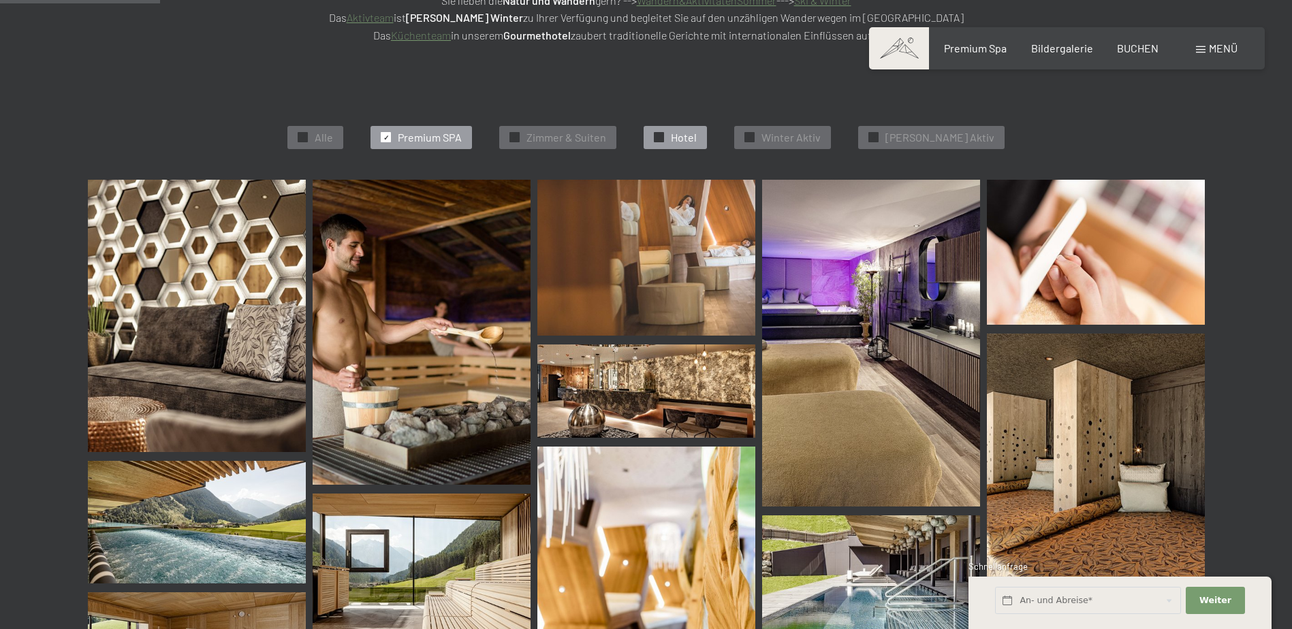
click at [696, 137] on span "Hotel" at bounding box center [684, 137] width 26 height 15
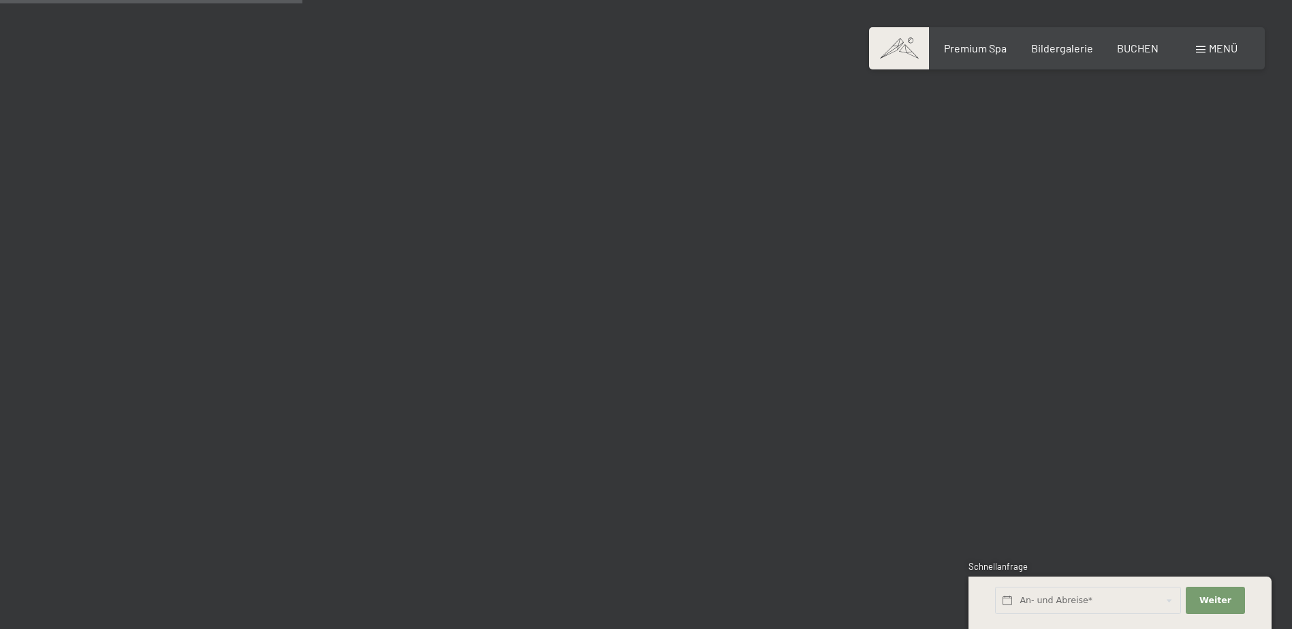
scroll to position [479, 0]
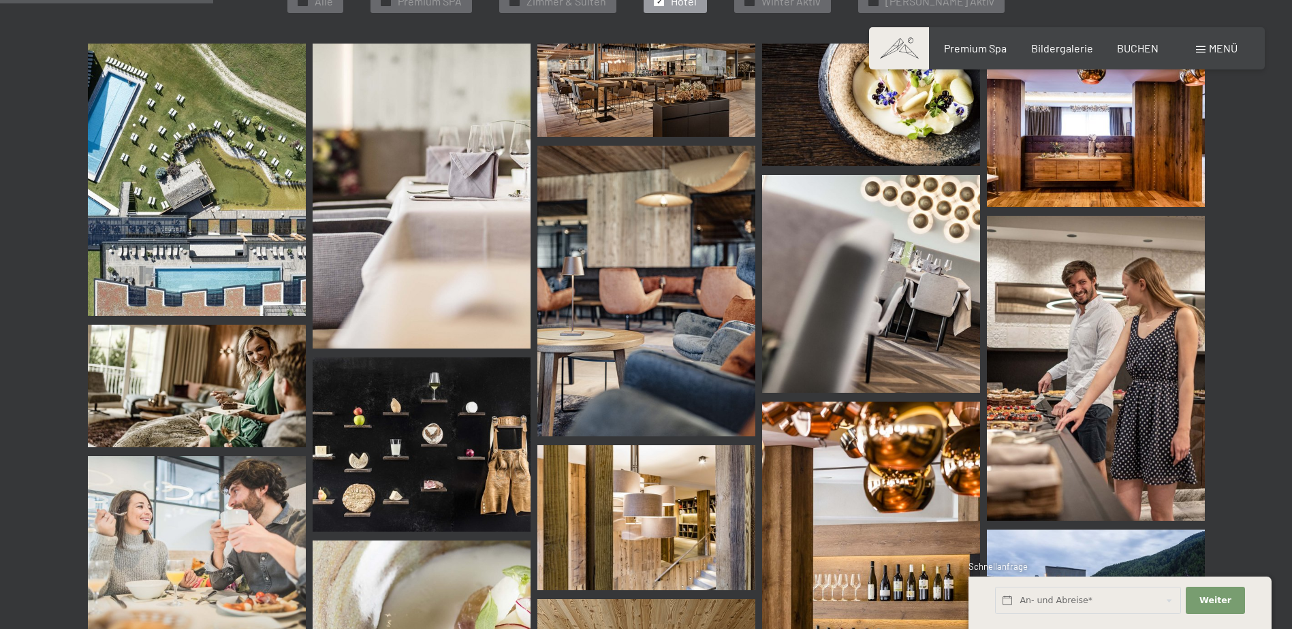
click at [234, 117] on img at bounding box center [197, 180] width 218 height 272
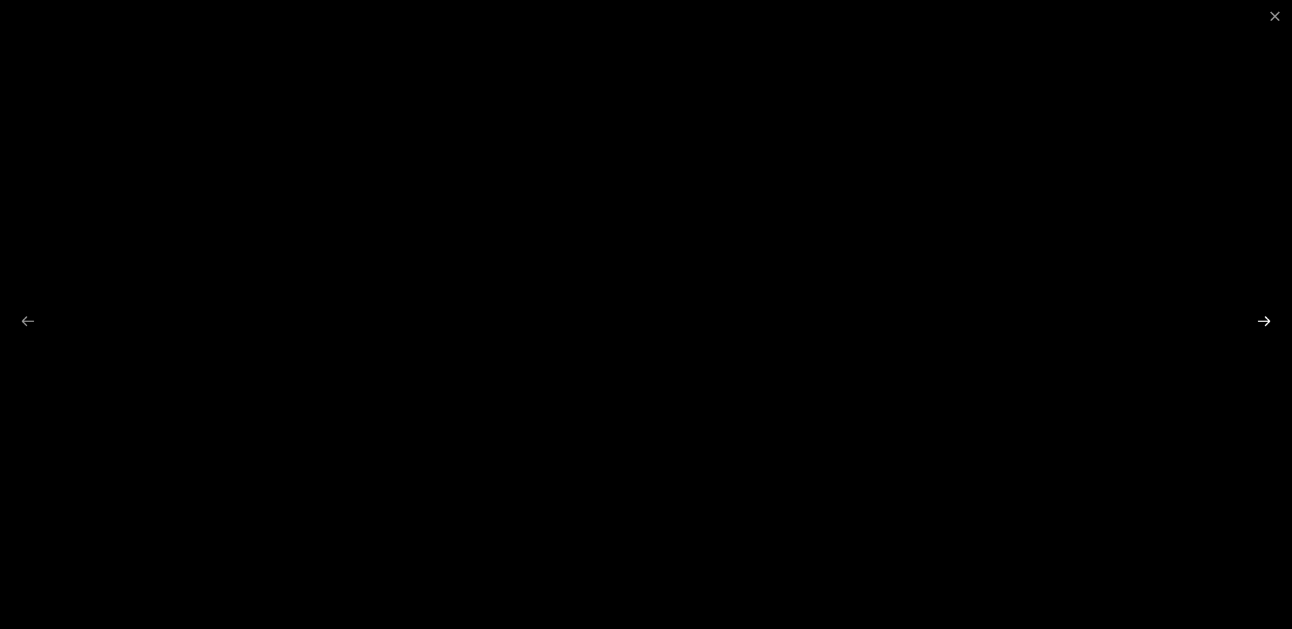
click at [1268, 320] on button "Next slide" at bounding box center [1263, 321] width 29 height 27
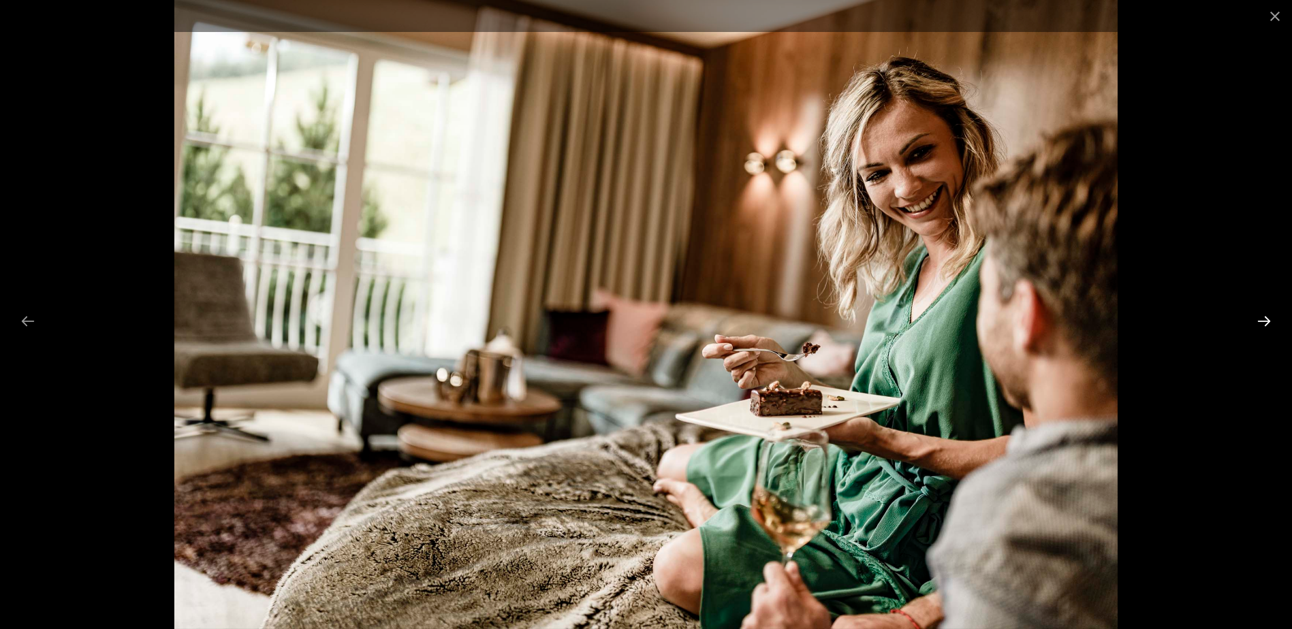
click at [1266, 320] on button "Next slide" at bounding box center [1263, 321] width 29 height 27
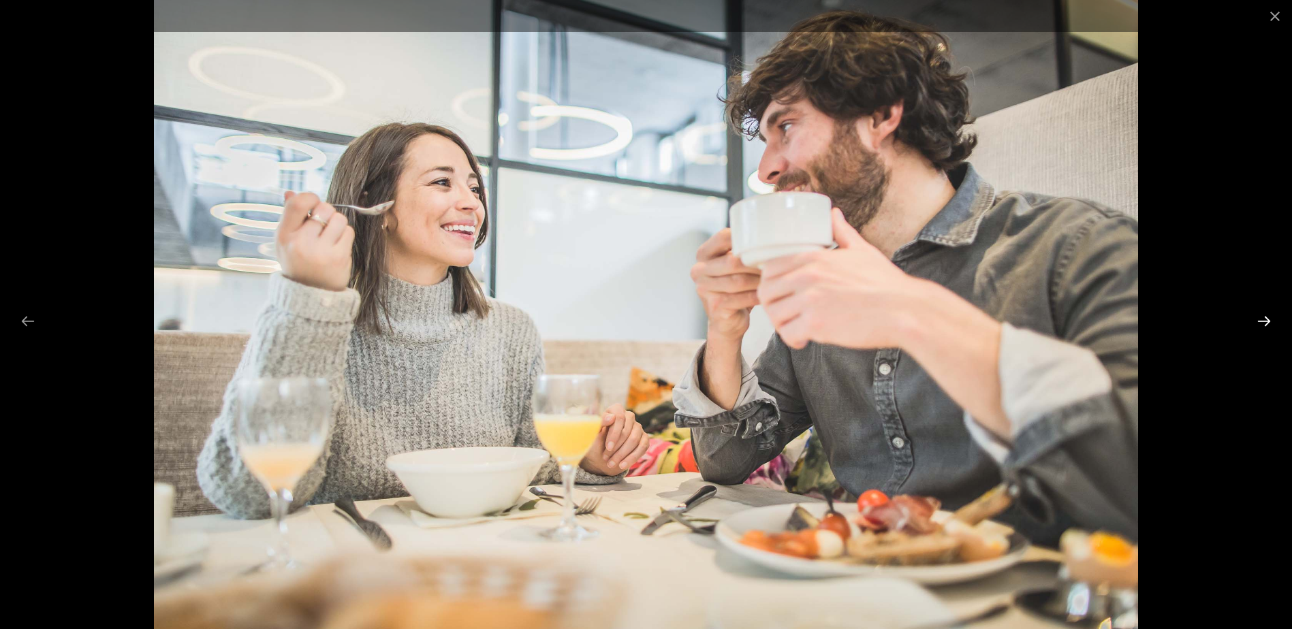
click at [1266, 319] on button "Next slide" at bounding box center [1263, 321] width 29 height 27
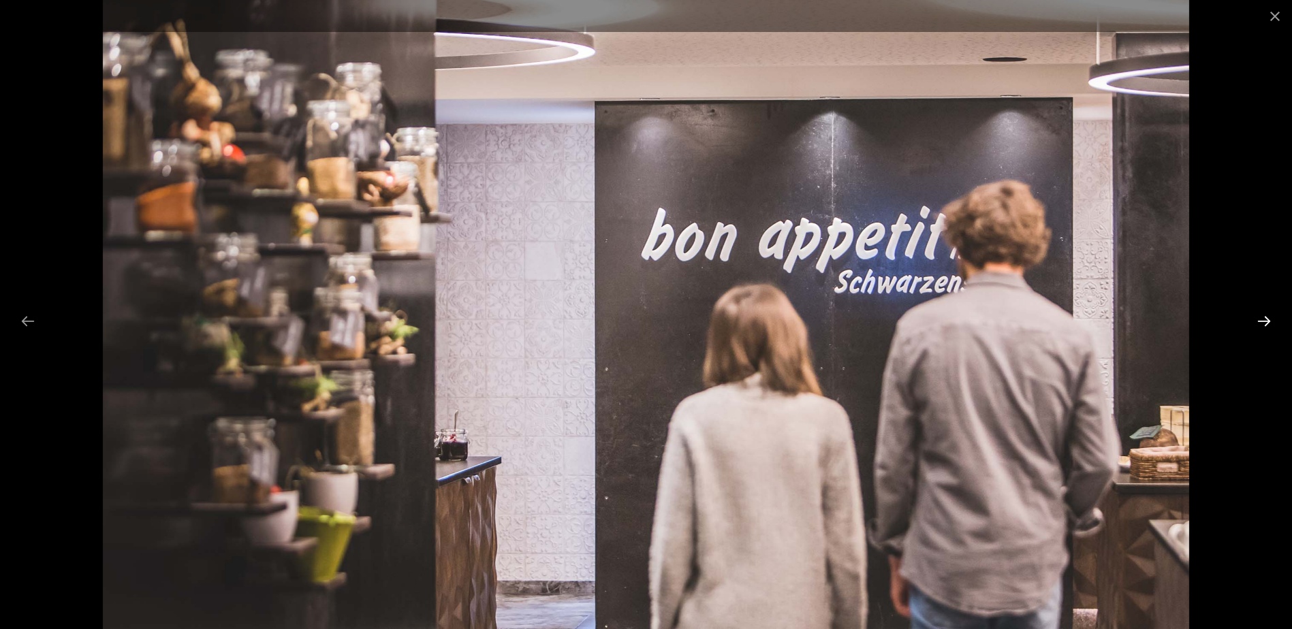
click at [1266, 319] on button "Next slide" at bounding box center [1263, 321] width 29 height 27
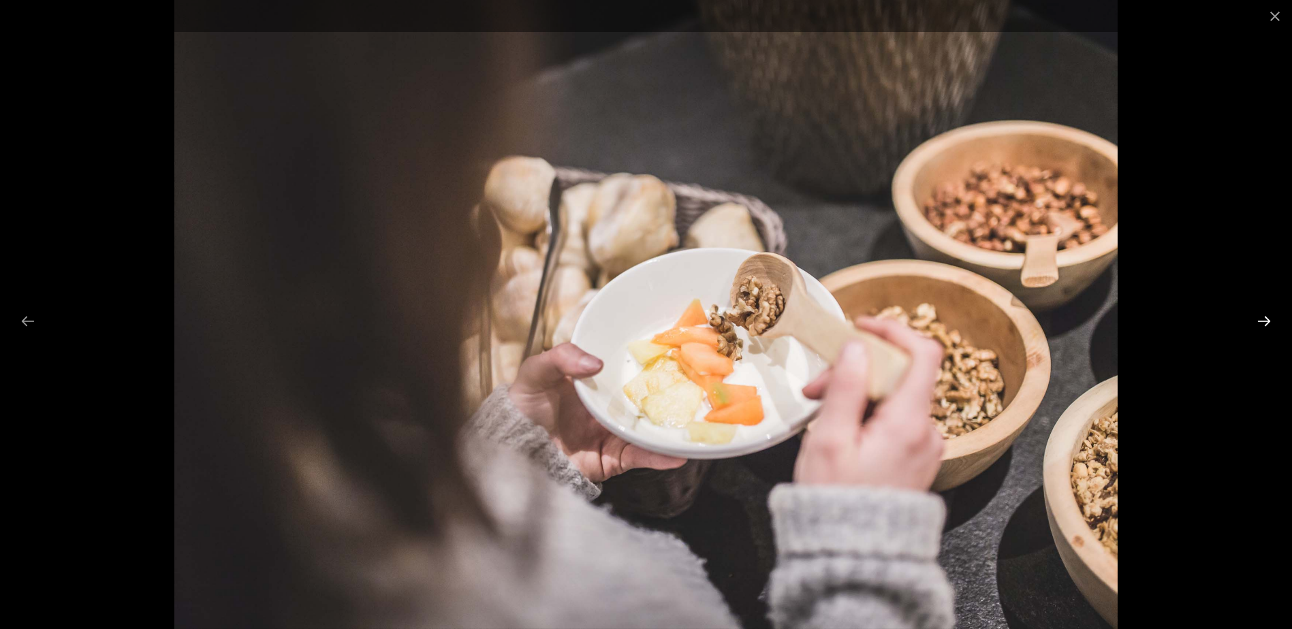
click at [1264, 317] on button "Next slide" at bounding box center [1263, 321] width 29 height 27
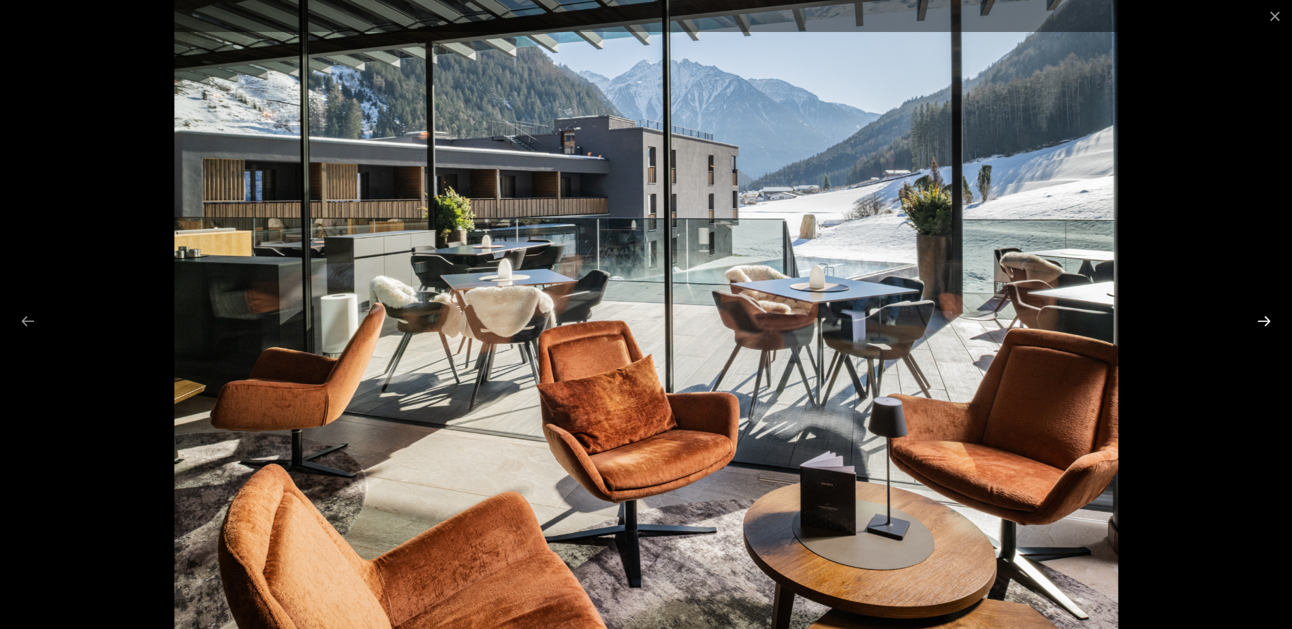
click at [1264, 317] on button "Next slide" at bounding box center [1263, 321] width 29 height 27
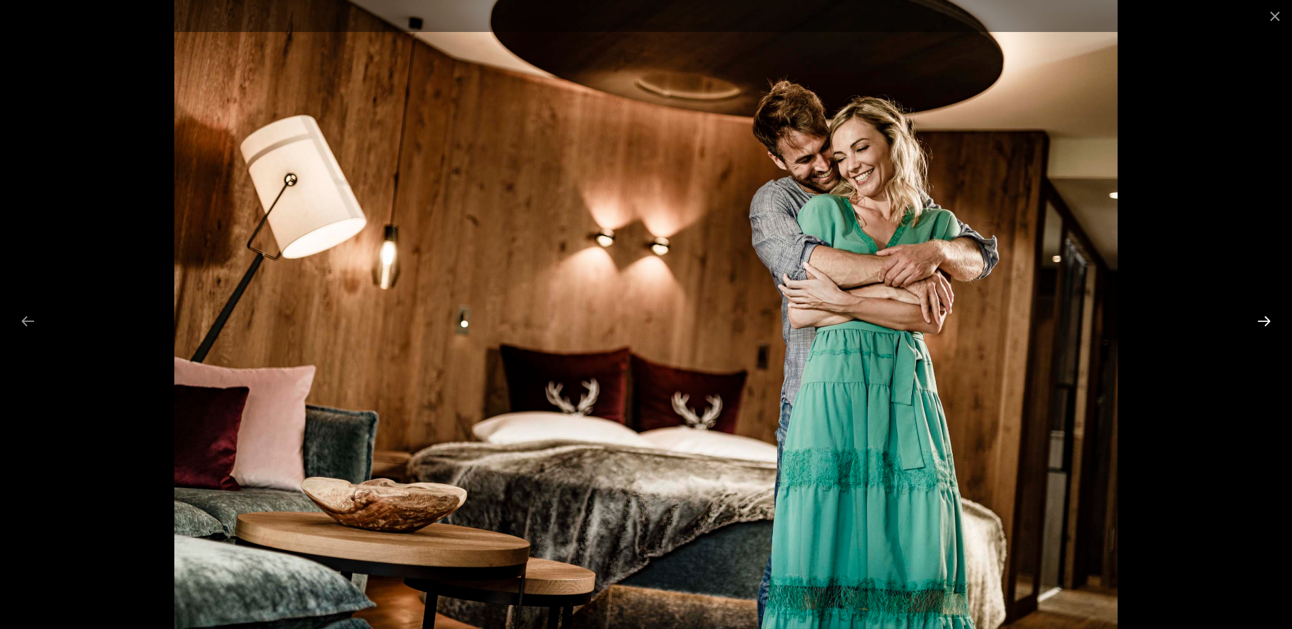
click at [1264, 317] on button "Next slide" at bounding box center [1263, 321] width 29 height 27
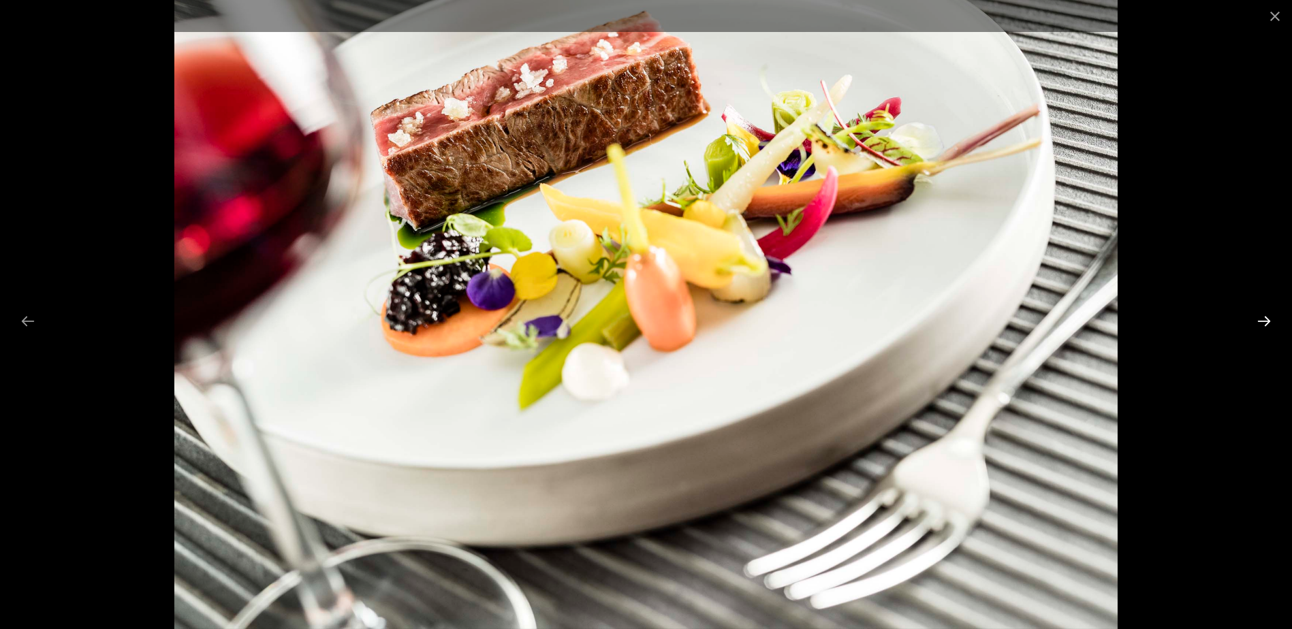
click at [1264, 317] on button "Next slide" at bounding box center [1263, 321] width 29 height 27
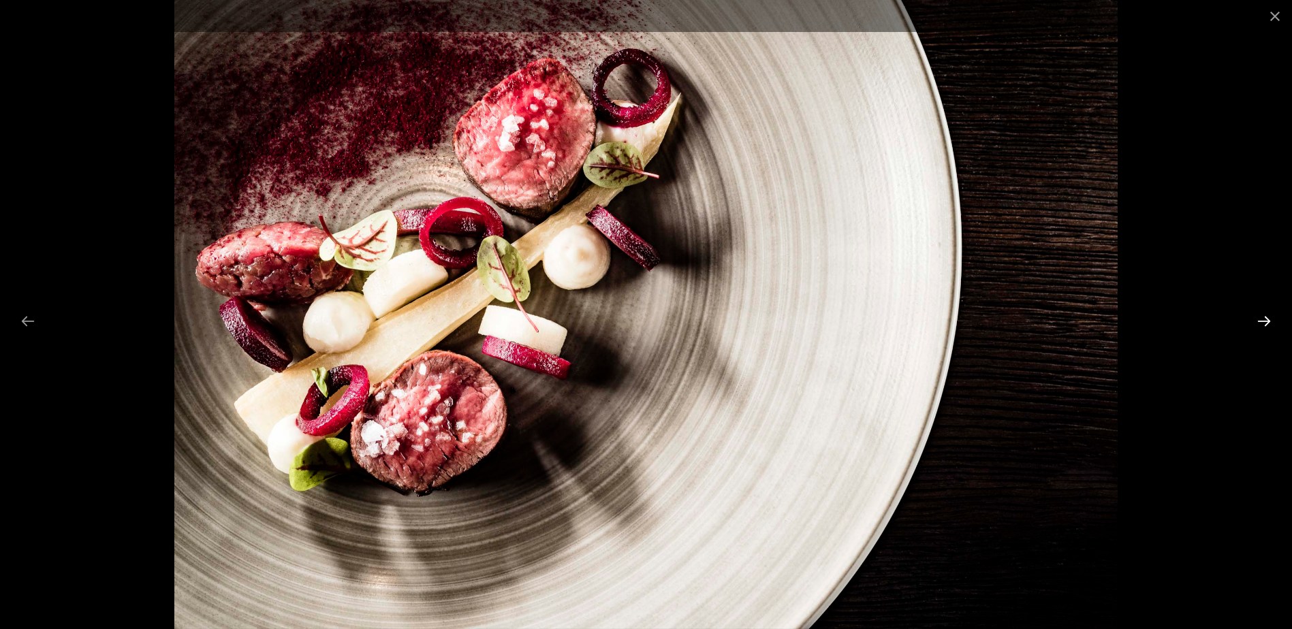
click at [1264, 317] on button "Next slide" at bounding box center [1263, 321] width 29 height 27
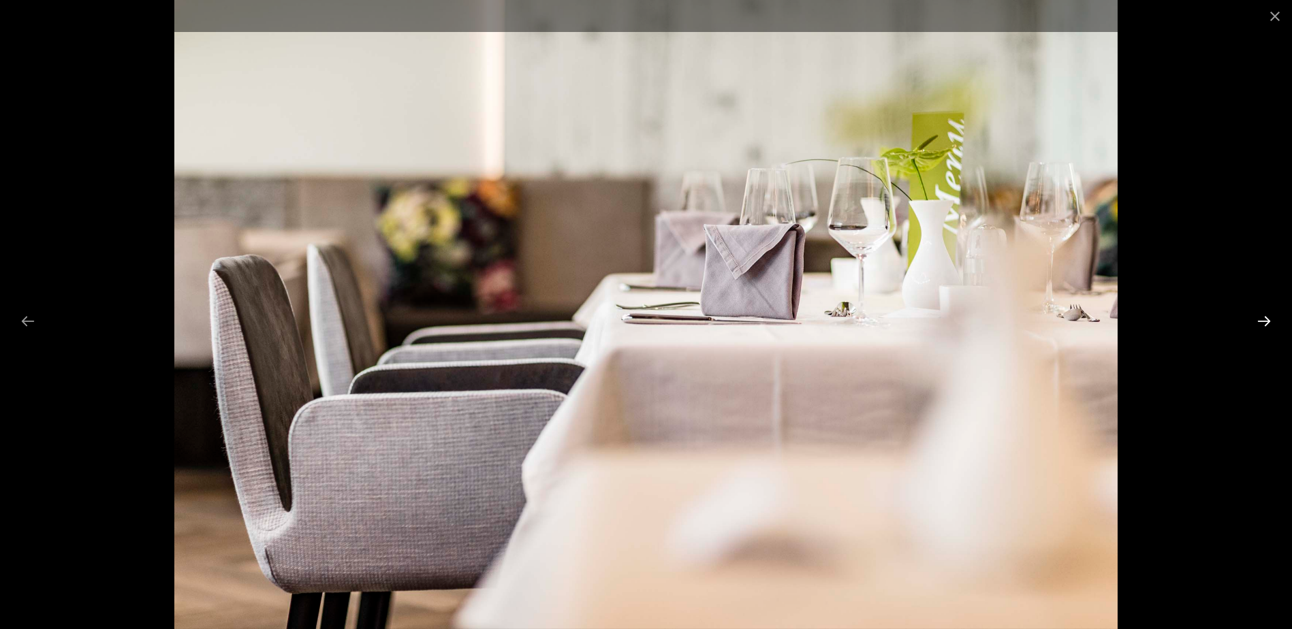
click at [1264, 317] on button "Next slide" at bounding box center [1263, 321] width 29 height 27
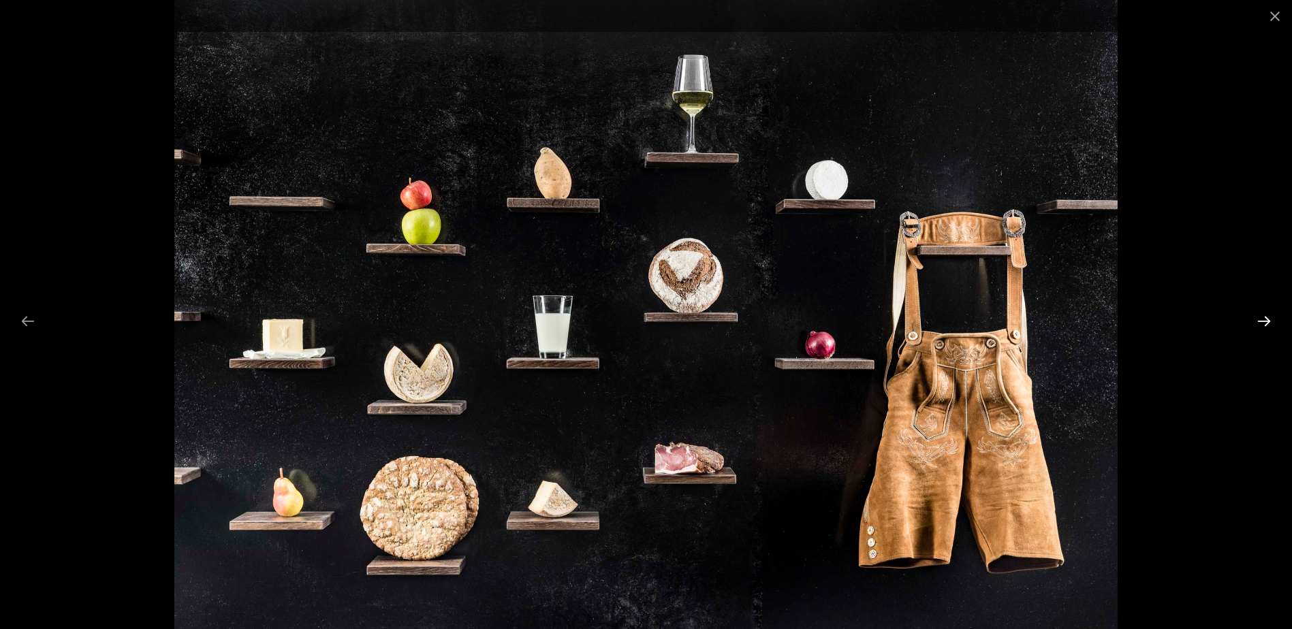
click at [1264, 317] on button "Next slide" at bounding box center [1263, 321] width 29 height 27
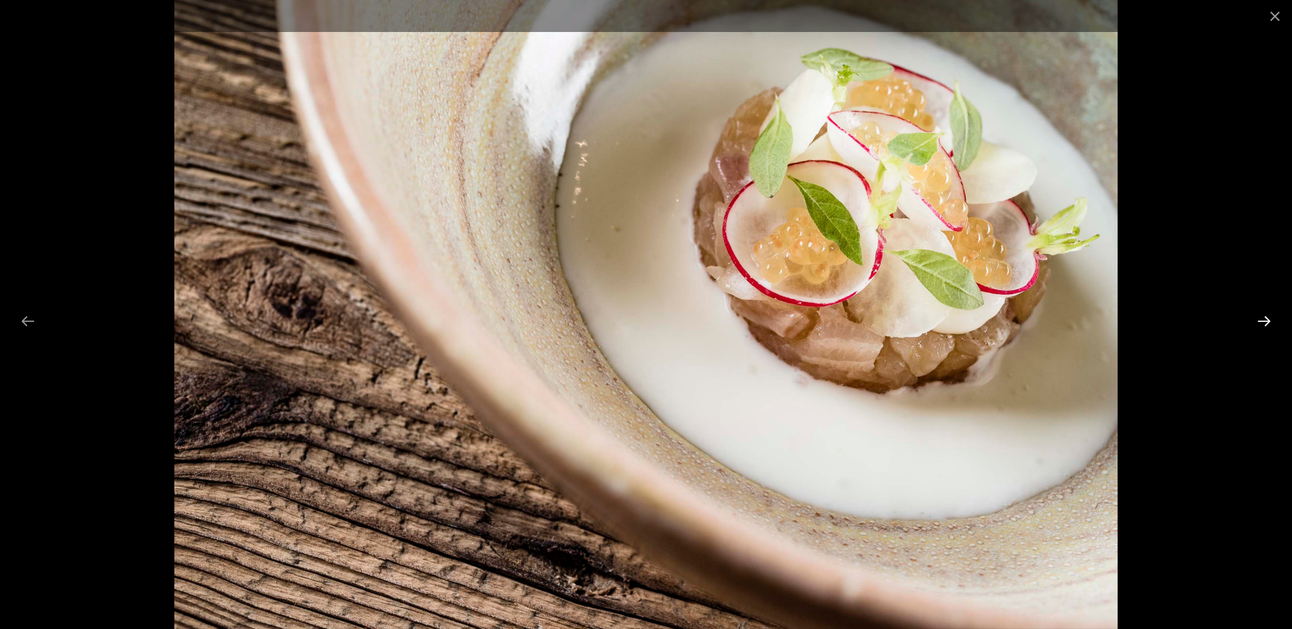
click at [1264, 317] on button "Next slide" at bounding box center [1263, 321] width 29 height 27
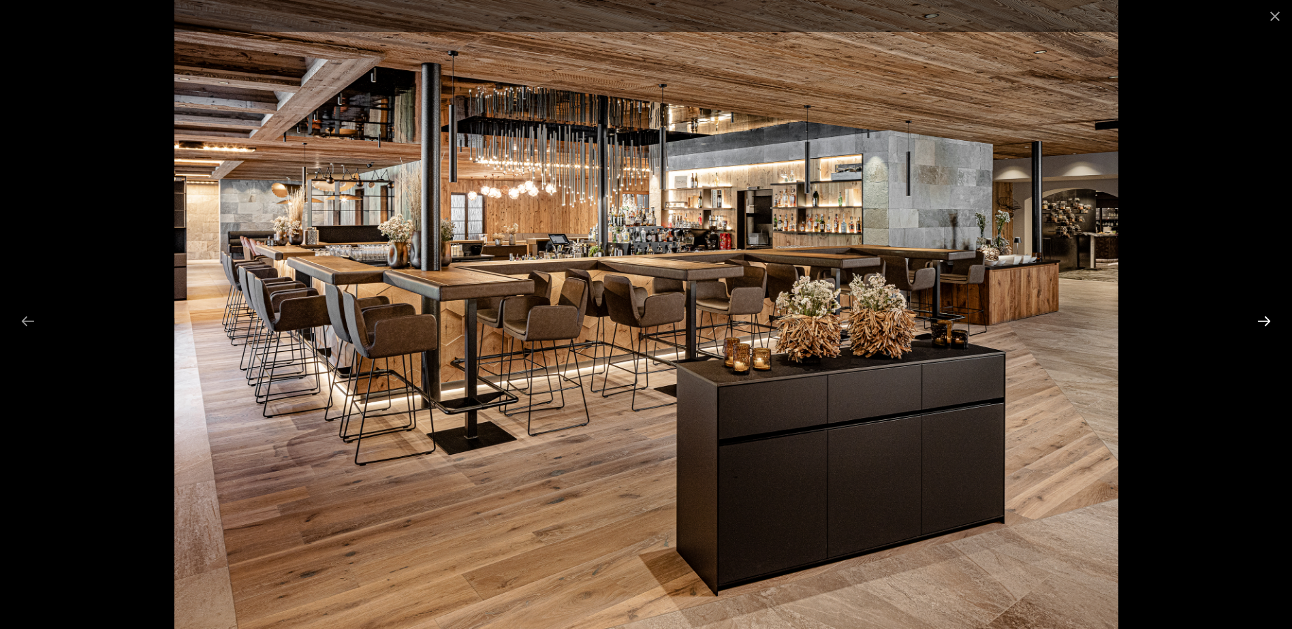
click at [1264, 317] on button "Next slide" at bounding box center [1263, 321] width 29 height 27
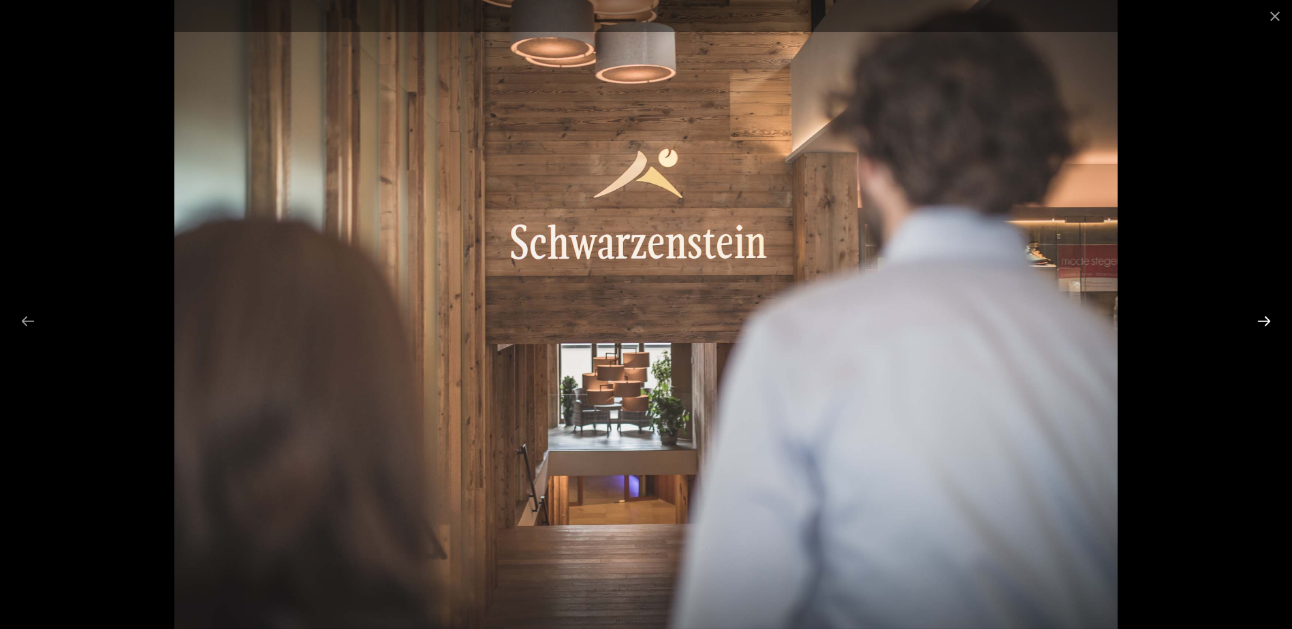
click at [1264, 317] on button "Next slide" at bounding box center [1263, 321] width 29 height 27
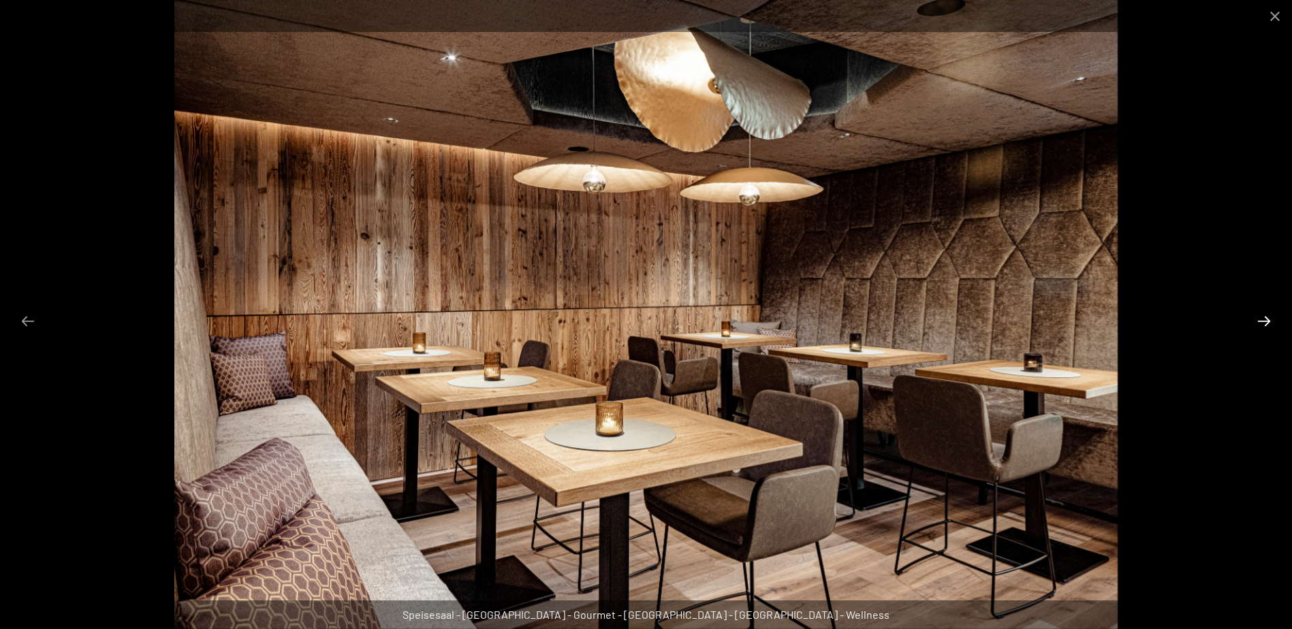
click at [1264, 317] on button "Next slide" at bounding box center [1263, 321] width 29 height 27
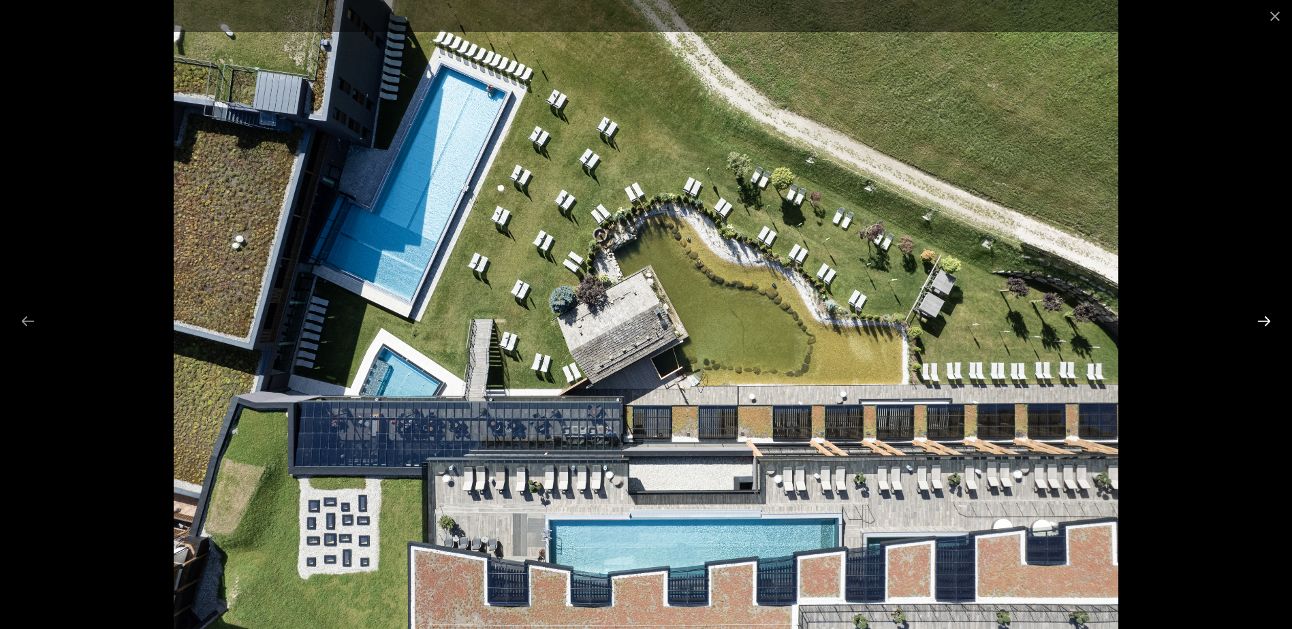
click at [1264, 317] on button "Next slide" at bounding box center [1263, 321] width 29 height 27
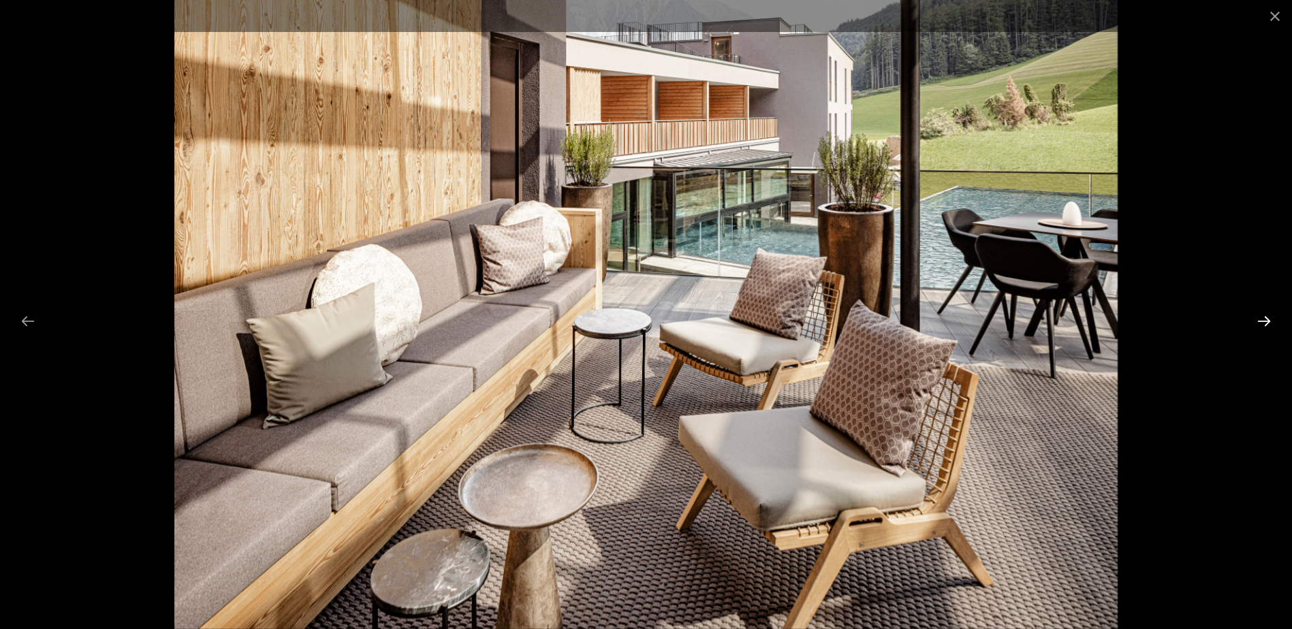
click at [1264, 317] on button "Next slide" at bounding box center [1263, 321] width 29 height 27
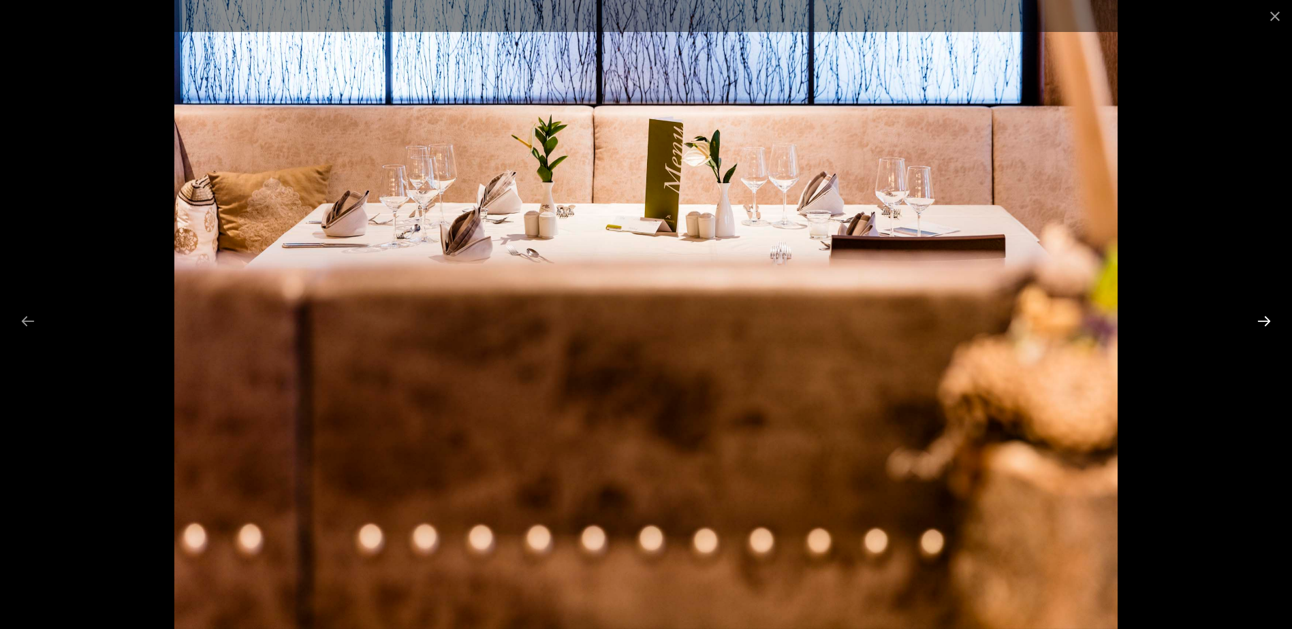
click at [1264, 317] on button "Next slide" at bounding box center [1263, 321] width 29 height 27
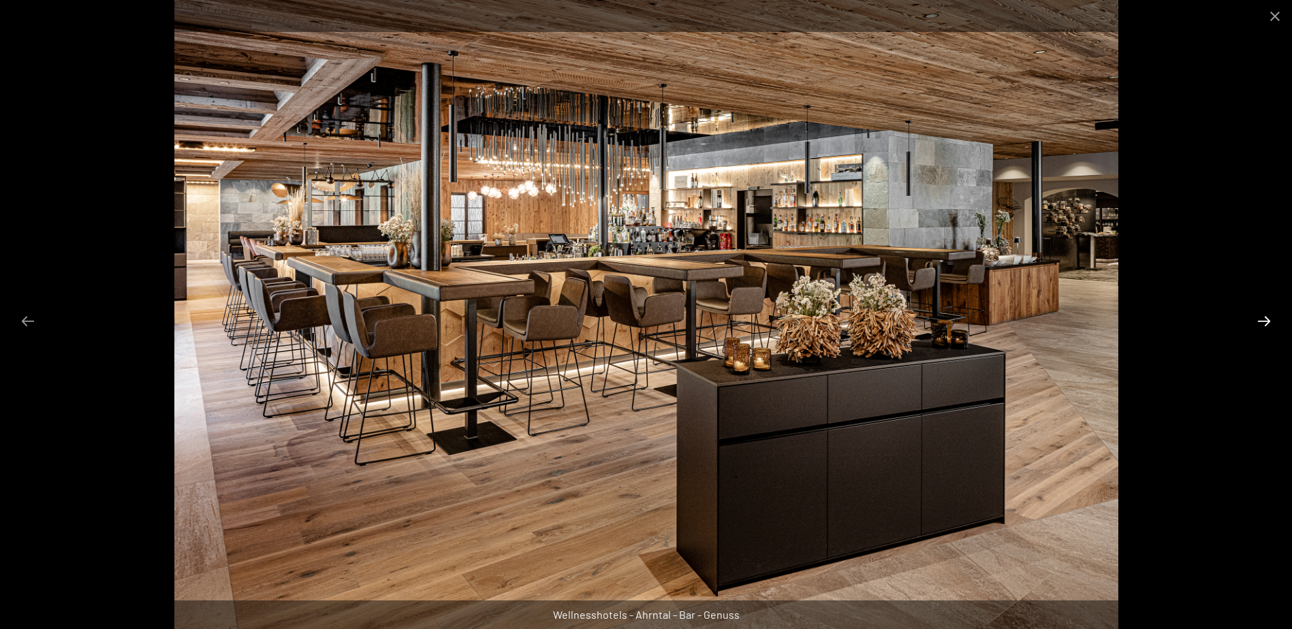
click at [1264, 317] on button "Next slide" at bounding box center [1263, 321] width 29 height 27
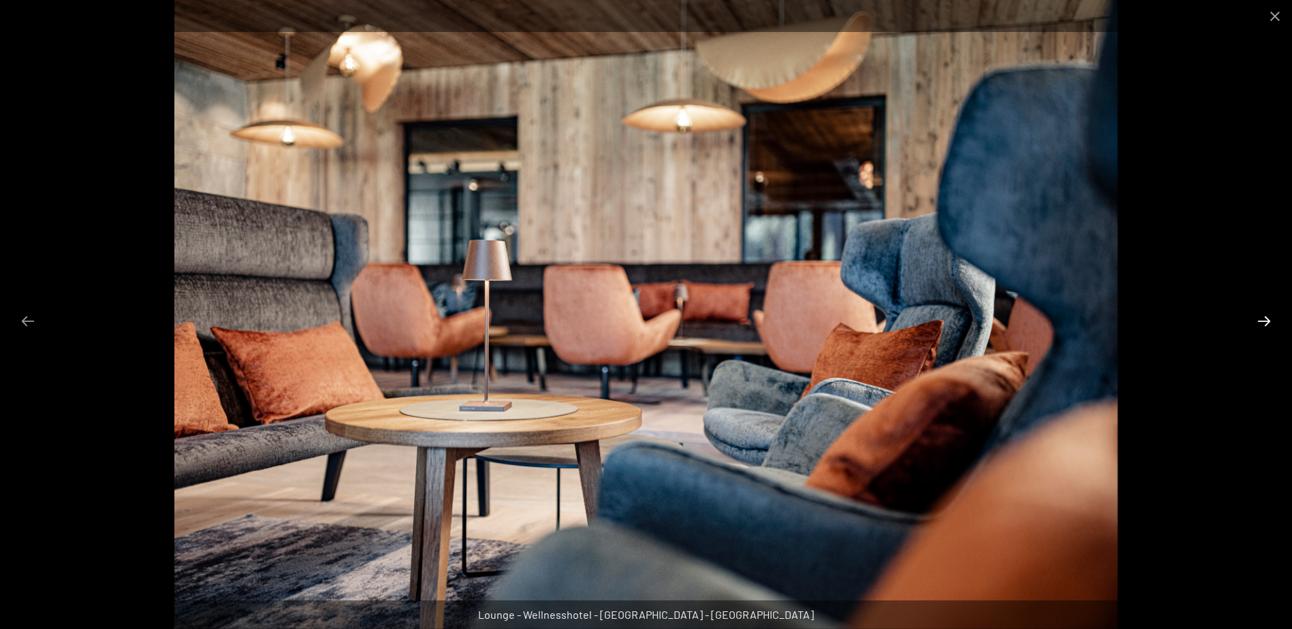
click at [1264, 317] on button "Next slide" at bounding box center [1263, 321] width 29 height 27
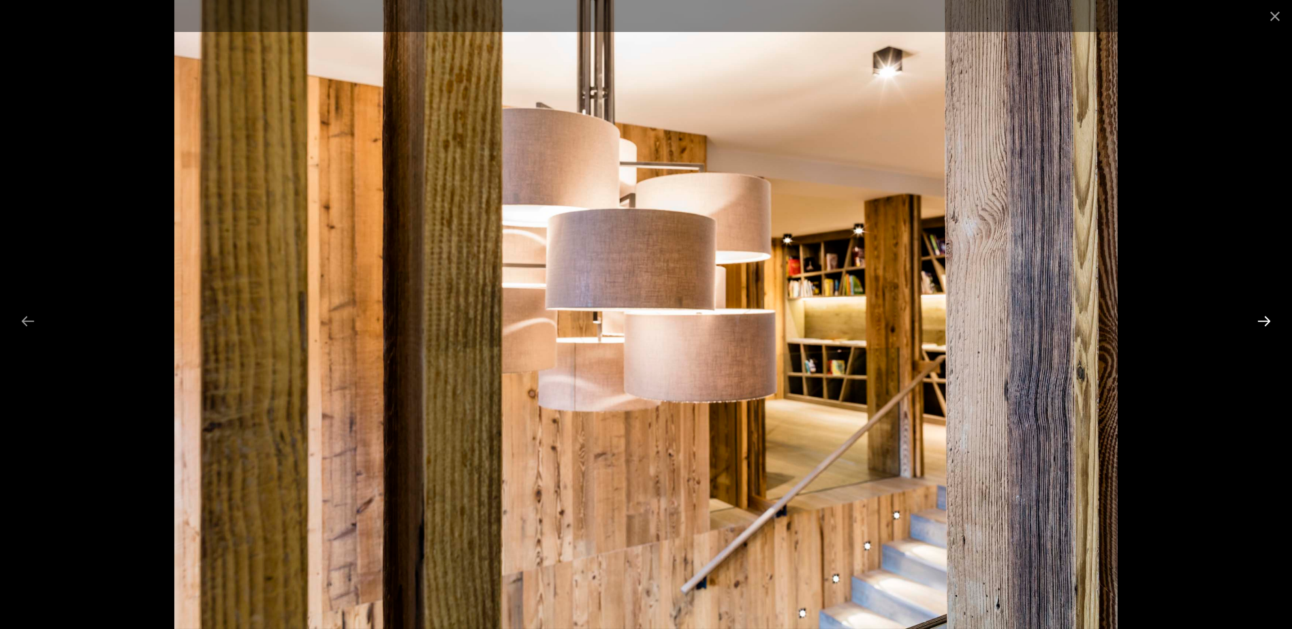
click at [1264, 317] on button "Next slide" at bounding box center [1263, 321] width 29 height 27
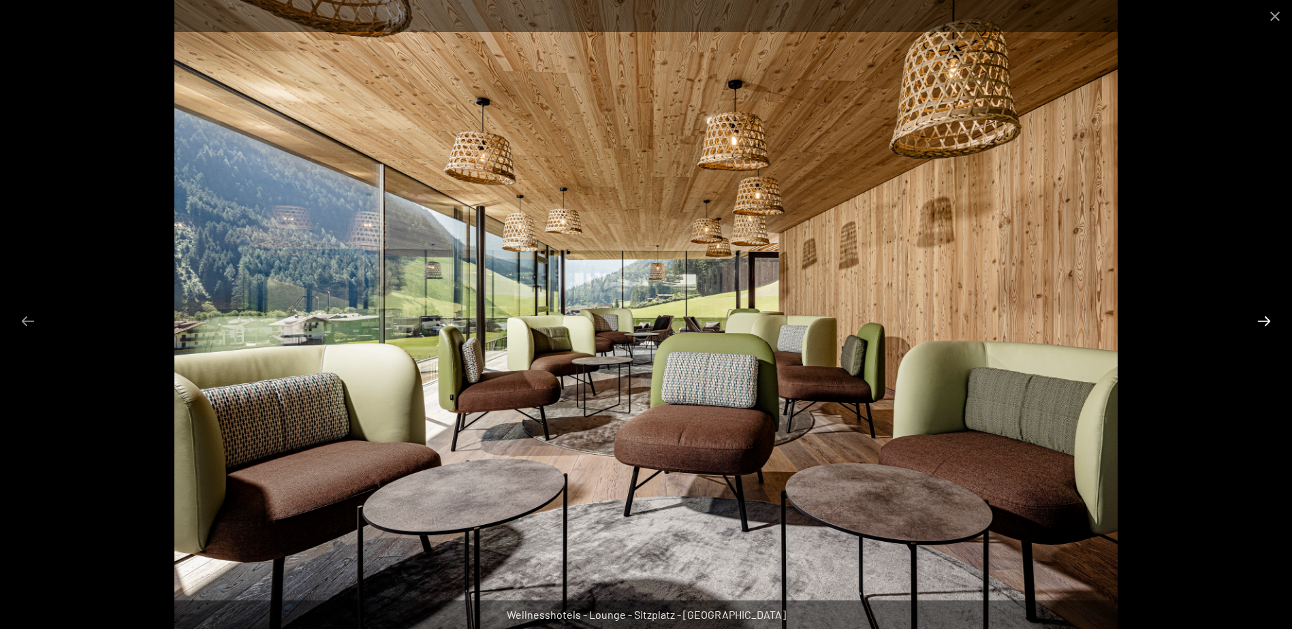
click at [1264, 317] on button "Next slide" at bounding box center [1263, 321] width 29 height 27
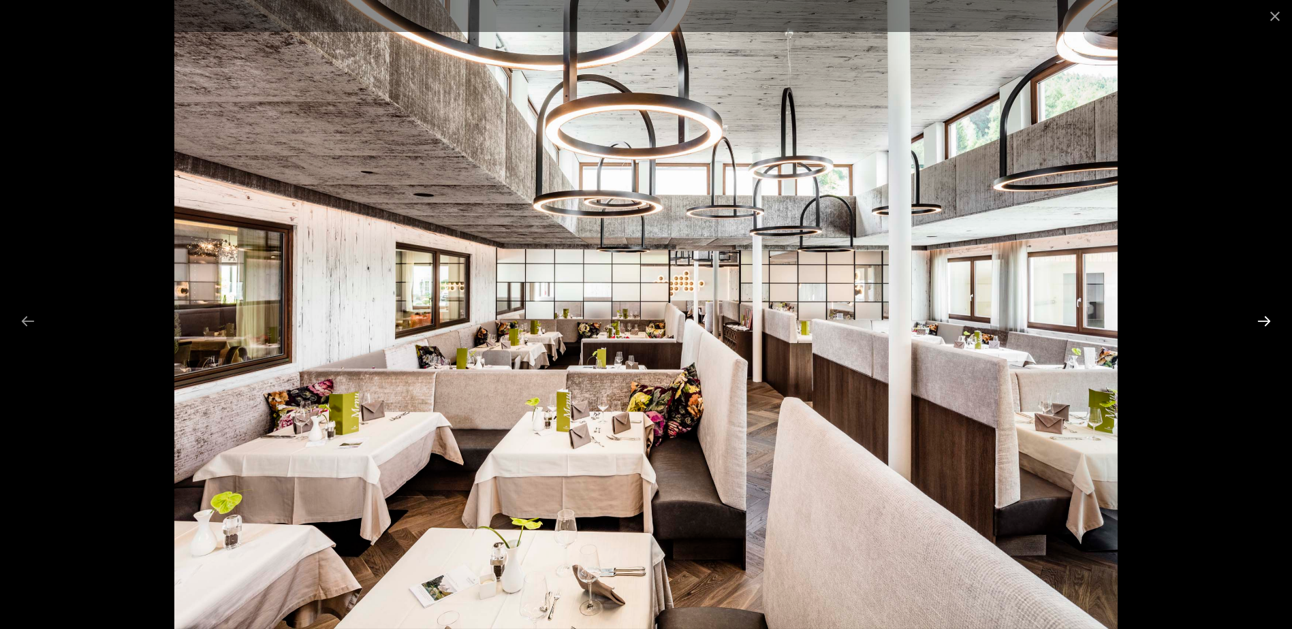
click at [1264, 317] on button "Next slide" at bounding box center [1263, 321] width 29 height 27
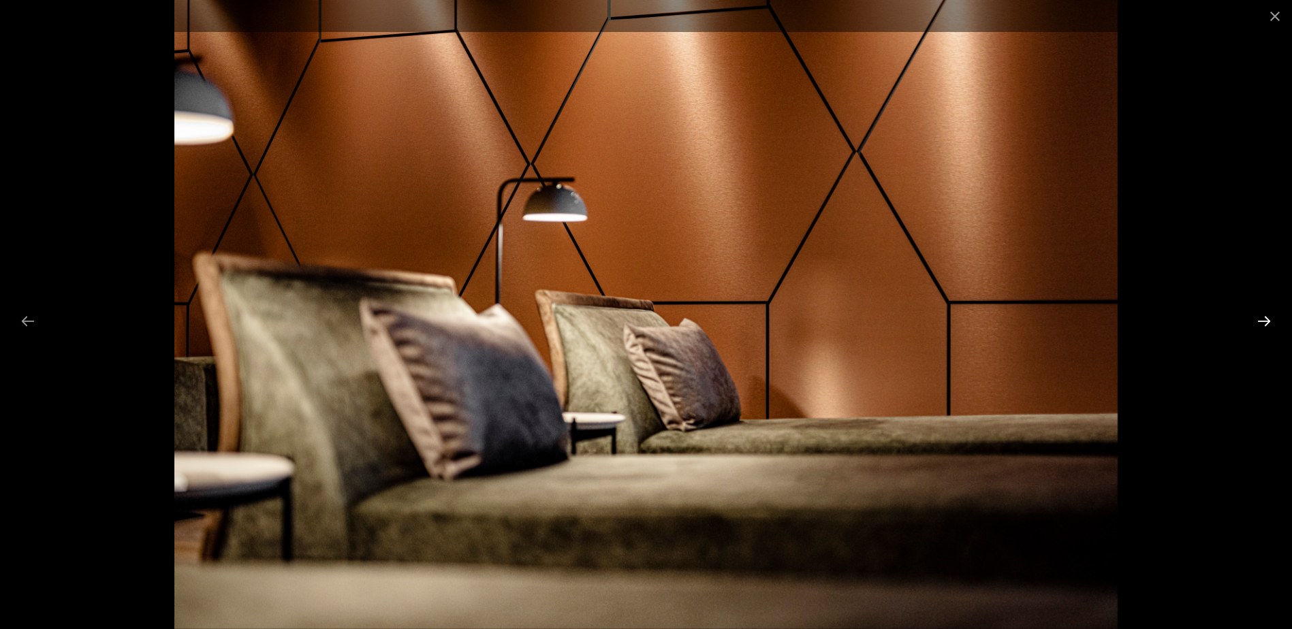
click at [1264, 317] on button "Next slide" at bounding box center [1263, 321] width 29 height 27
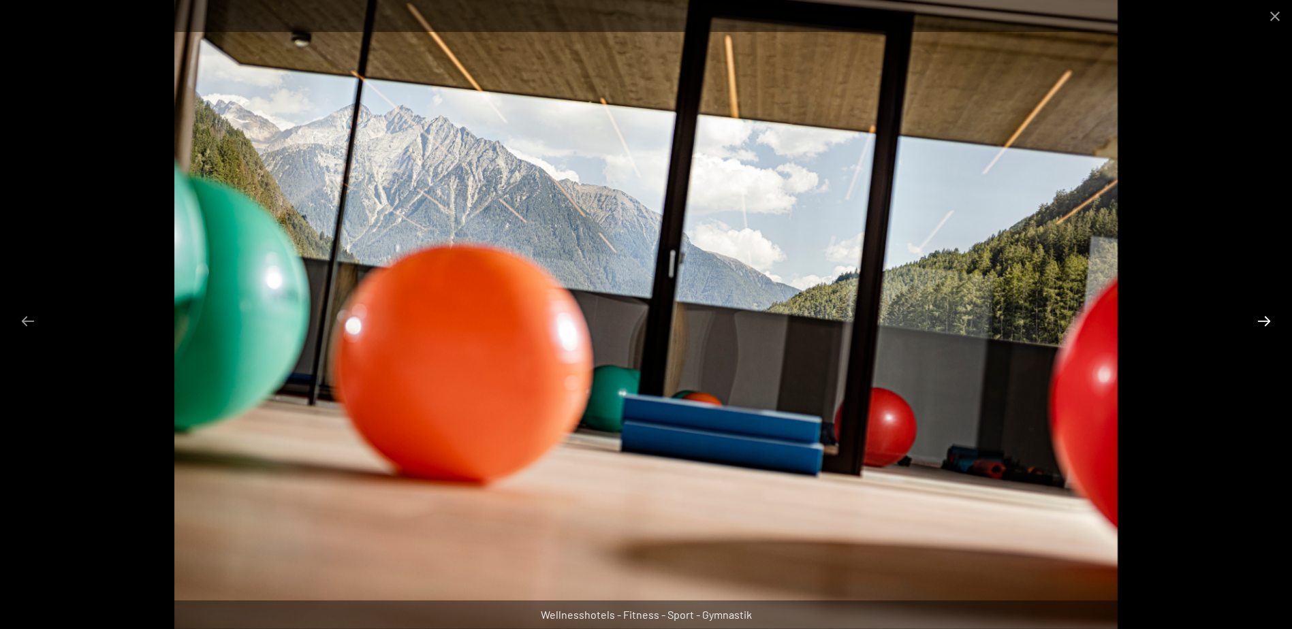
click at [1264, 317] on button "Next slide" at bounding box center [1263, 321] width 29 height 27
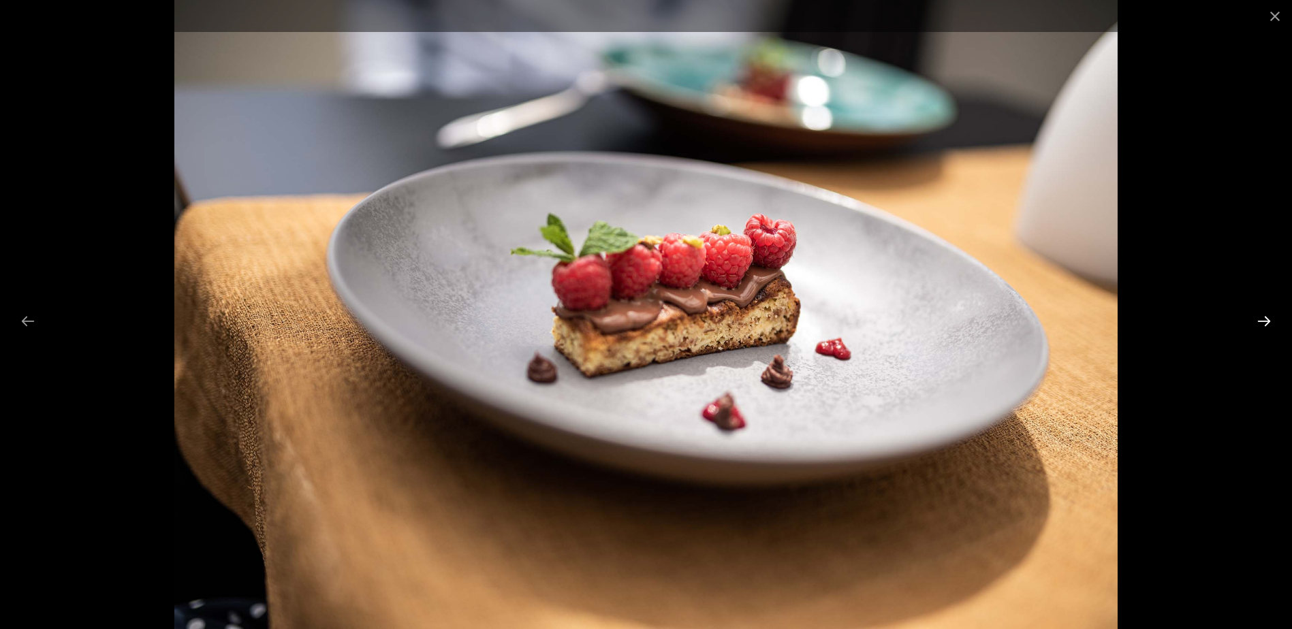
click at [1264, 317] on button "Next slide" at bounding box center [1263, 321] width 29 height 27
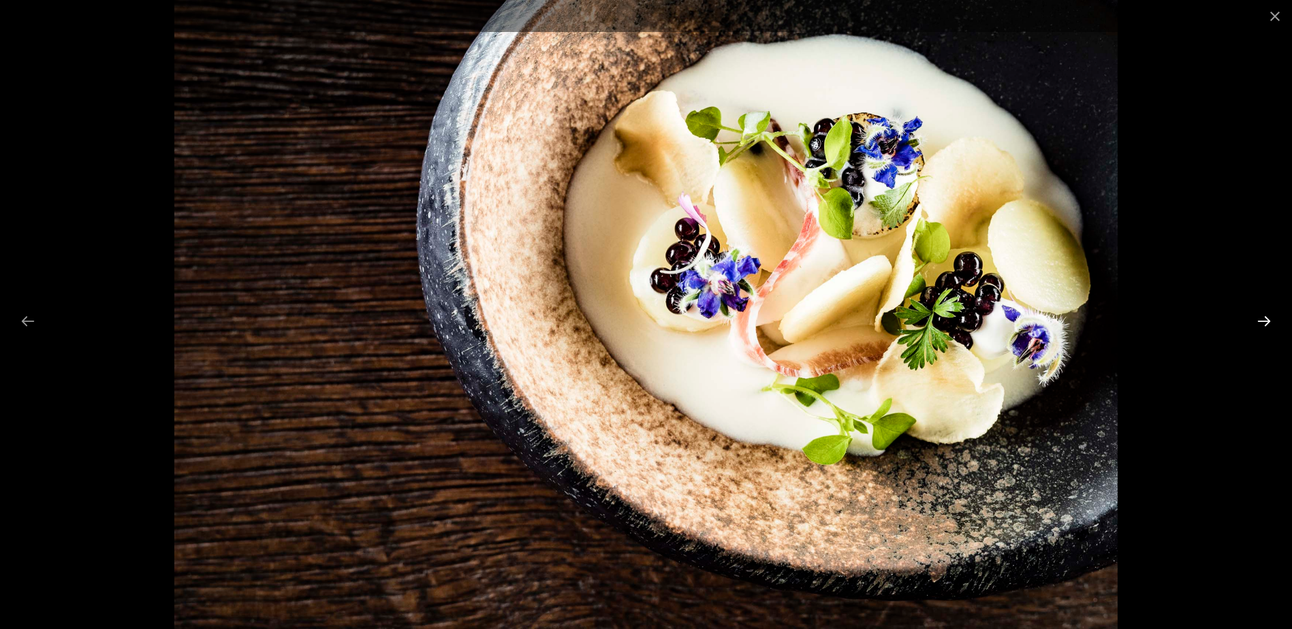
click at [1264, 317] on button "Next slide" at bounding box center [1263, 321] width 29 height 27
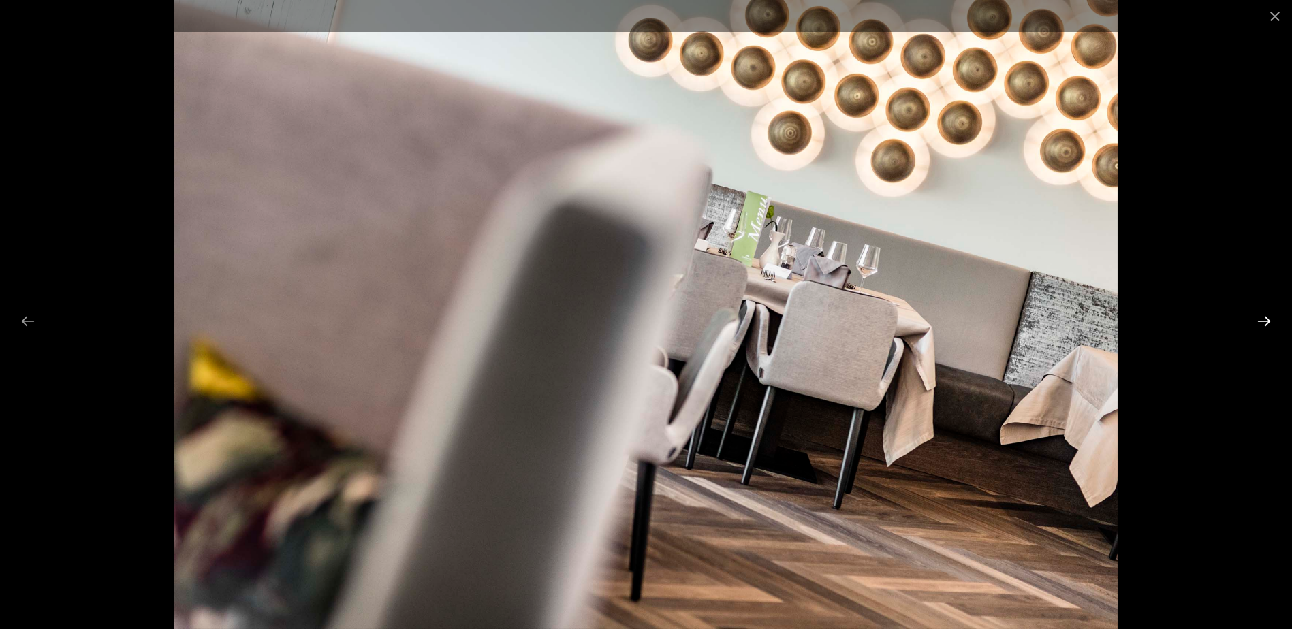
click at [1264, 317] on button "Next slide" at bounding box center [1263, 321] width 29 height 27
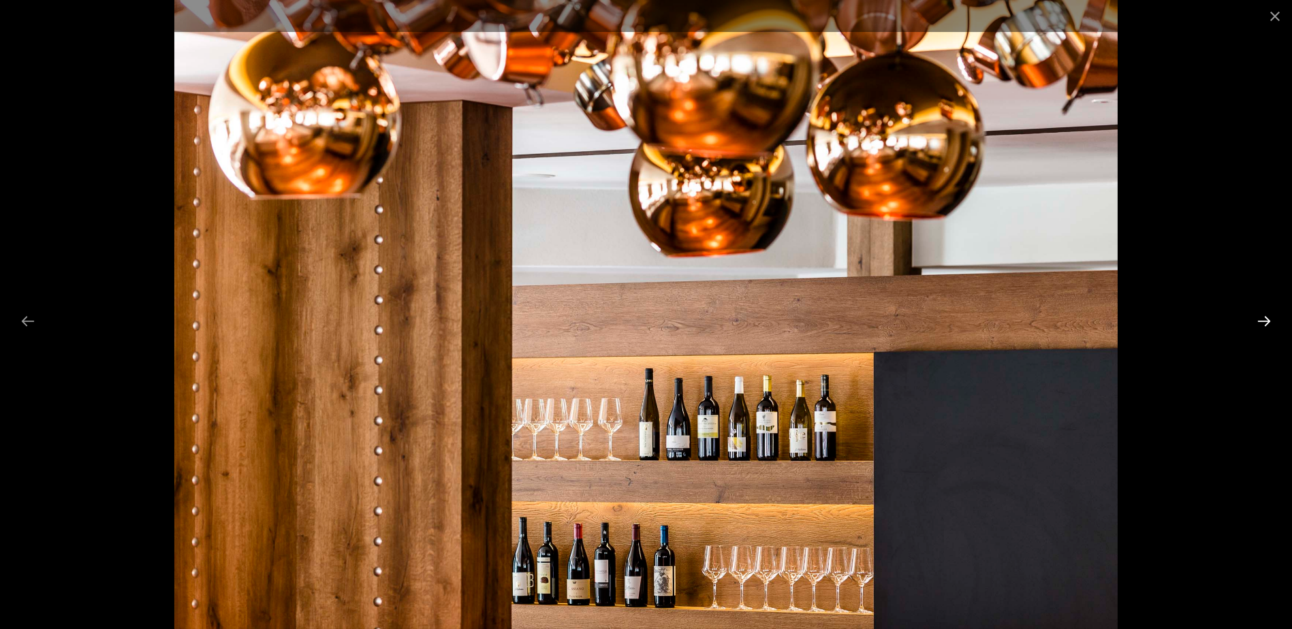
click at [1264, 317] on button "Next slide" at bounding box center [1263, 321] width 29 height 27
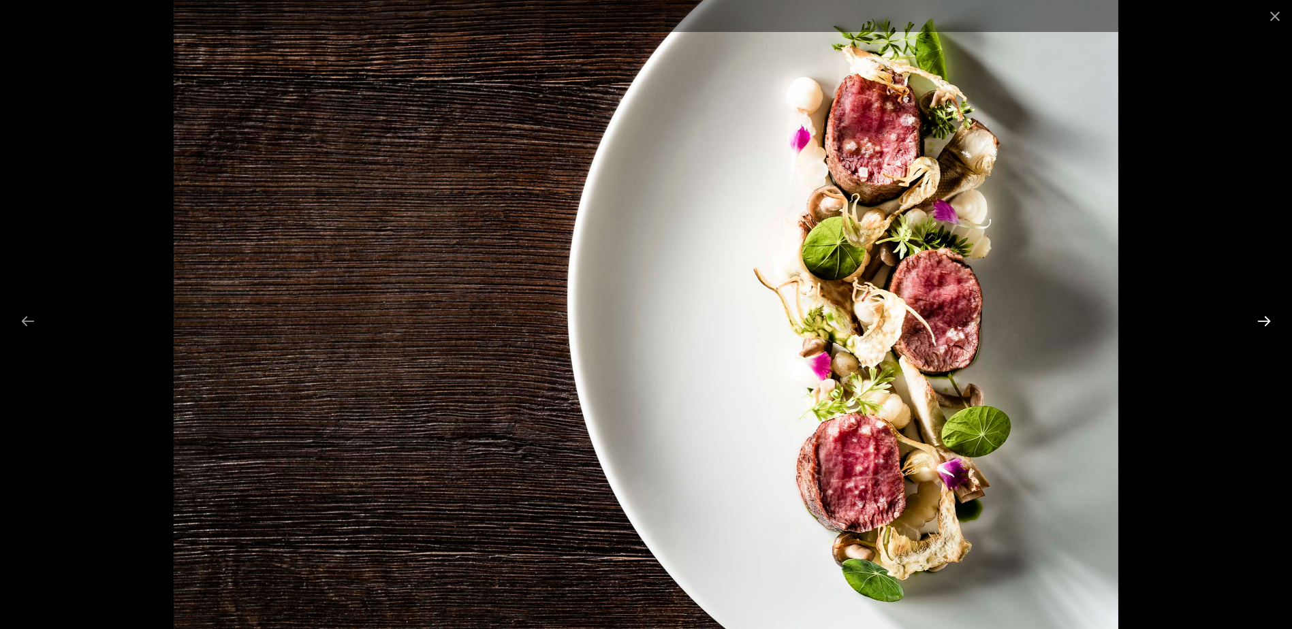
click at [1264, 317] on button "Next slide" at bounding box center [1263, 321] width 29 height 27
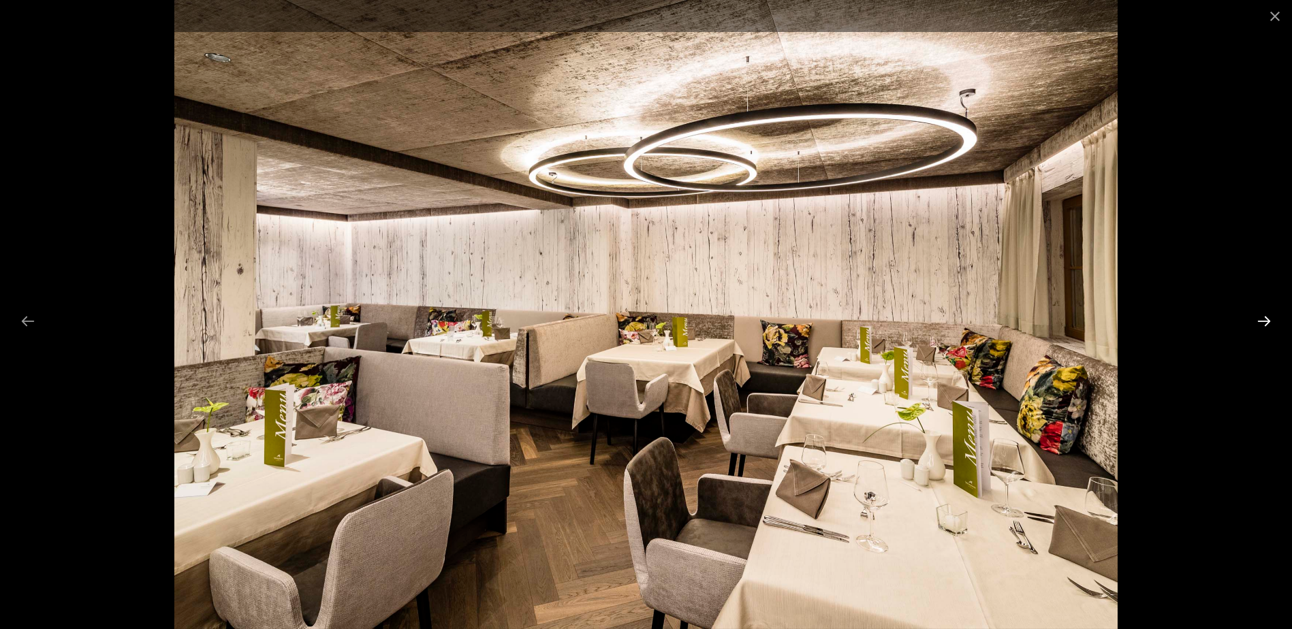
click at [1264, 317] on button "Next slide" at bounding box center [1263, 321] width 29 height 27
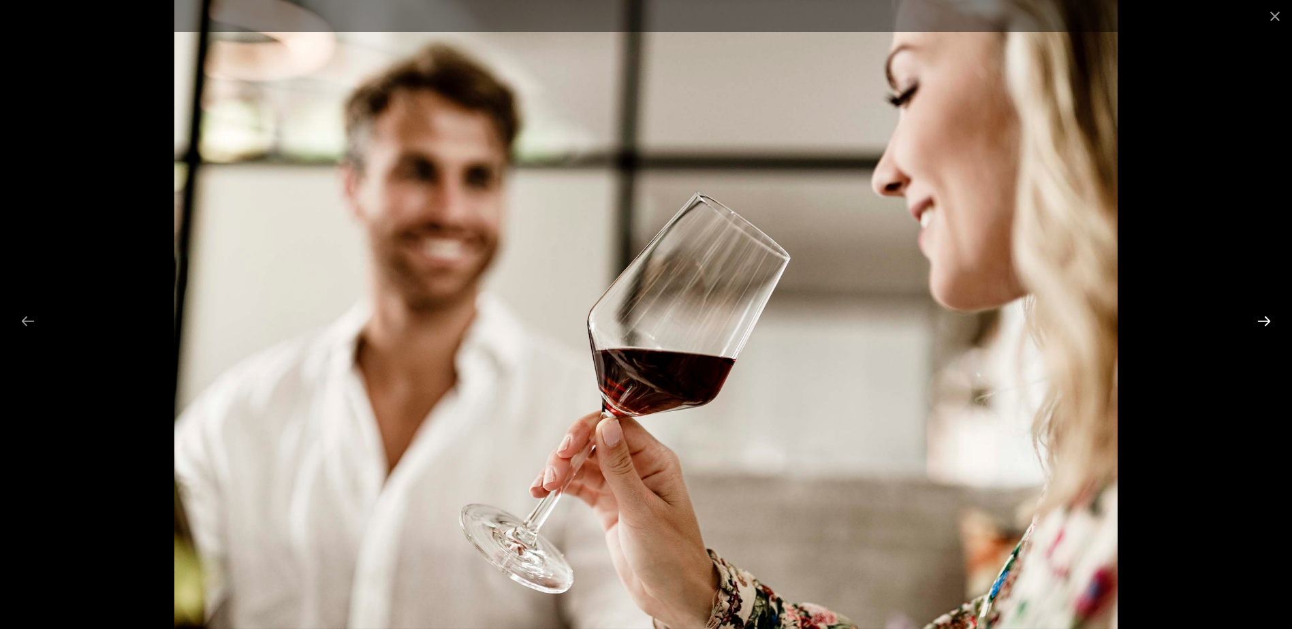
click at [1268, 321] on button "Next slide" at bounding box center [1263, 321] width 29 height 27
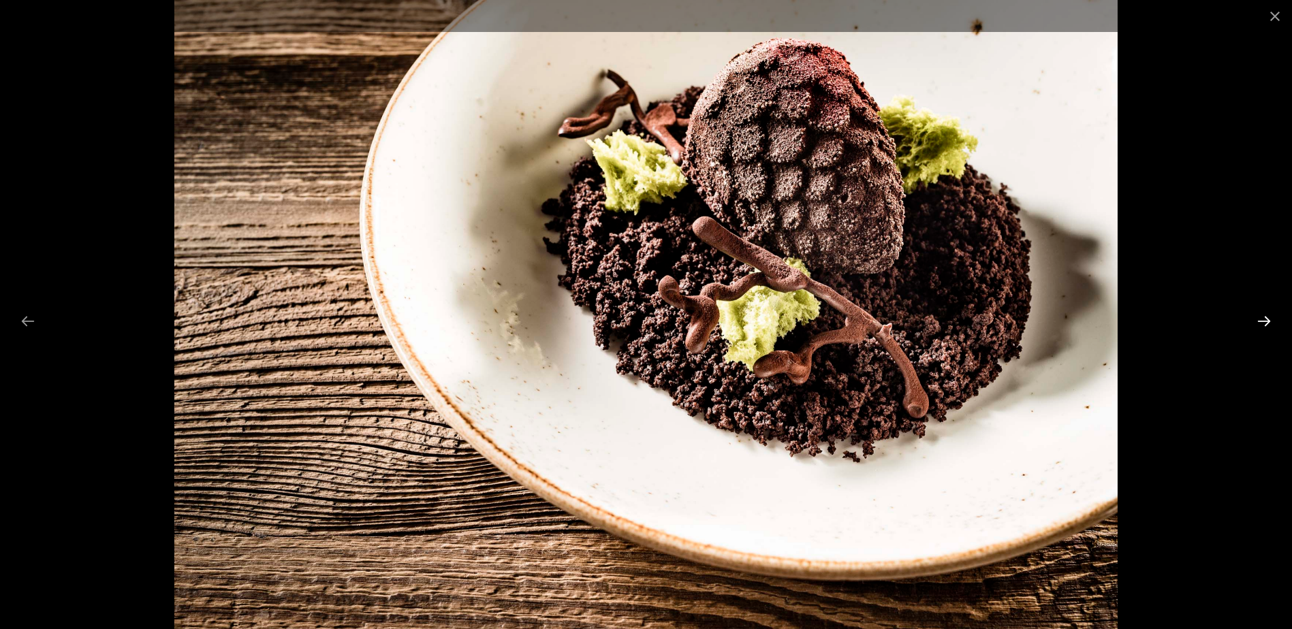
click at [1268, 321] on button "Next slide" at bounding box center [1263, 321] width 29 height 27
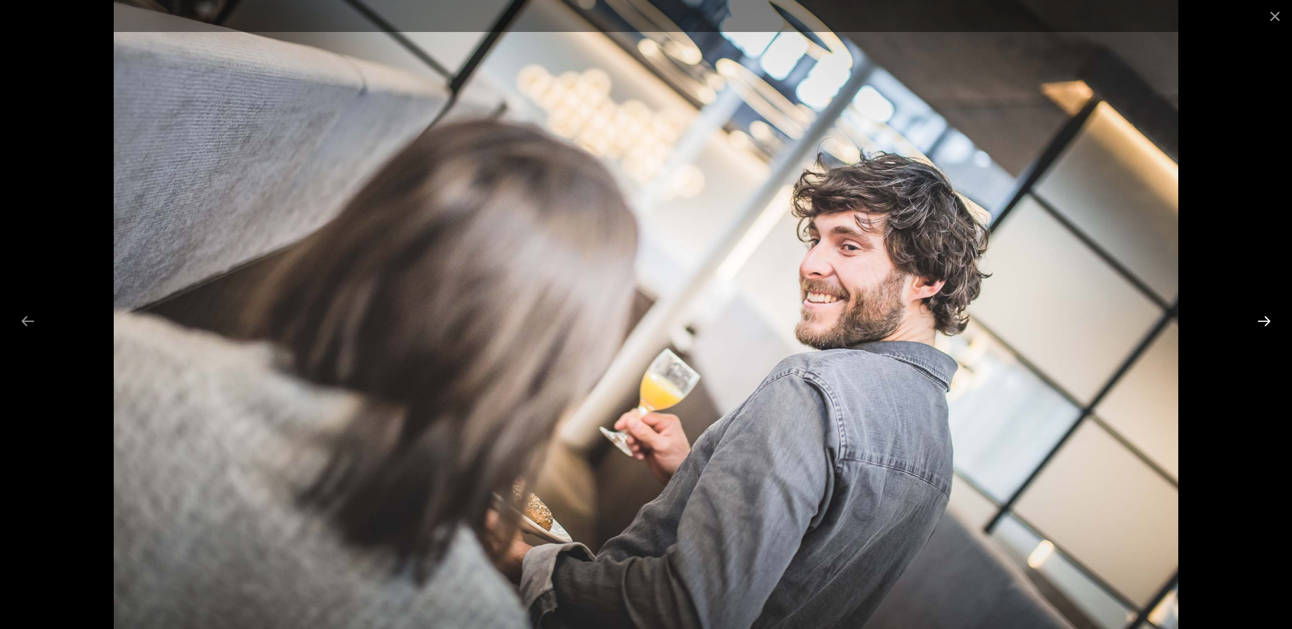
click at [1268, 321] on button "Next slide" at bounding box center [1263, 321] width 29 height 27
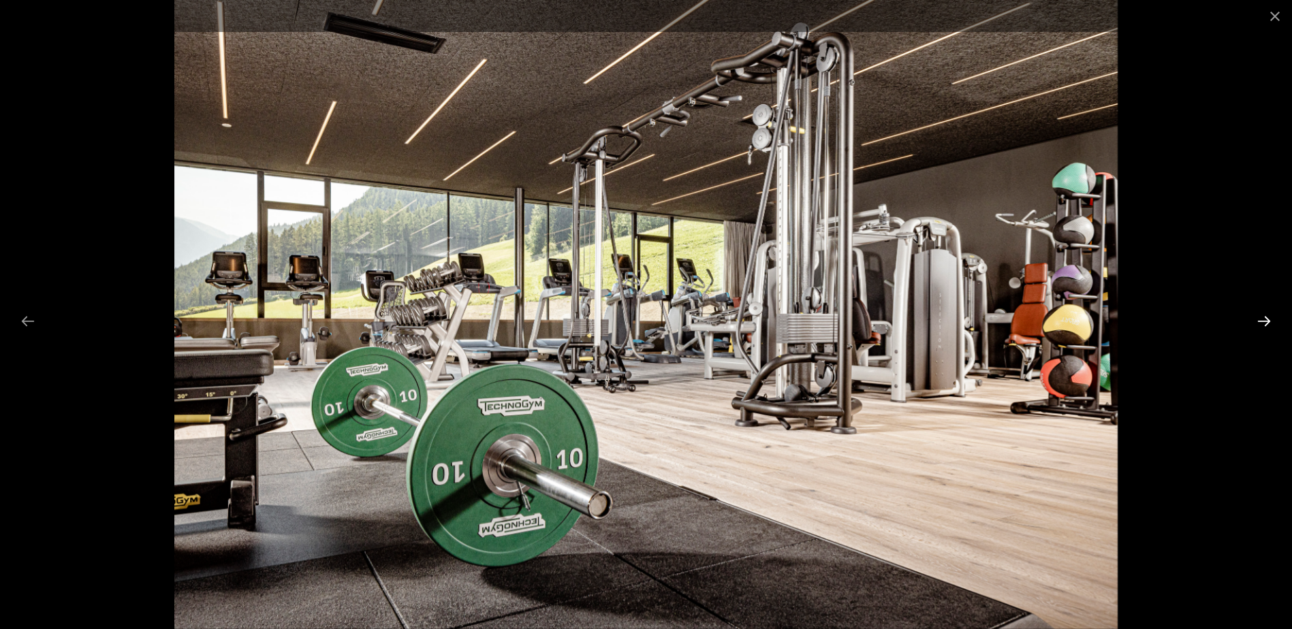
click at [1268, 321] on button "Next slide" at bounding box center [1263, 321] width 29 height 27
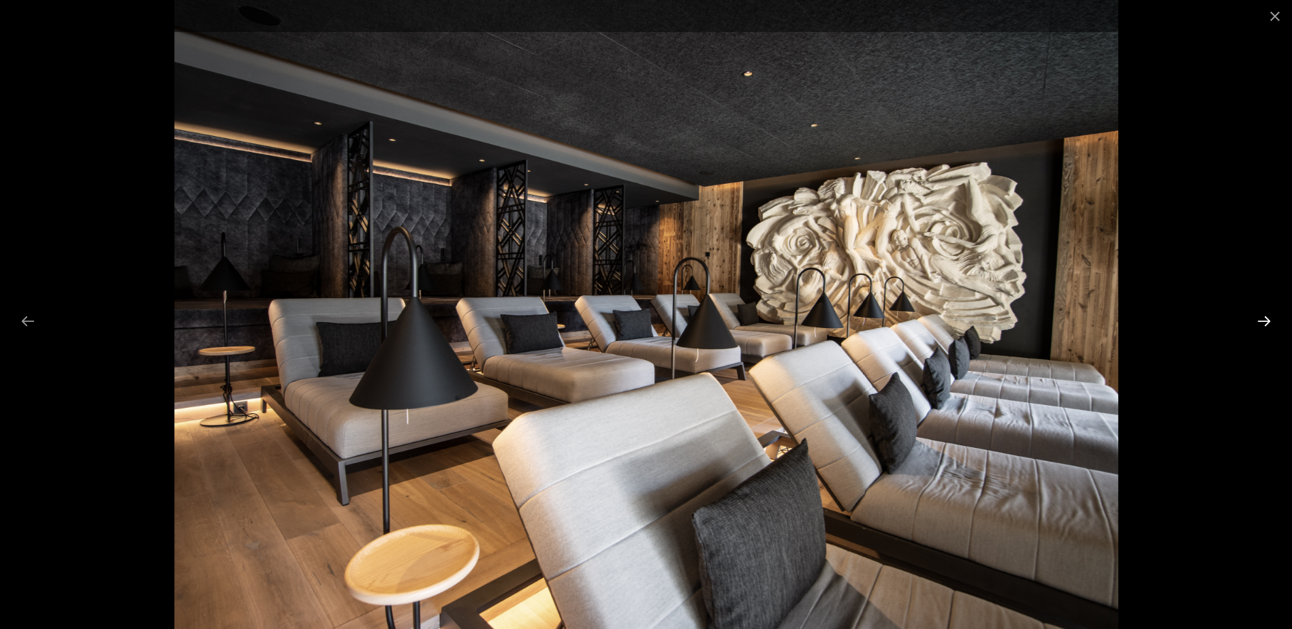
click at [1268, 321] on button "Next slide" at bounding box center [1263, 321] width 29 height 27
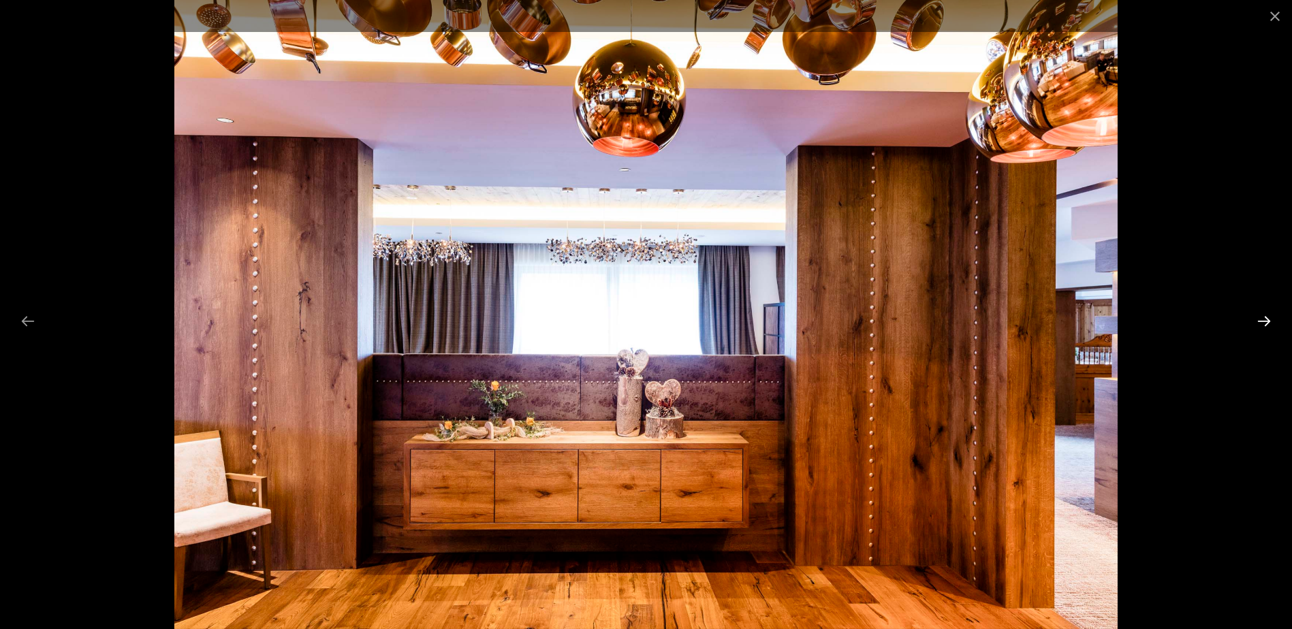
click at [1268, 321] on button "Next slide" at bounding box center [1263, 321] width 29 height 27
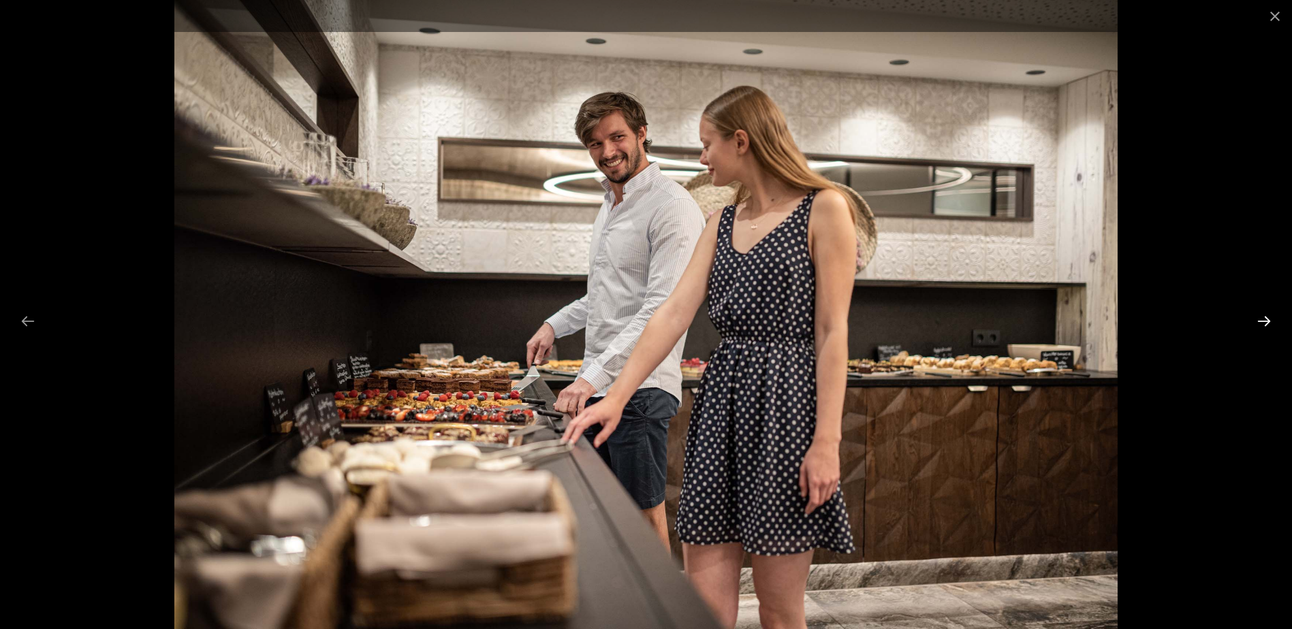
click at [1268, 321] on button "Next slide" at bounding box center [1263, 321] width 29 height 27
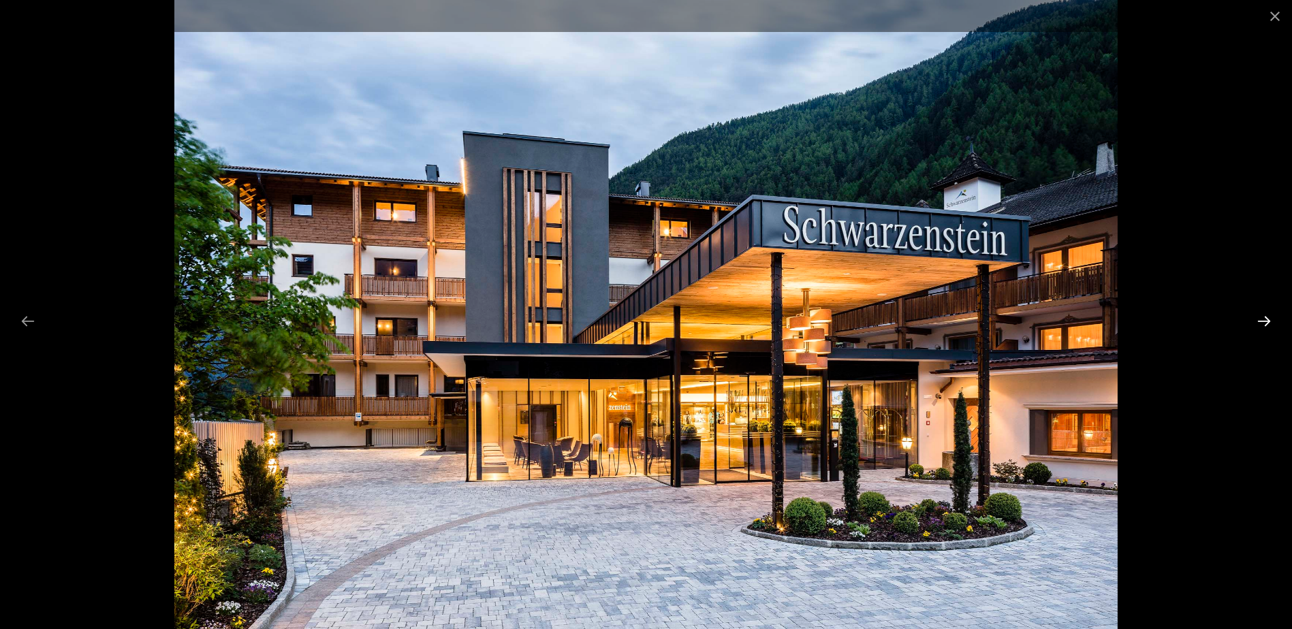
click at [1268, 321] on button "Next slide" at bounding box center [1263, 321] width 29 height 27
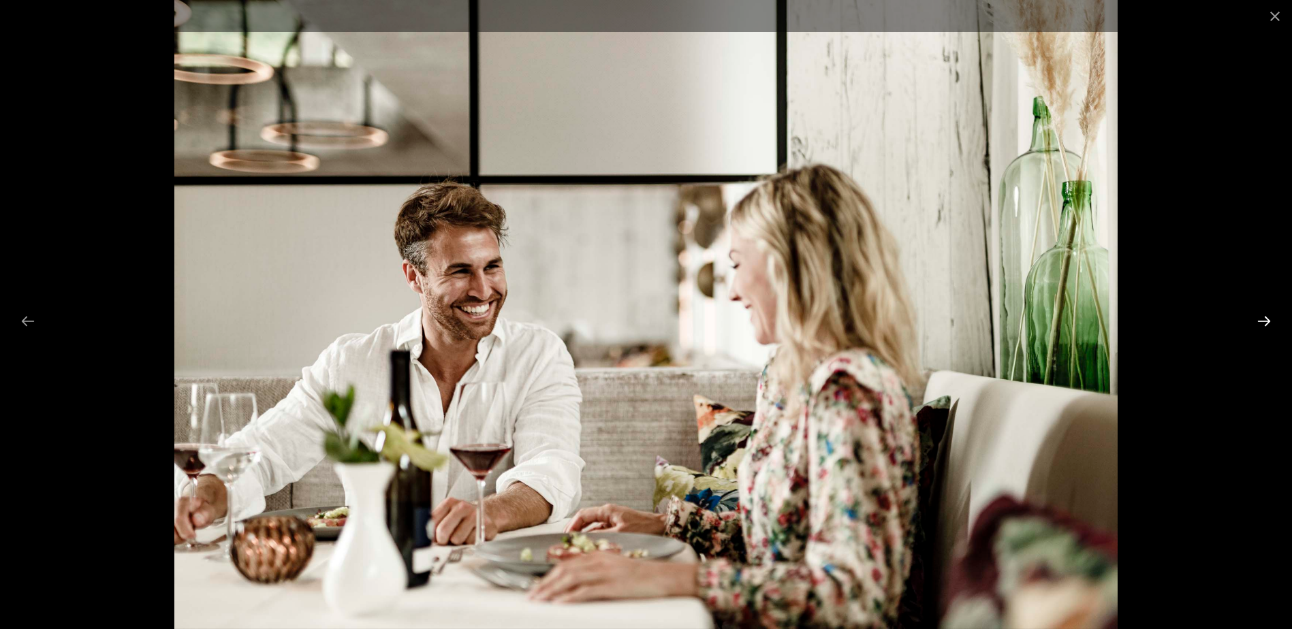
click at [1268, 321] on button "Next slide" at bounding box center [1263, 321] width 29 height 27
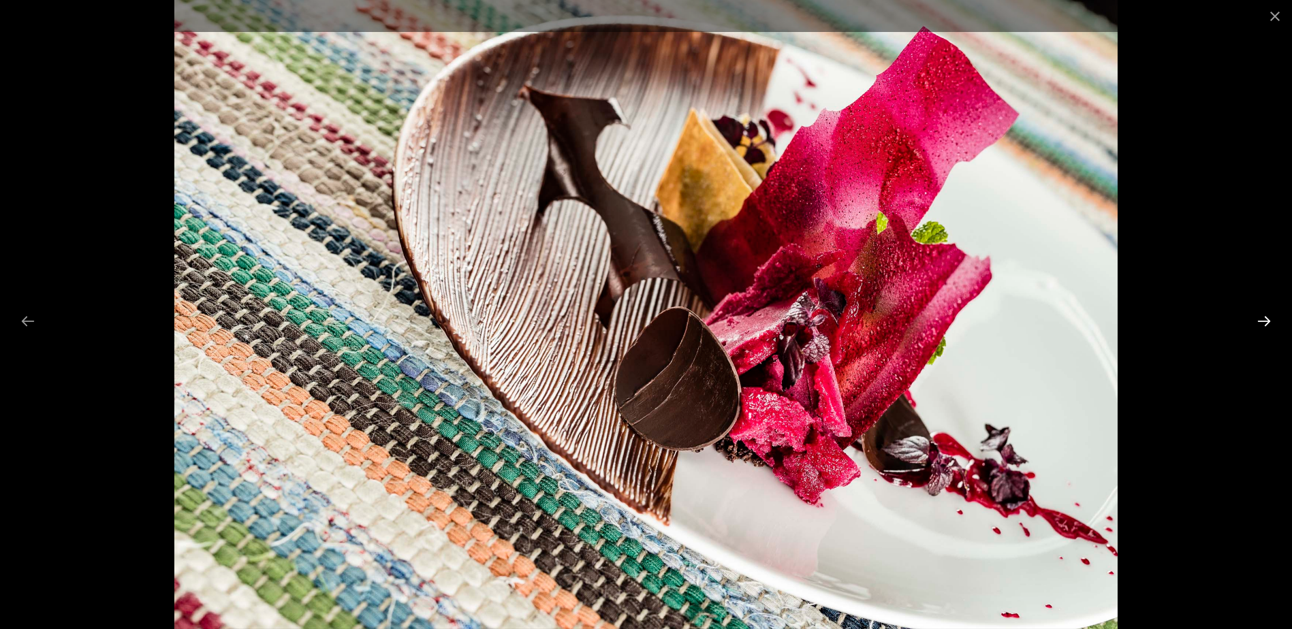
click at [1268, 321] on button "Next slide" at bounding box center [1263, 321] width 29 height 27
